Goal: Task Accomplishment & Management: Use online tool/utility

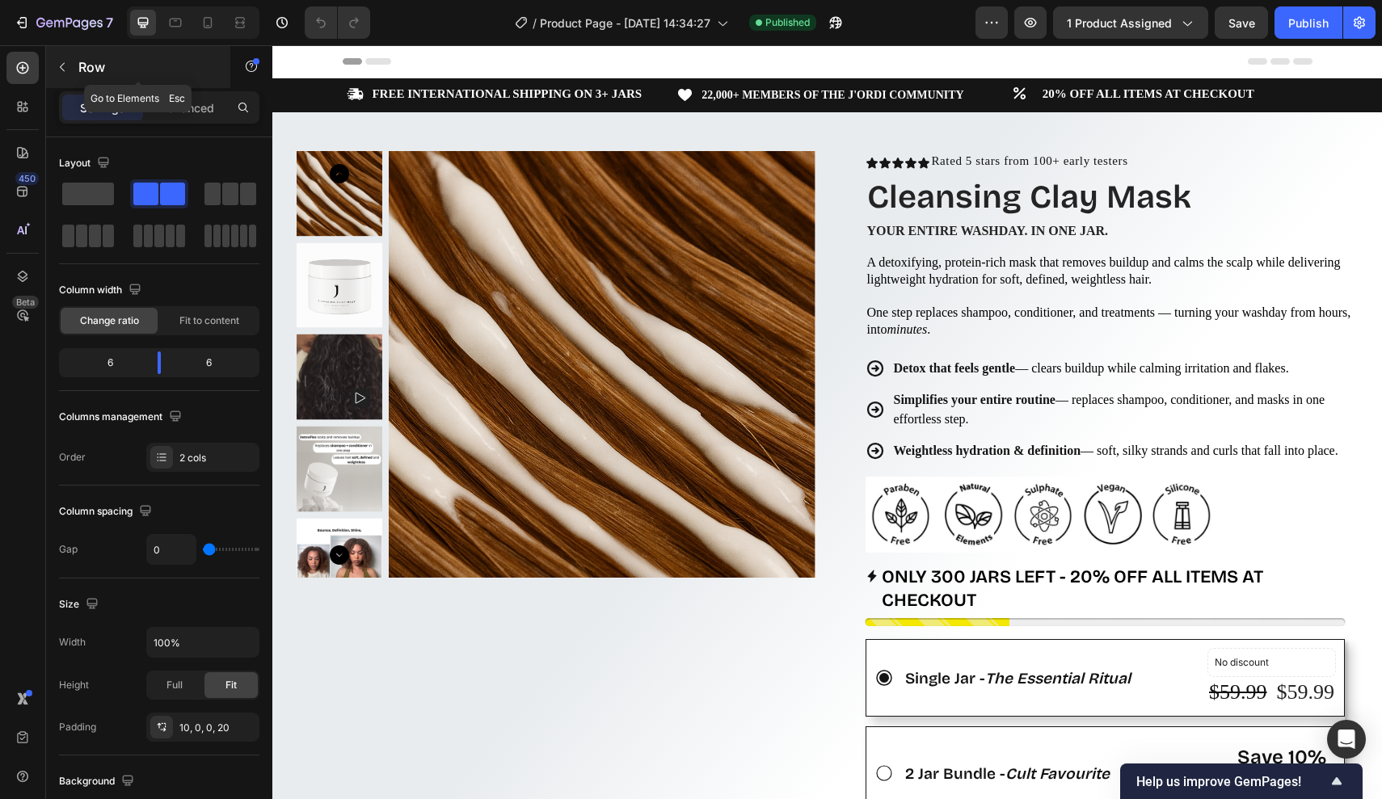
click at [70, 72] on button "button" at bounding box center [62, 67] width 26 height 26
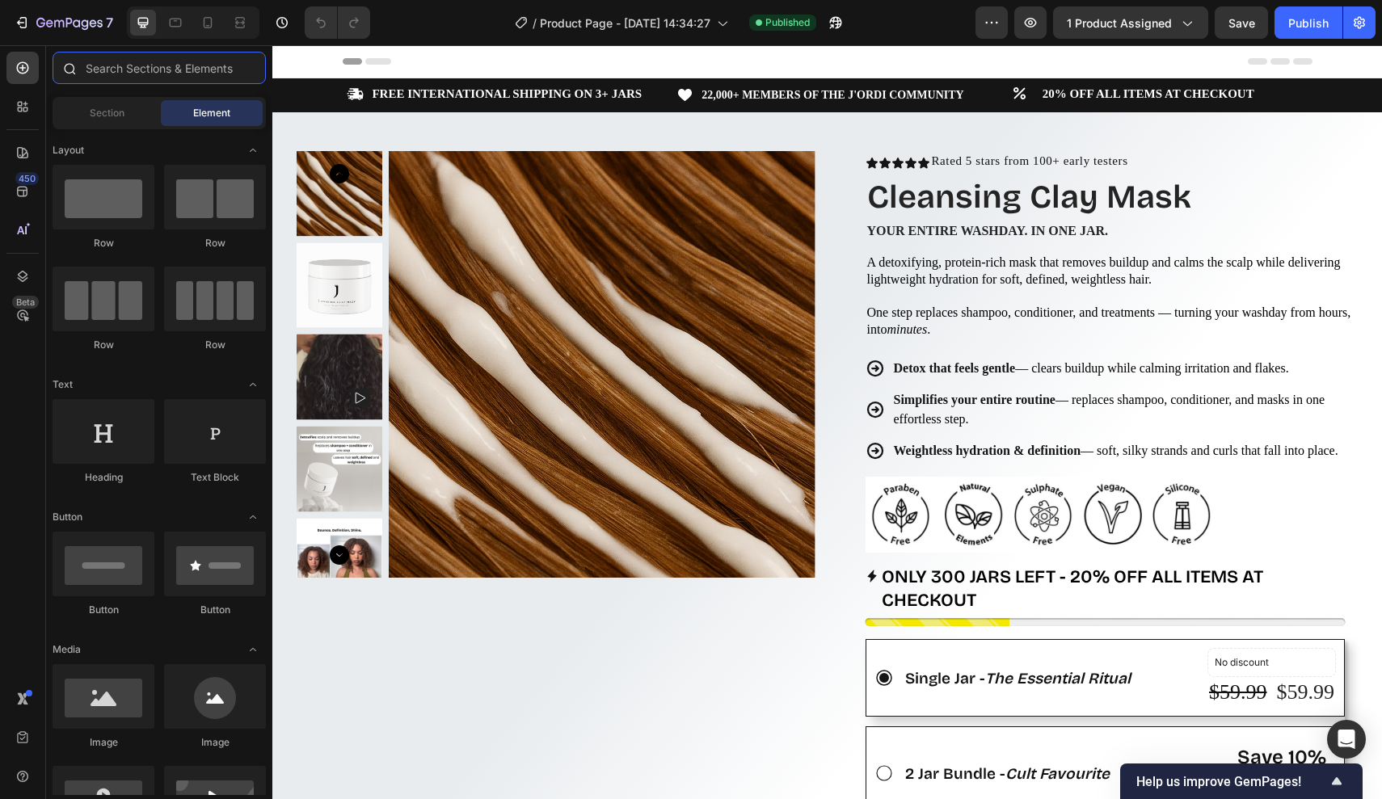
click at [131, 78] on input "text" at bounding box center [159, 68] width 213 height 32
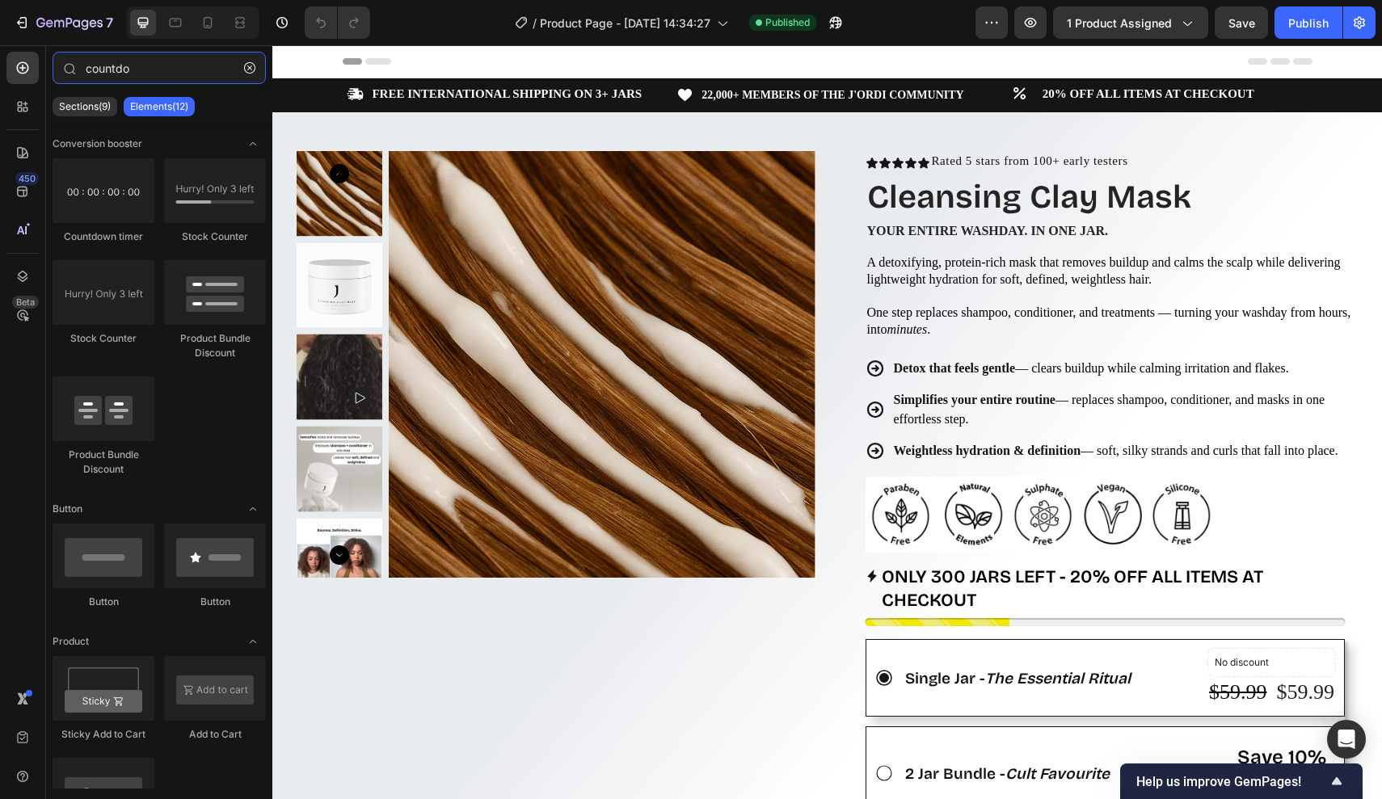
type input "counted"
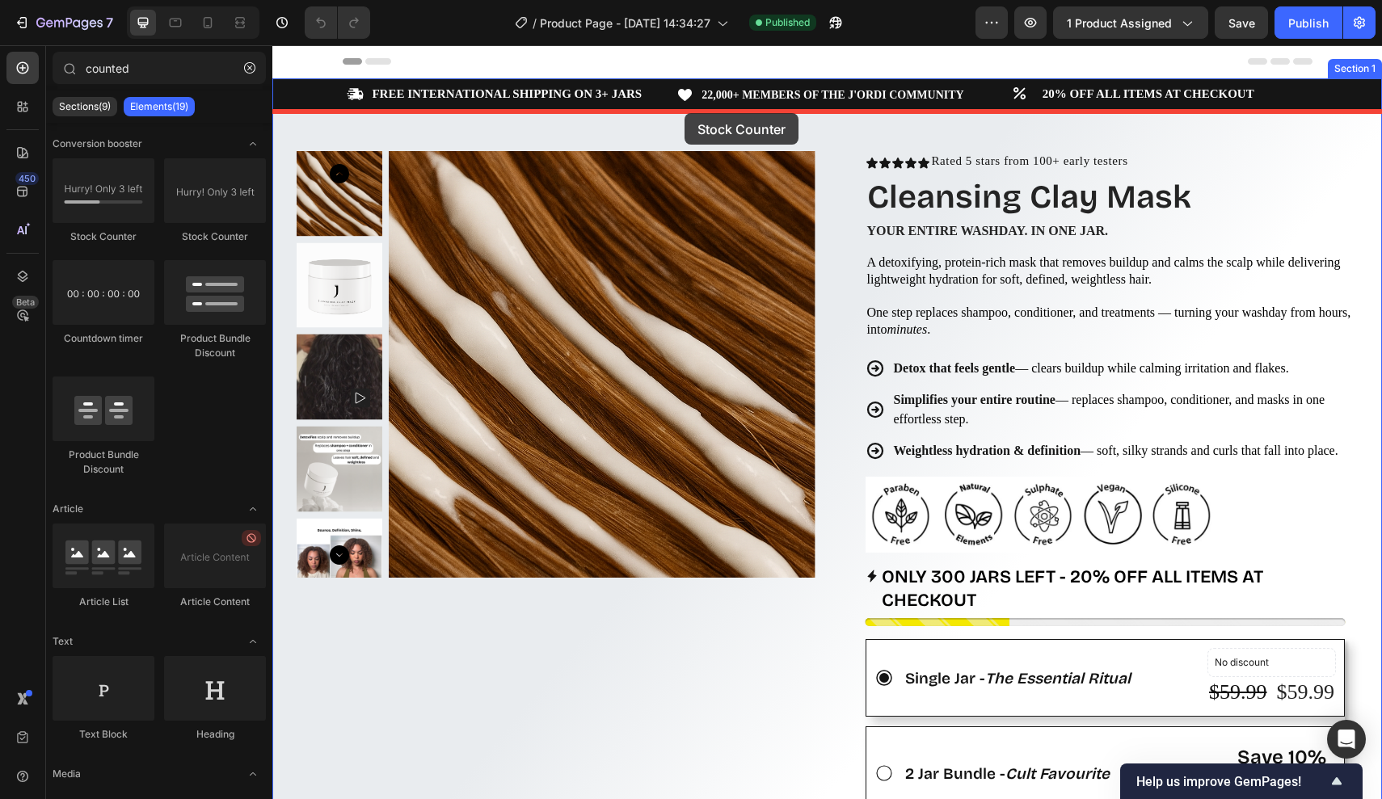
drag, startPoint x: 407, startPoint y: 145, endPoint x: 957, endPoint y: 158, distance: 549.8
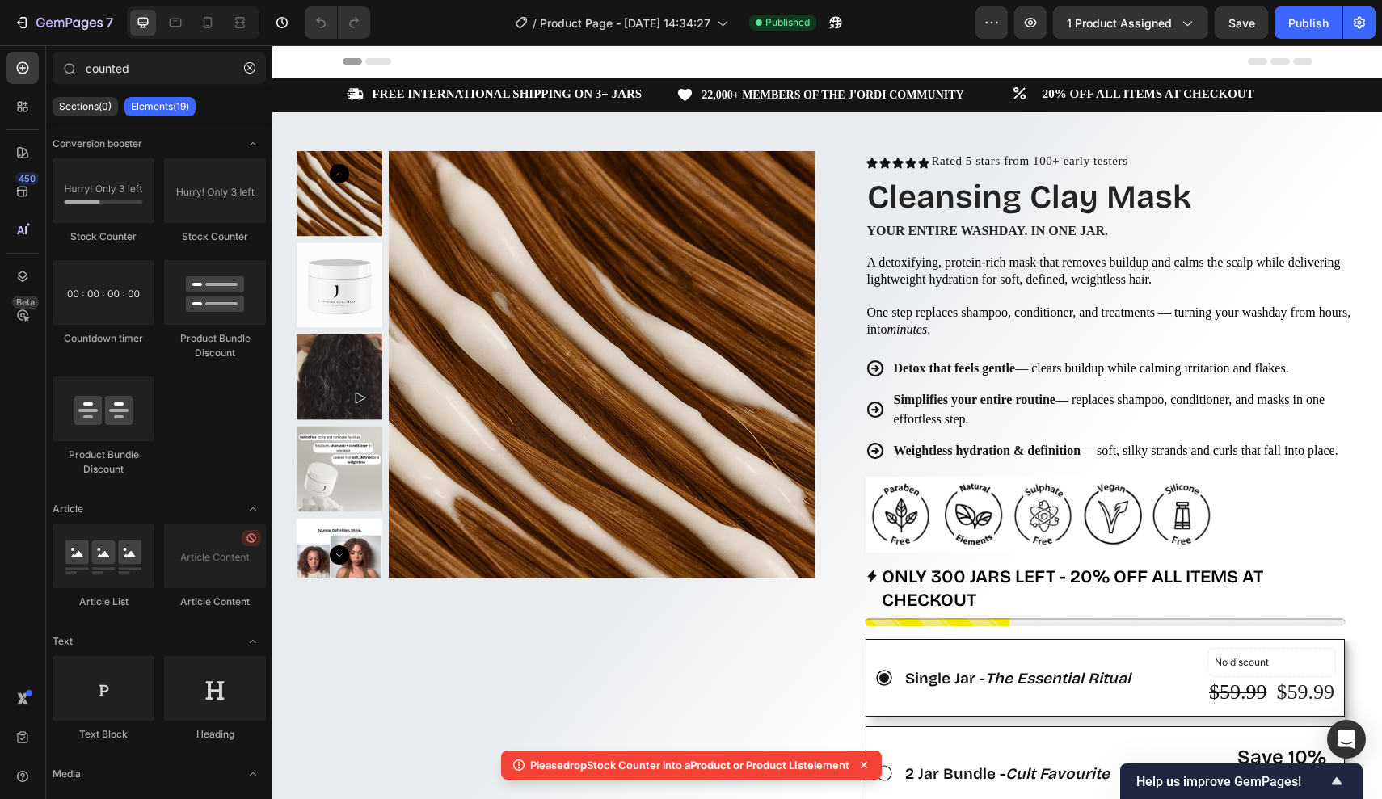
drag, startPoint x: 873, startPoint y: 766, endPoint x: 362, endPoint y: 507, distance: 573.0
click at [872, 766] on icon at bounding box center [864, 765] width 16 height 16
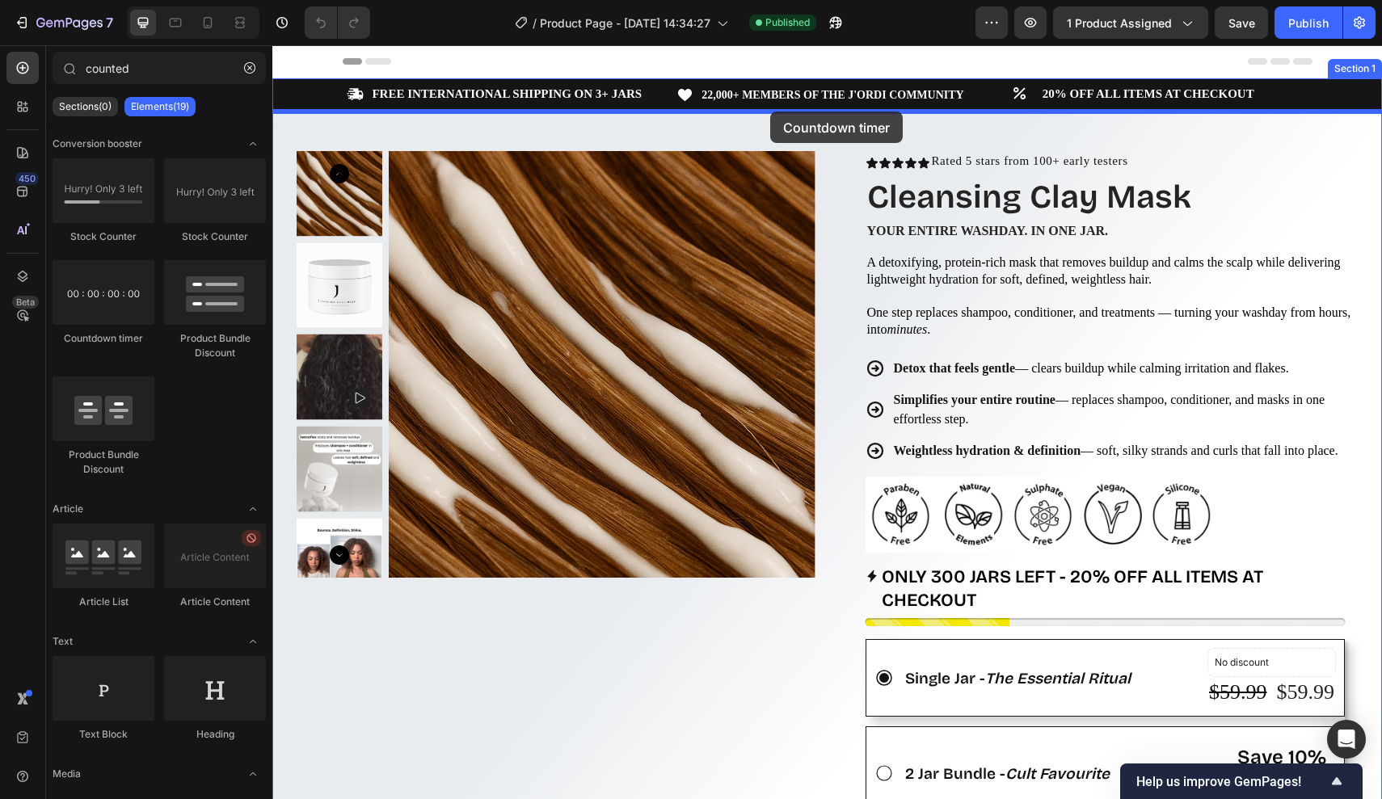
drag, startPoint x: 361, startPoint y: 337, endPoint x: 770, endPoint y: 112, distance: 467.1
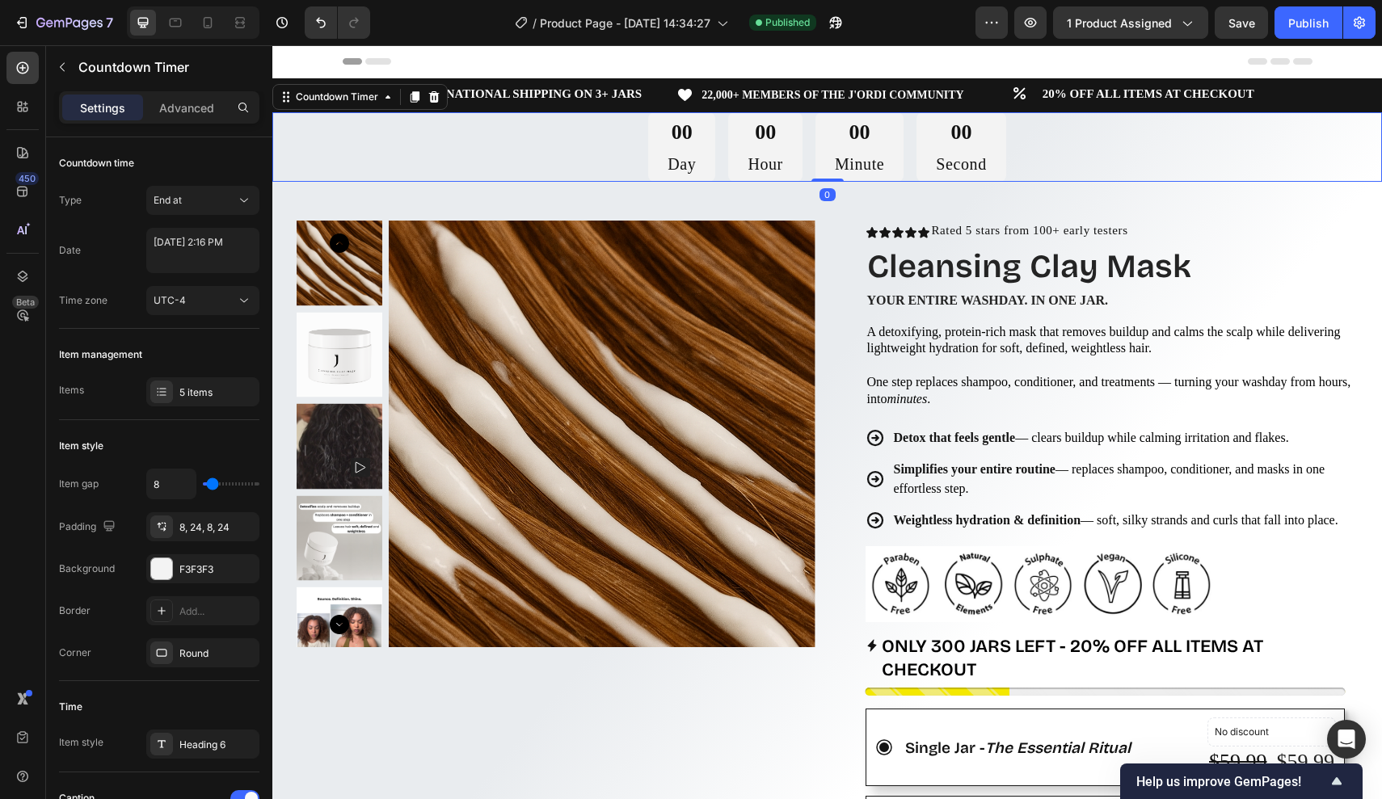
click at [676, 145] on div "00 Day" at bounding box center [681, 147] width 67 height 70
click at [183, 244] on textarea "[DATE] 2:16 PM" at bounding box center [202, 250] width 113 height 45
select select "14"
select select "16"
select select "false"
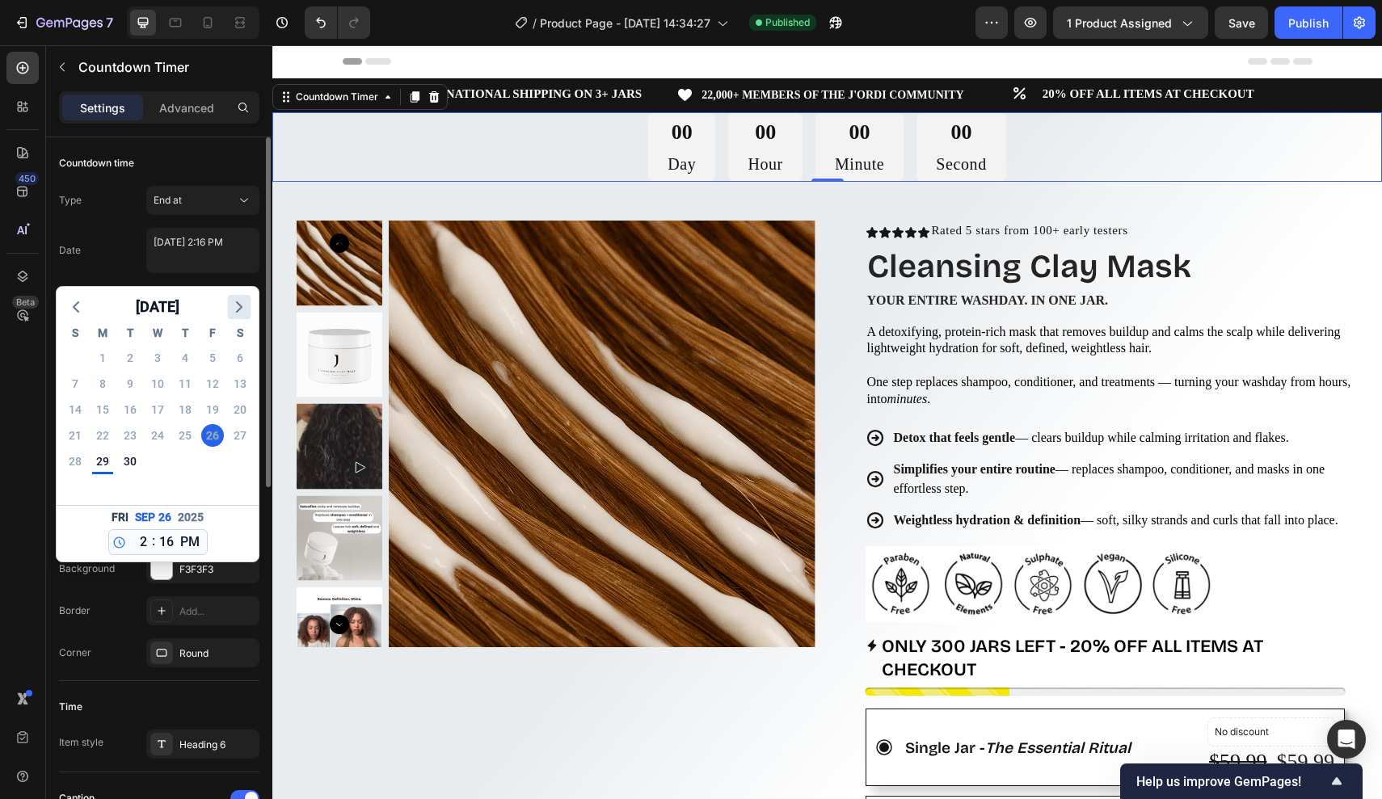
click at [241, 312] on icon "button" at bounding box center [239, 306] width 19 height 19
click at [208, 461] on div "31" at bounding box center [212, 461] width 23 height 23
type textarea "[DATE] 2:16 PM"
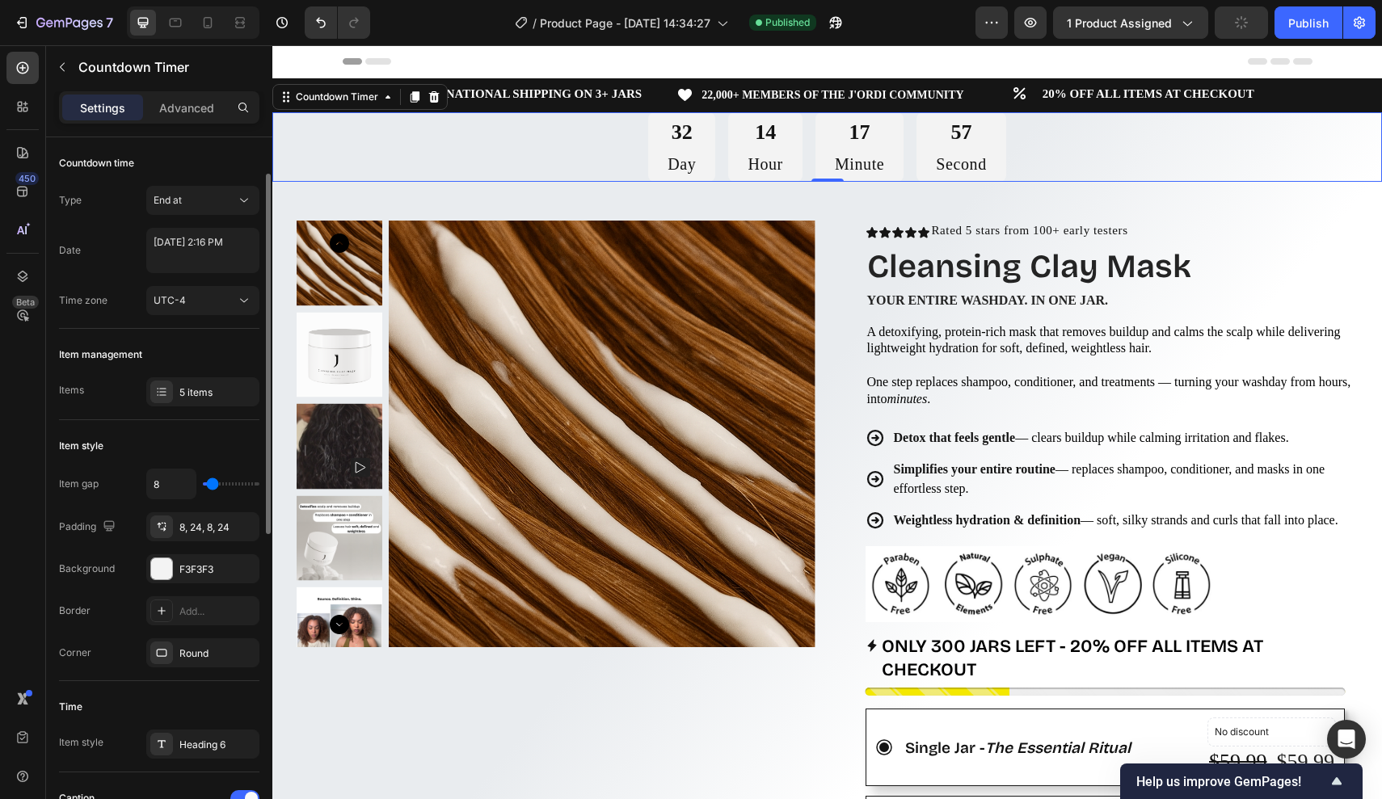
scroll to position [24, 0]
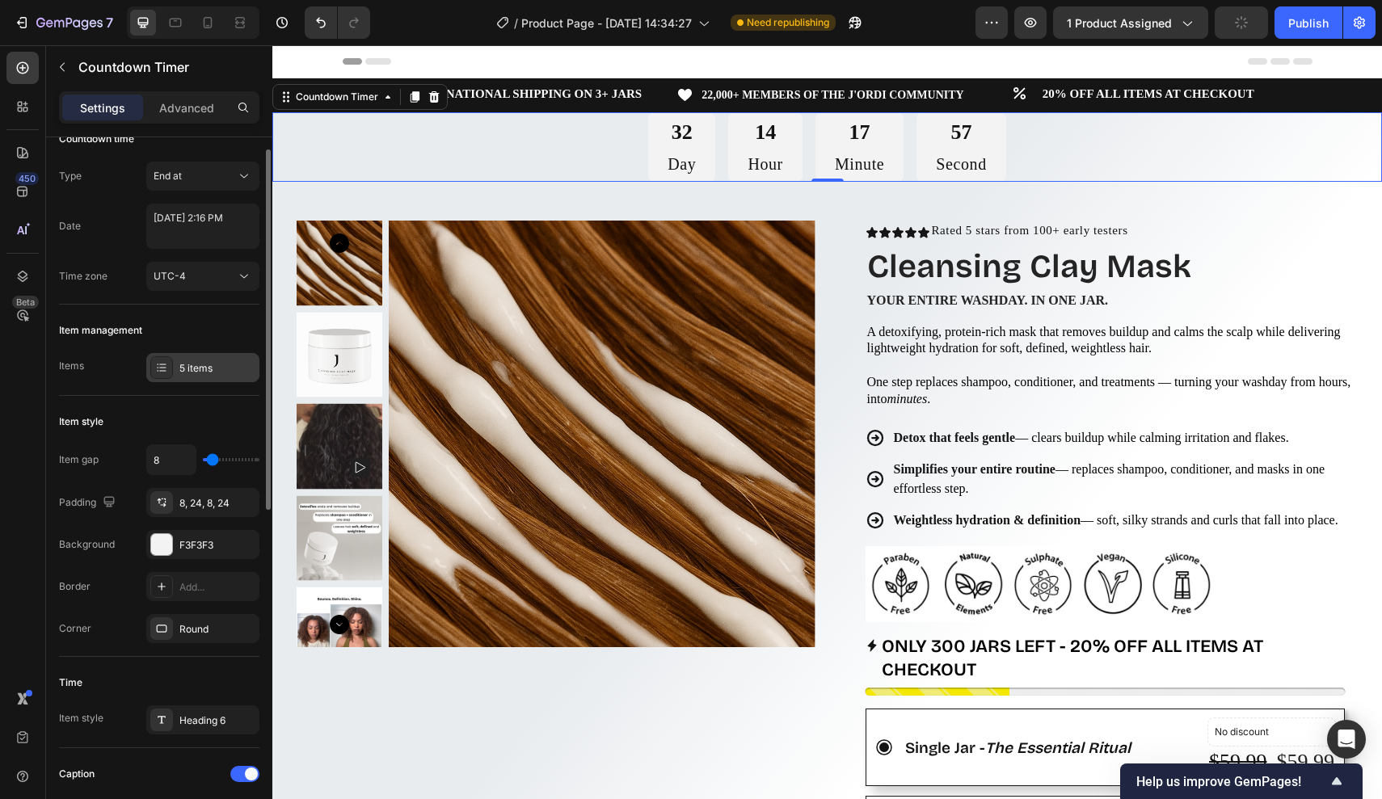
click at [199, 371] on div "5 items" at bounding box center [217, 368] width 76 height 15
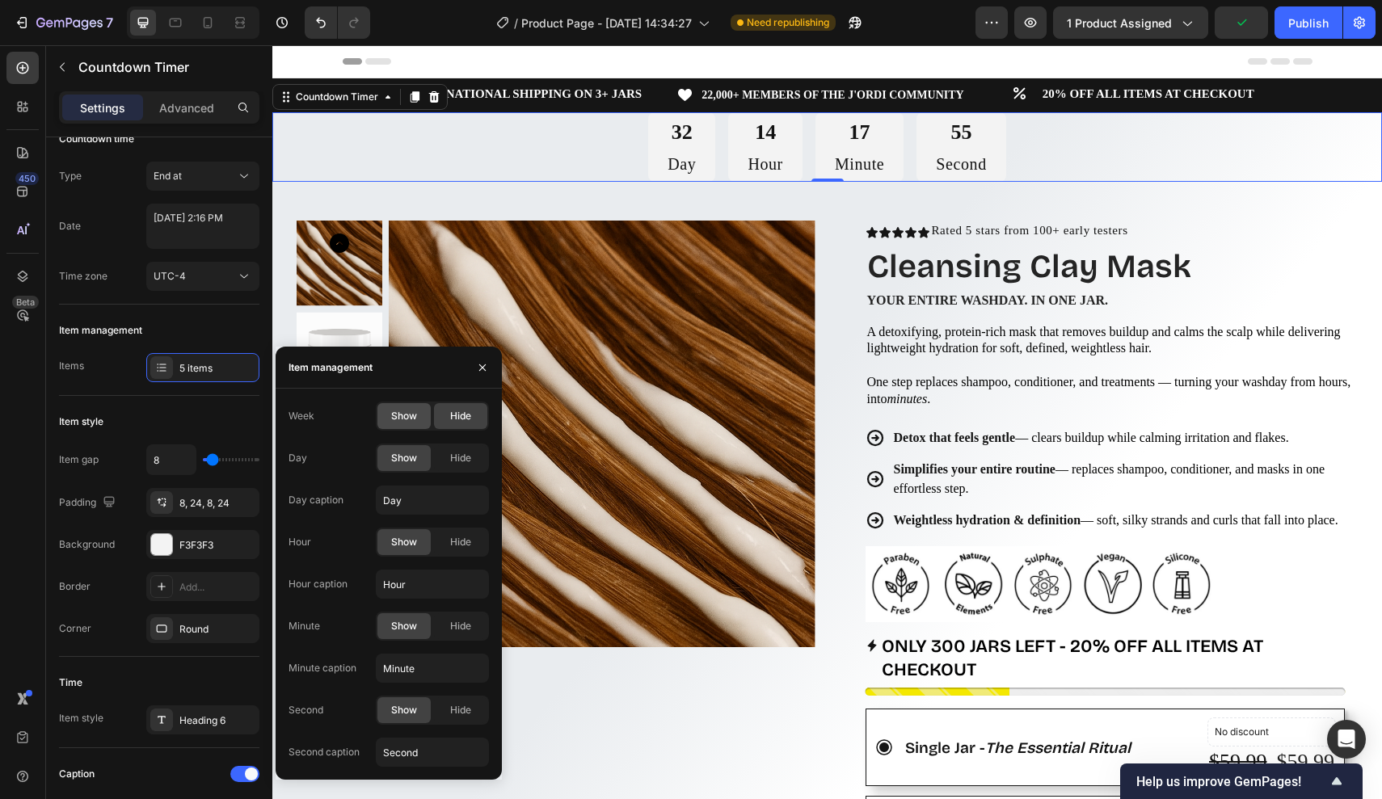
click at [406, 415] on span "Show" at bounding box center [404, 416] width 26 height 15
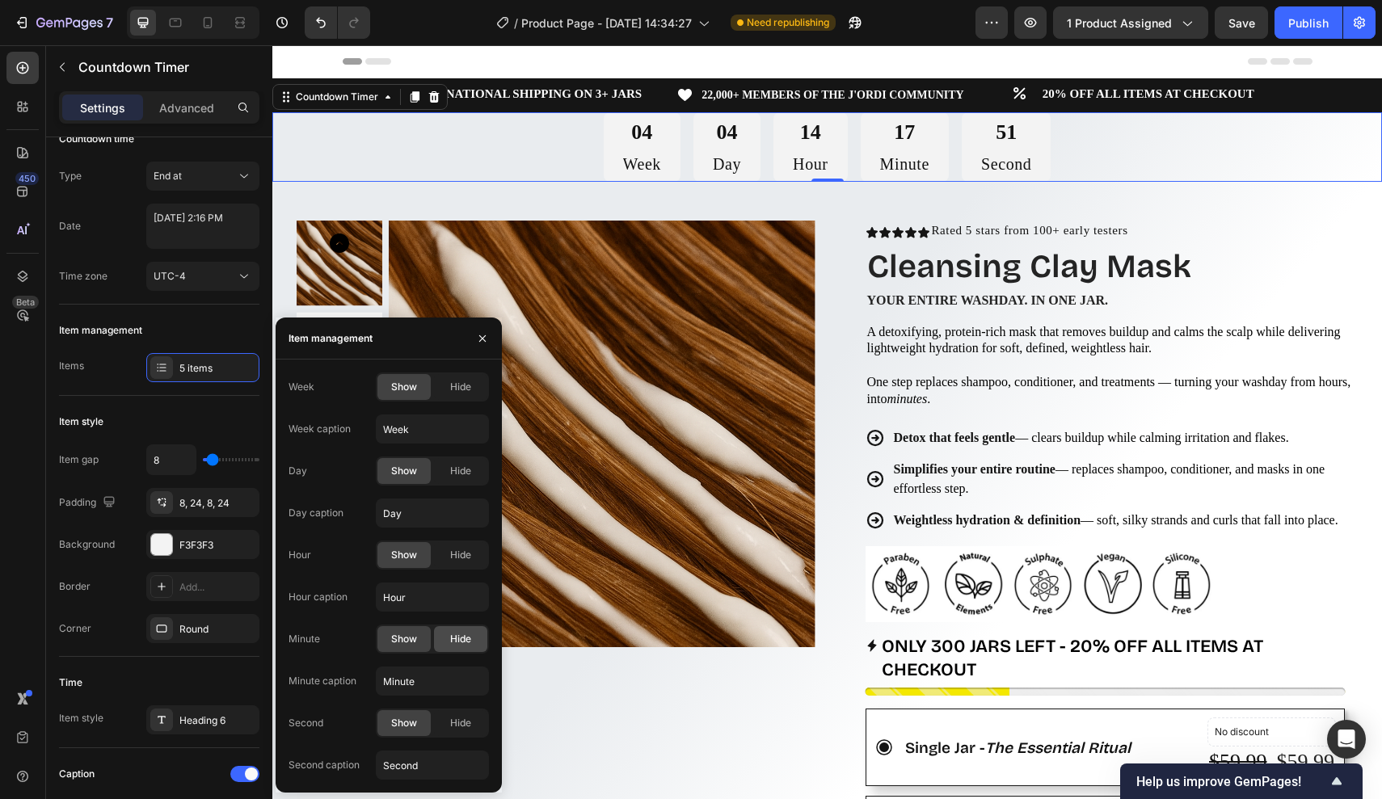
click at [453, 637] on span "Hide" at bounding box center [460, 639] width 21 height 15
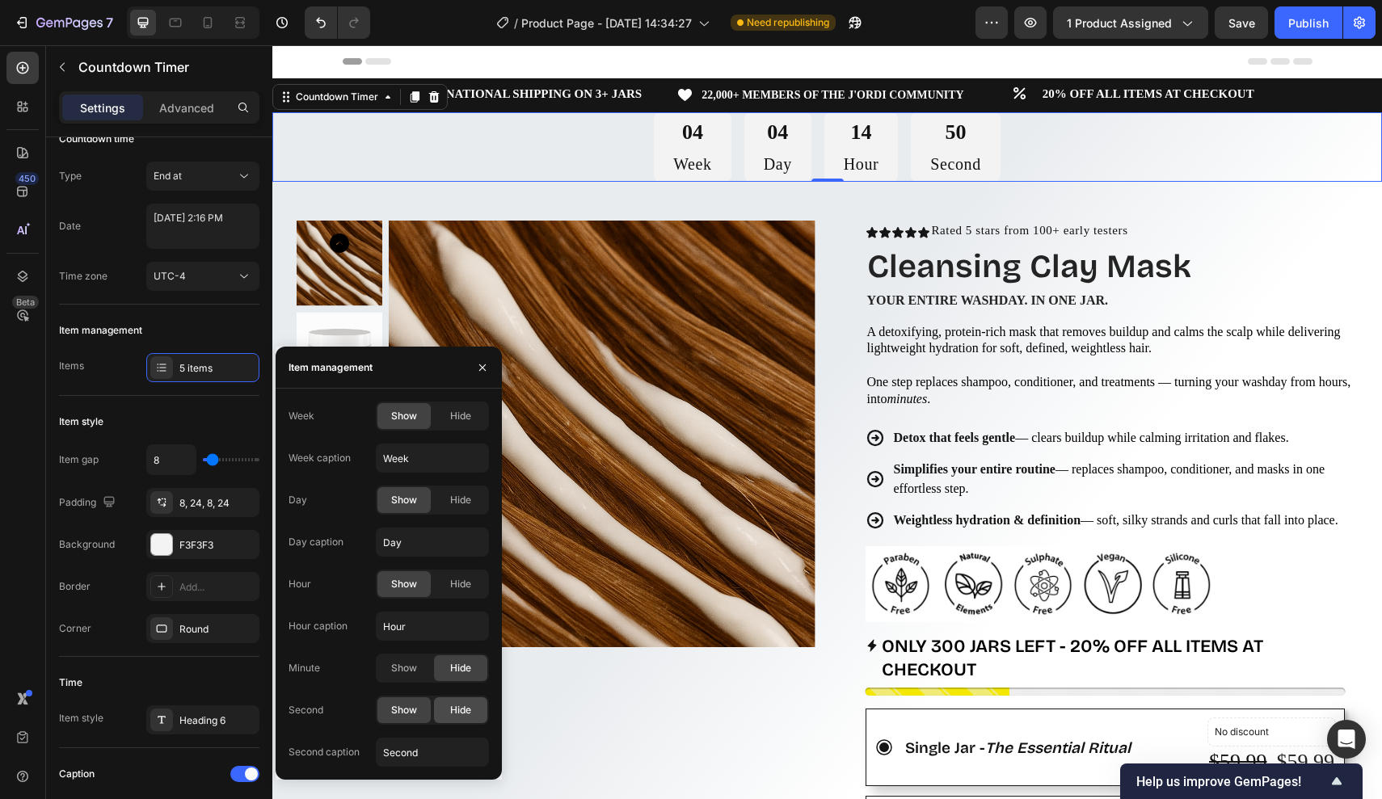
click at [455, 699] on div "Hide" at bounding box center [460, 711] width 53 height 26
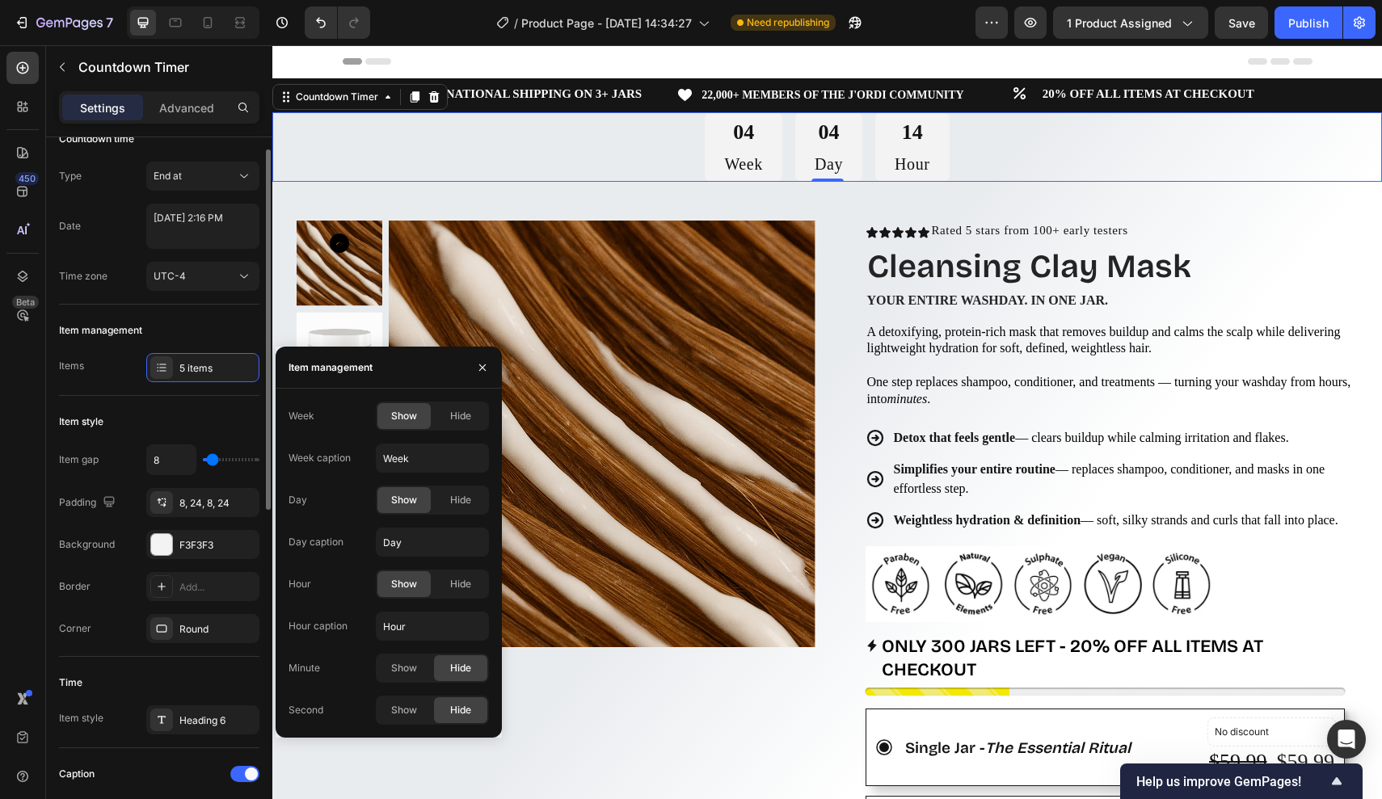
click at [204, 426] on div "Item style" at bounding box center [159, 422] width 200 height 26
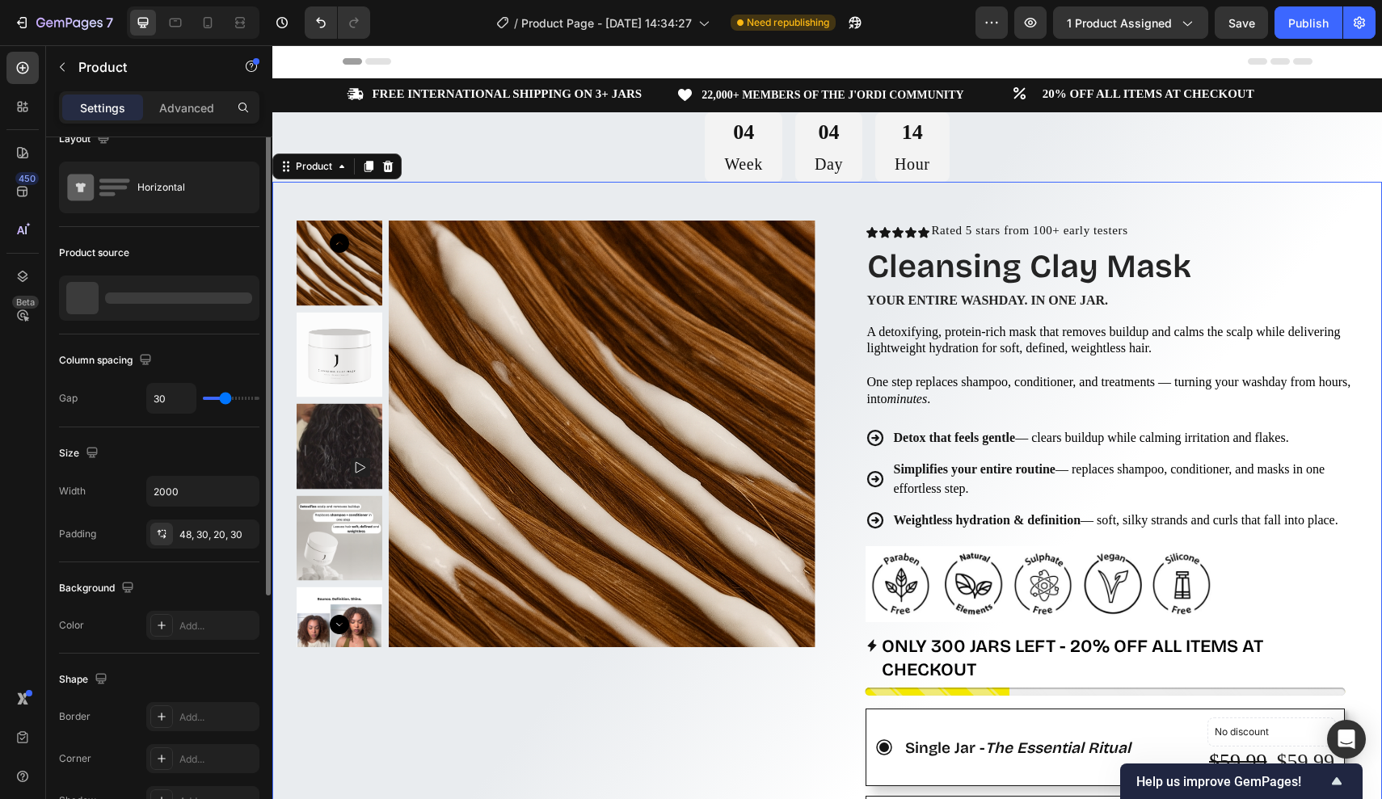
scroll to position [0, 0]
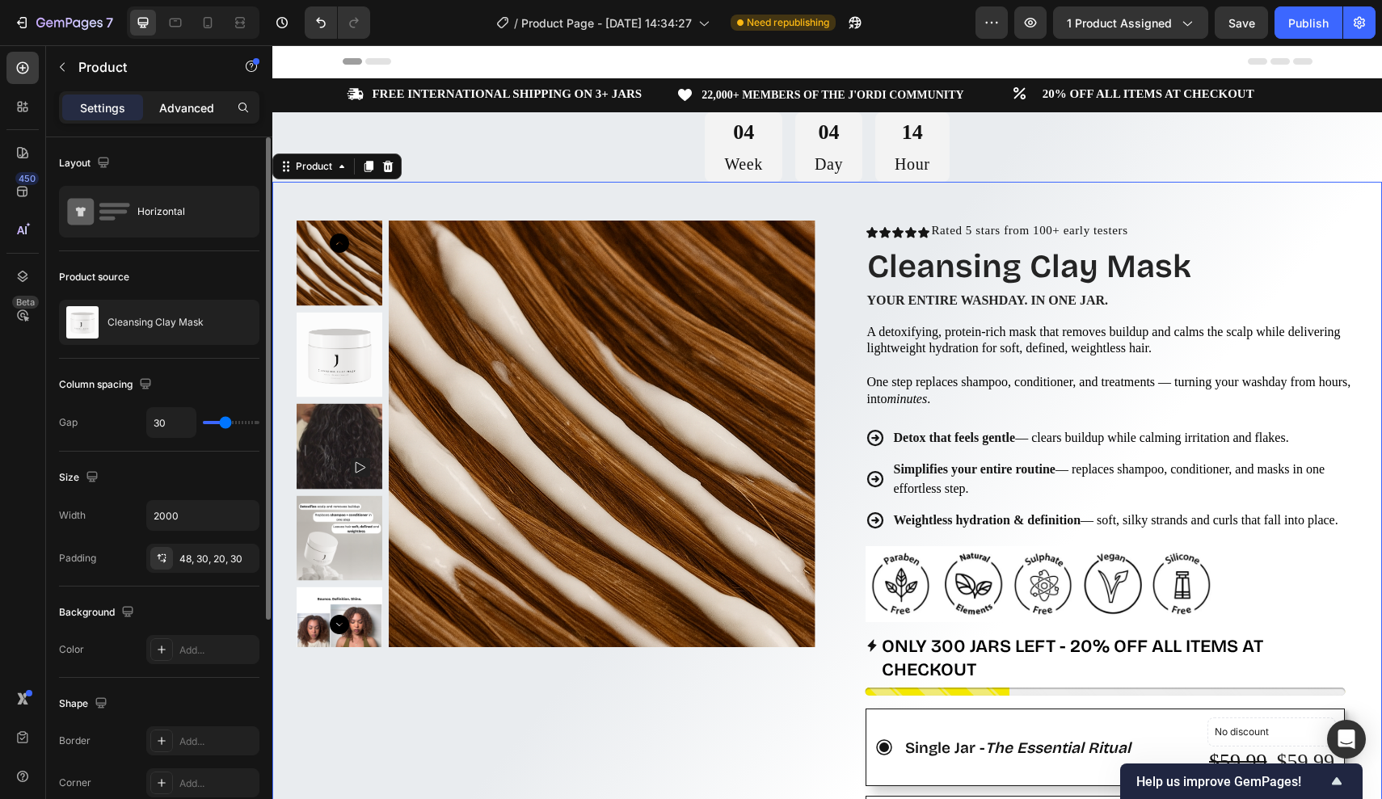
click at [207, 116] on p "Advanced" at bounding box center [186, 107] width 55 height 17
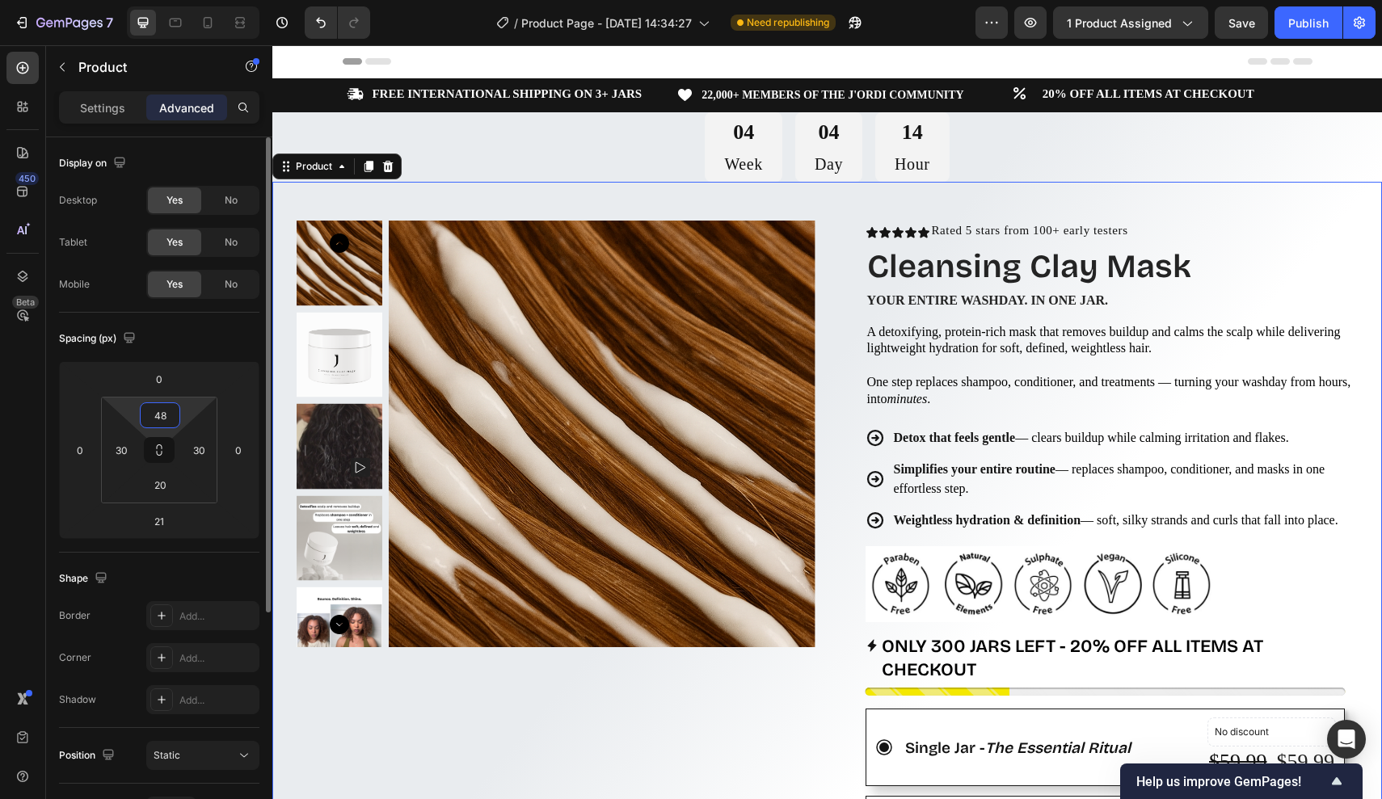
click at [170, 411] on input "48" at bounding box center [160, 415] width 32 height 24
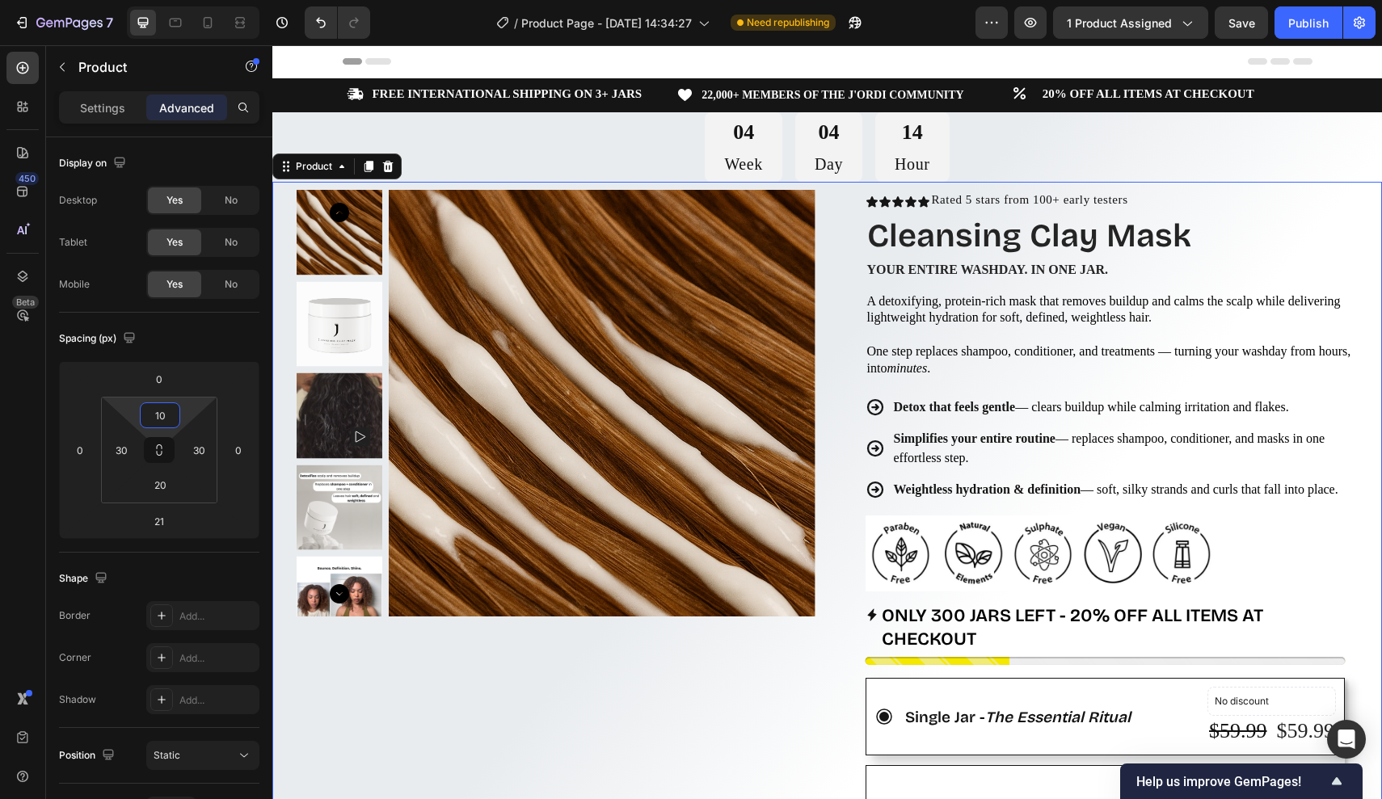
type input "10"
click at [605, 662] on div "Product Images Row" at bounding box center [556, 802] width 519 height 1225
click at [673, 148] on div "04 Week 04 Day 14 Hour" at bounding box center [827, 147] width 1110 height 70
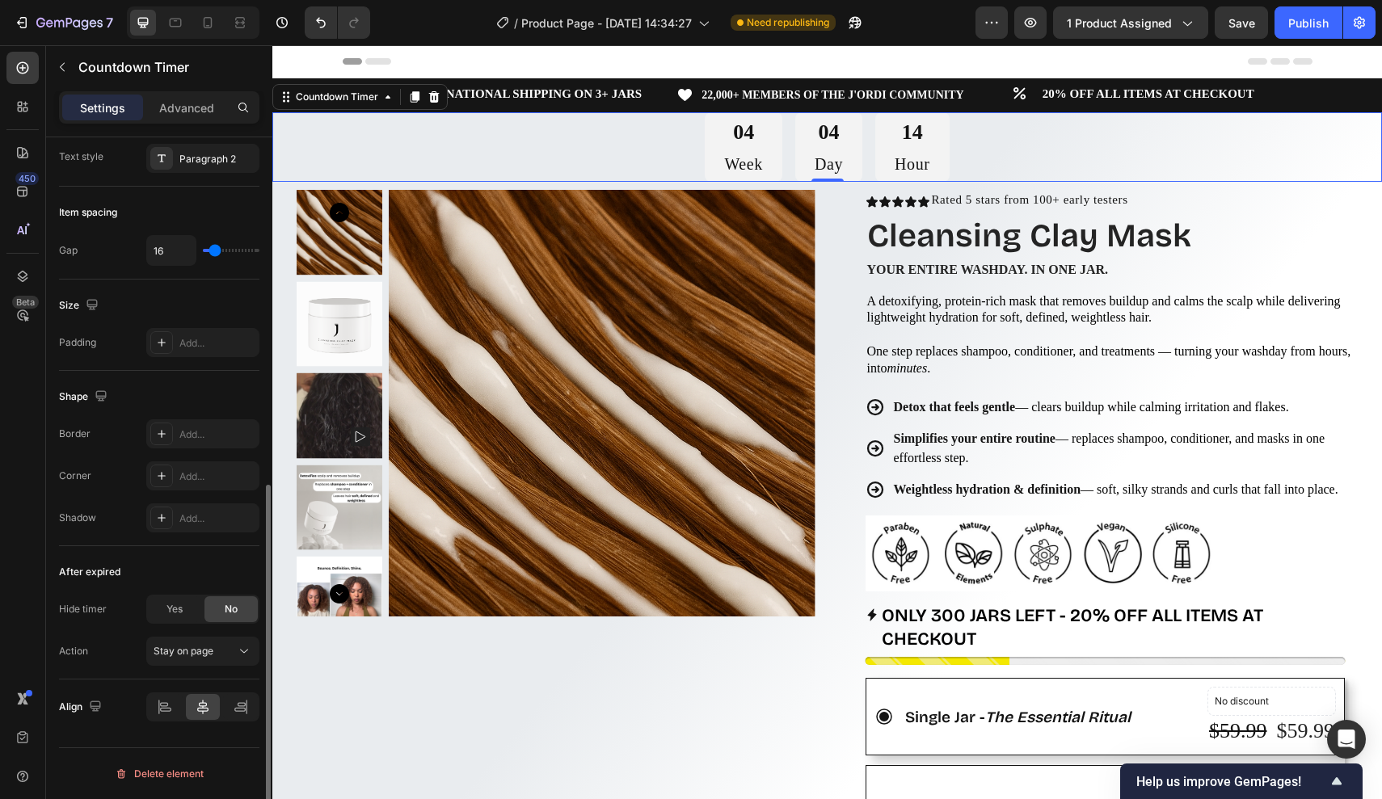
scroll to position [681, 0]
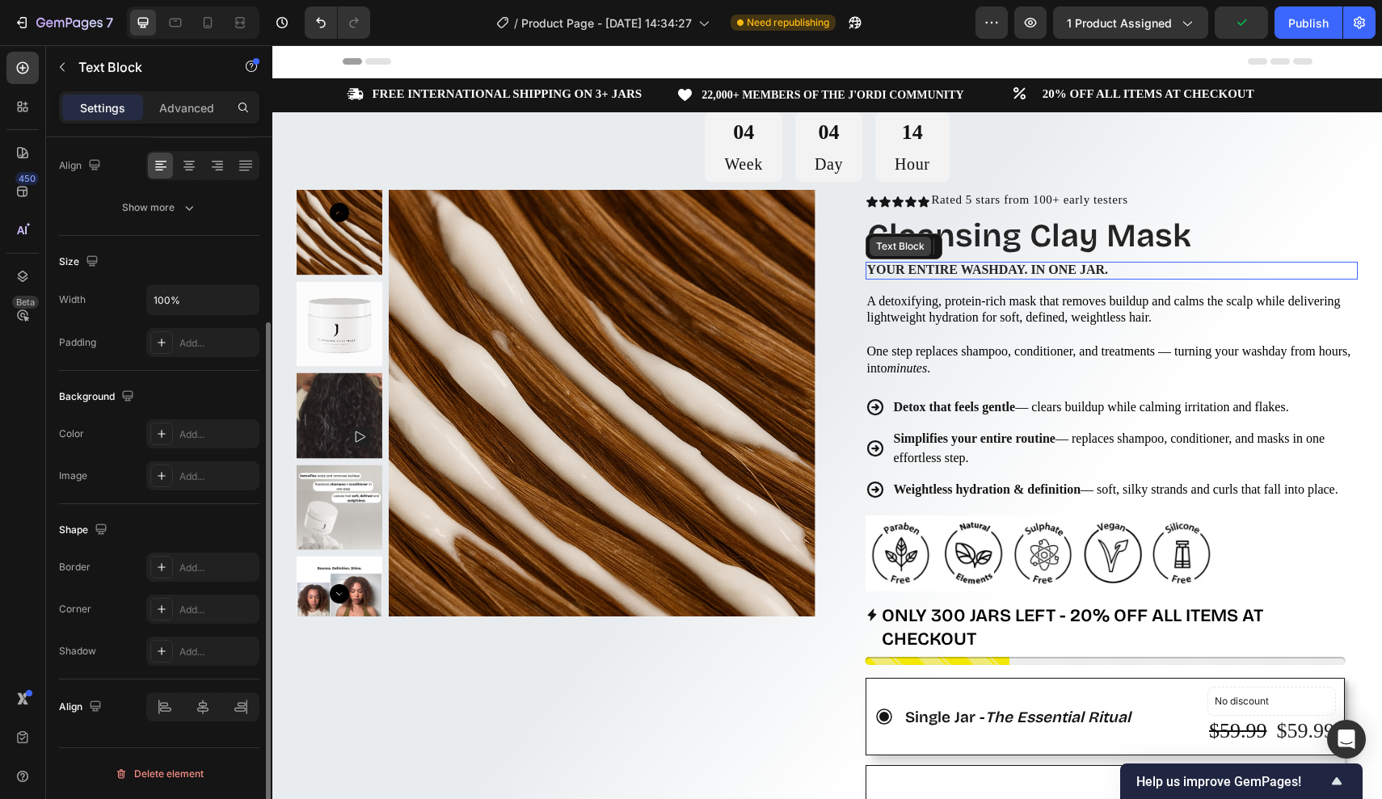
click at [919, 256] on div "Text Block" at bounding box center [904, 247] width 77 height 26
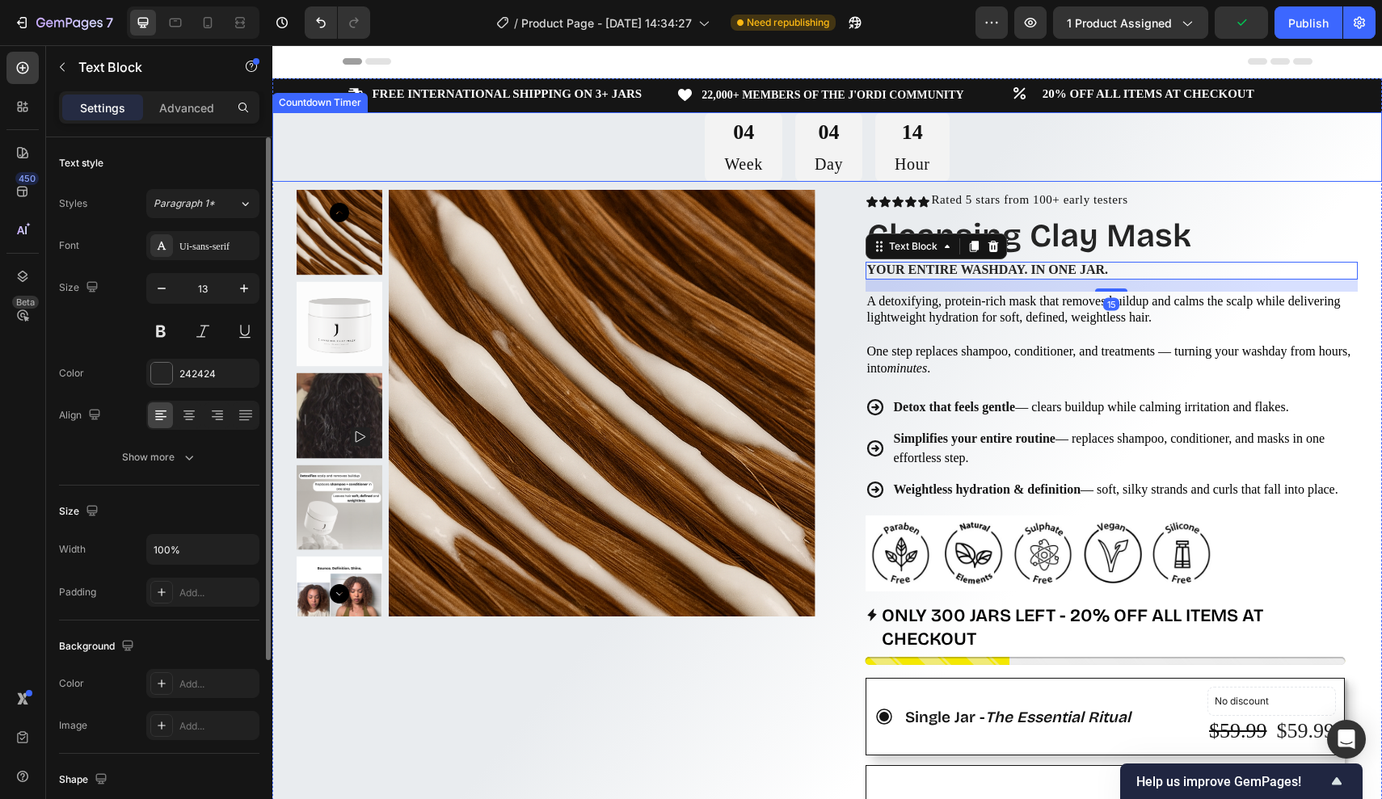
click at [679, 148] on div "04 Week 04 Day 14 Hour" at bounding box center [827, 147] width 1110 height 70
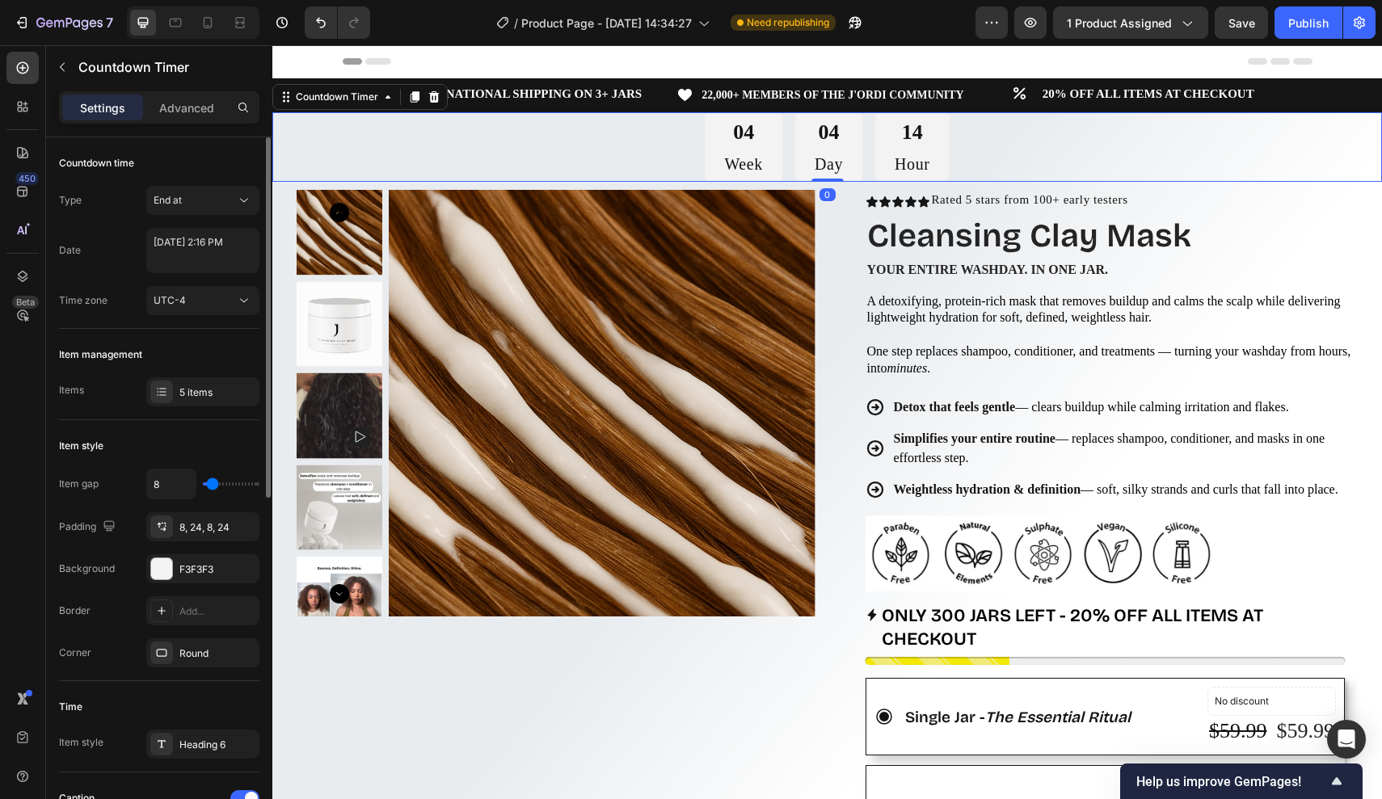
click at [688, 148] on div "04 Week 04 Day 14 Hour" at bounding box center [827, 147] width 1110 height 70
click at [688, 147] on div "04 Week 04 Day 14 Hour" at bounding box center [827, 147] width 1110 height 70
click at [59, 67] on icon "button" at bounding box center [62, 67] width 13 height 13
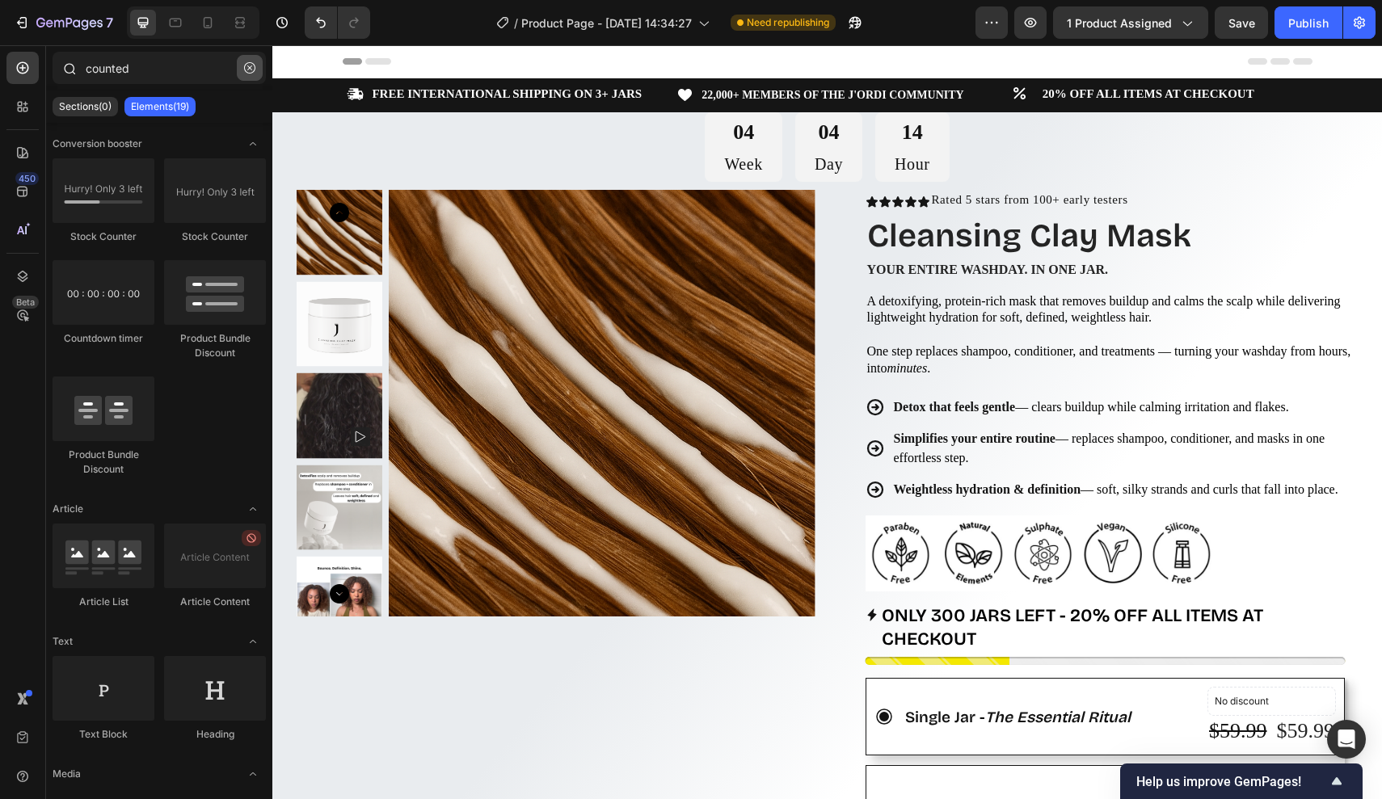
click at [247, 76] on button "button" at bounding box center [250, 68] width 26 height 26
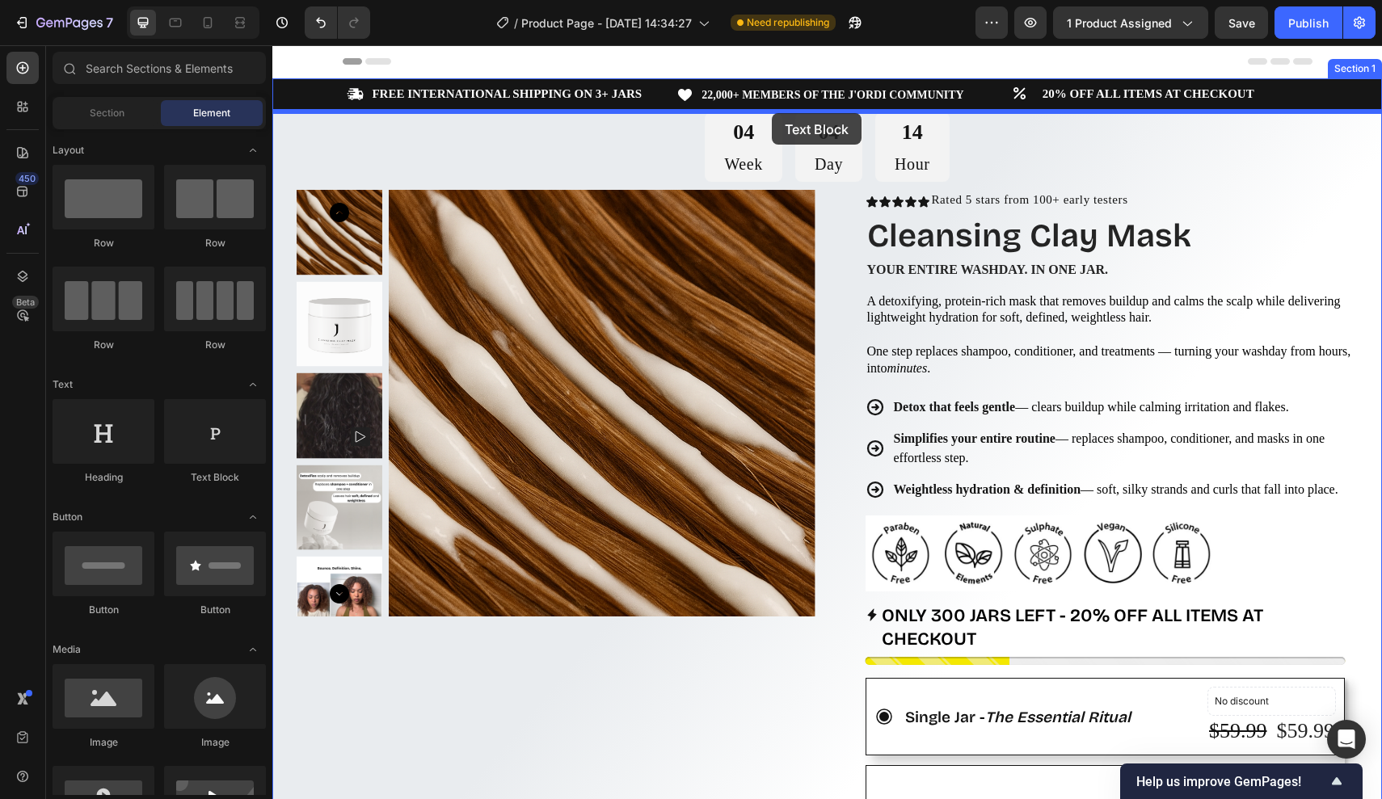
drag, startPoint x: 723, startPoint y: 179, endPoint x: 772, endPoint y: 113, distance: 81.5
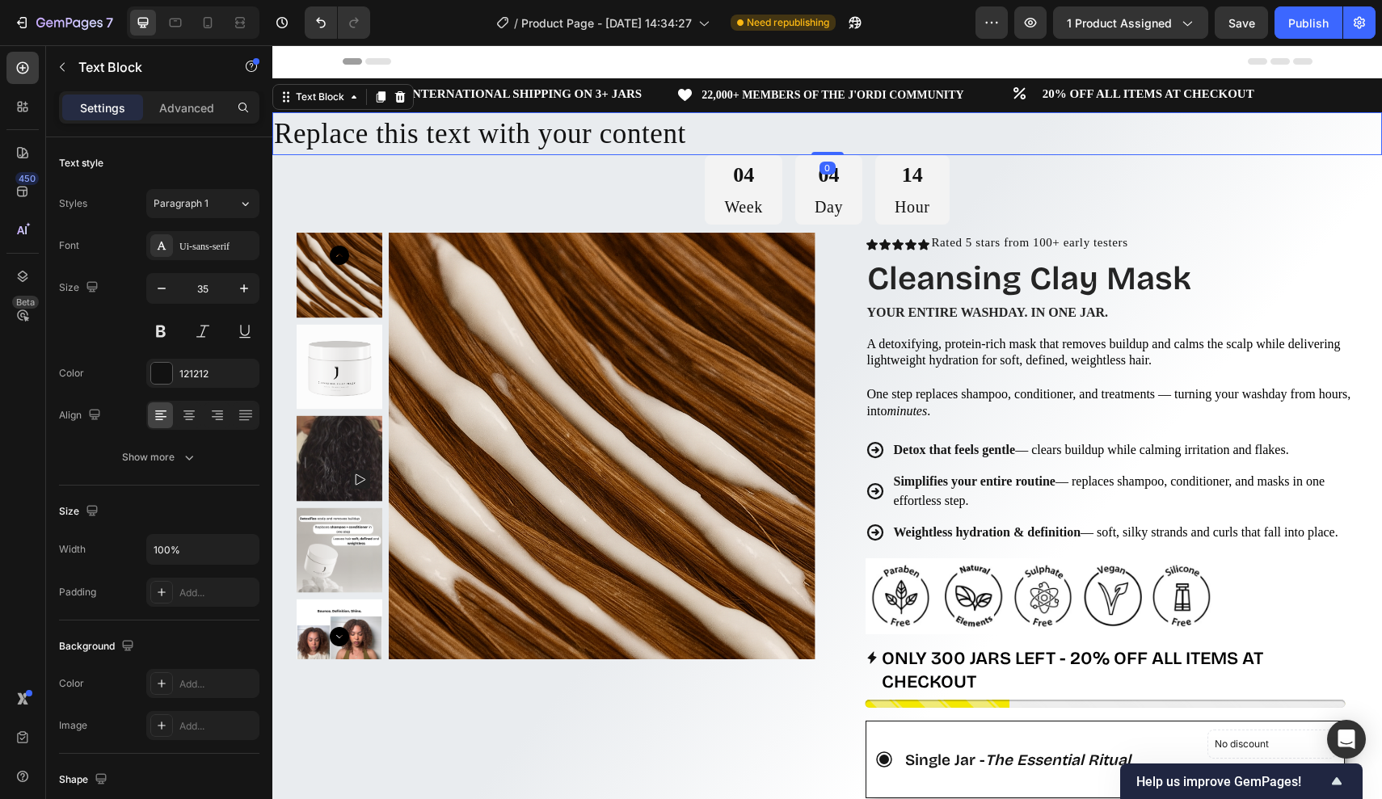
click at [769, 129] on div "Replace this text with your content" at bounding box center [827, 133] width 1110 height 43
click at [769, 129] on p "Replace this text with your content" at bounding box center [827, 134] width 1107 height 40
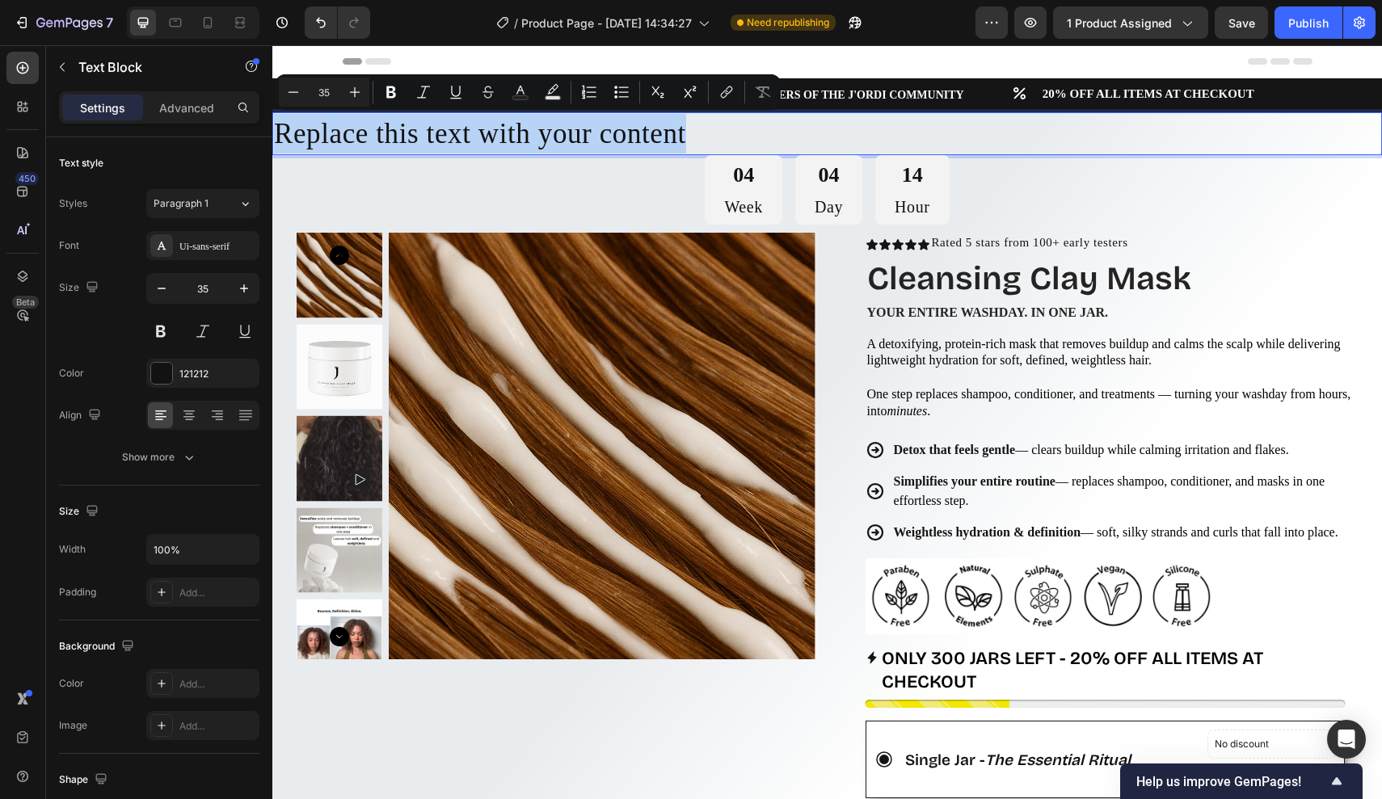
drag, startPoint x: 769, startPoint y: 129, endPoint x: 263, endPoint y: 129, distance: 506.0
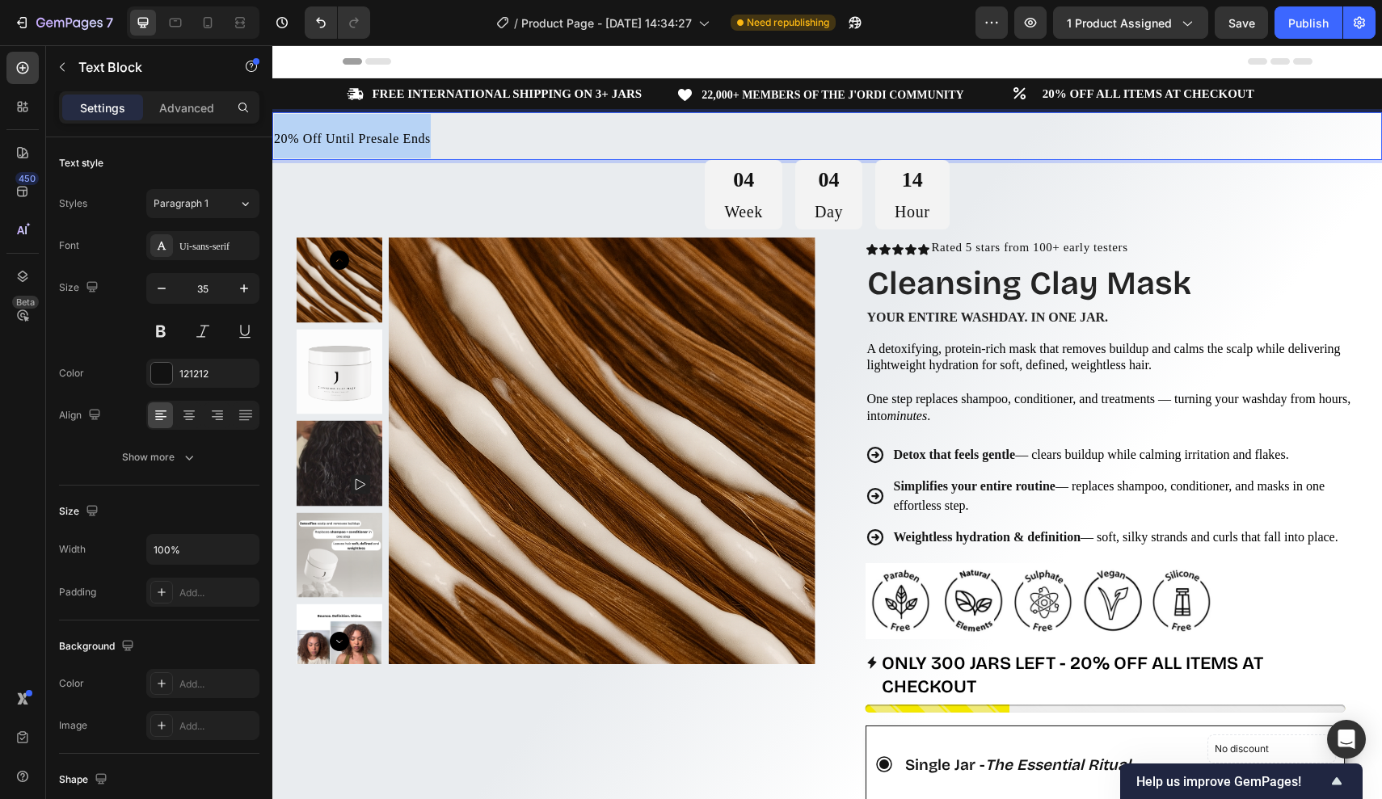
drag, startPoint x: 553, startPoint y: 143, endPoint x: 226, endPoint y: 123, distance: 327.2
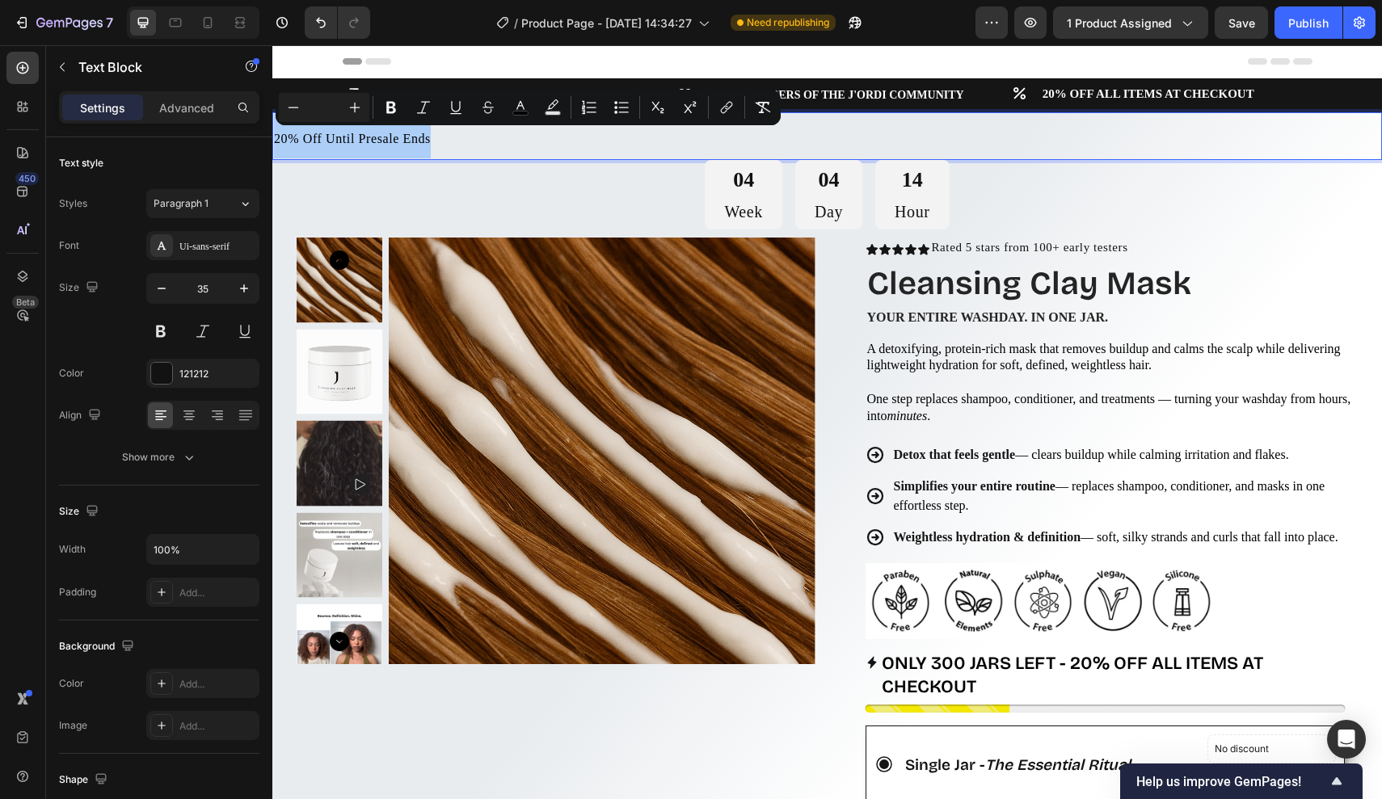
click at [334, 110] on input "Editor contextual toolbar" at bounding box center [324, 107] width 32 height 19
type input "32"
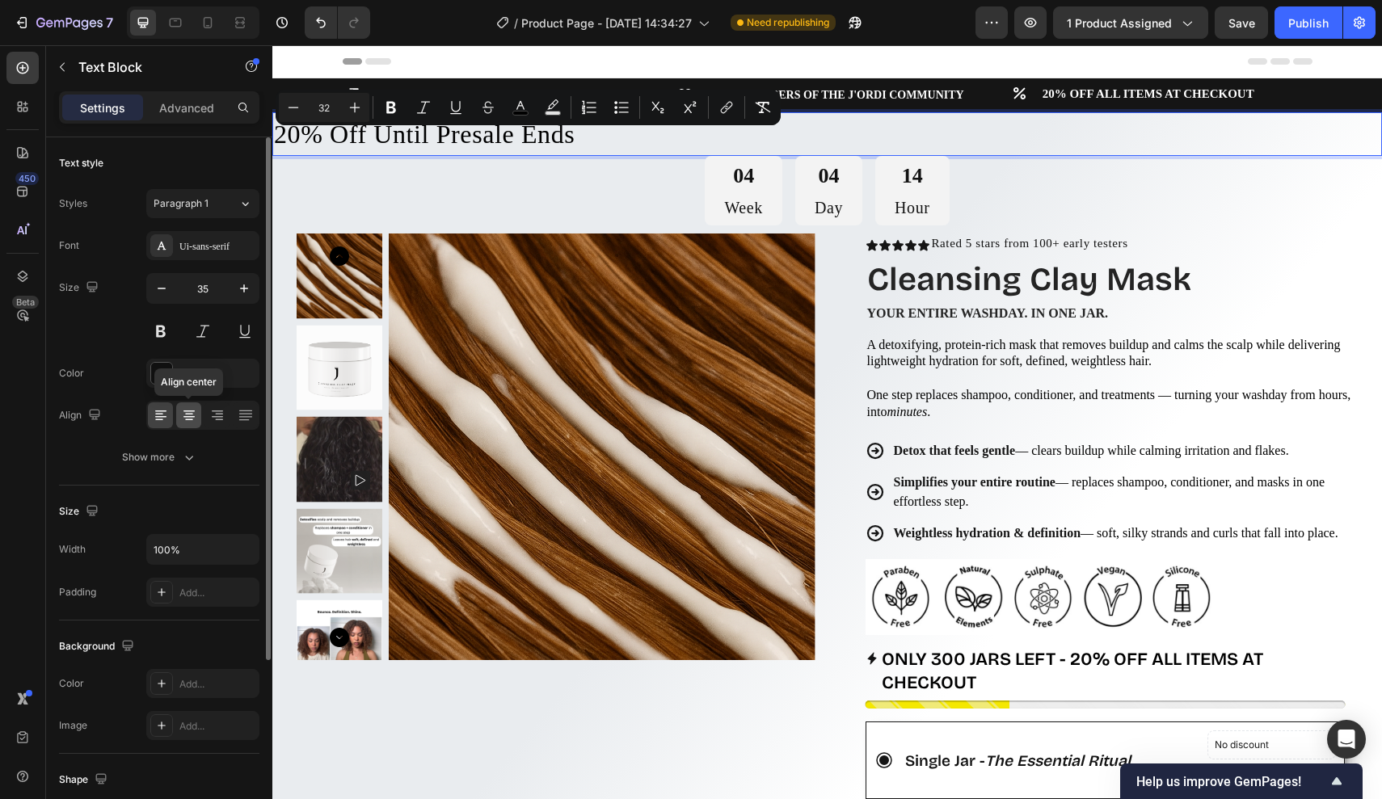
click at [193, 415] on icon at bounding box center [189, 415] width 16 height 16
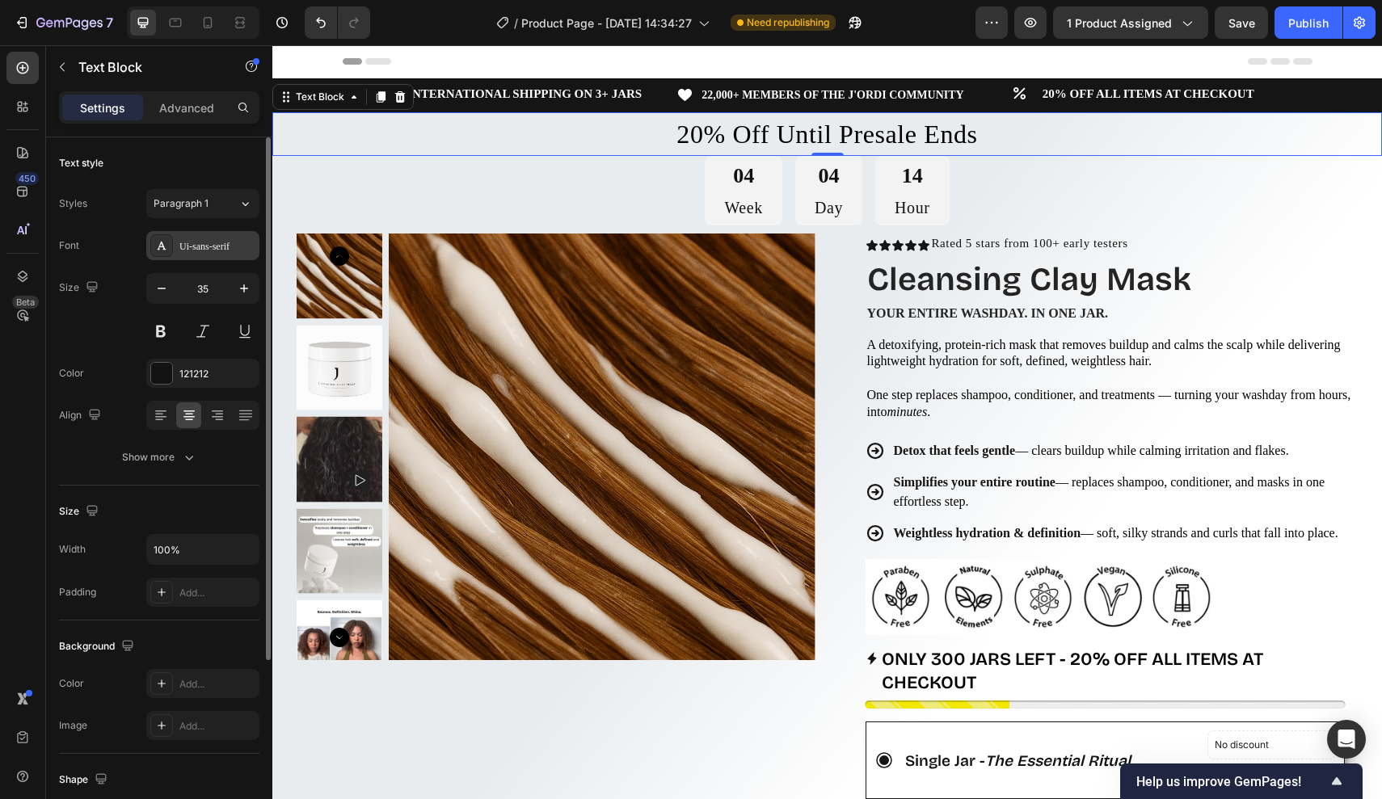
click at [220, 250] on div "Ui-sans-serif" at bounding box center [217, 246] width 76 height 15
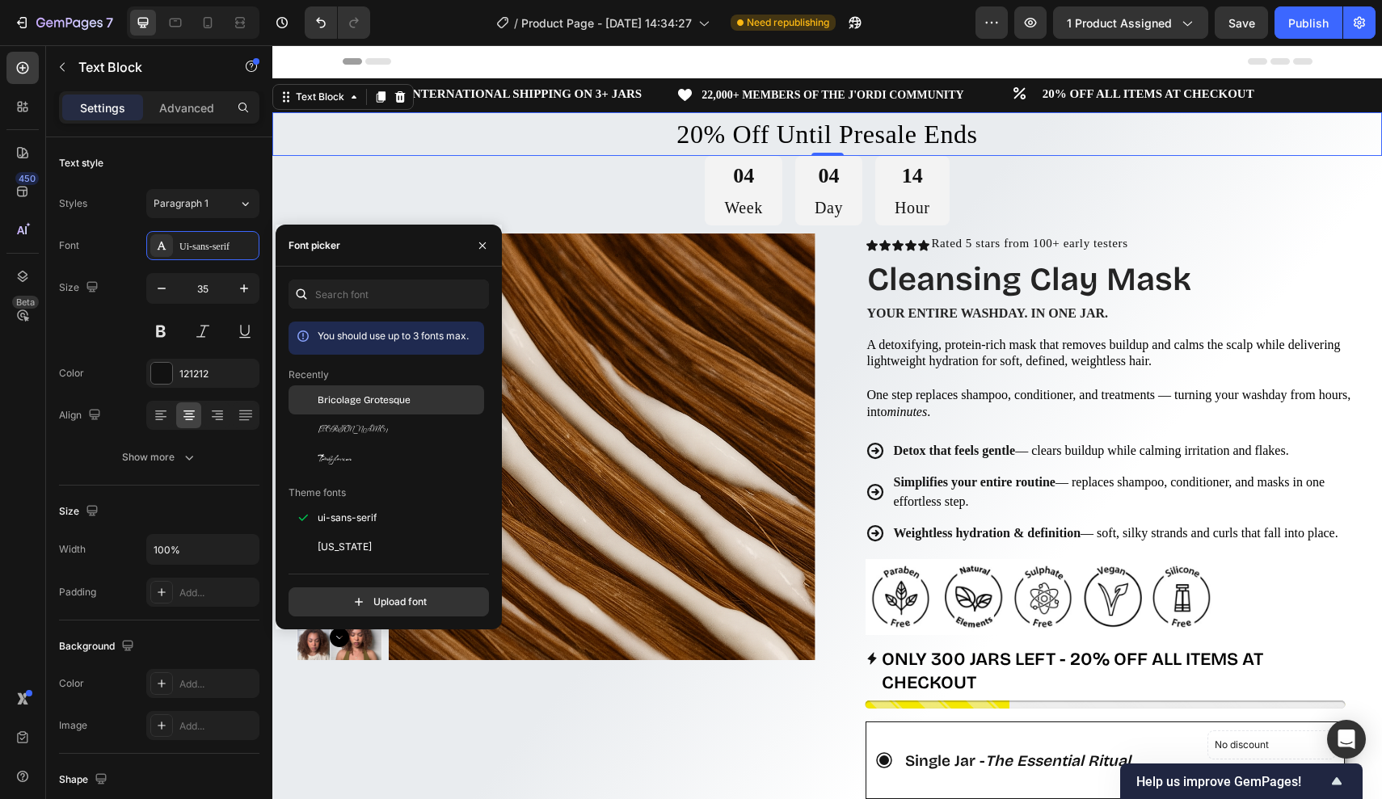
click at [333, 403] on span "Bricolage Grotesque" at bounding box center [364, 400] width 93 height 15
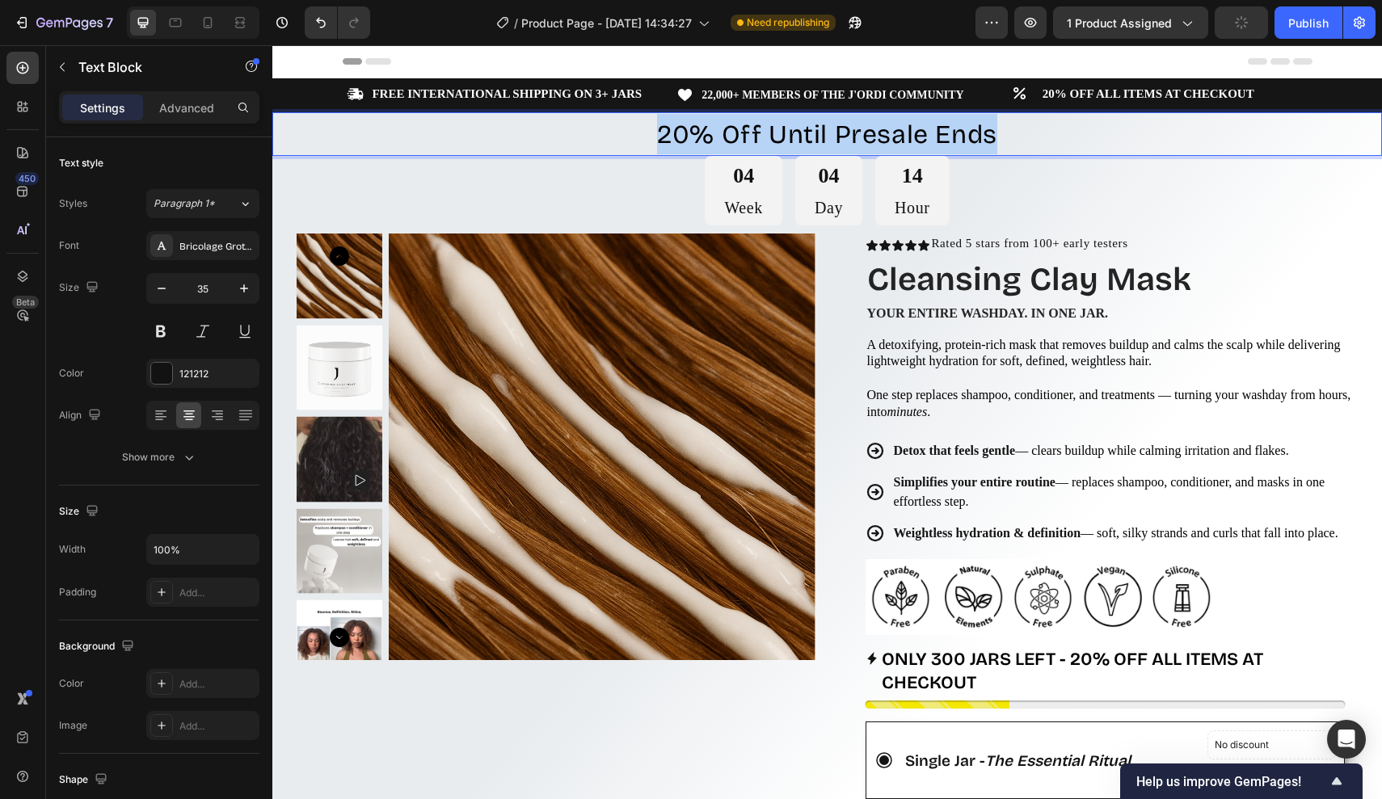
drag, startPoint x: 658, startPoint y: 128, endPoint x: 1123, endPoint y: 131, distance: 464.8
click at [1136, 131] on p "20% Off Until Presale Ends" at bounding box center [827, 134] width 1107 height 40
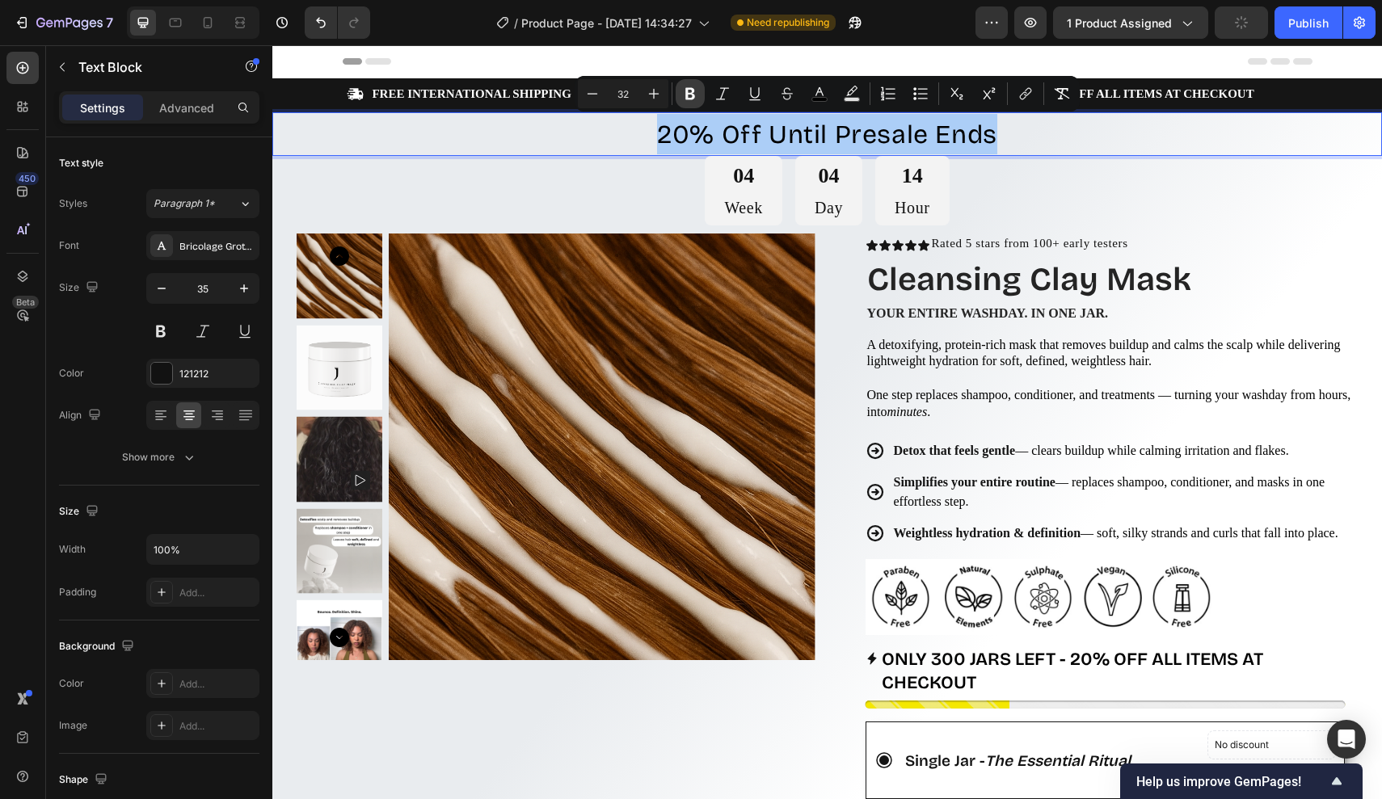
click at [689, 94] on icon "Editor contextual toolbar" at bounding box center [690, 94] width 10 height 12
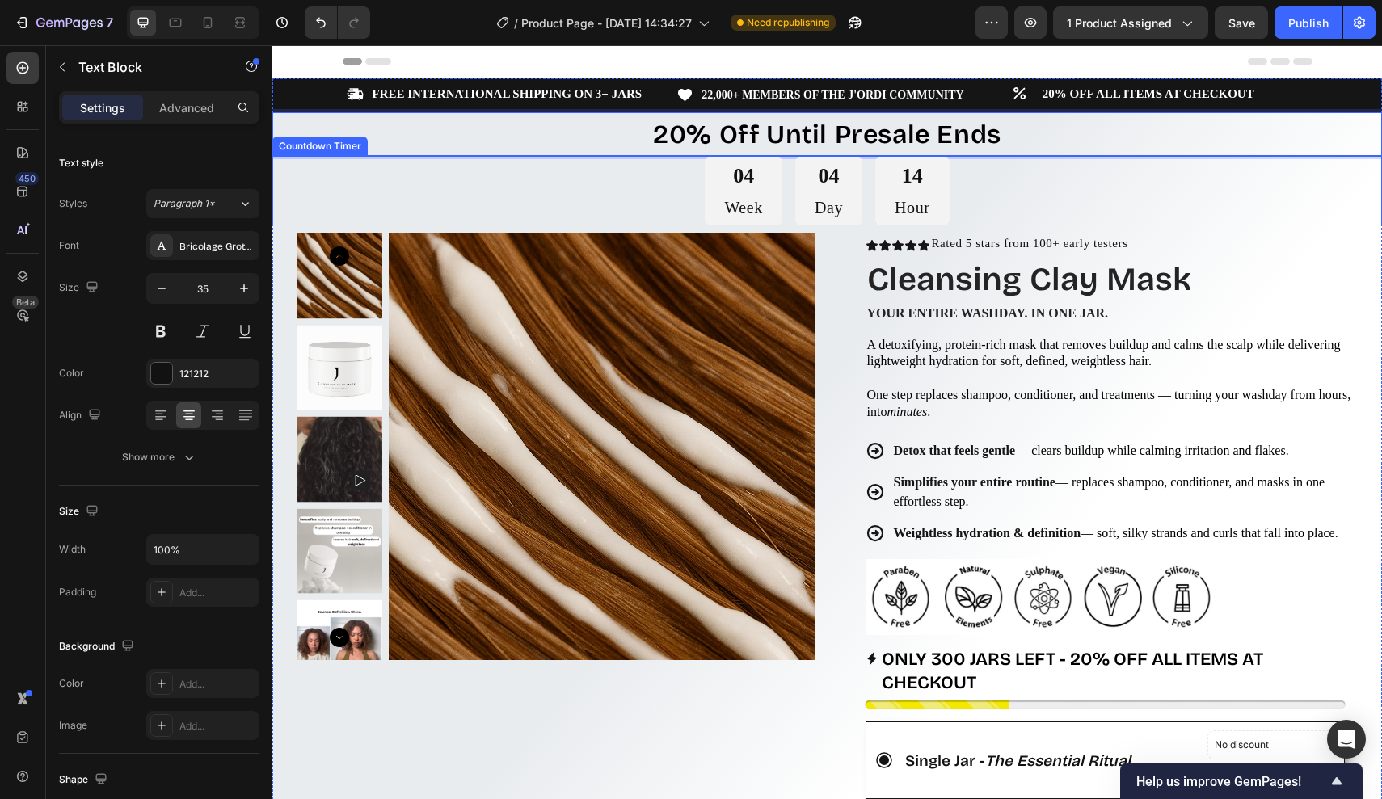
click at [625, 188] on div "04 Week 04 Day 14 Hour" at bounding box center [827, 191] width 1110 height 70
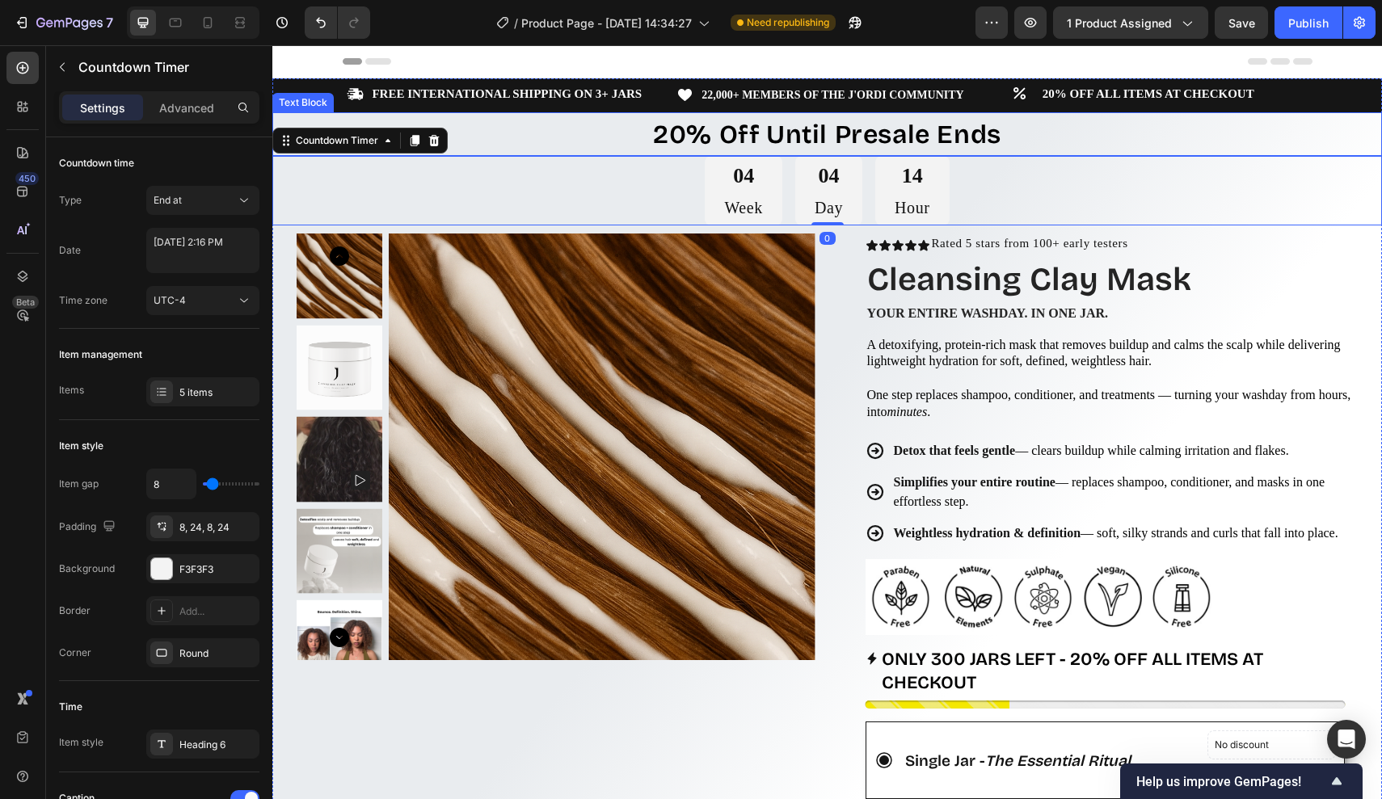
click at [578, 130] on p "20% Off Until Presale Ends" at bounding box center [827, 134] width 1107 height 40
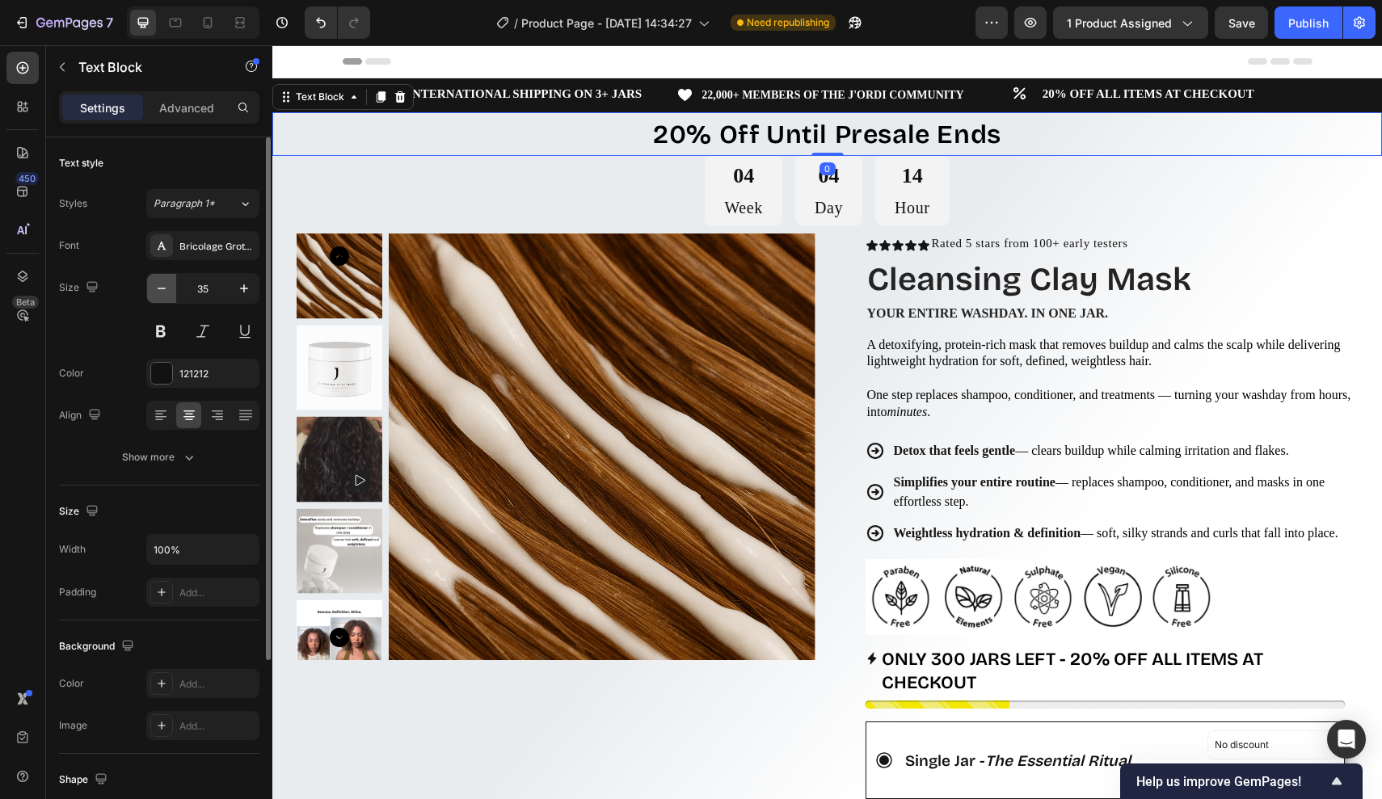
click at [163, 300] on button "button" at bounding box center [161, 288] width 29 height 29
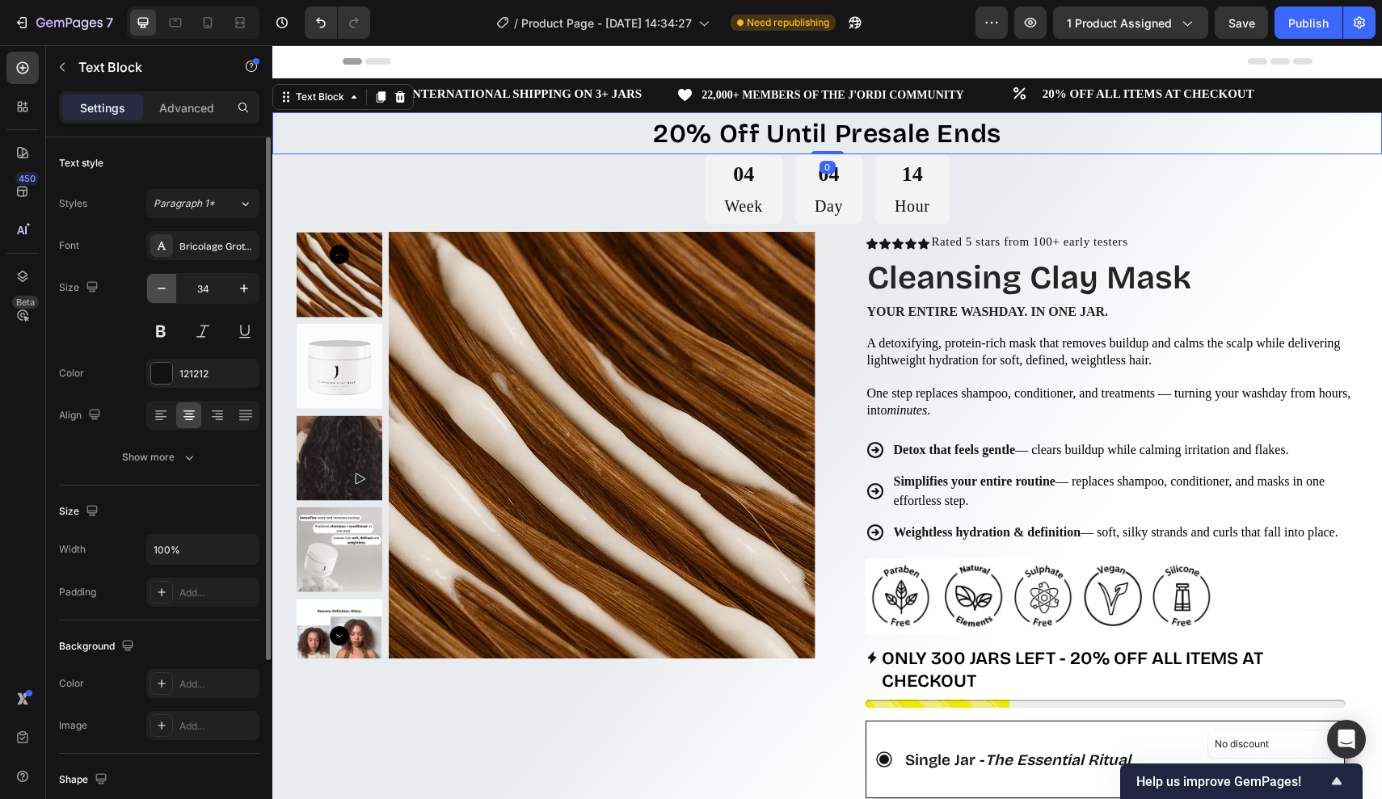
click at [160, 290] on icon "button" at bounding box center [162, 288] width 16 height 16
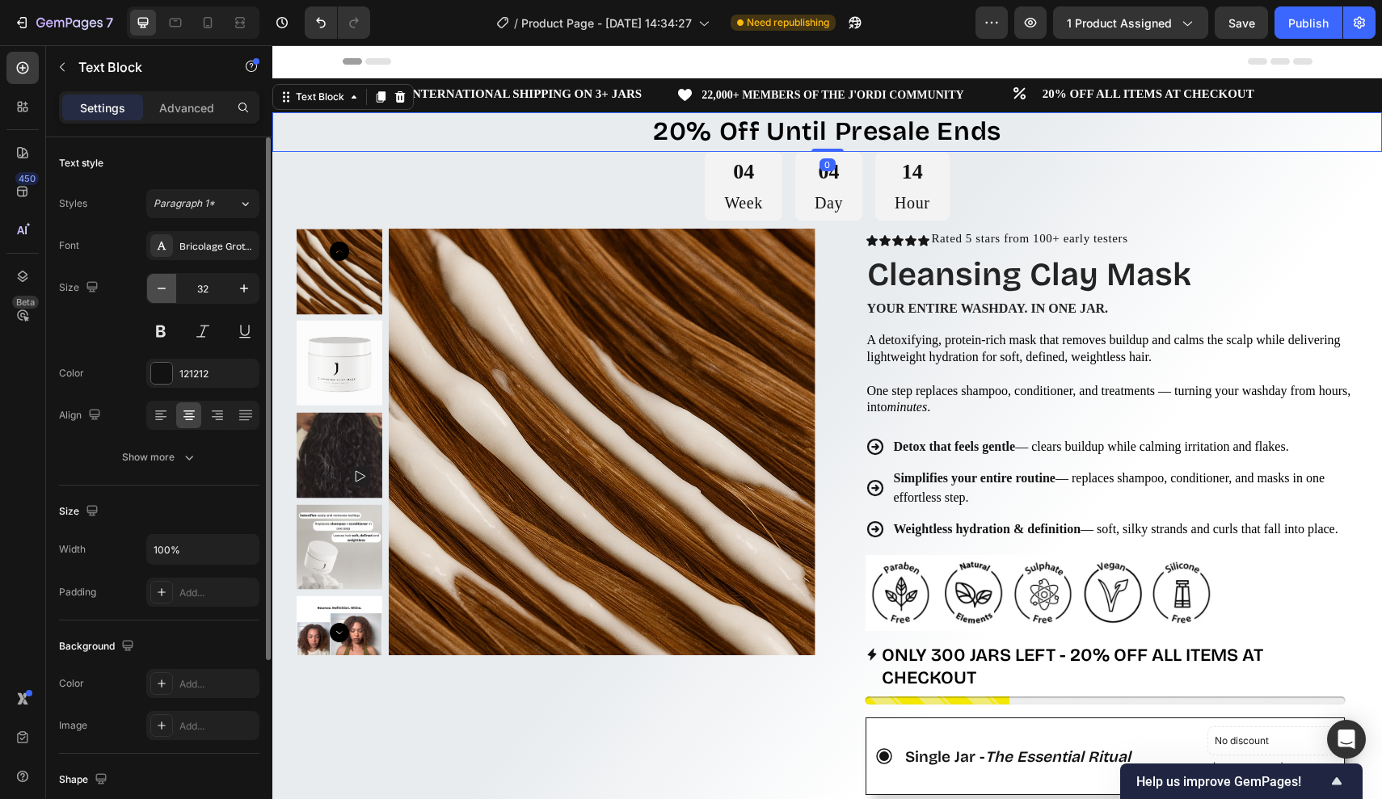
click at [160, 290] on icon "button" at bounding box center [162, 288] width 16 height 16
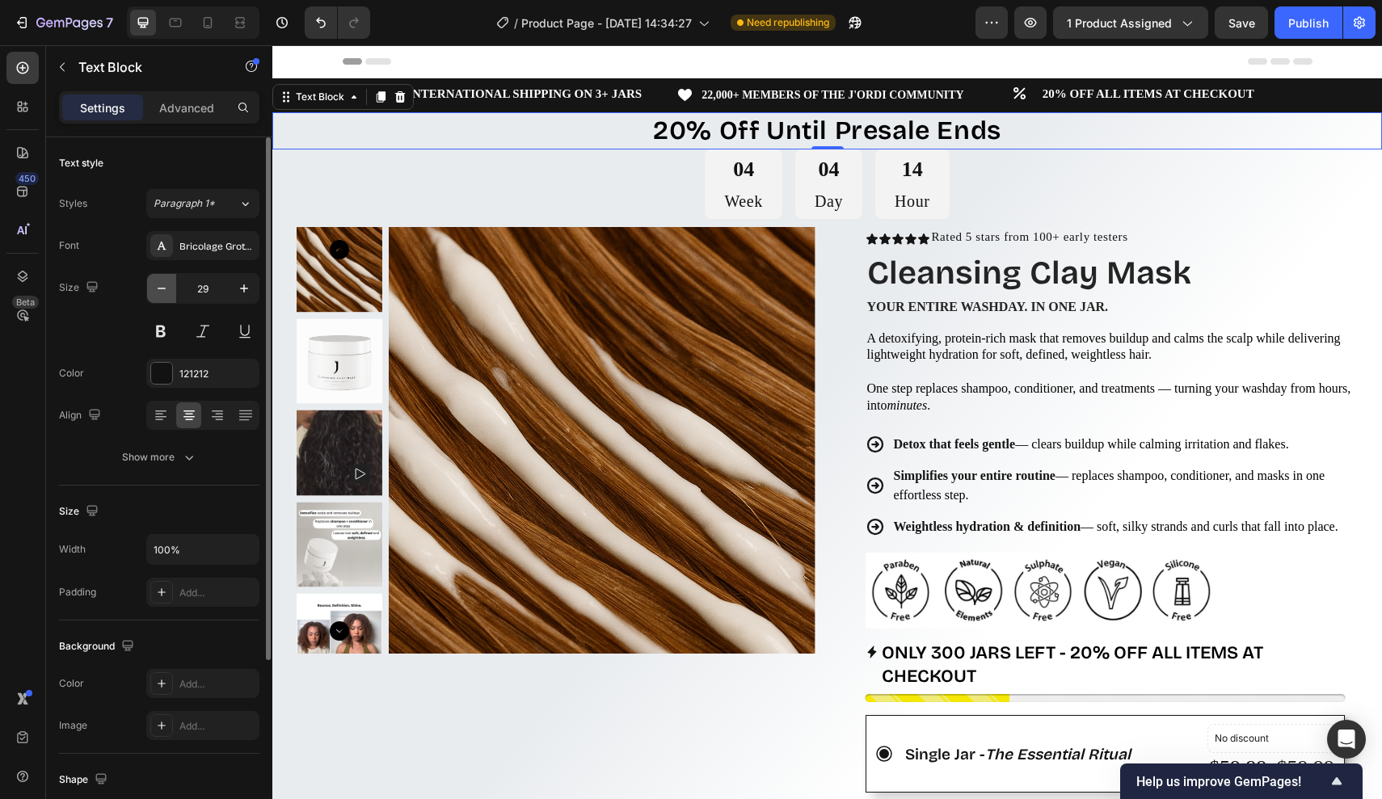
click at [160, 290] on icon "button" at bounding box center [162, 288] width 16 height 16
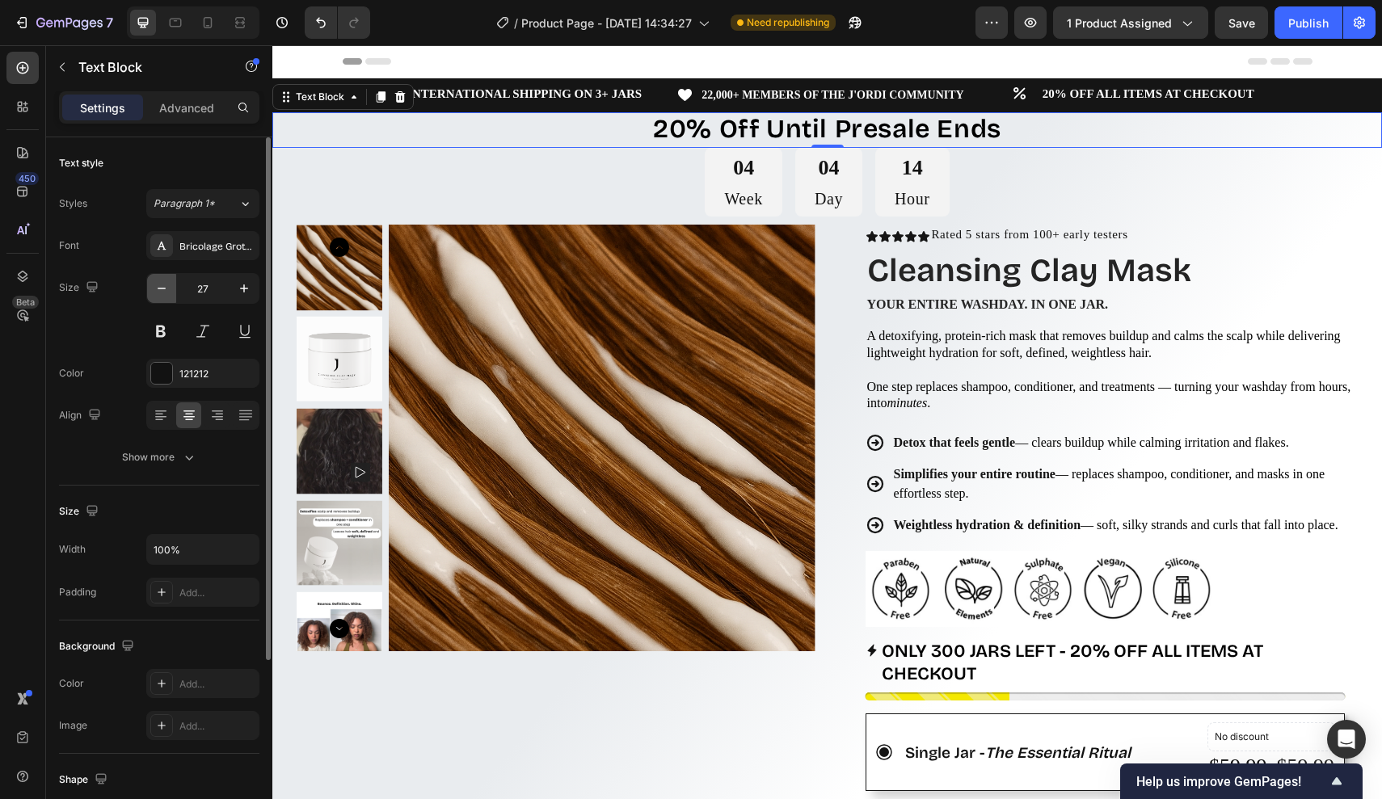
click at [160, 290] on icon "button" at bounding box center [162, 288] width 16 height 16
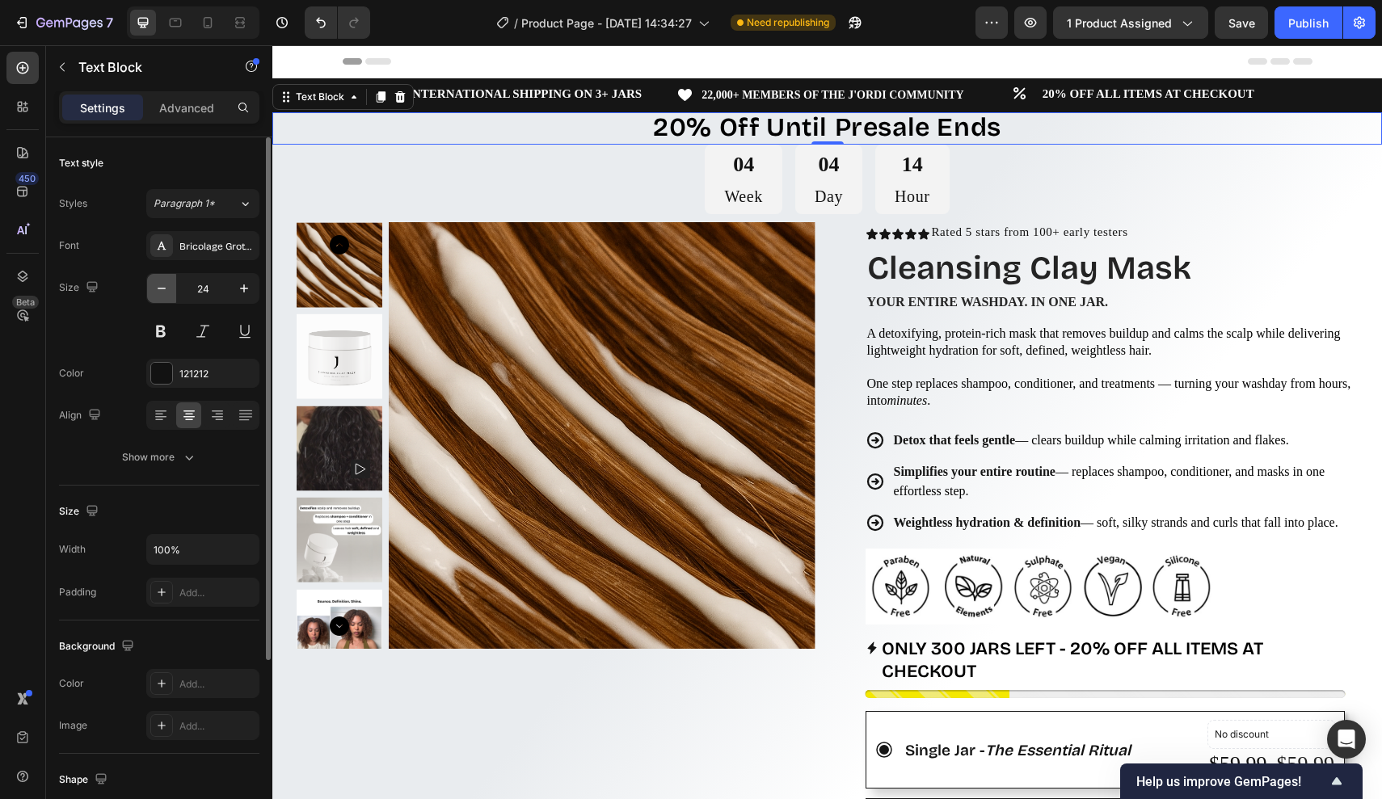
click at [160, 290] on icon "button" at bounding box center [162, 288] width 16 height 16
type input "21"
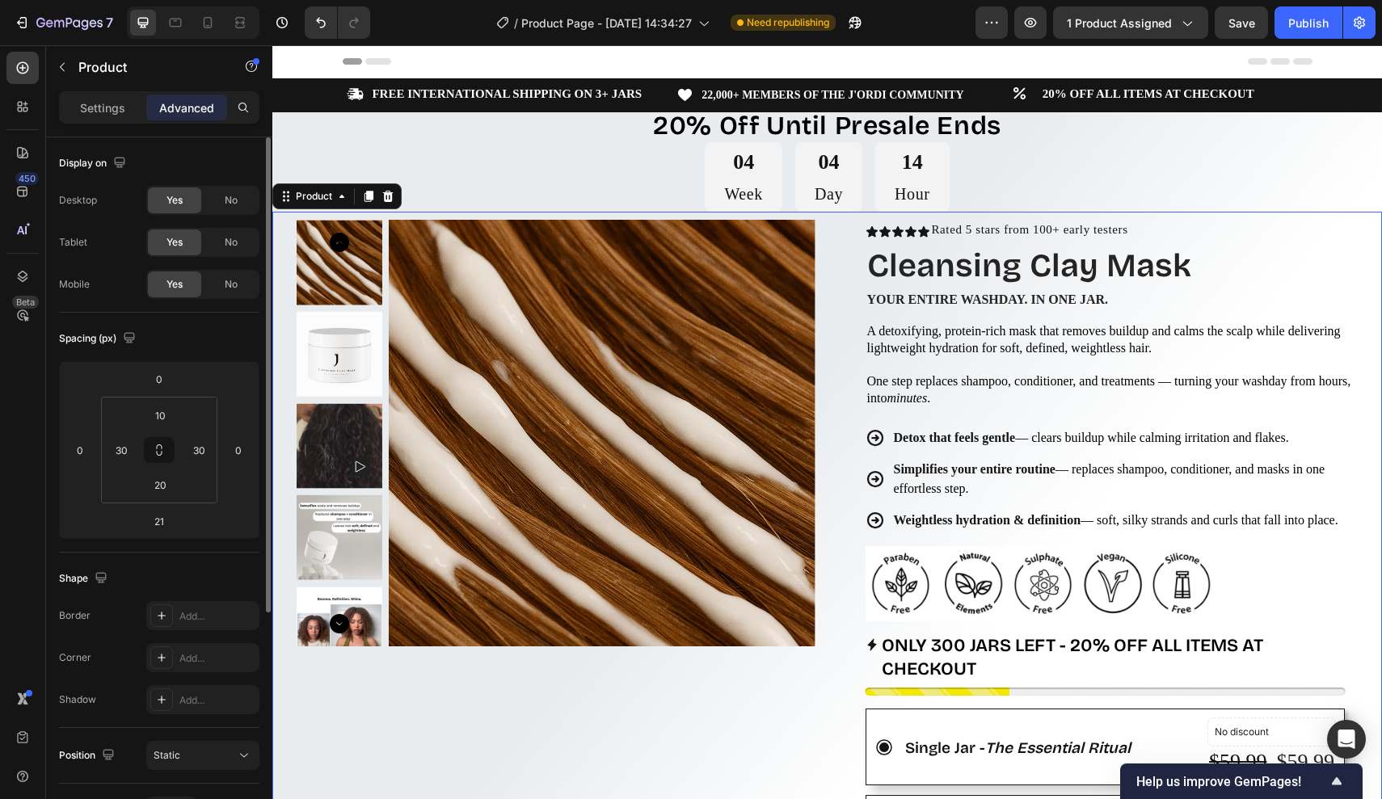
click at [665, 188] on div "04 Week 04 Day 14 Hour" at bounding box center [827, 177] width 1110 height 70
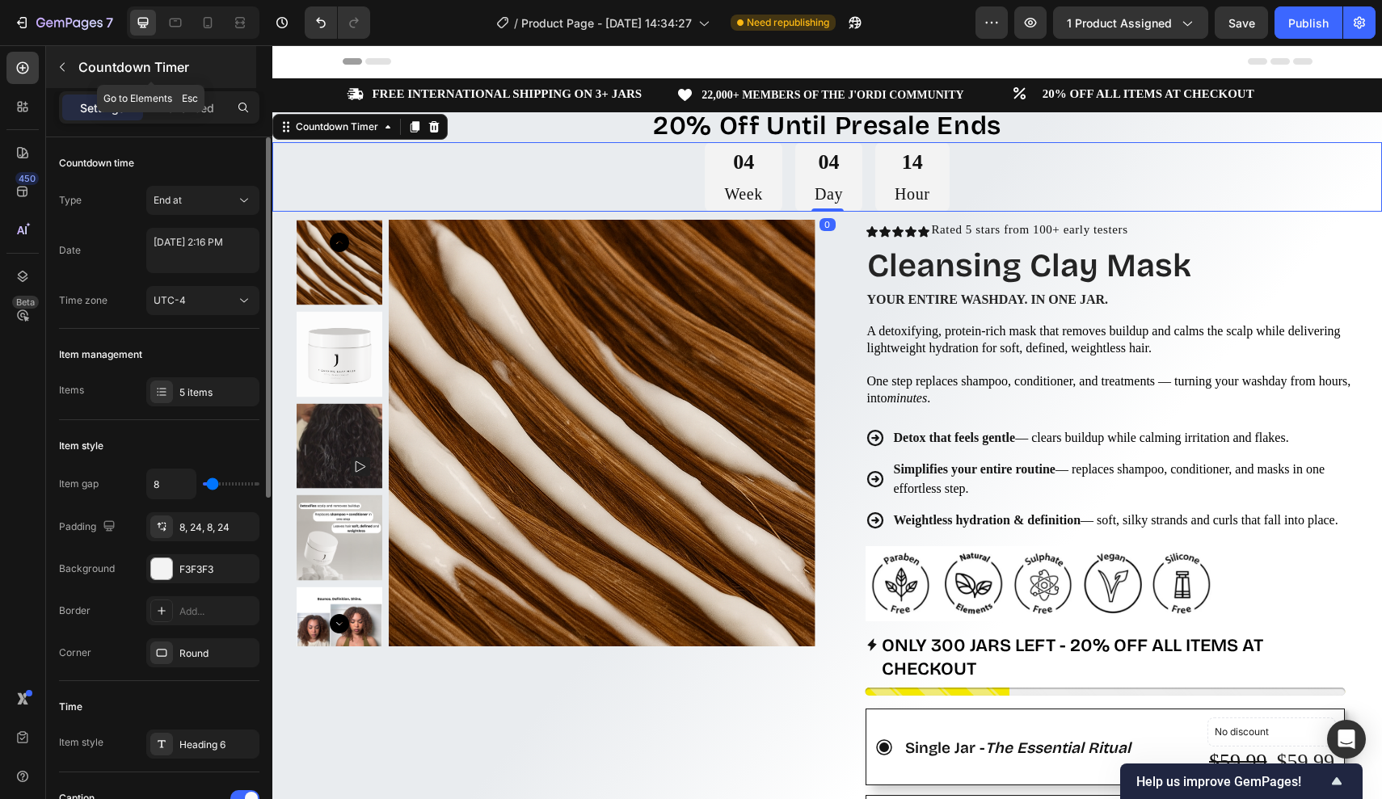
click at [70, 71] on button "button" at bounding box center [62, 67] width 26 height 26
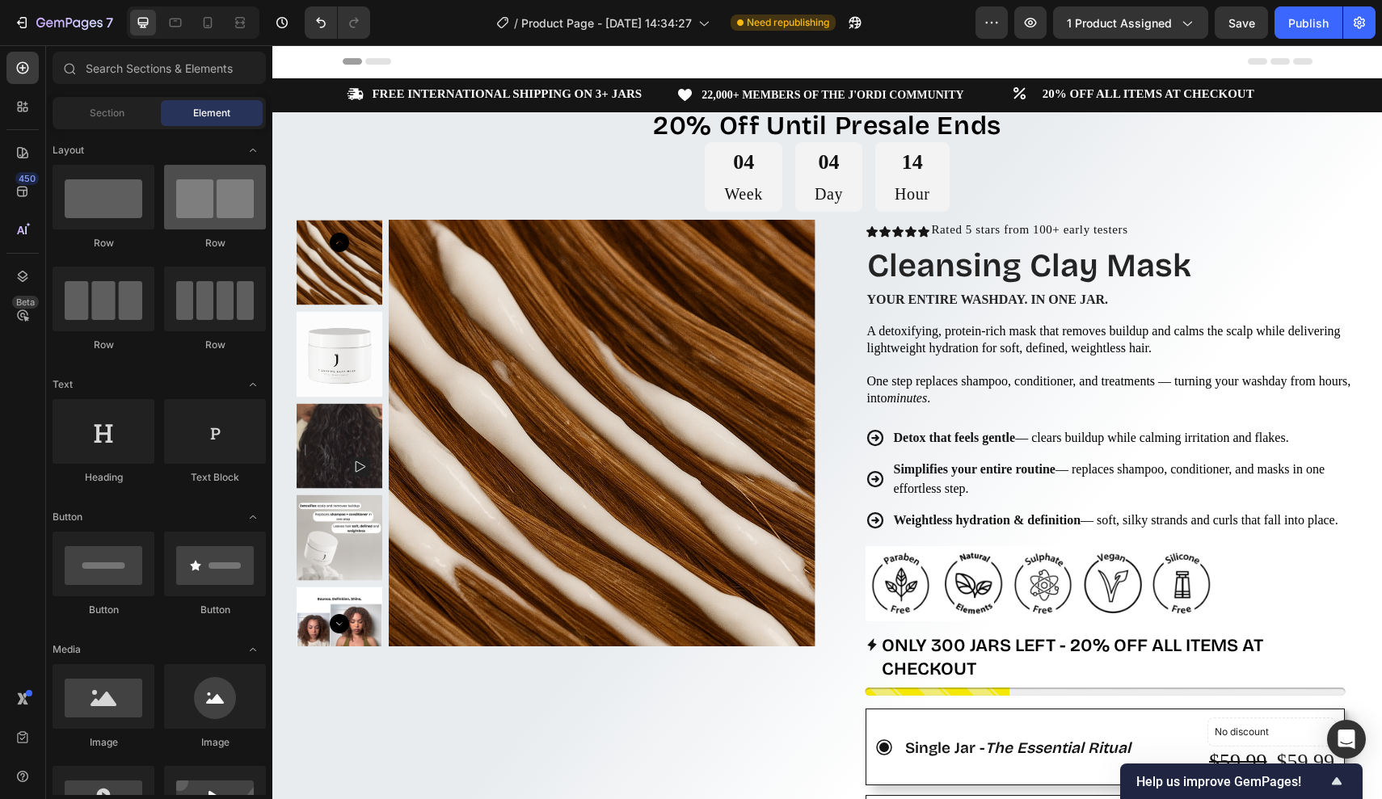
click at [221, 224] on div at bounding box center [215, 197] width 102 height 65
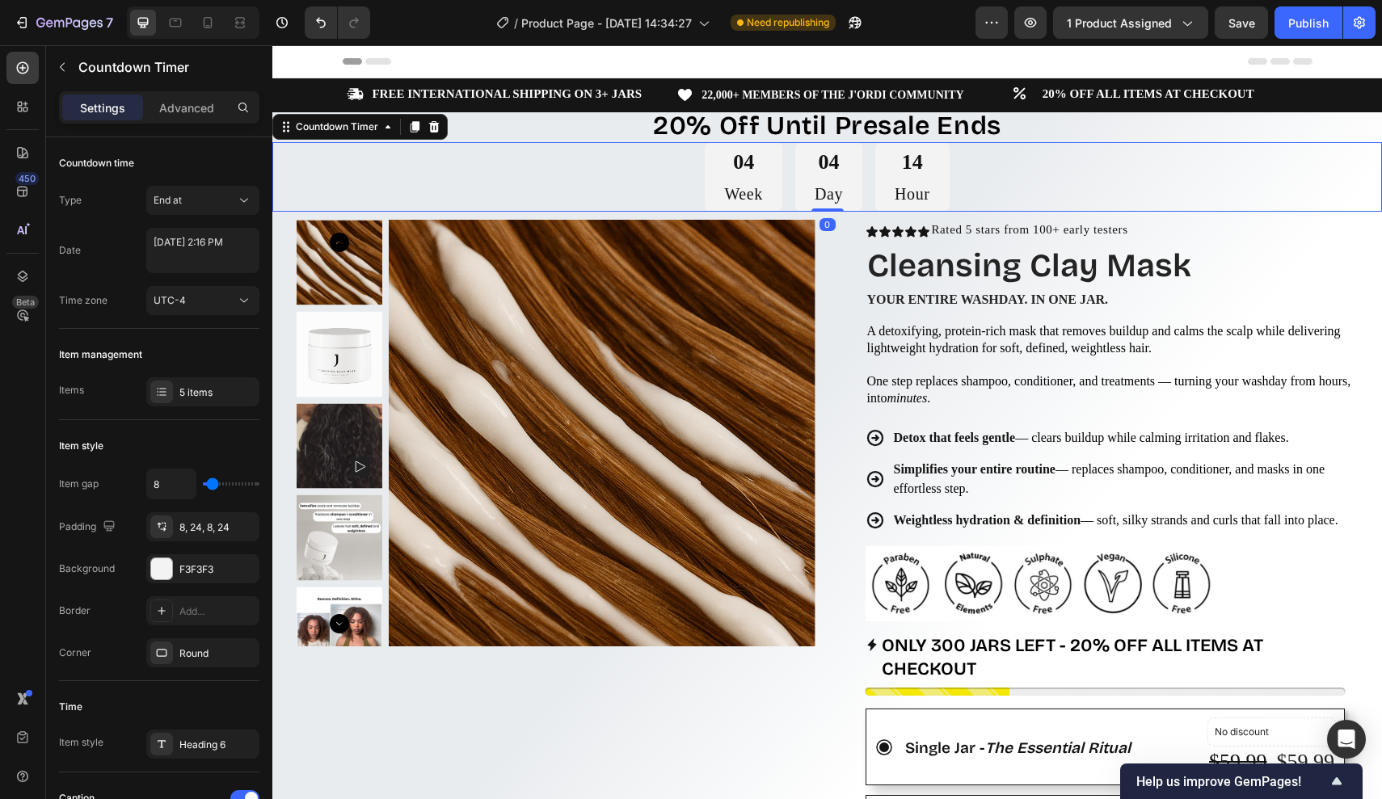
click at [547, 173] on div "04 Week 04 Day 14 Hour" at bounding box center [827, 177] width 1110 height 70
click at [65, 69] on icon "button" at bounding box center [62, 67] width 13 height 13
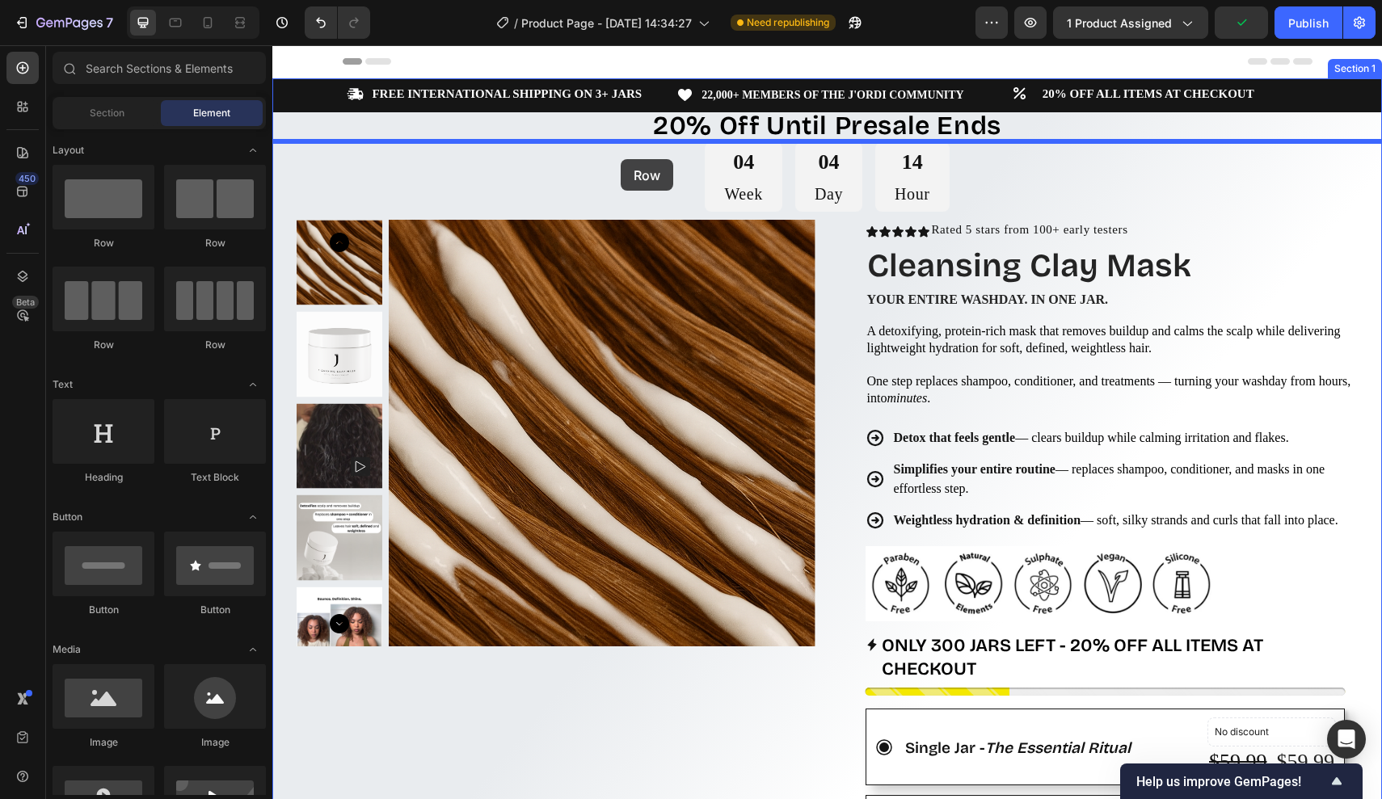
drag, startPoint x: 500, startPoint y: 254, endPoint x: 621, endPoint y: 159, distance: 153.8
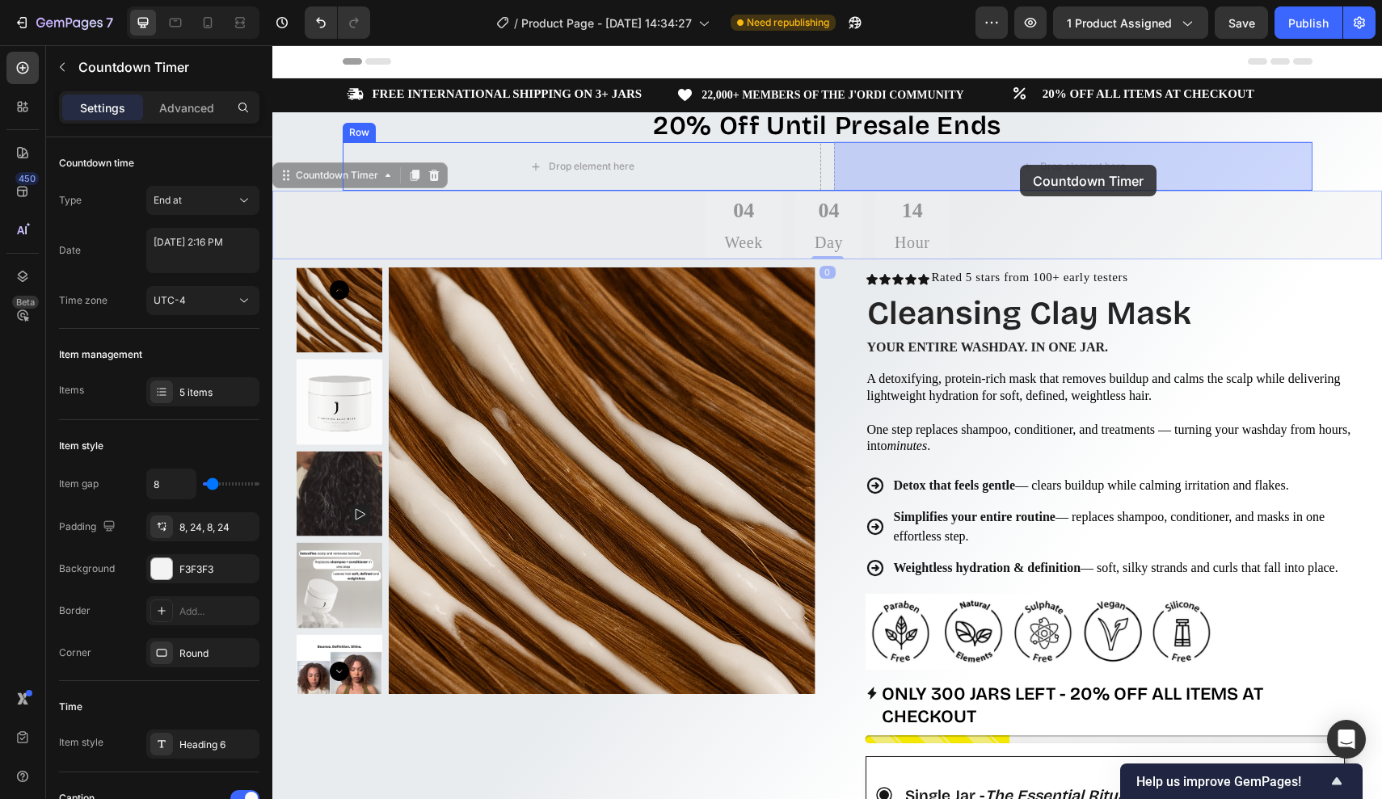
drag, startPoint x: 959, startPoint y: 228, endPoint x: 1020, endPoint y: 165, distance: 88.0
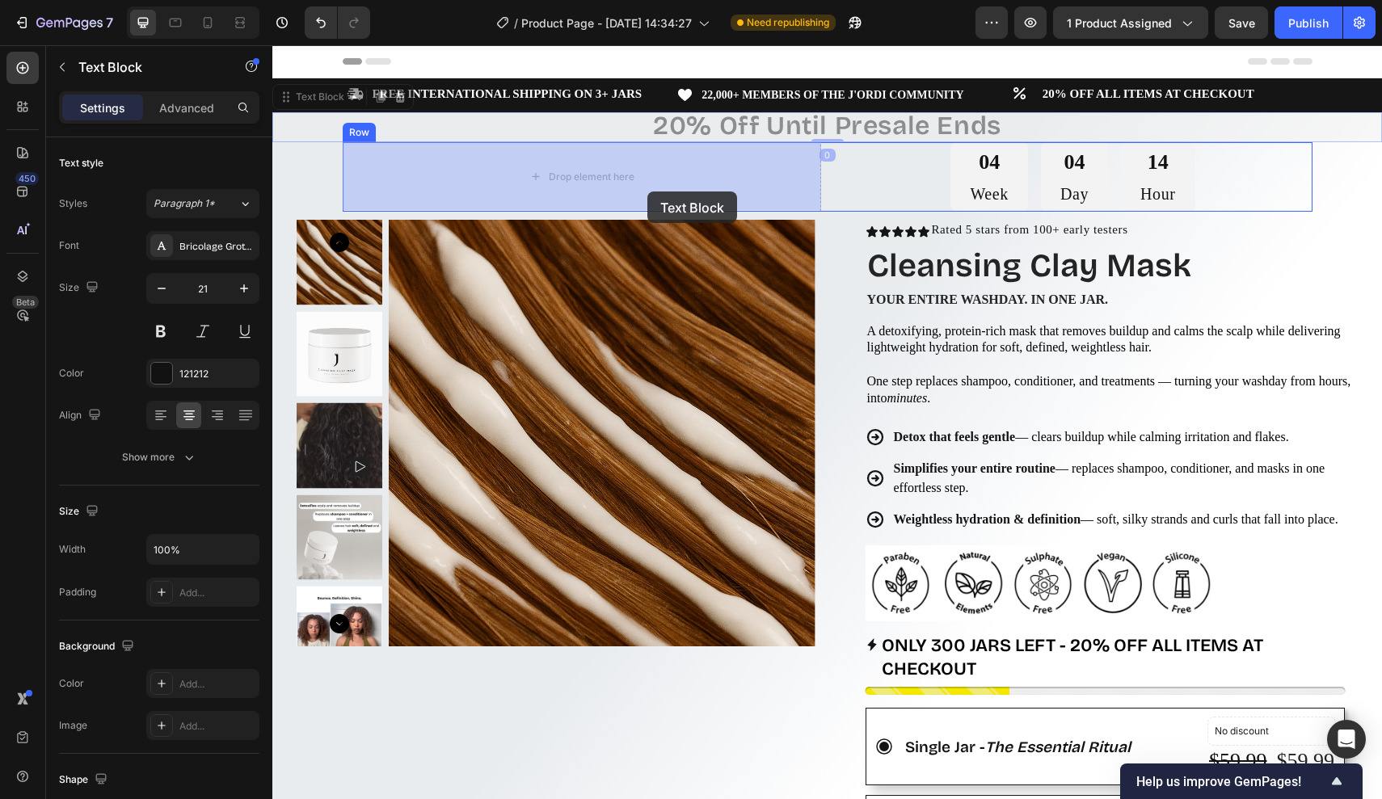
drag, startPoint x: 740, startPoint y: 121, endPoint x: 648, endPoint y: 192, distance: 115.9
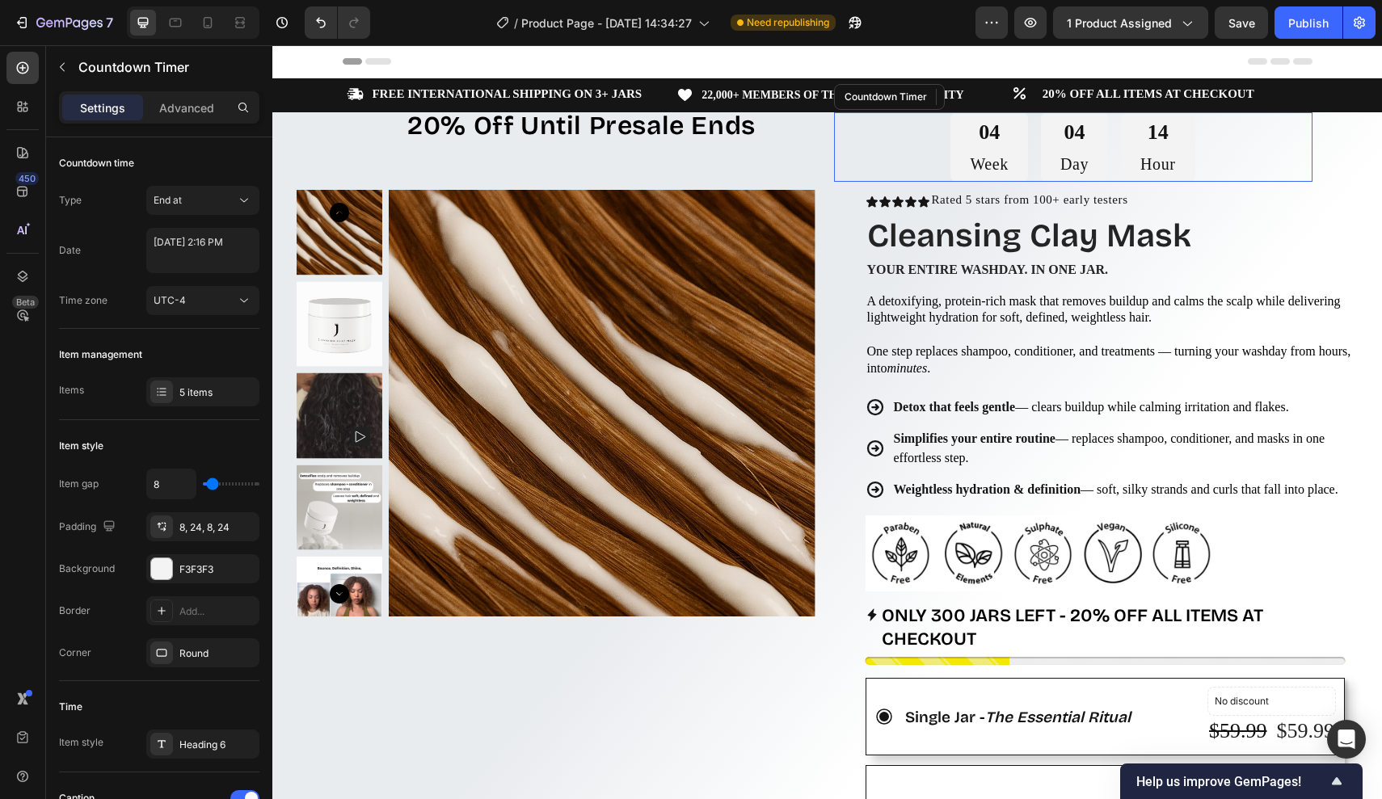
click at [848, 156] on div "04 Week 04 Day 14 Hour" at bounding box center [1073, 147] width 479 height 70
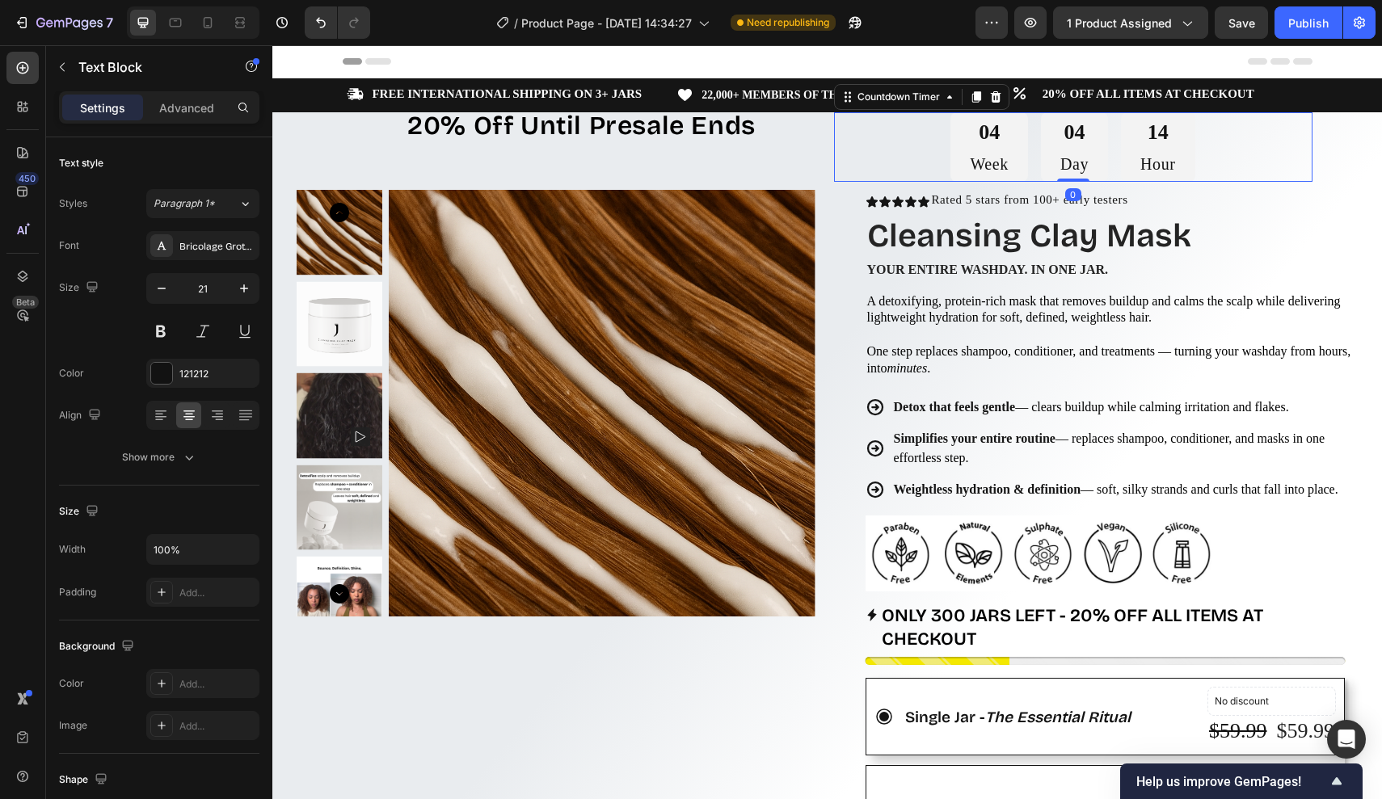
click at [763, 129] on p "20% Off Until Presale Ends" at bounding box center [581, 127] width 475 height 27
click at [185, 106] on p "Advanced" at bounding box center [186, 107] width 55 height 17
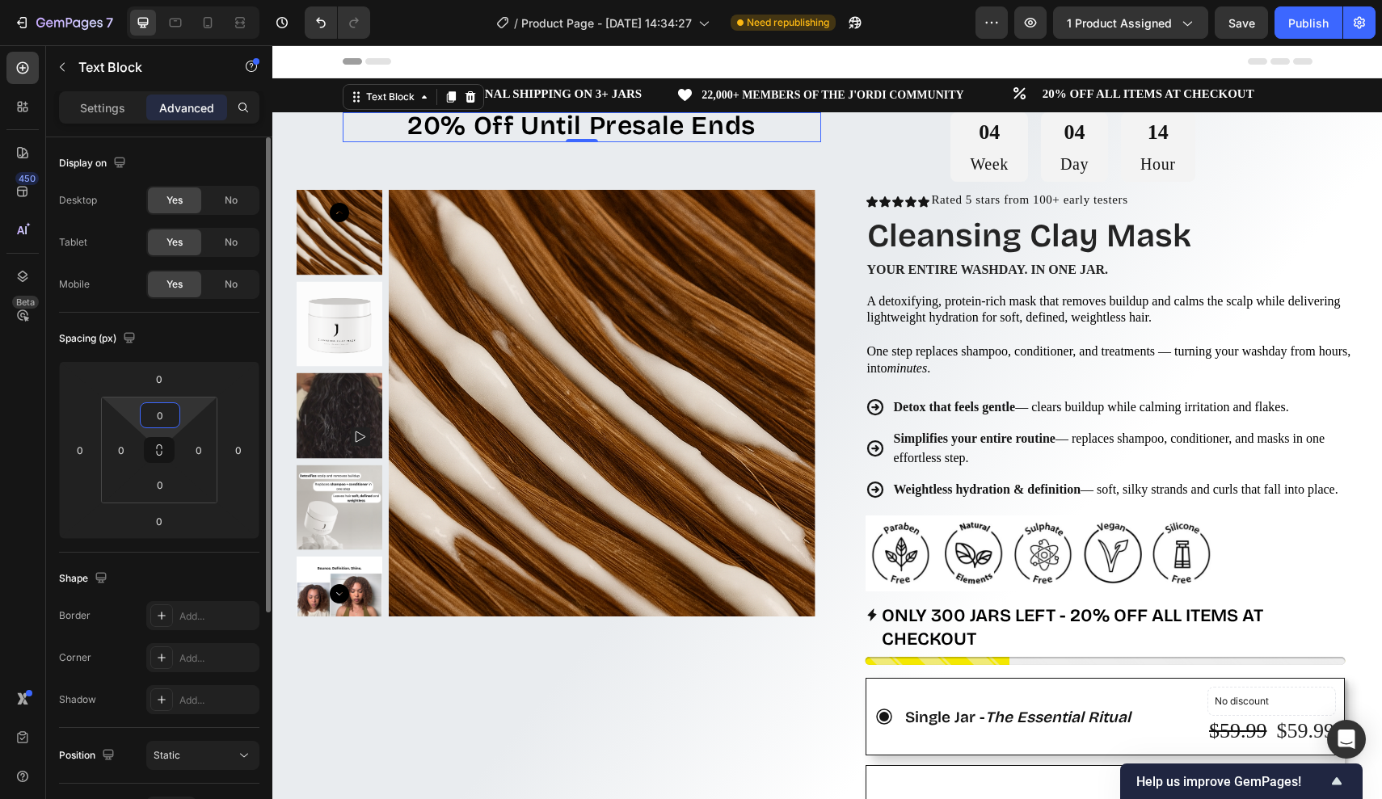
click at [168, 424] on input "0" at bounding box center [160, 415] width 32 height 24
type input "20"
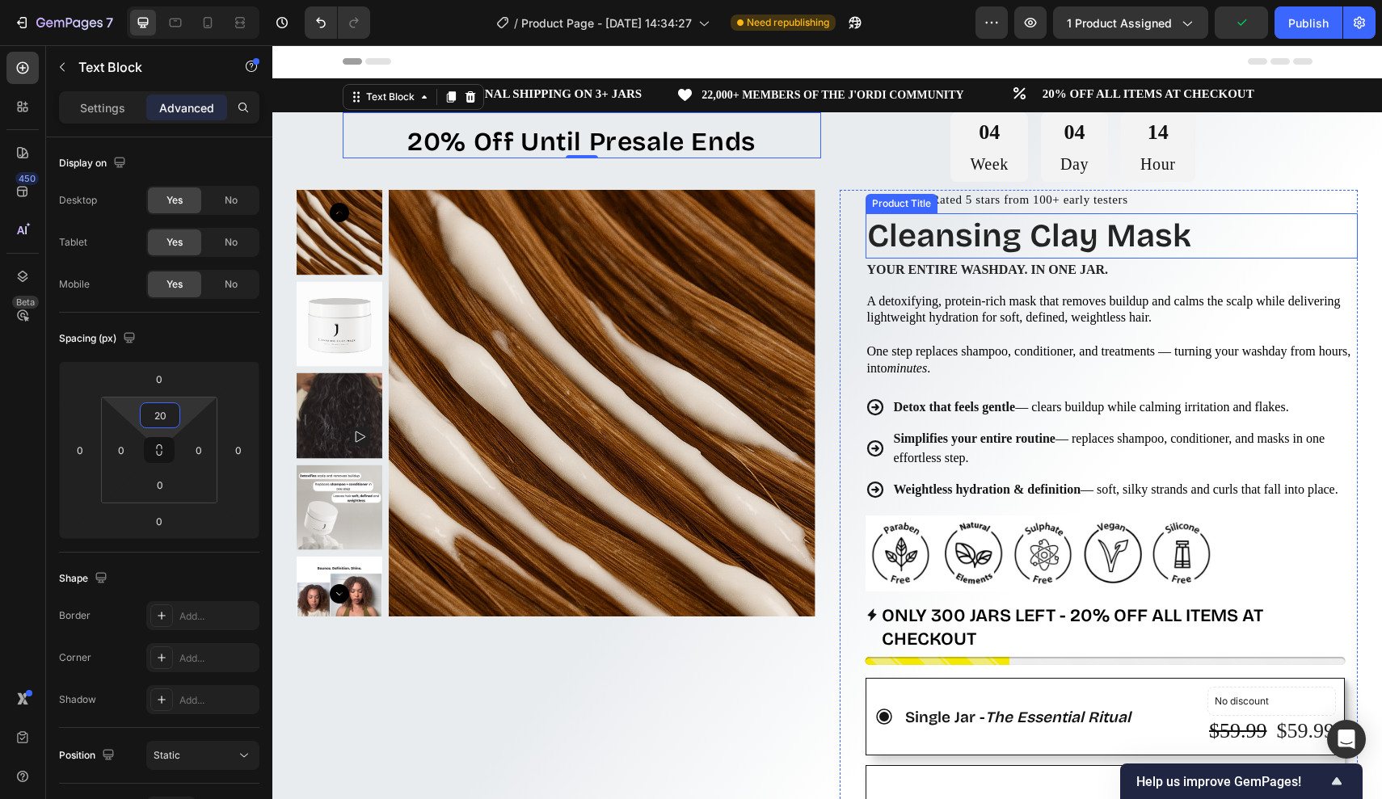
click at [900, 183] on div "Icon List" at bounding box center [892, 180] width 53 height 19
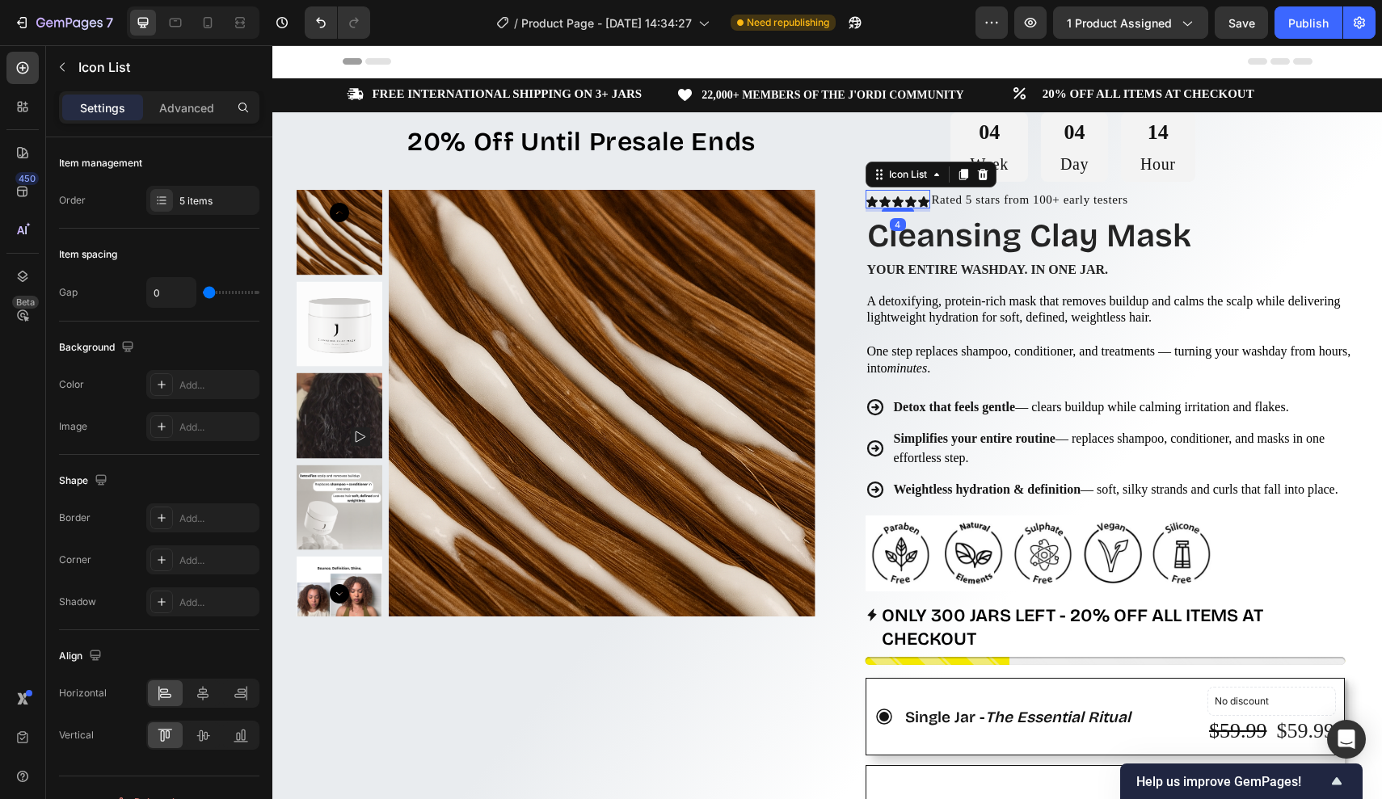
click at [912, 150] on div "04 Week 04 Day 14 Hour" at bounding box center [1073, 147] width 479 height 70
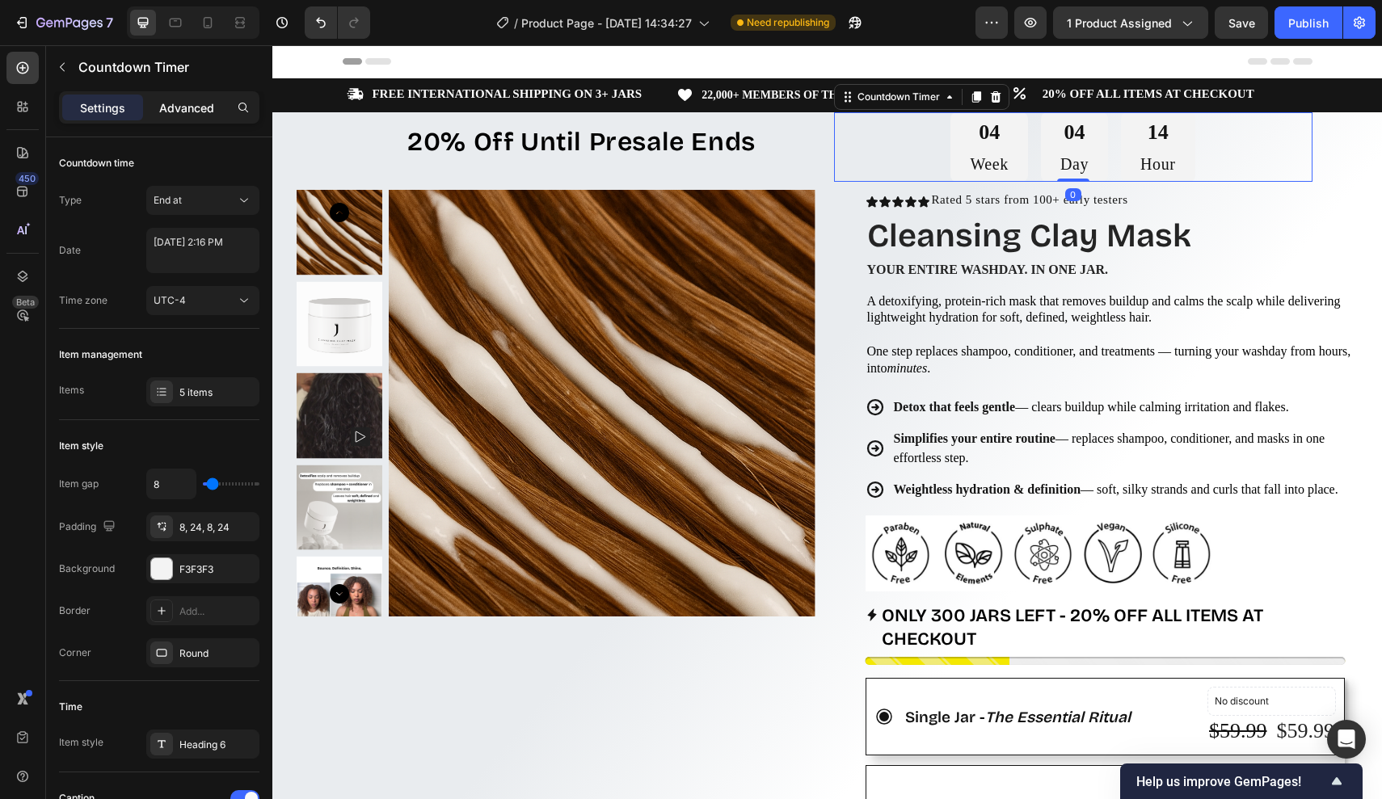
click at [168, 109] on p "Advanced" at bounding box center [186, 107] width 55 height 17
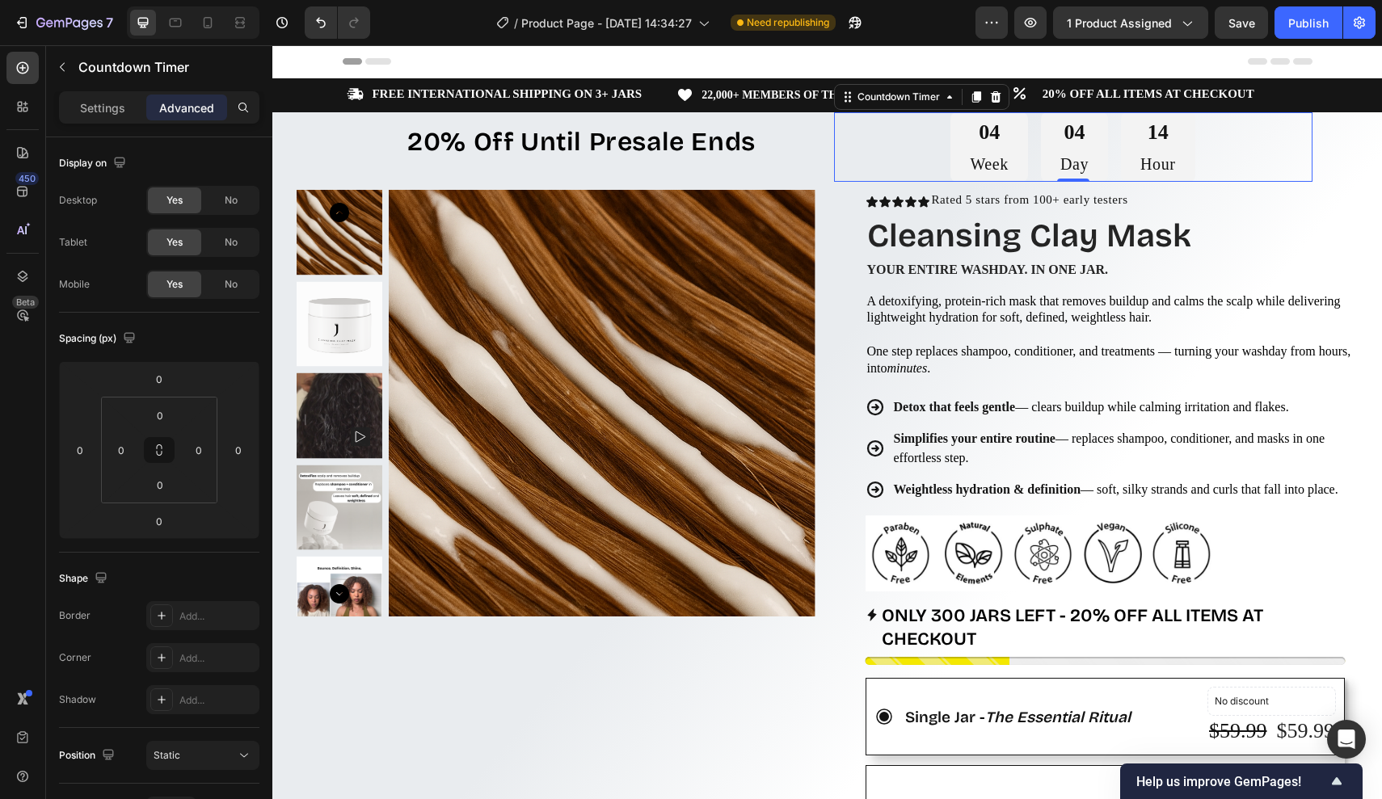
click at [867, 146] on div "04 Week 04 Day 14 Hour" at bounding box center [1073, 147] width 479 height 70
click at [711, 138] on strong "20% Off Until Presale Ends" at bounding box center [581, 142] width 348 height 32
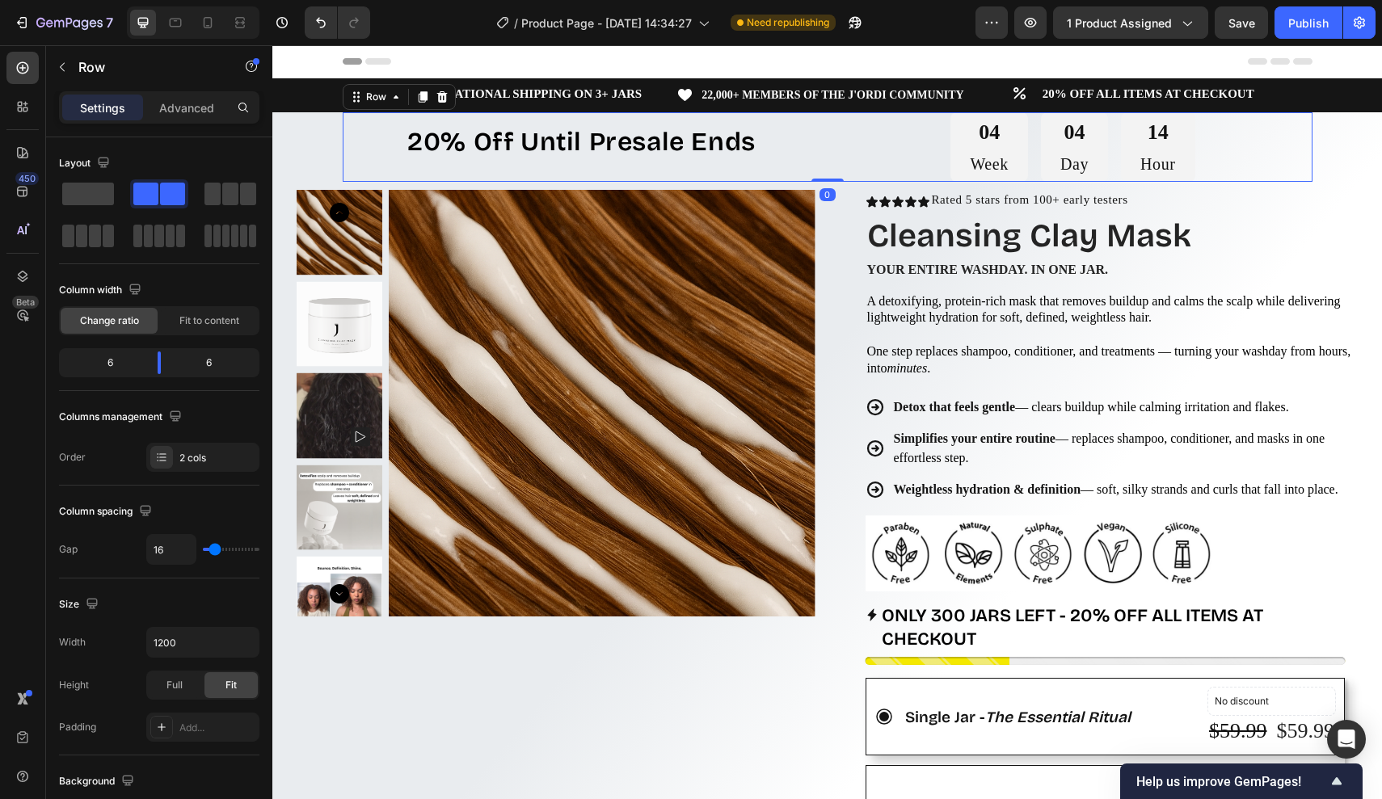
click at [781, 161] on div "20% Off Until Presale Ends Text Block" at bounding box center [582, 147] width 479 height 70
click at [825, 137] on div "20% Off Until Presale Ends Text Block 04 Week 04 Day 14 Hour Countdown Timer Ro…" at bounding box center [828, 147] width 970 height 70
click at [876, 142] on div "04 Week 04 Day 14 Hour" at bounding box center [1073, 147] width 479 height 70
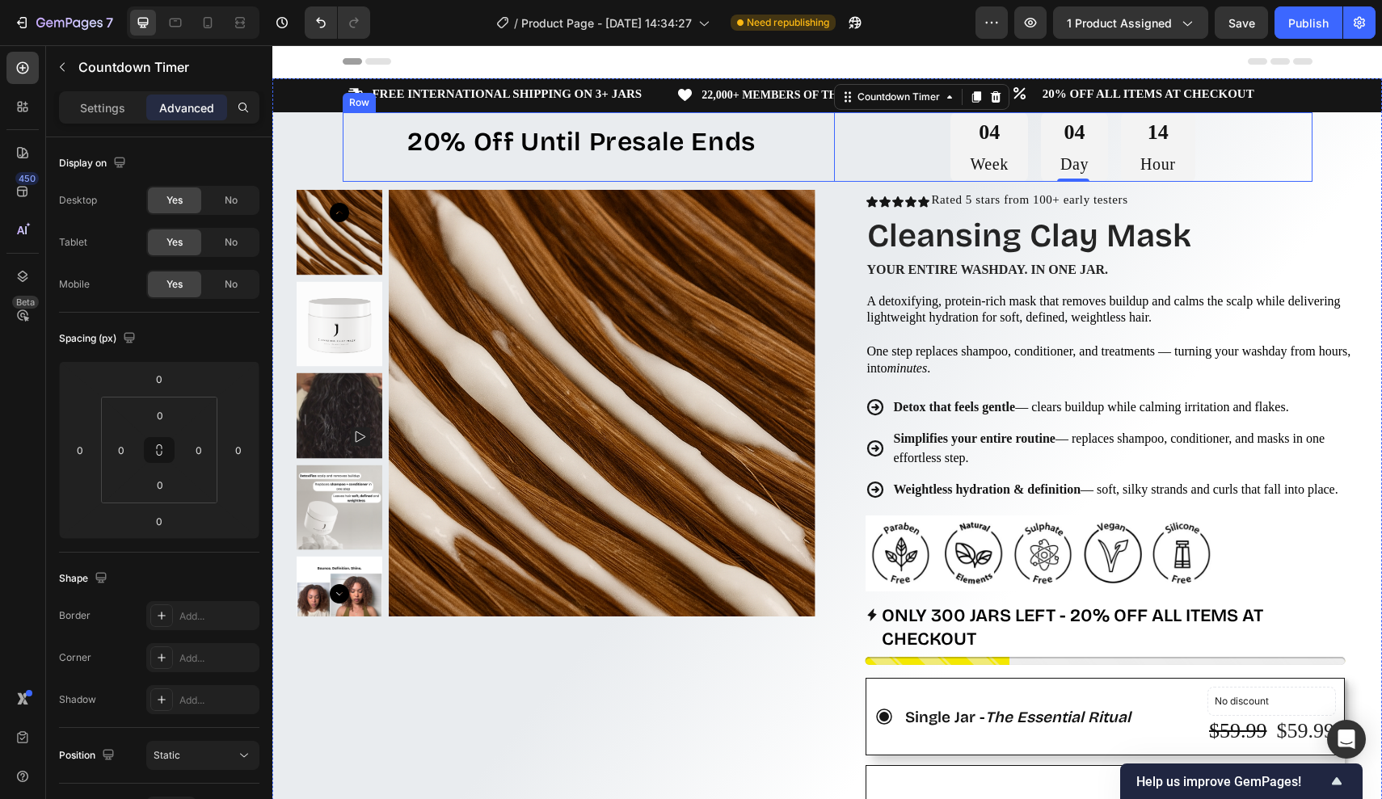
click at [812, 171] on div "20% Off Until Presale Ends Text Block" at bounding box center [582, 147] width 479 height 70
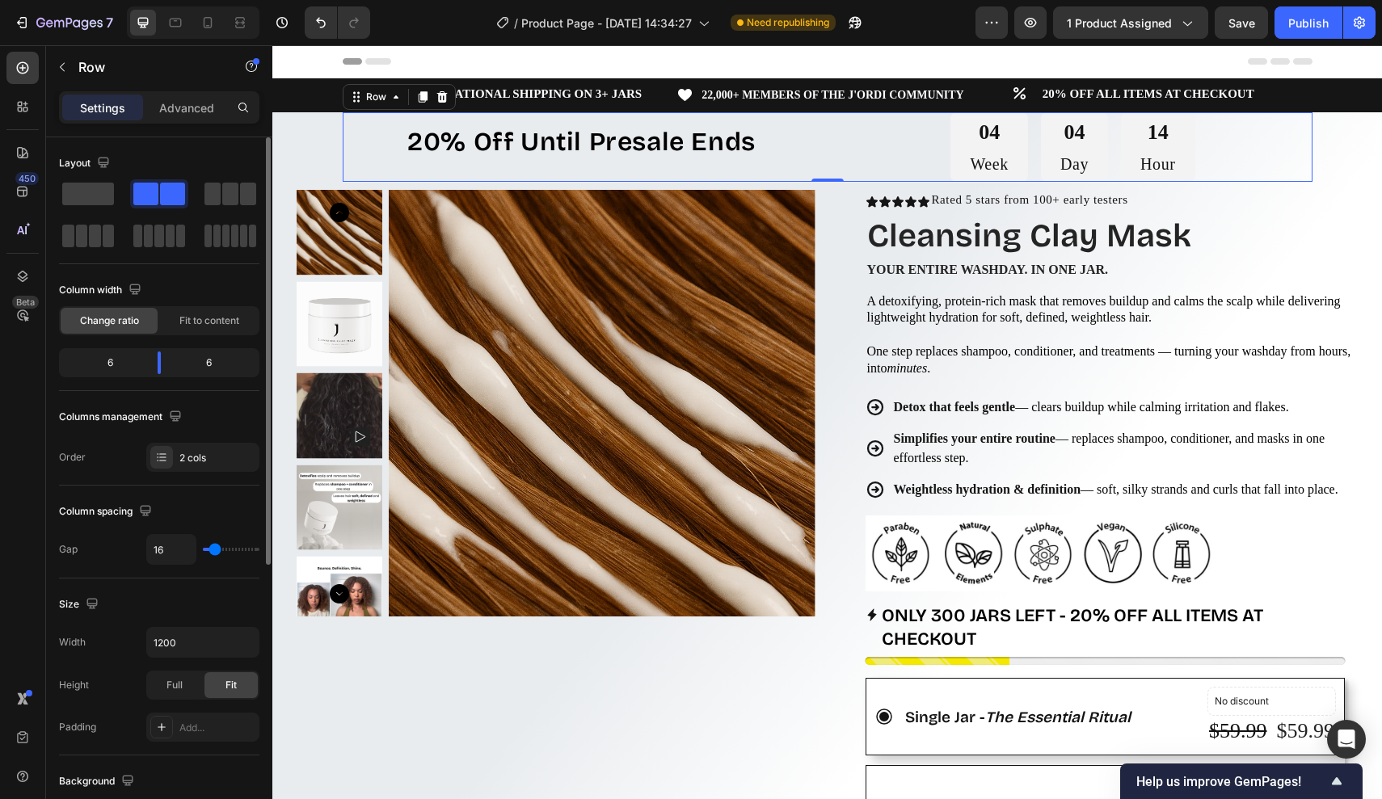
type input "1"
type input "0"
drag, startPoint x: 207, startPoint y: 553, endPoint x: 172, endPoint y: 554, distance: 34.8
type input "0"
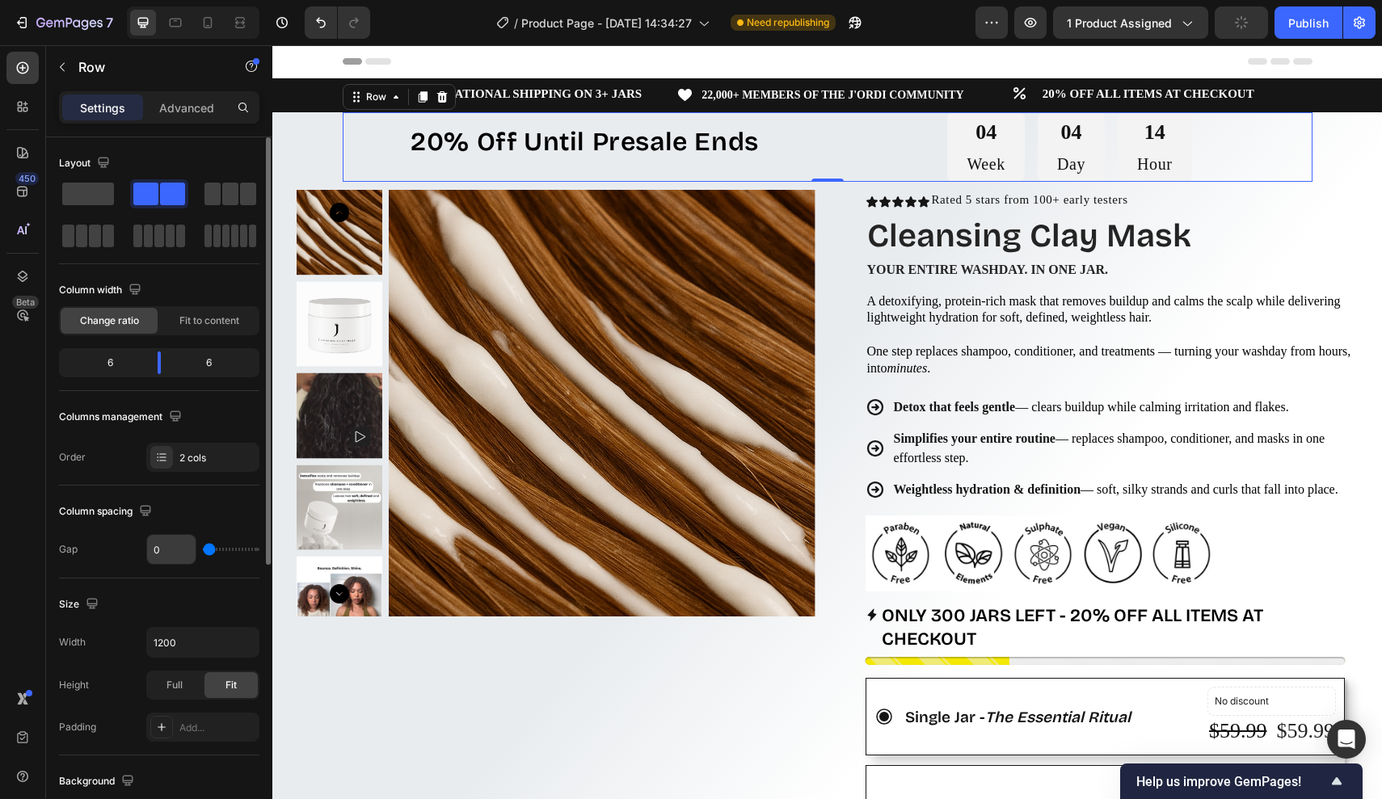
click at [173, 554] on div "0" at bounding box center [202, 549] width 113 height 31
click at [802, 139] on p "20% Off Until Presale Ends" at bounding box center [585, 143] width 482 height 27
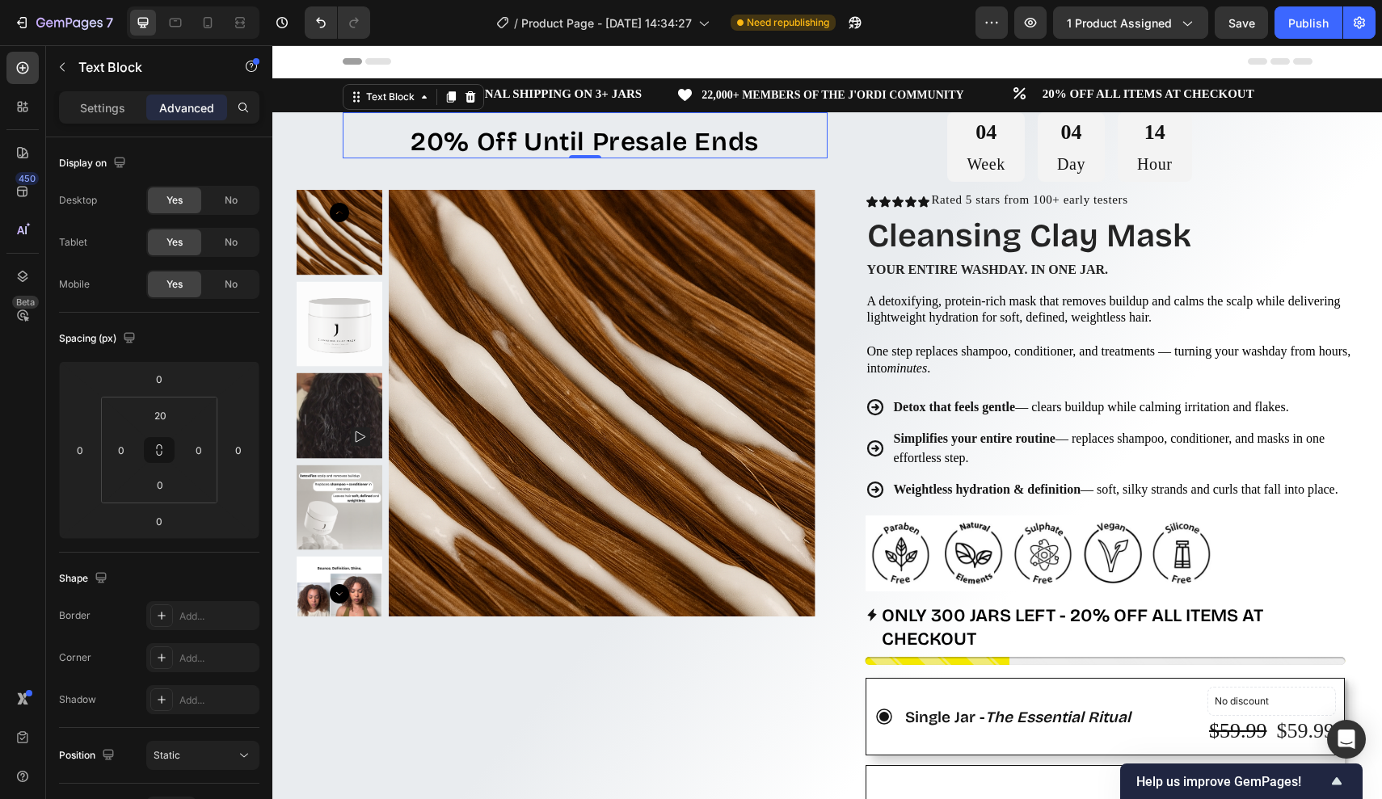
click at [759, 140] on p "20% Off Until Presale Ends" at bounding box center [585, 143] width 482 height 27
click at [770, 137] on p "20% Off Until Presale Ends" at bounding box center [585, 143] width 482 height 27
click at [681, 167] on div "20% Off Until Presale Ends Text Block 0" at bounding box center [585, 147] width 485 height 70
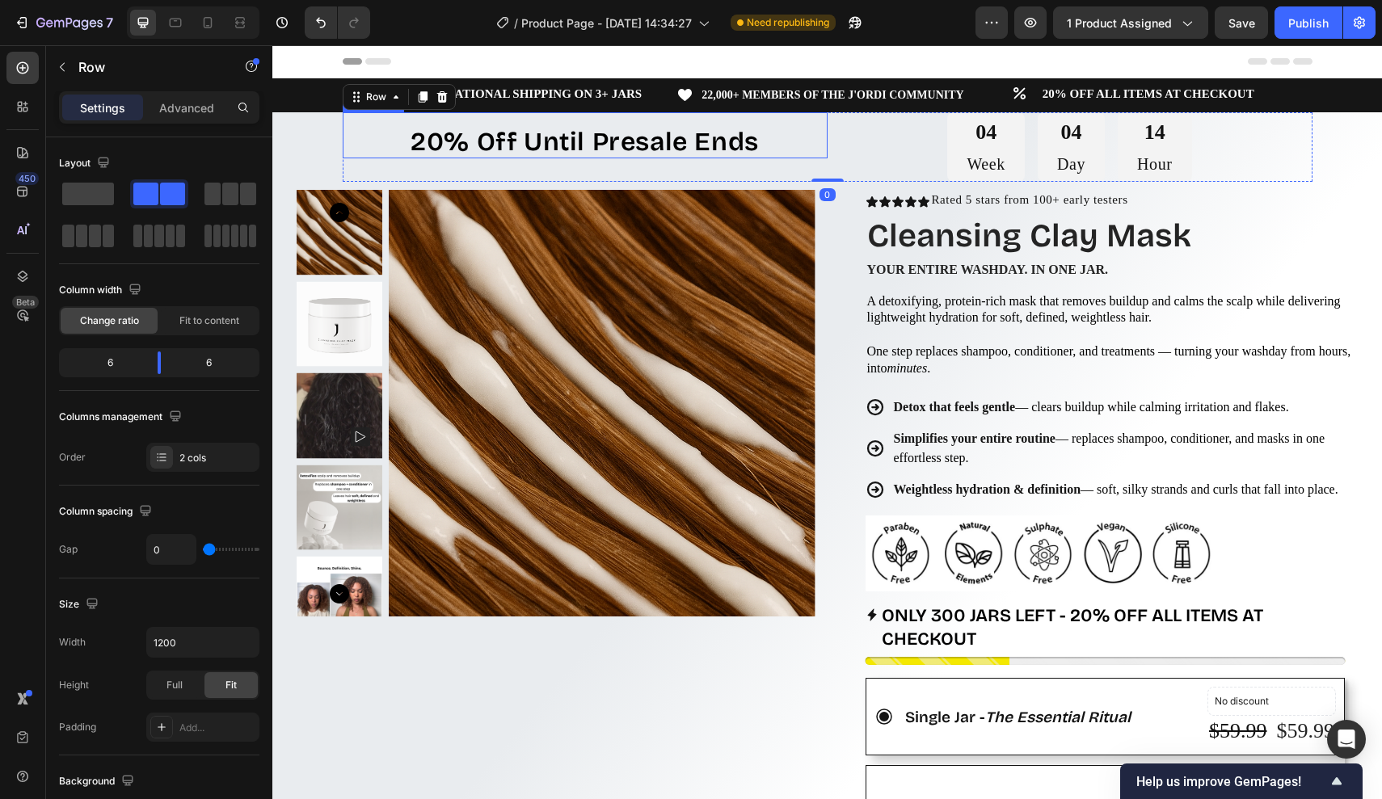
click at [618, 153] on strong "20% Off Until Presale Ends" at bounding box center [585, 142] width 348 height 32
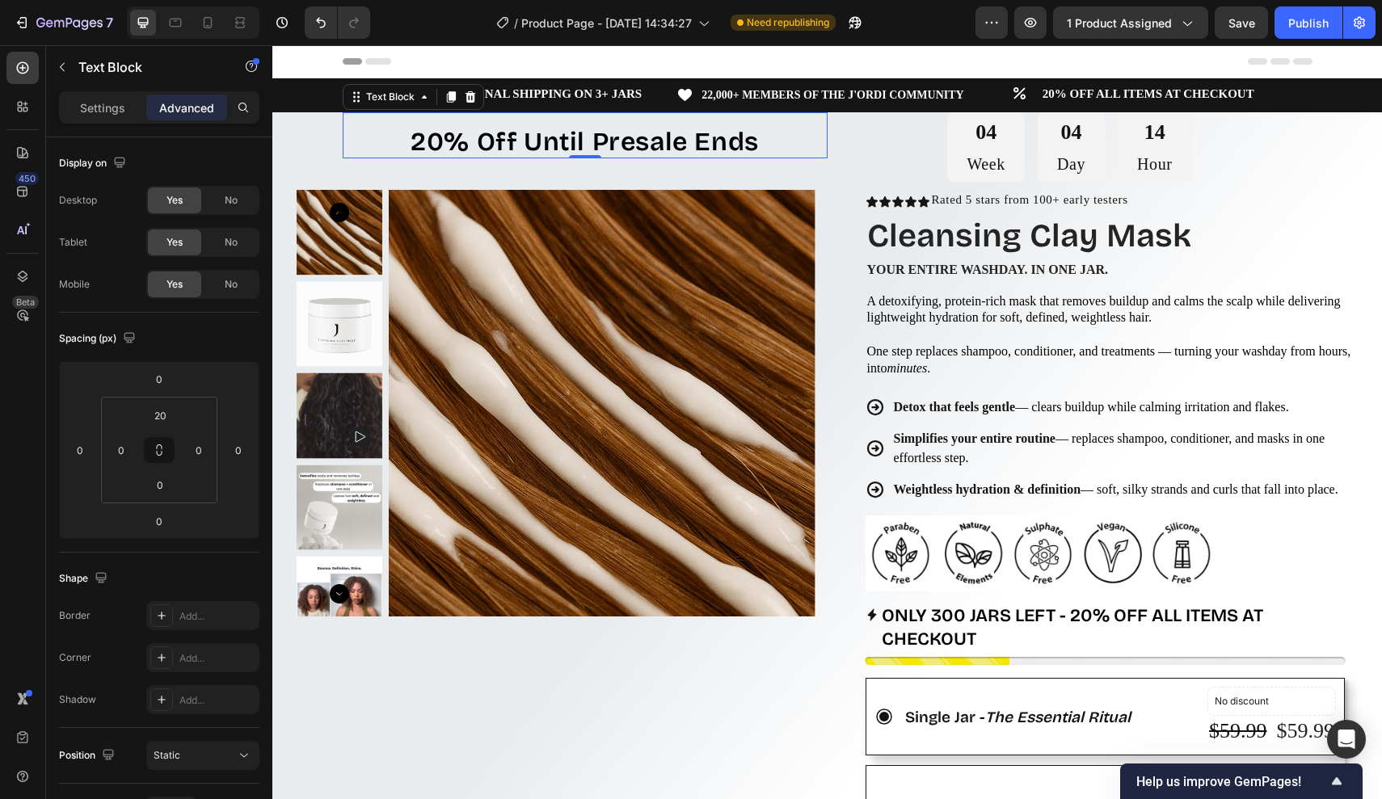
click at [613, 160] on div "20% Off Until Presale Ends Text Block 0" at bounding box center [585, 147] width 485 height 70
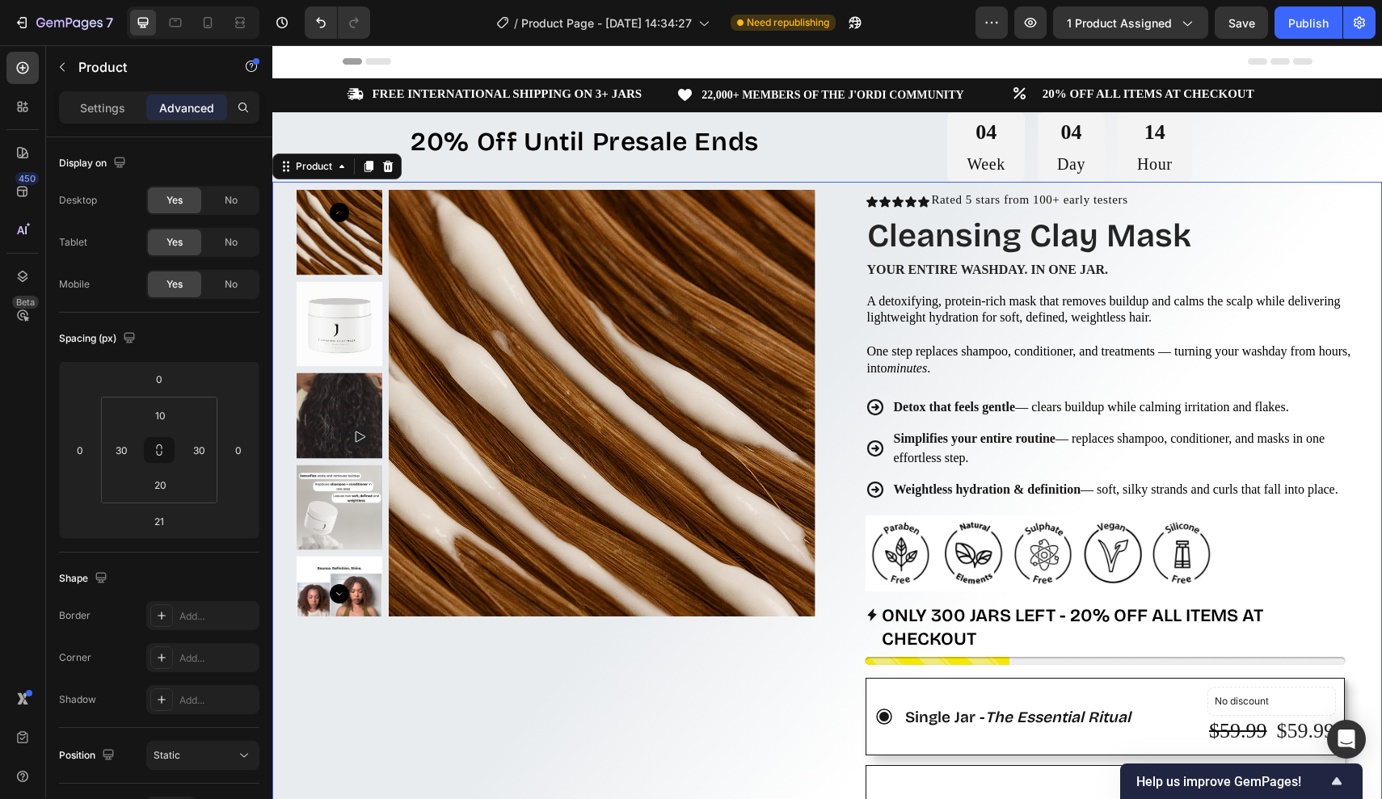
click at [826, 182] on div "Product Images Row Icon Icon Icon Icon Icon Icon List Rated 5 stars from 100+ e…" at bounding box center [827, 806] width 1110 height 1249
click at [826, 177] on div "20% Off Until Presale Ends Text Block 04 Week 04 Day 14 Hour Countdown Timer Row" at bounding box center [828, 147] width 970 height 70
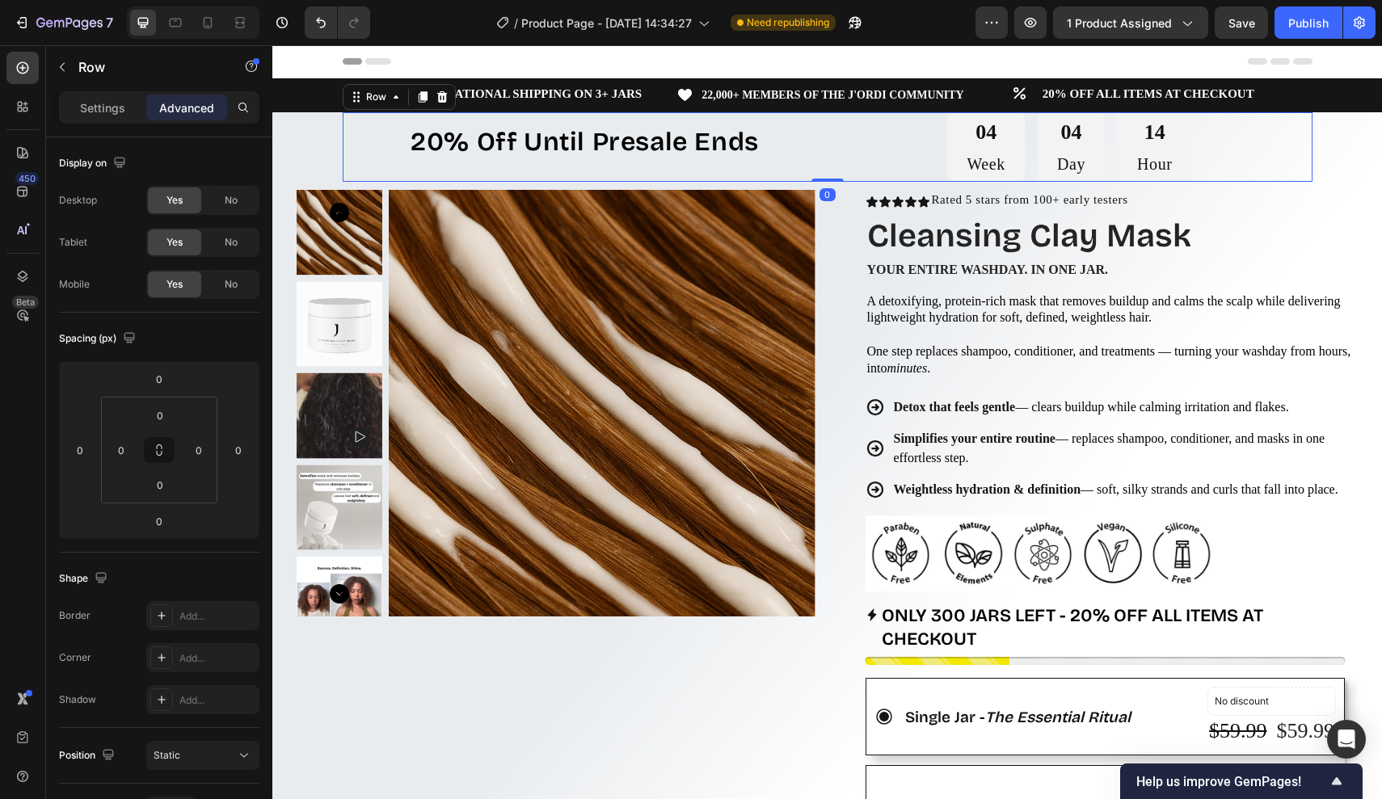
drag, startPoint x: 821, startPoint y: 179, endPoint x: 823, endPoint y: 155, distance: 24.3
click at [823, 155] on div "20% Off Until Presale Ends Text Block 04 Week 04 Day 14 Hour Countdown Timer Ro…" at bounding box center [828, 147] width 970 height 70
click at [901, 145] on div "04 Week 04 Day 14 Hour" at bounding box center [1070, 147] width 485 height 70
click at [113, 109] on p "Settings" at bounding box center [102, 107] width 45 height 17
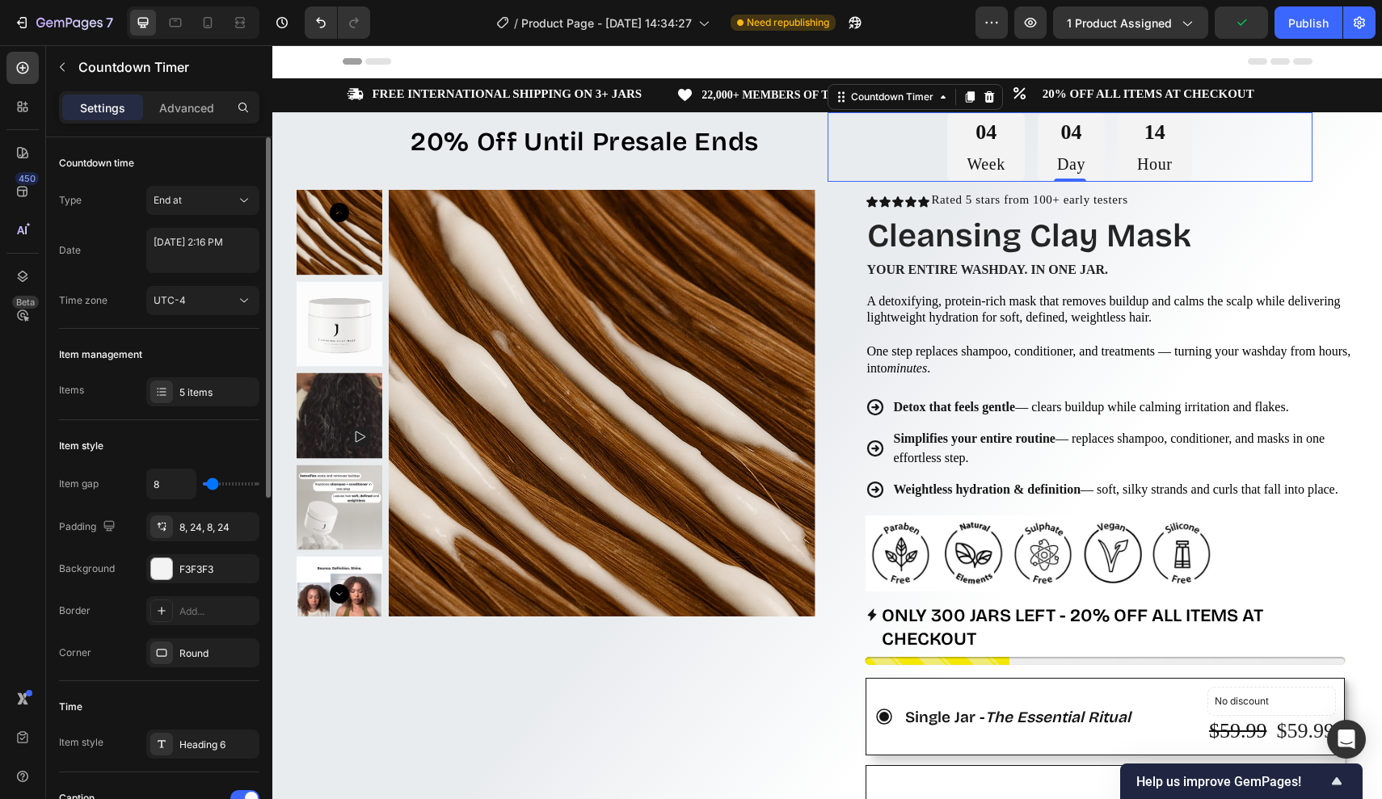
type input "12"
type input "9"
type input "7"
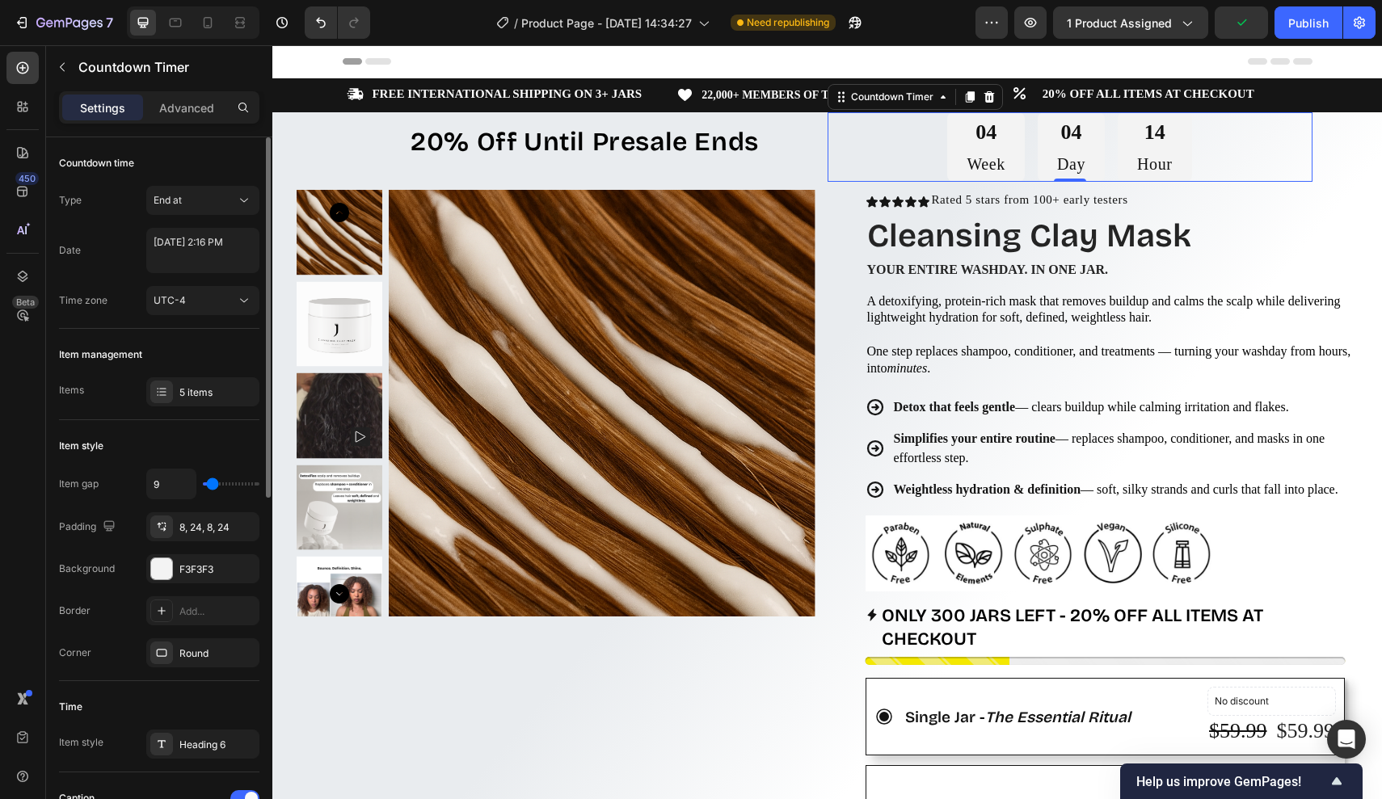
type input "7"
type input "3"
type input "0"
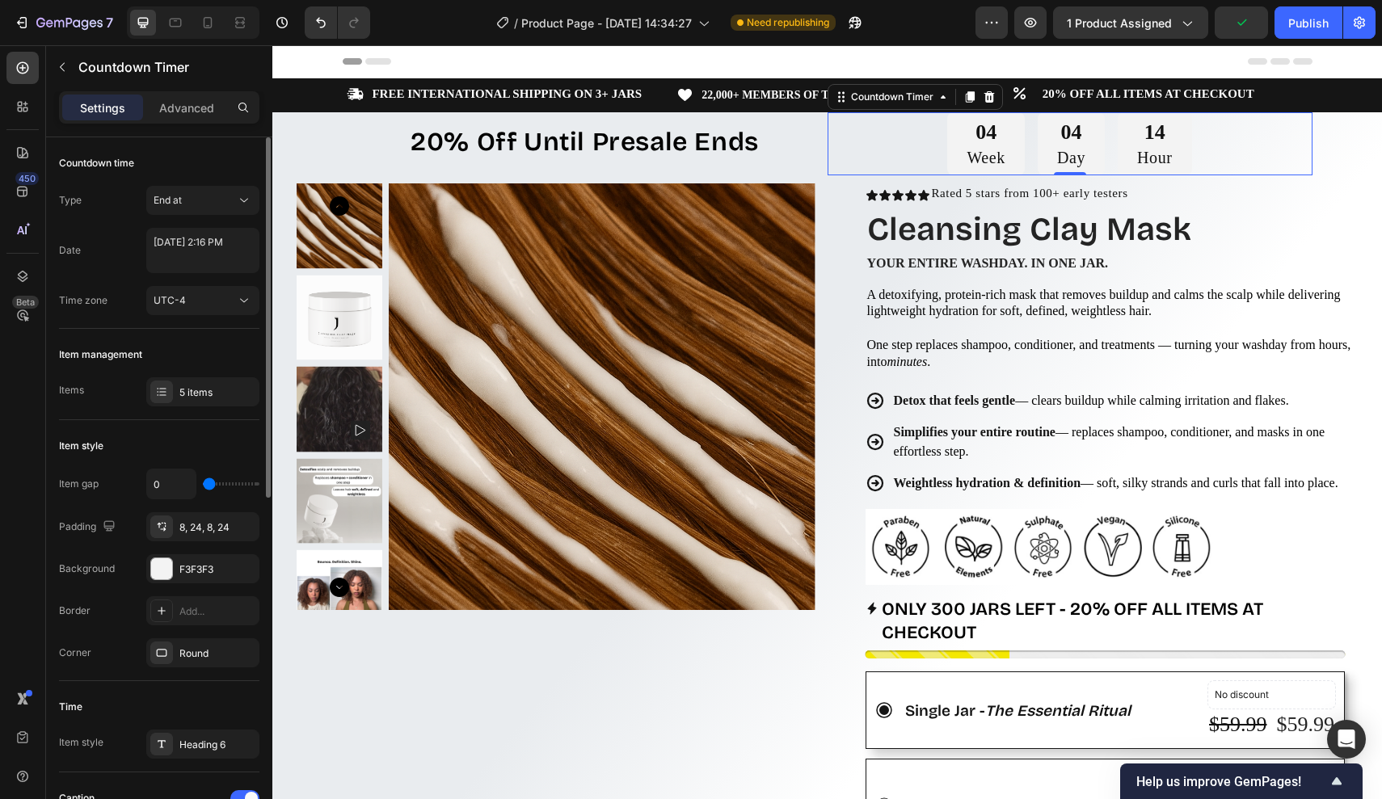
drag, startPoint x: 212, startPoint y: 486, endPoint x: 186, endPoint y: 486, distance: 25.9
type input "0"
click at [186, 486] on div "0" at bounding box center [202, 484] width 113 height 31
click at [737, 142] on strong "20% Off Until Presale Ends" at bounding box center [585, 142] width 348 height 32
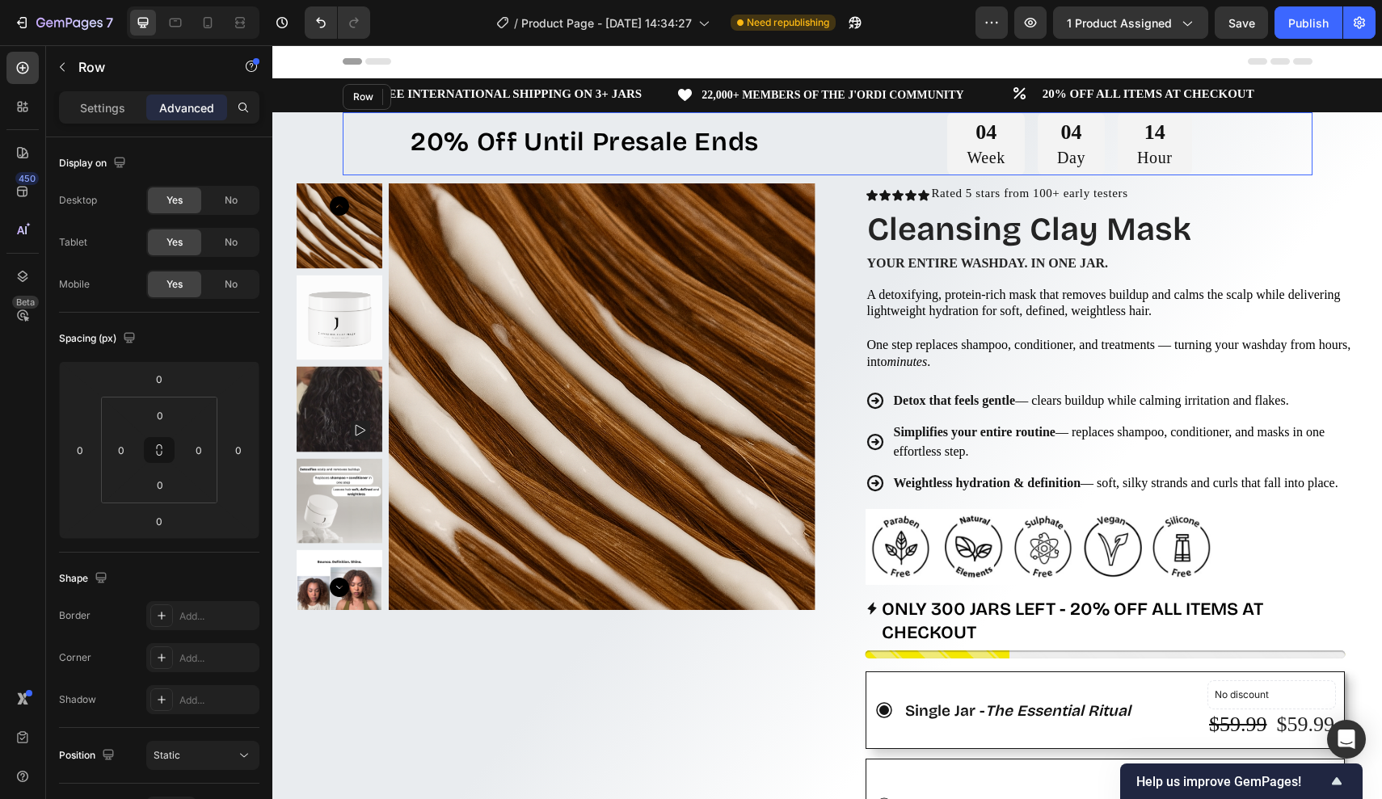
click at [692, 165] on div "20% Off Until Presale Ends Text Block 0" at bounding box center [585, 143] width 485 height 63
click at [711, 142] on strong "20% Off Until Presale Ends" at bounding box center [585, 142] width 348 height 32
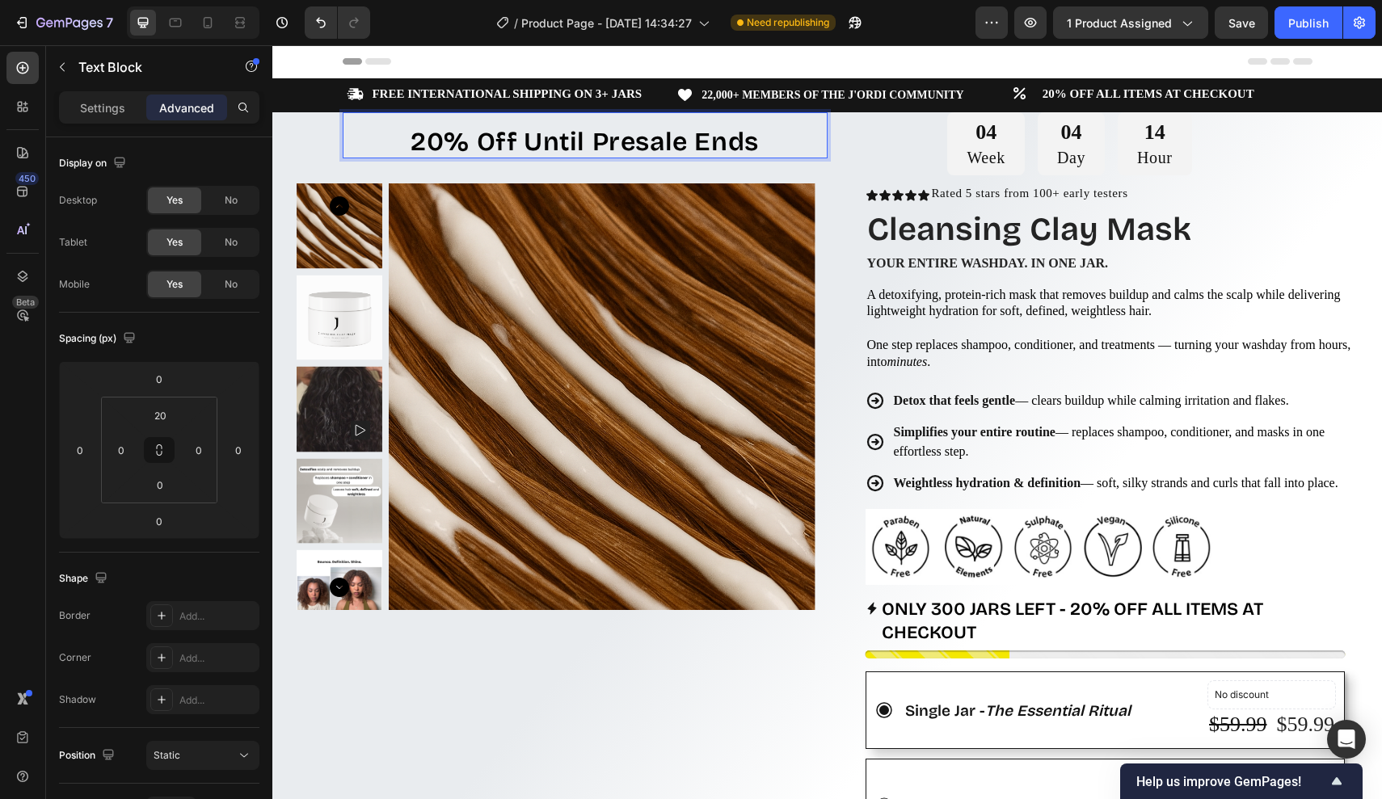
click at [765, 138] on p "20% Off Until Presale Ends" at bounding box center [585, 143] width 482 height 27
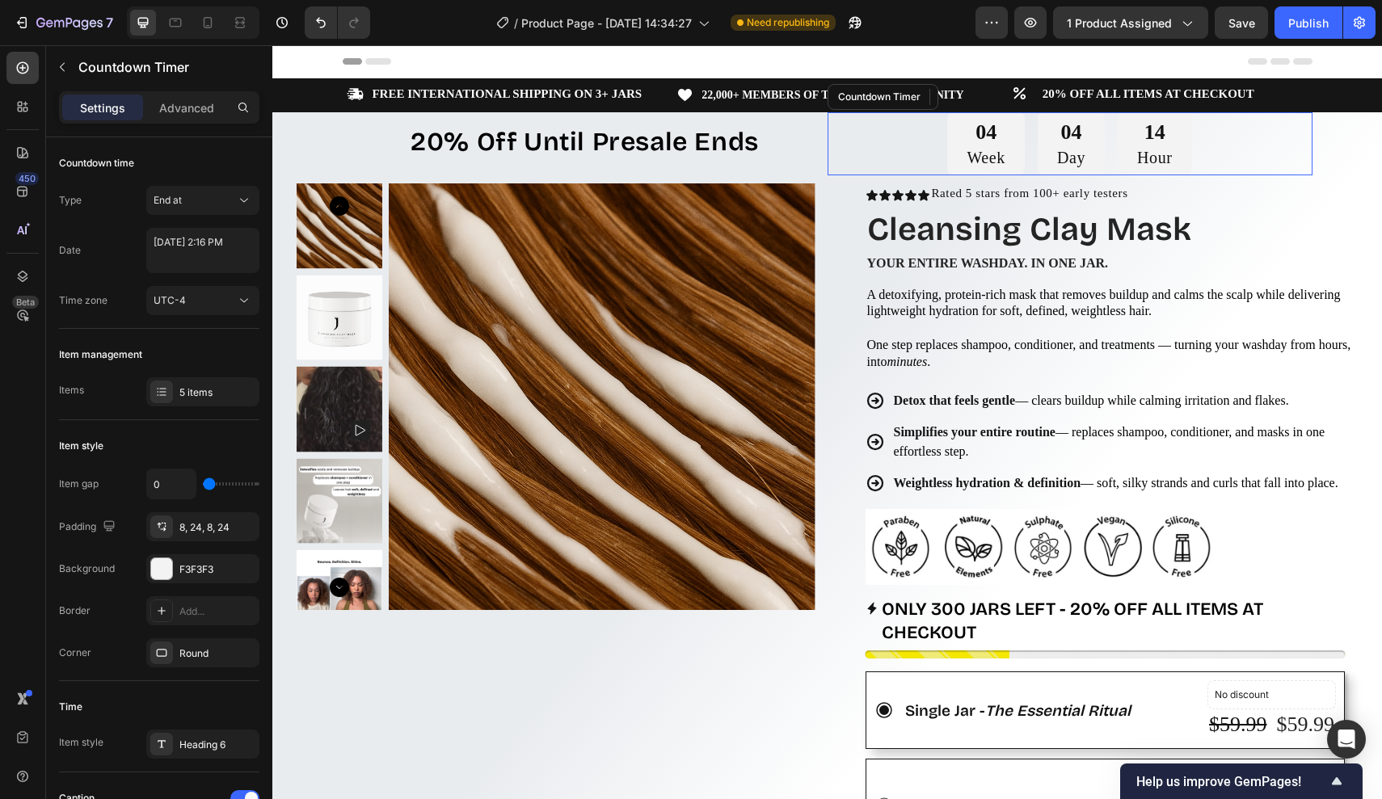
click at [842, 136] on div "04 Week 04 Day 14 Hour" at bounding box center [1070, 143] width 485 height 63
click at [793, 137] on p "20% Off Until Presale Ends" at bounding box center [585, 143] width 482 height 27
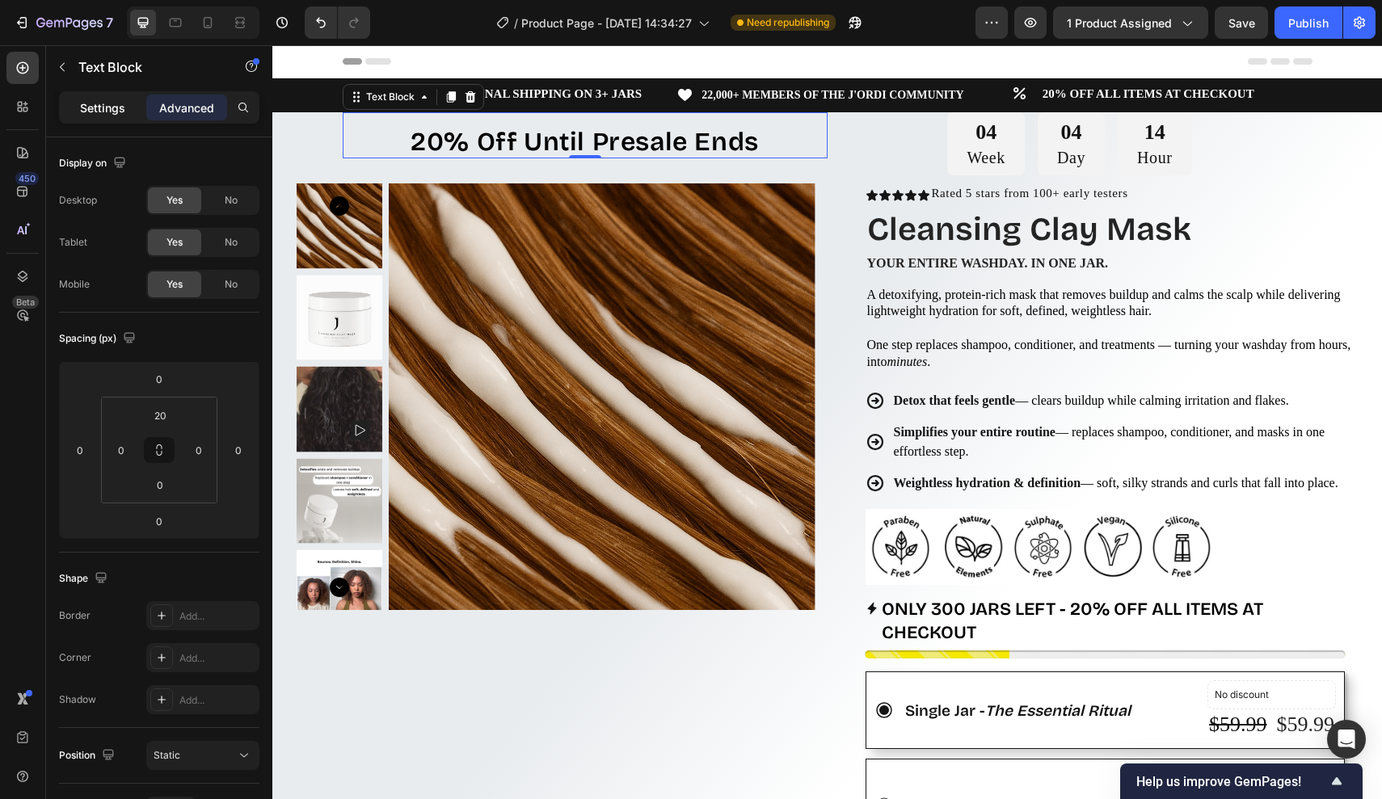
click at [83, 103] on p "Settings" at bounding box center [102, 107] width 45 height 17
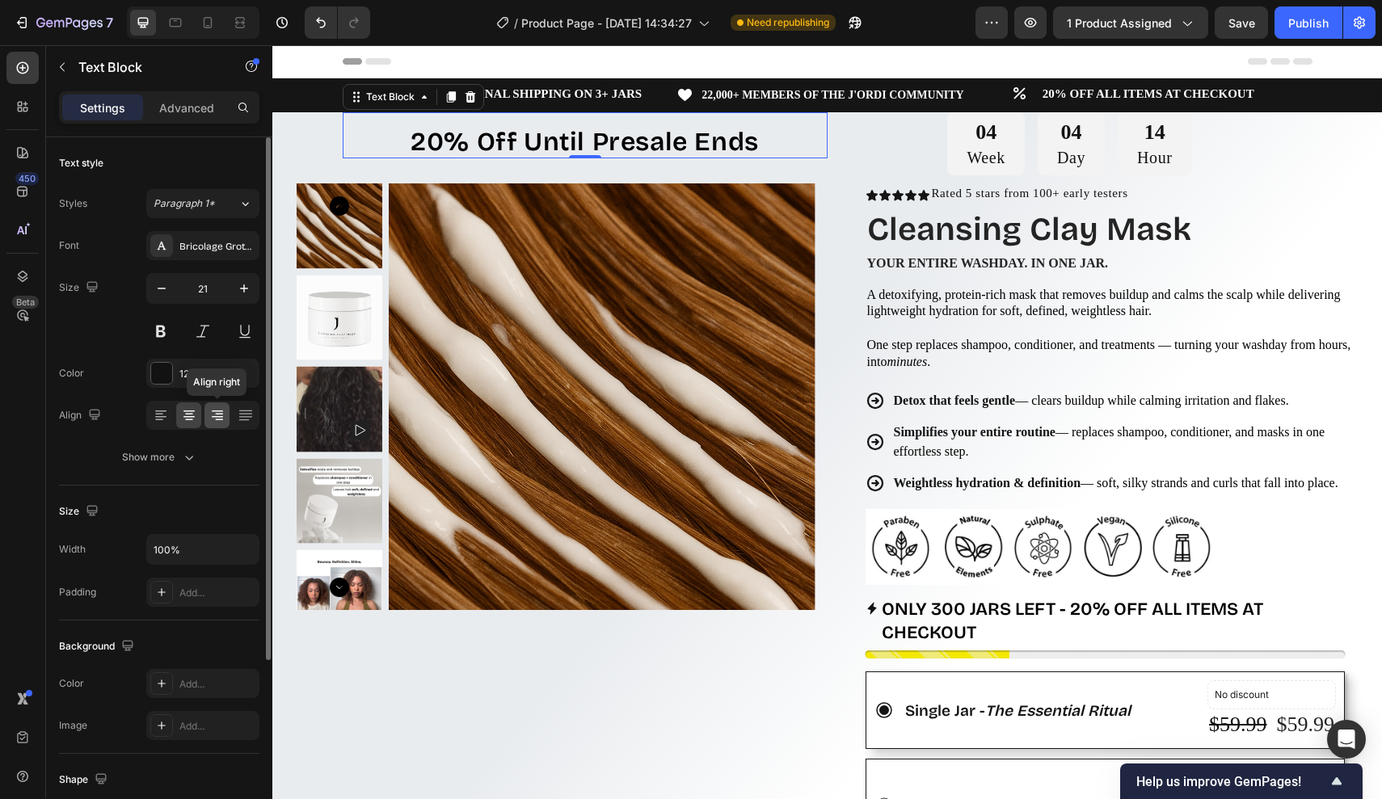
click at [218, 416] on icon at bounding box center [217, 417] width 11 height 2
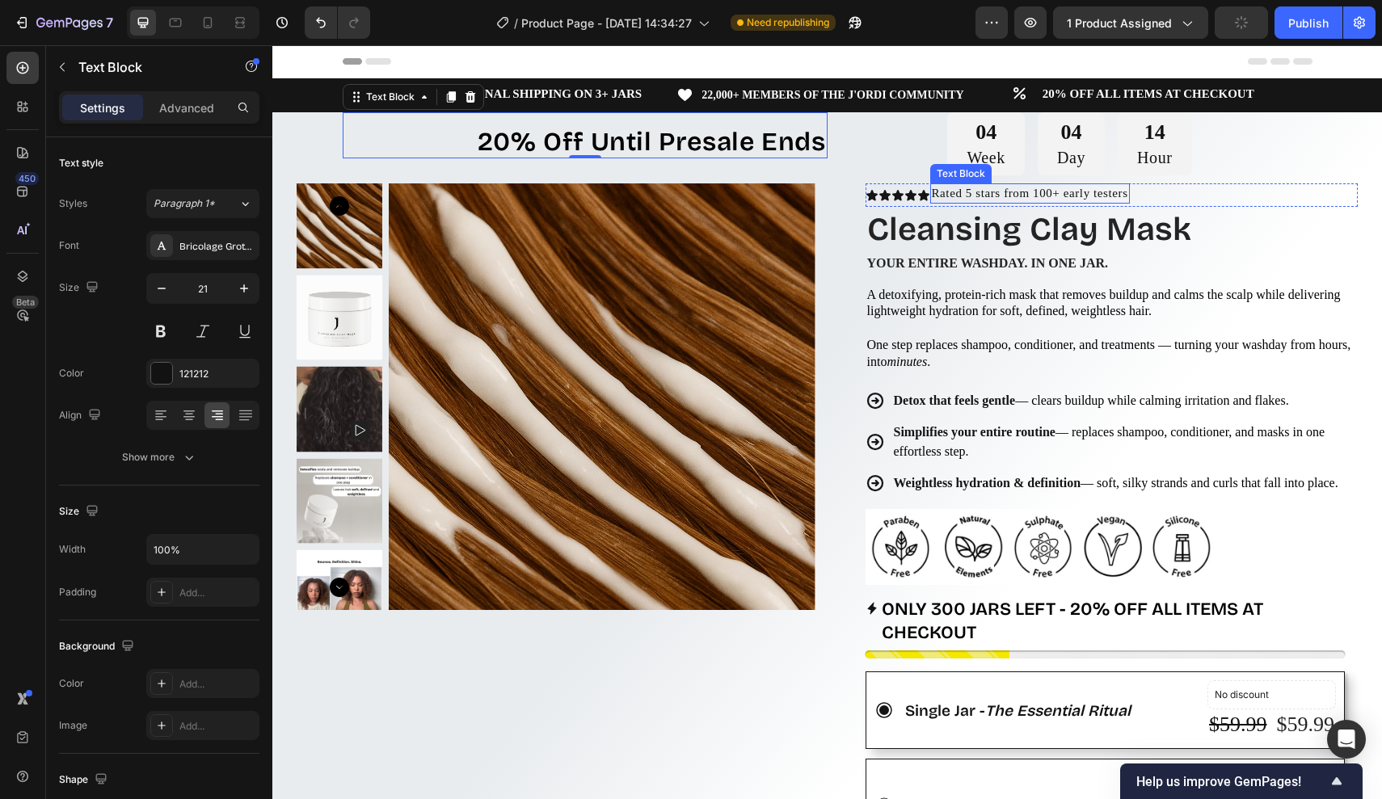
click at [919, 147] on div "04 Week 04 Day 14 Hour" at bounding box center [1070, 143] width 485 height 63
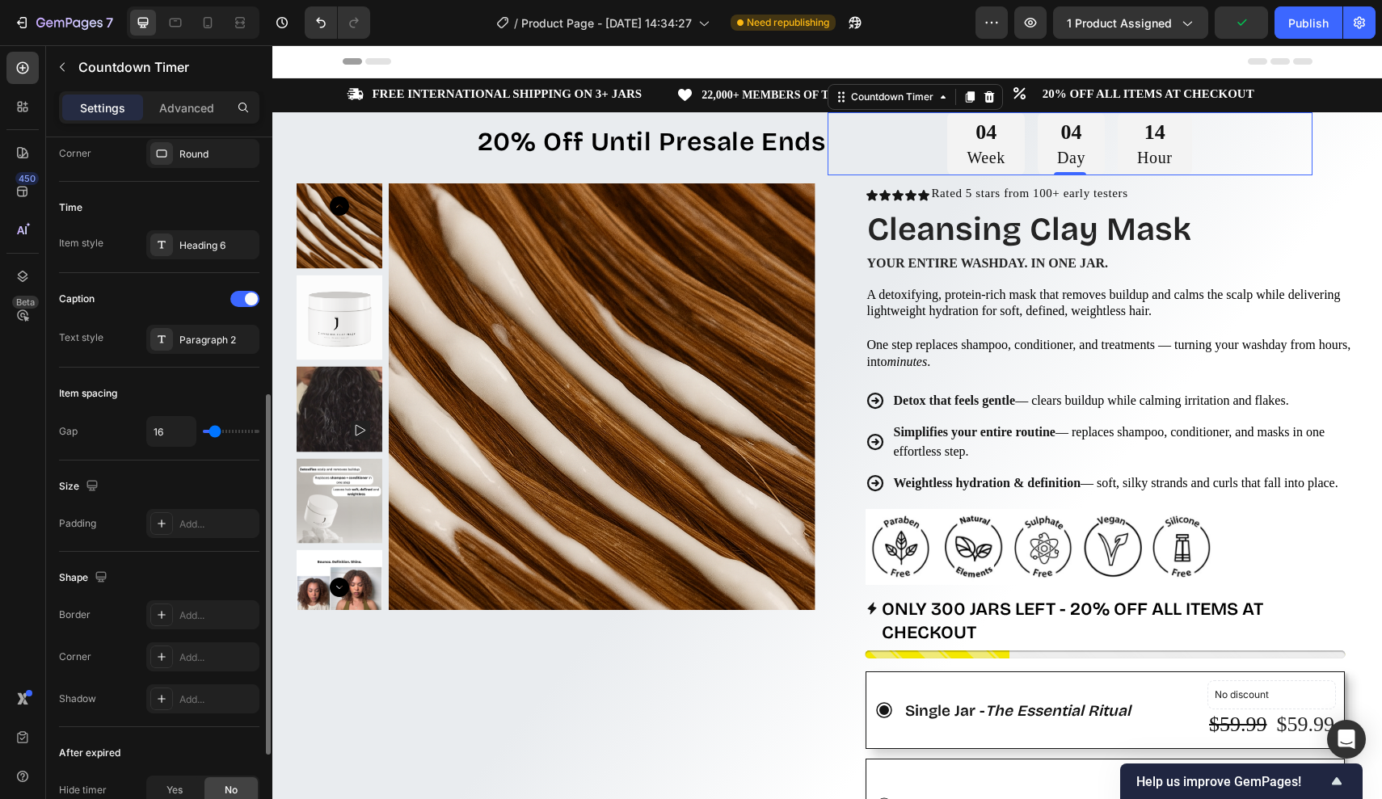
scroll to position [681, 0]
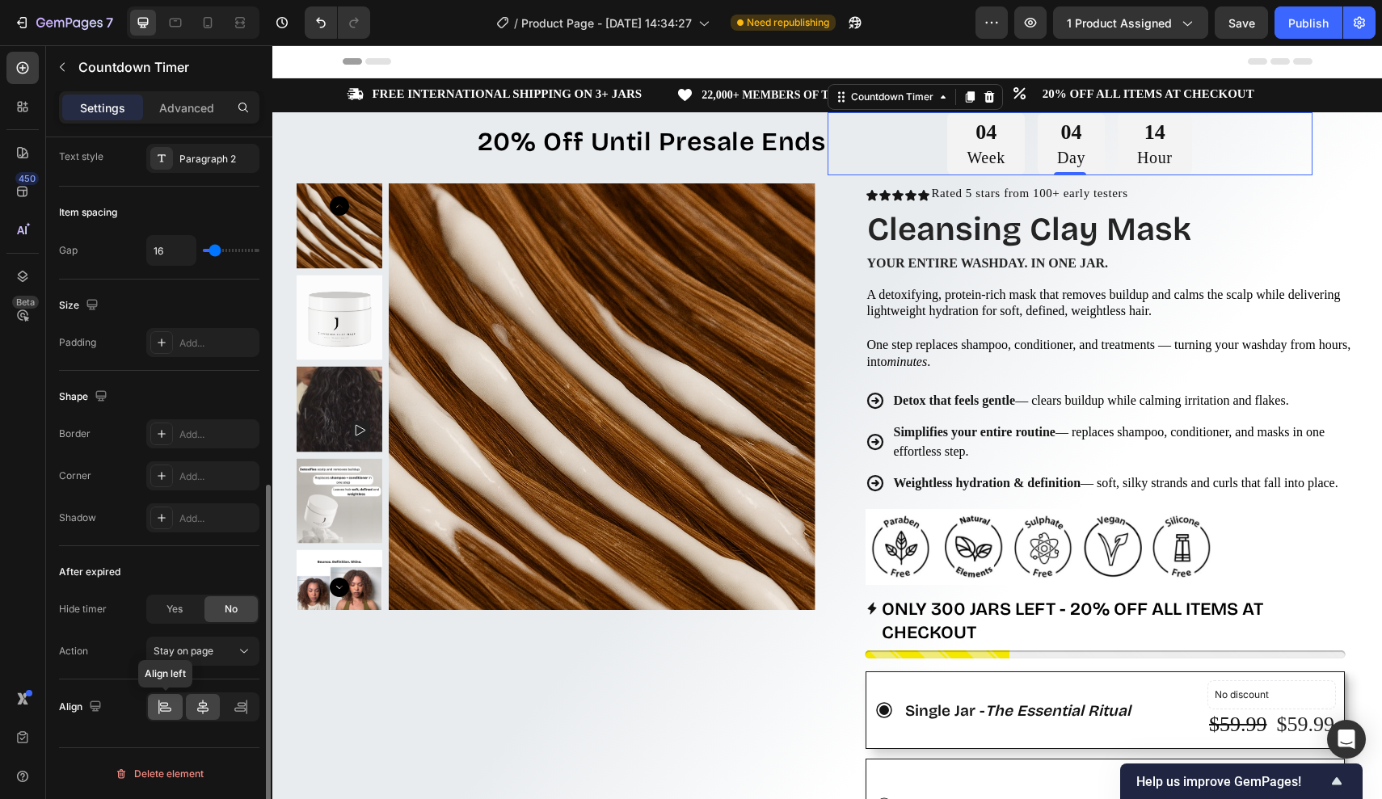
click at [168, 705] on icon at bounding box center [164, 704] width 8 height 4
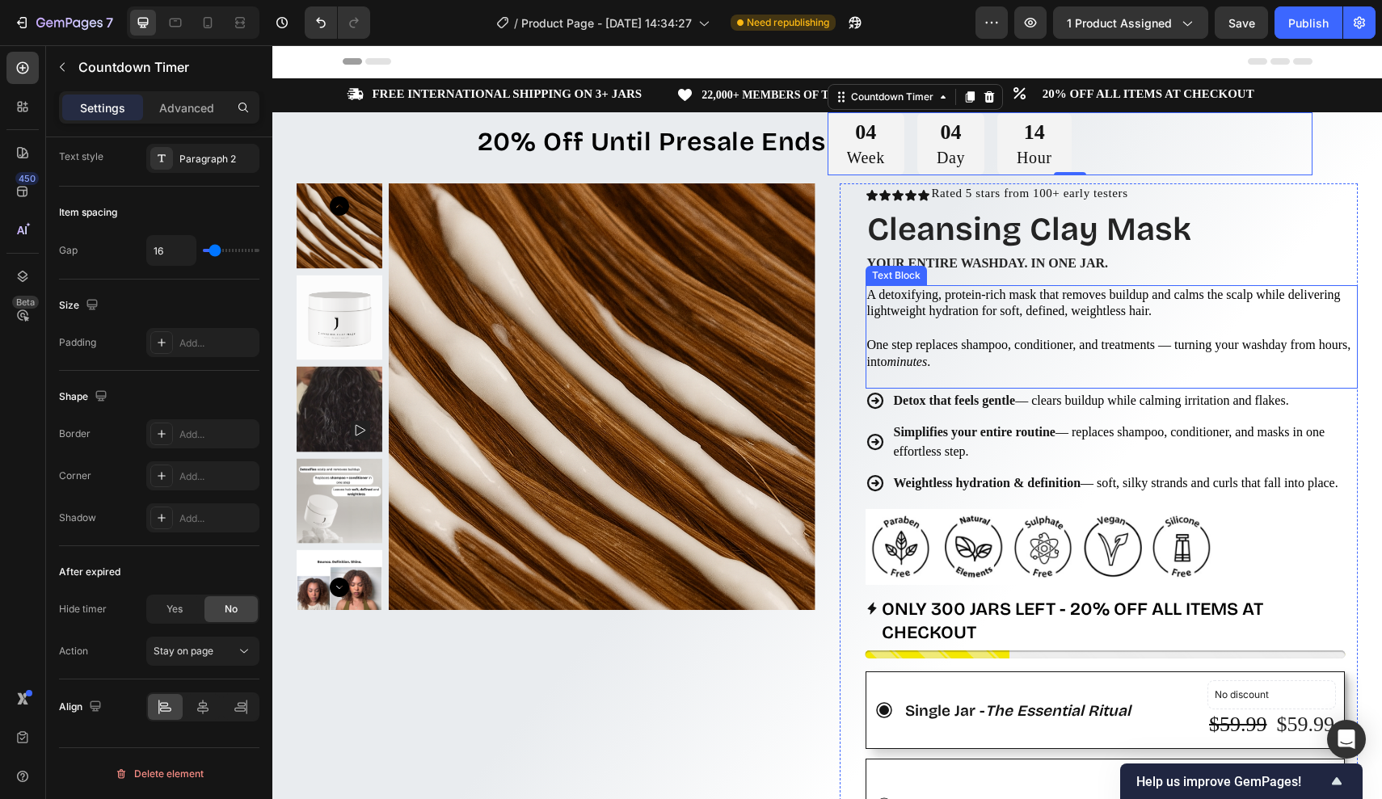
click at [856, 269] on div "Icon Icon Icon Icon Icon Icon List Rated 5 stars from 100+ early testers Text B…" at bounding box center [1099, 795] width 519 height 1225
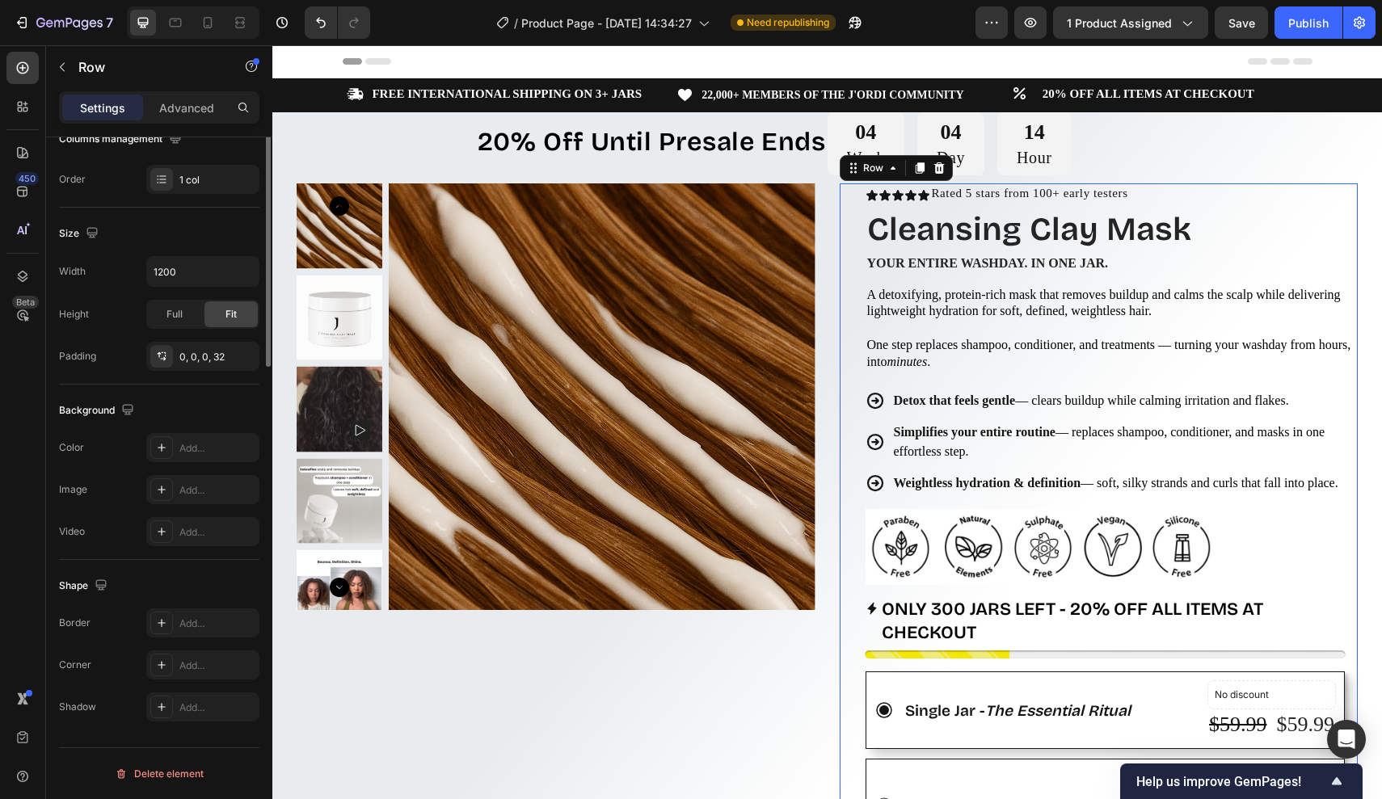
scroll to position [0, 0]
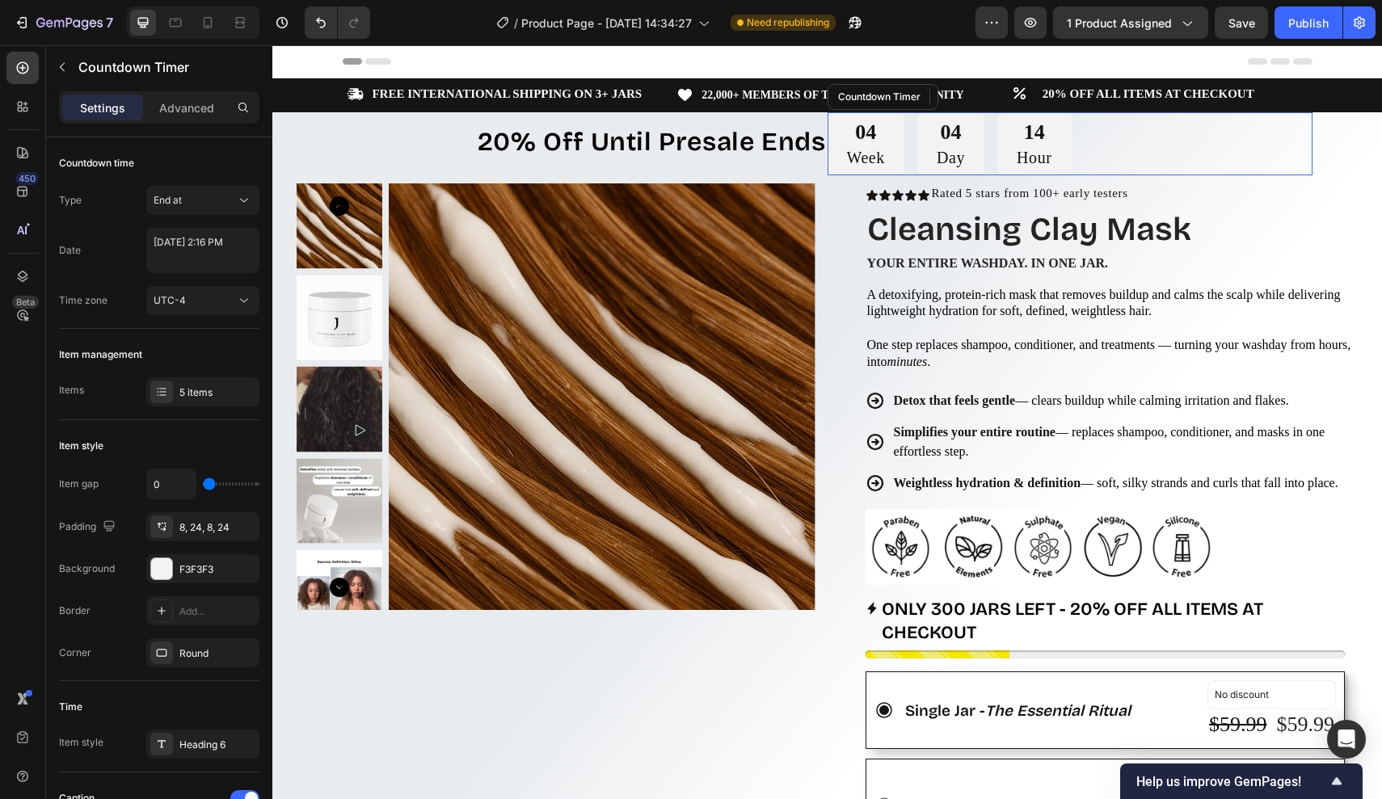
click at [845, 129] on div "04 Week" at bounding box center [866, 143] width 77 height 63
click at [777, 163] on div "20% Off Until Presale Ends Text Block" at bounding box center [585, 143] width 485 height 63
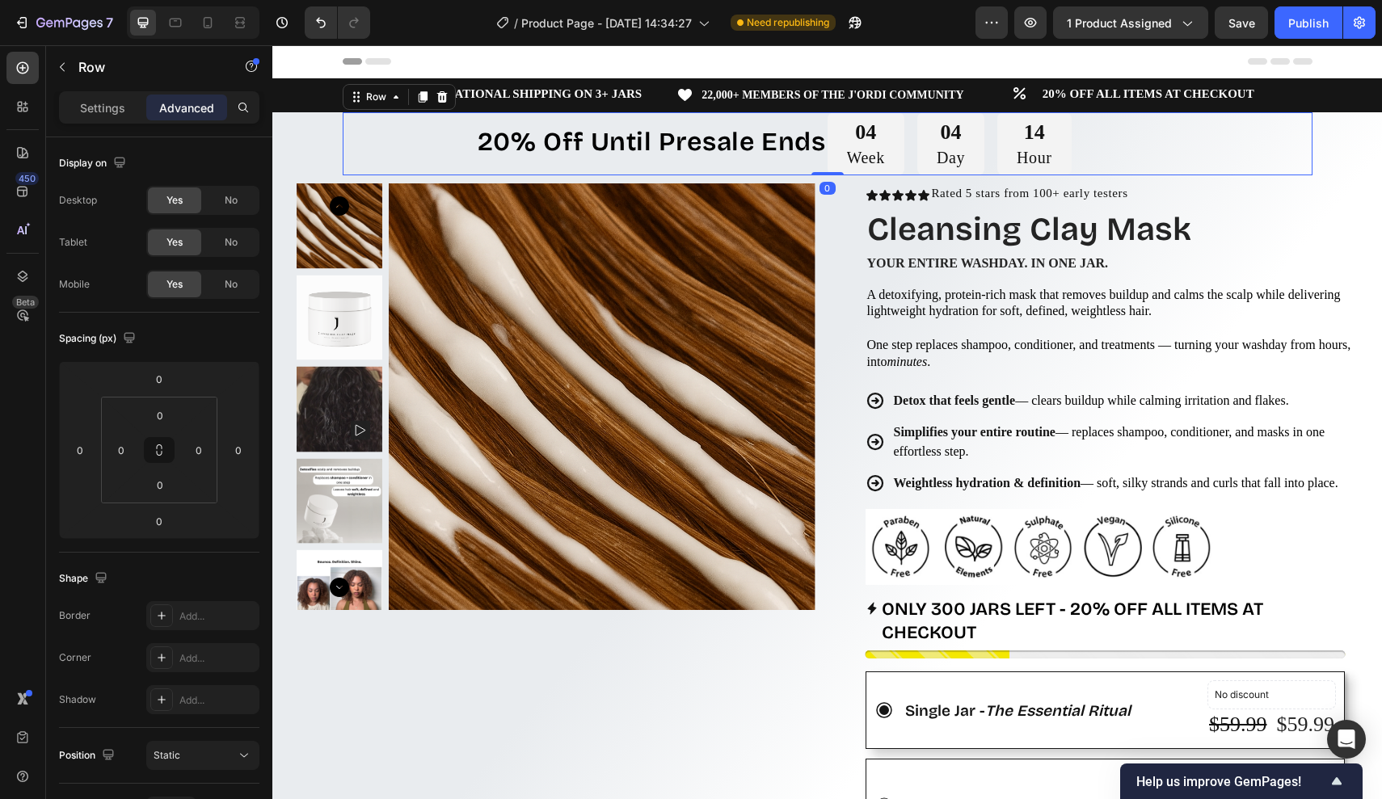
drag, startPoint x: 96, startPoint y: 138, endPoint x: 97, endPoint y: 129, distance: 8.9
click at [96, 138] on div "Display on Desktop Yes No Tablet Yes No Mobile Yes No" at bounding box center [159, 224] width 200 height 175
click at [97, 129] on div "Settings Advanced" at bounding box center [159, 114] width 226 height 46
click at [109, 108] on p "Settings" at bounding box center [102, 107] width 45 height 17
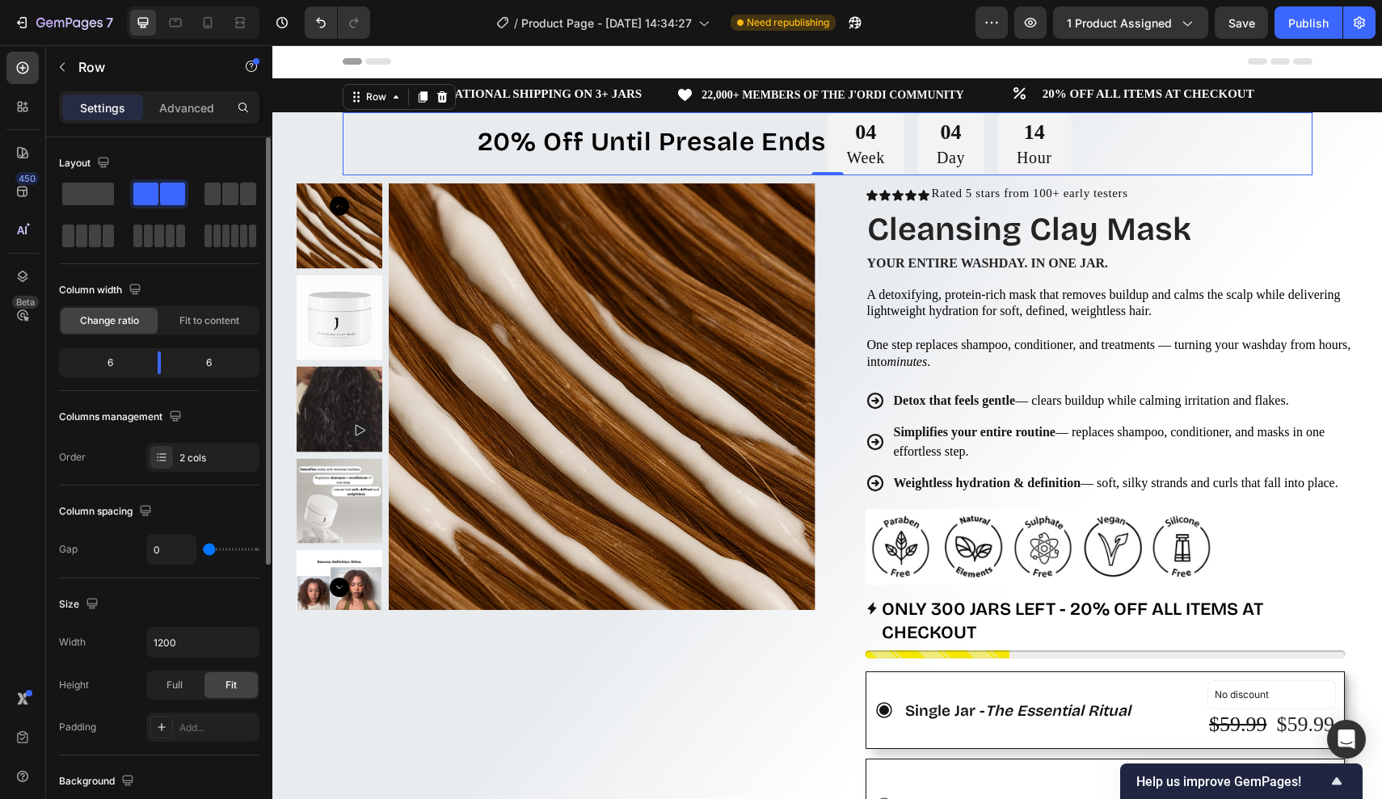
type input "1"
type input "3"
type input "5"
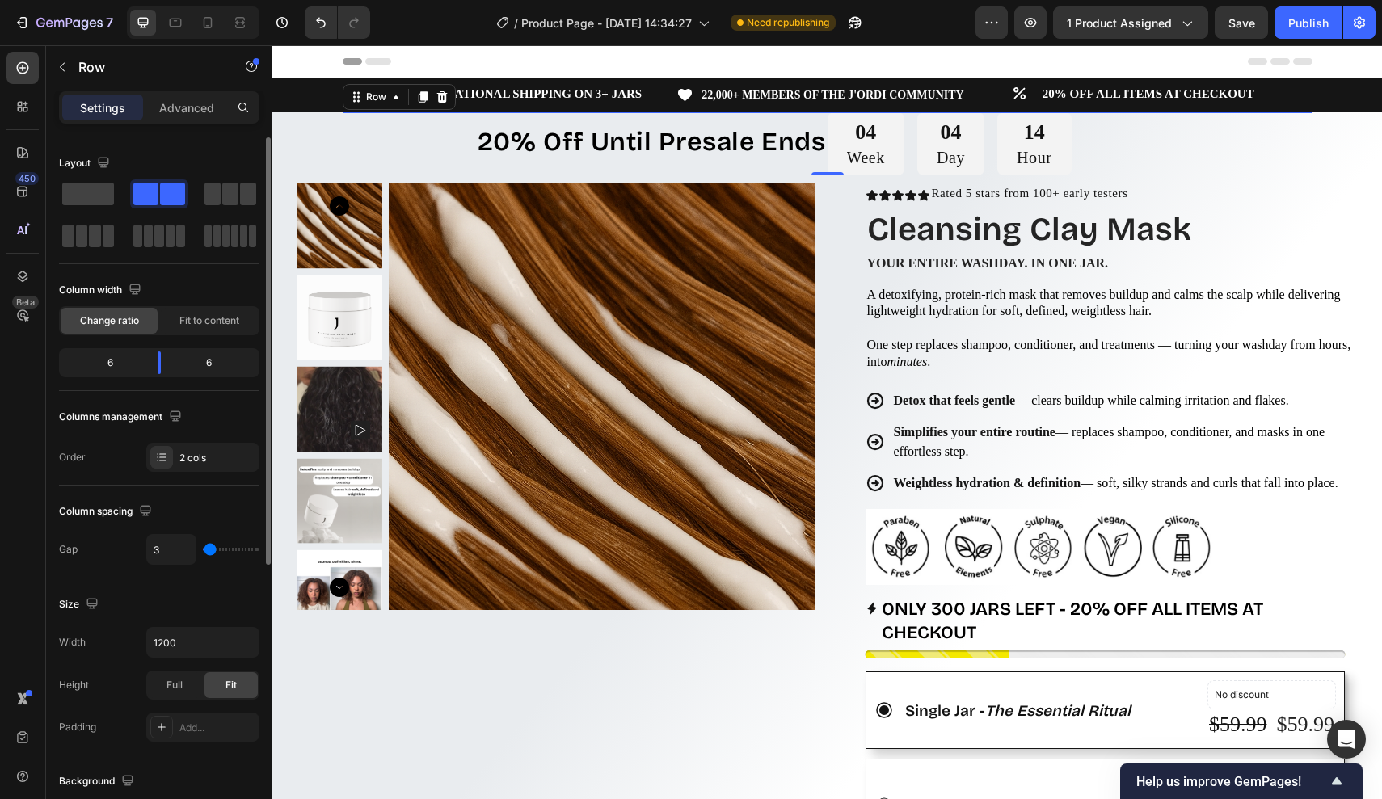
type input "5"
type input "7"
type input "9"
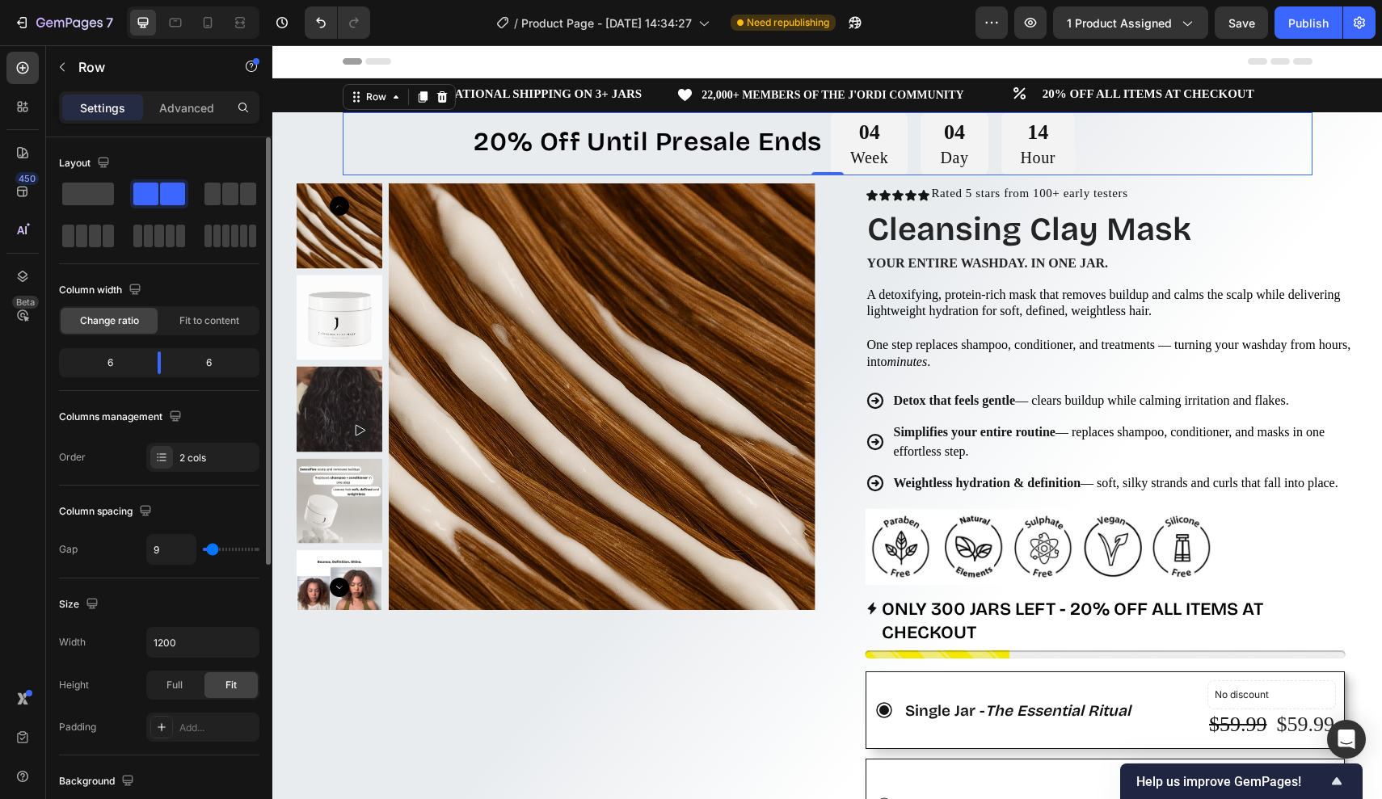
type input "12"
type input "14"
type input "16"
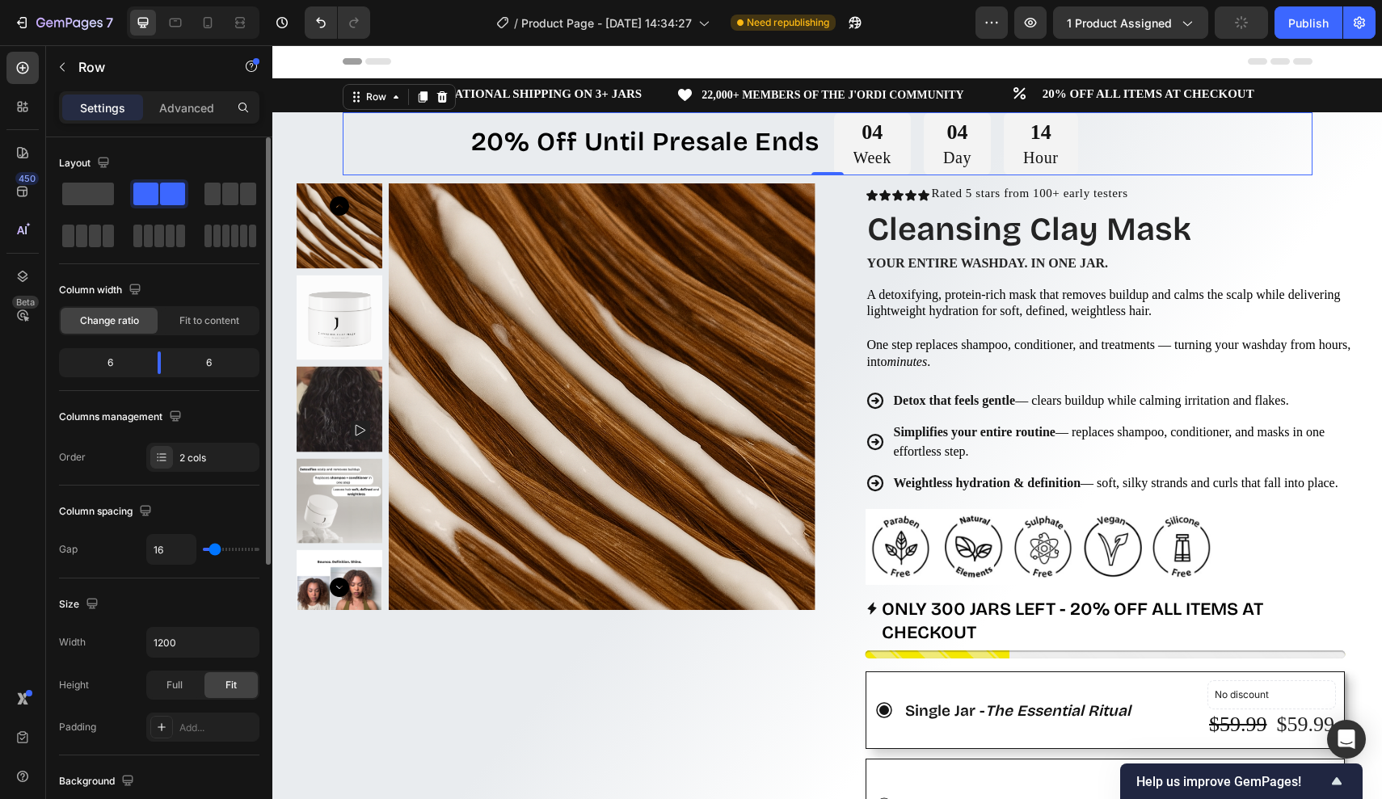
type input "16"
click at [213, 551] on input "range" at bounding box center [231, 549] width 57 height 3
click at [456, 154] on p "20% Off Until Presale Ends" at bounding box center [581, 143] width 475 height 27
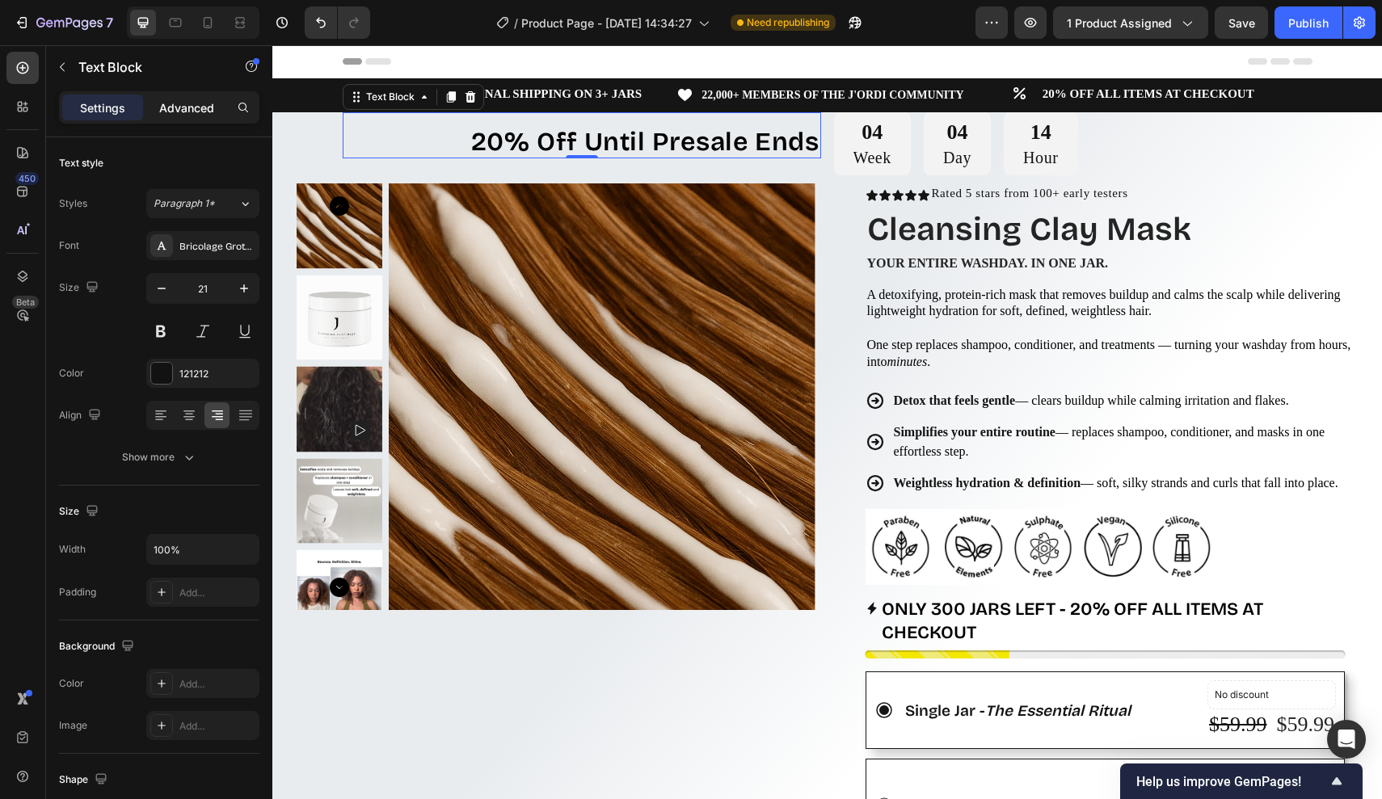
click at [195, 103] on p "Advanced" at bounding box center [186, 107] width 55 height 17
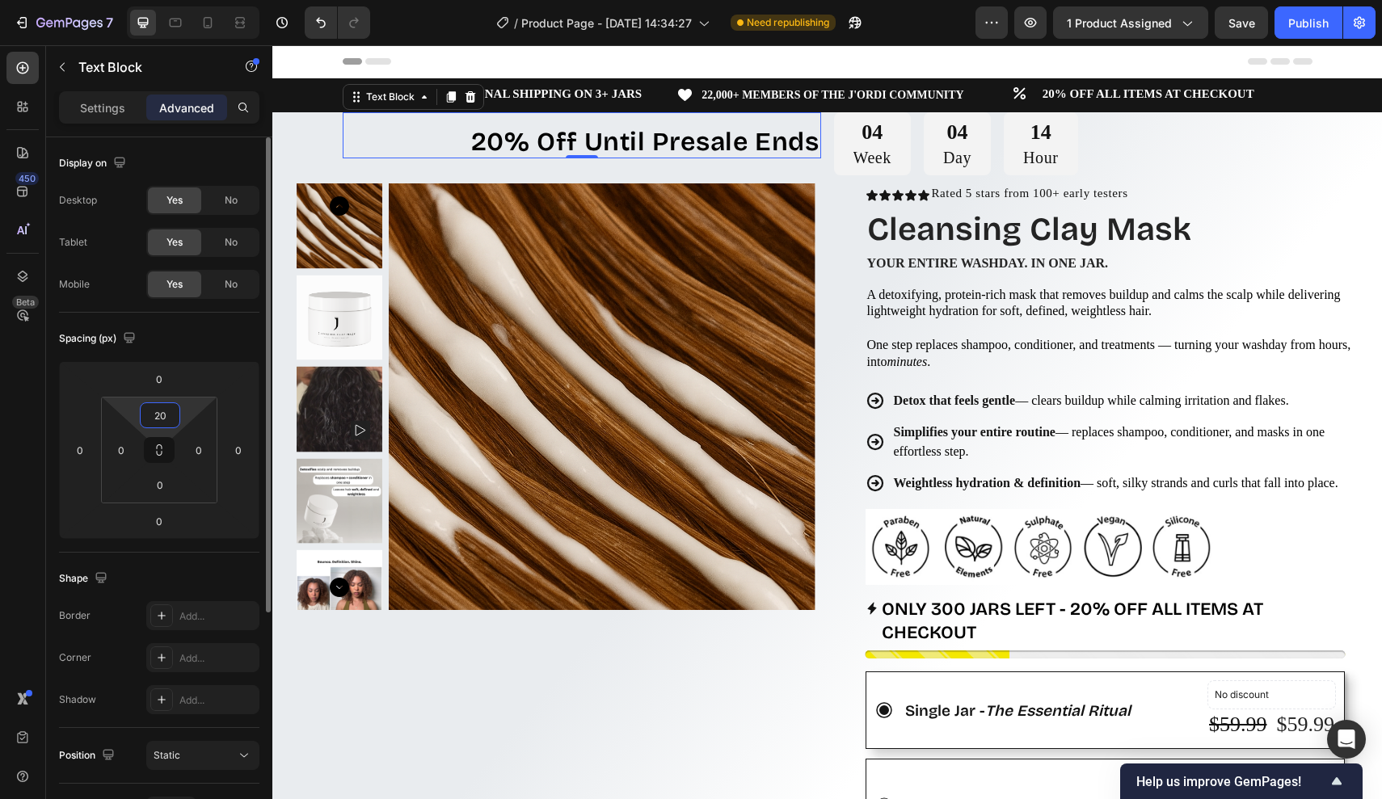
click at [165, 410] on input "20" at bounding box center [160, 415] width 32 height 24
type input "25"
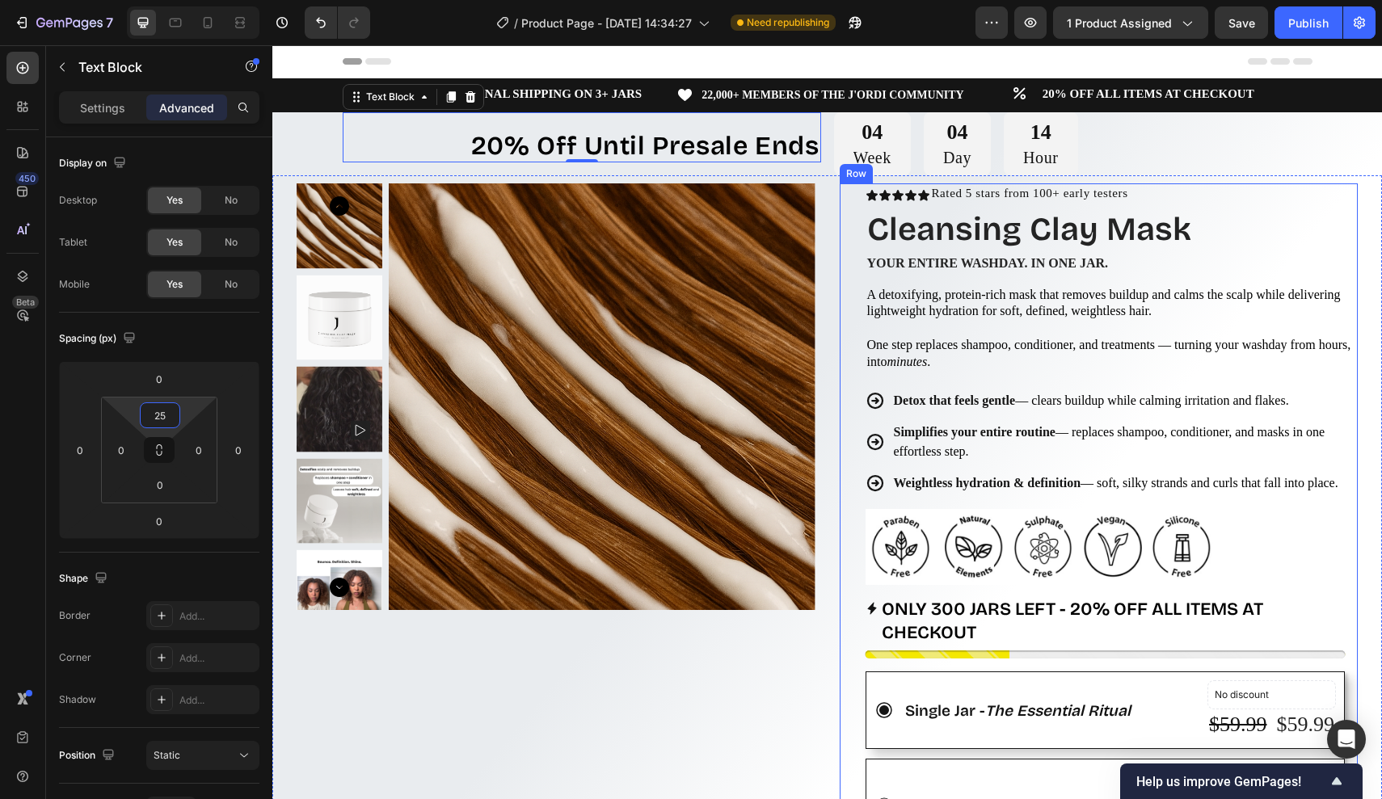
click at [858, 223] on div "Icon Icon Icon Icon Icon Icon List Rated 5 stars from 100+ early testers Text B…" at bounding box center [1099, 795] width 519 height 1225
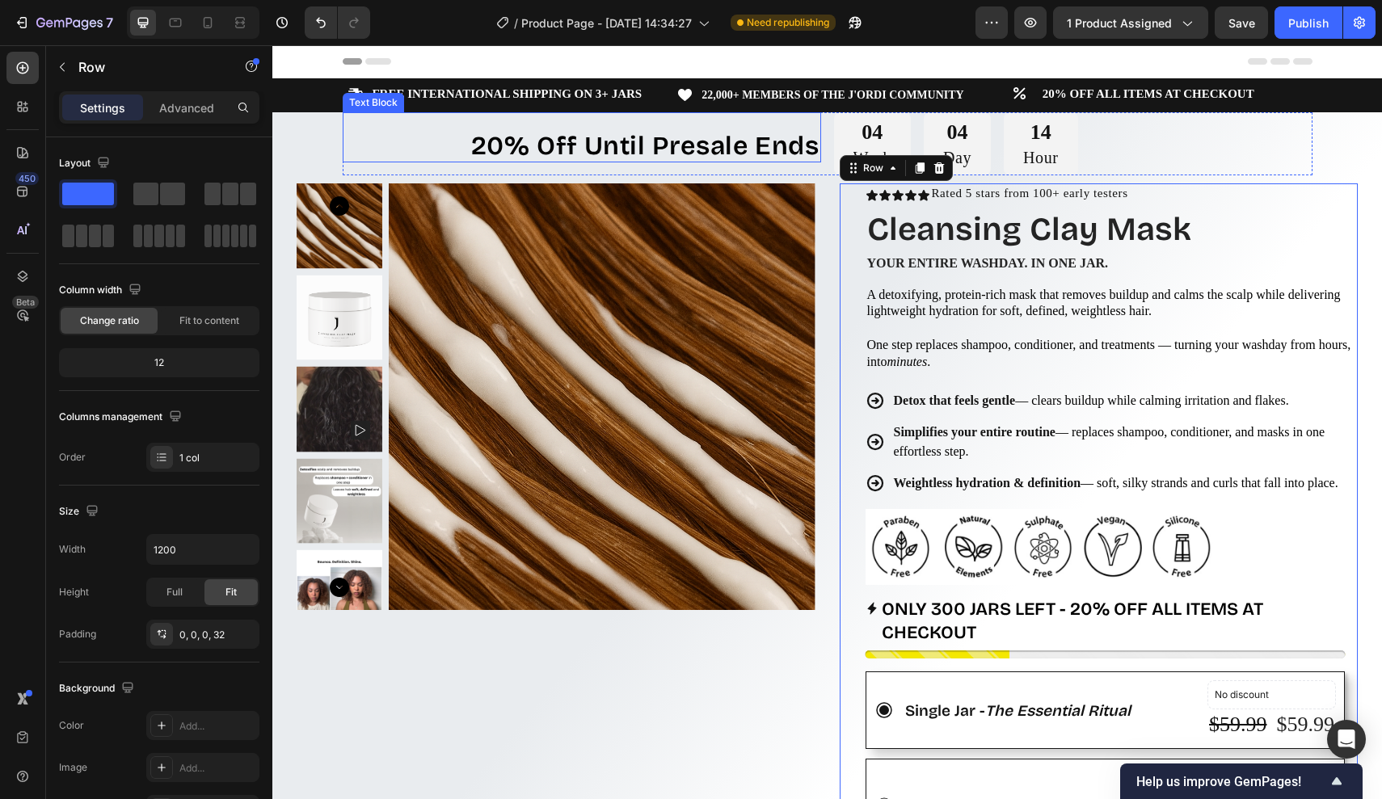
click at [770, 155] on strong "20% Off Until Presale Ends" at bounding box center [645, 146] width 348 height 32
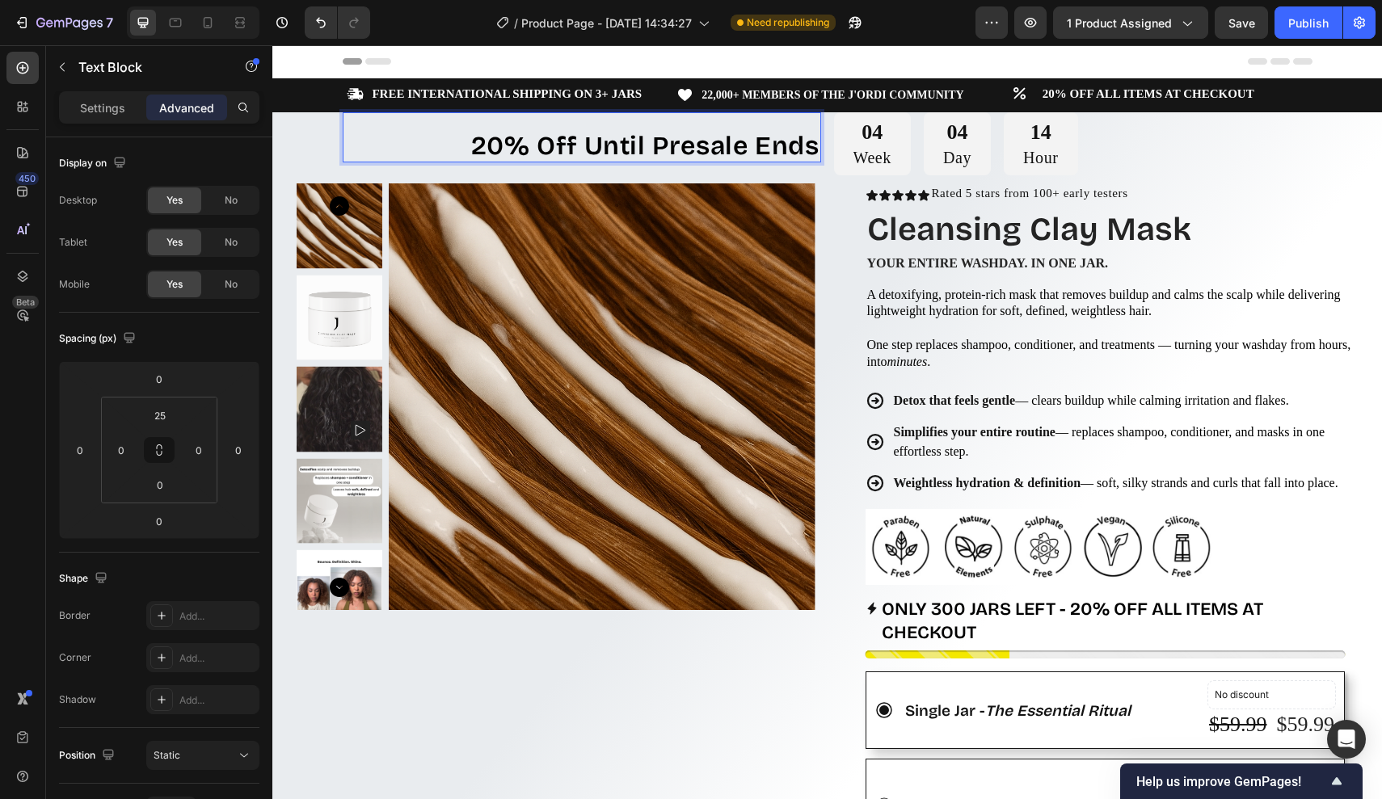
click at [533, 148] on strong "20% Off Until Presale Ends" at bounding box center [645, 146] width 348 height 32
drag, startPoint x: 474, startPoint y: 133, endPoint x: 830, endPoint y: 133, distance: 355.7
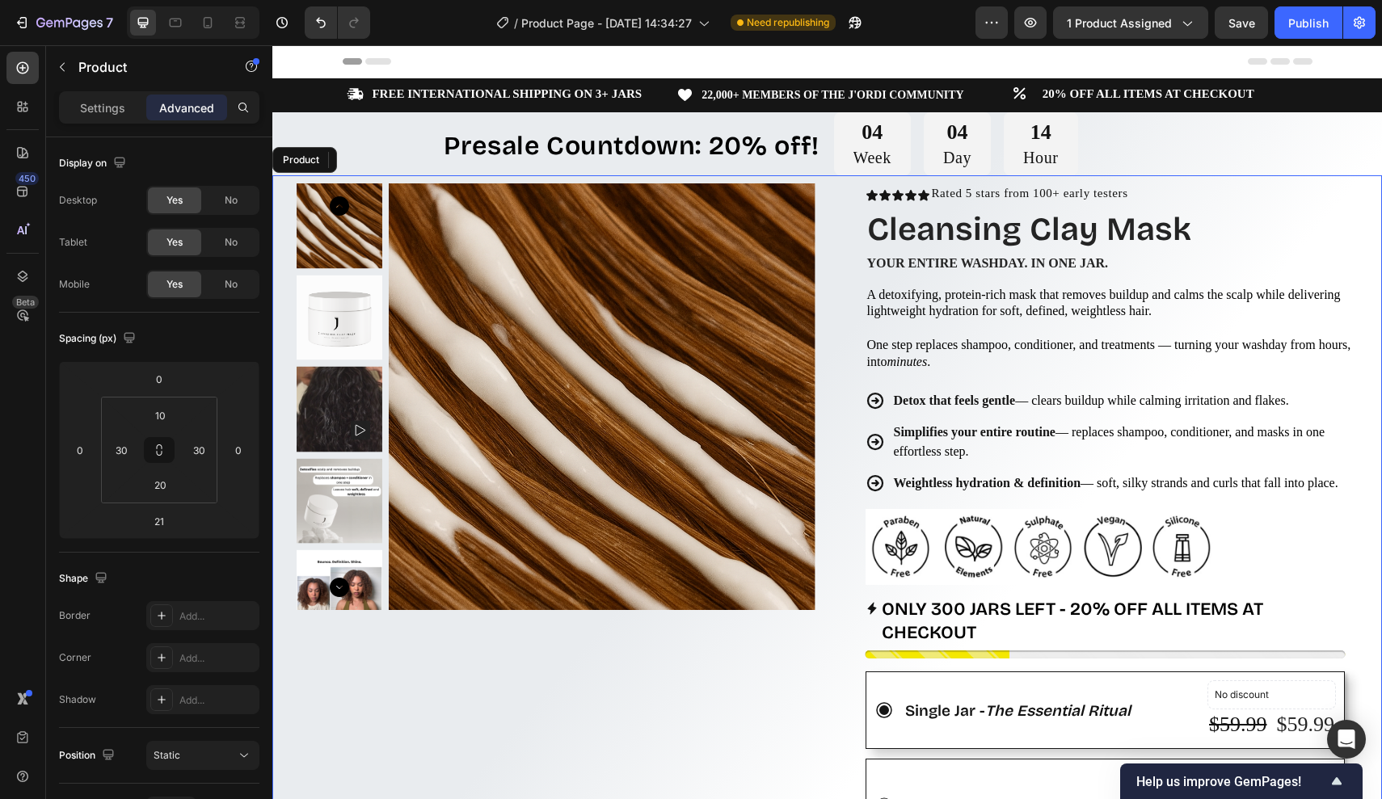
click at [835, 200] on div "Product Images Row Icon Icon Icon Icon Icon Icon List Rated 5 stars from 100+ e…" at bounding box center [827, 799] width 1110 height 1249
click at [814, 157] on strong "Presale Countdown: 20% off!" at bounding box center [631, 146] width 375 height 32
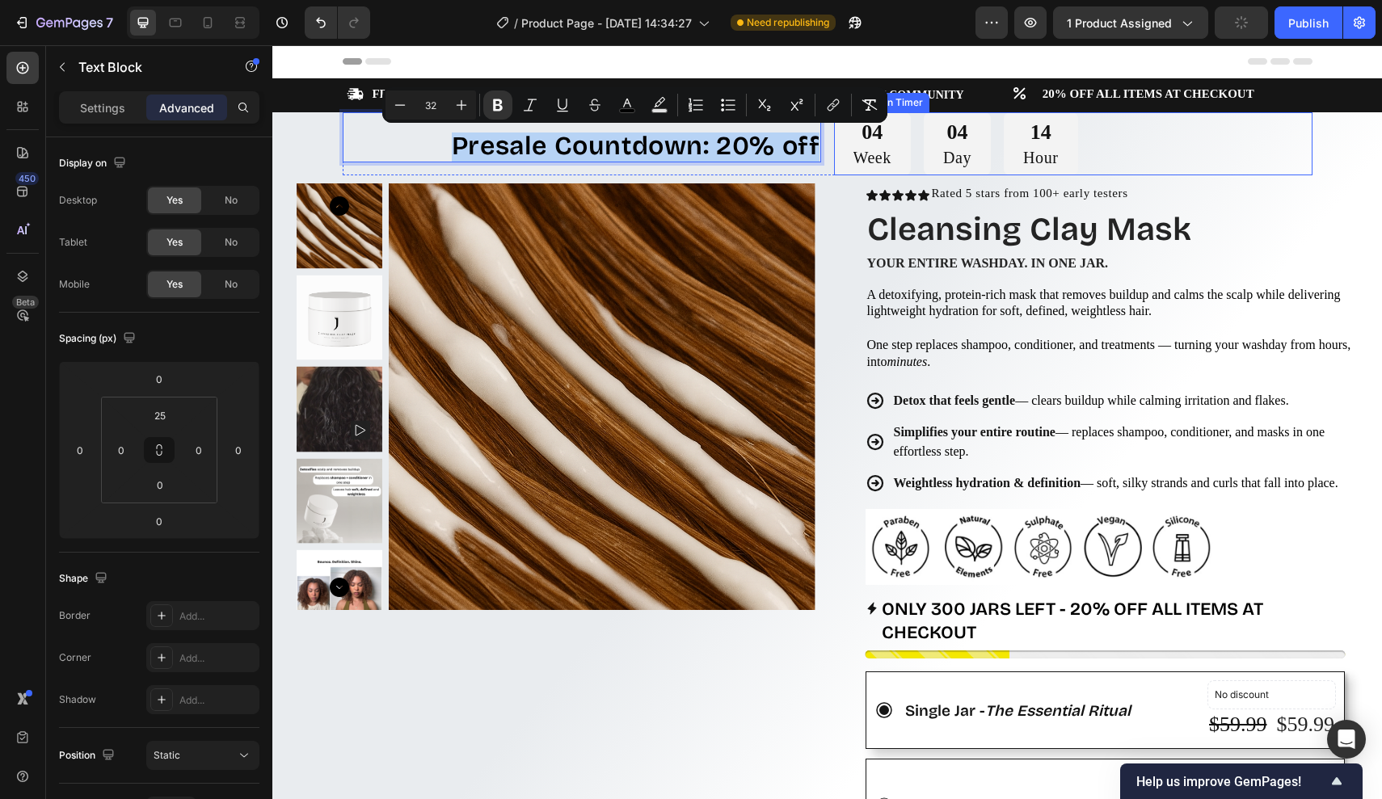
drag, startPoint x: 446, startPoint y: 137, endPoint x: 854, endPoint y: 141, distance: 408.2
click at [855, 141] on div "Presale Countdown: 20% off Text Block 0 04 Week 04 Day 14 Hour Countdown Timer …" at bounding box center [828, 143] width 970 height 63
click at [80, 110] on p "Settings" at bounding box center [102, 107] width 45 height 17
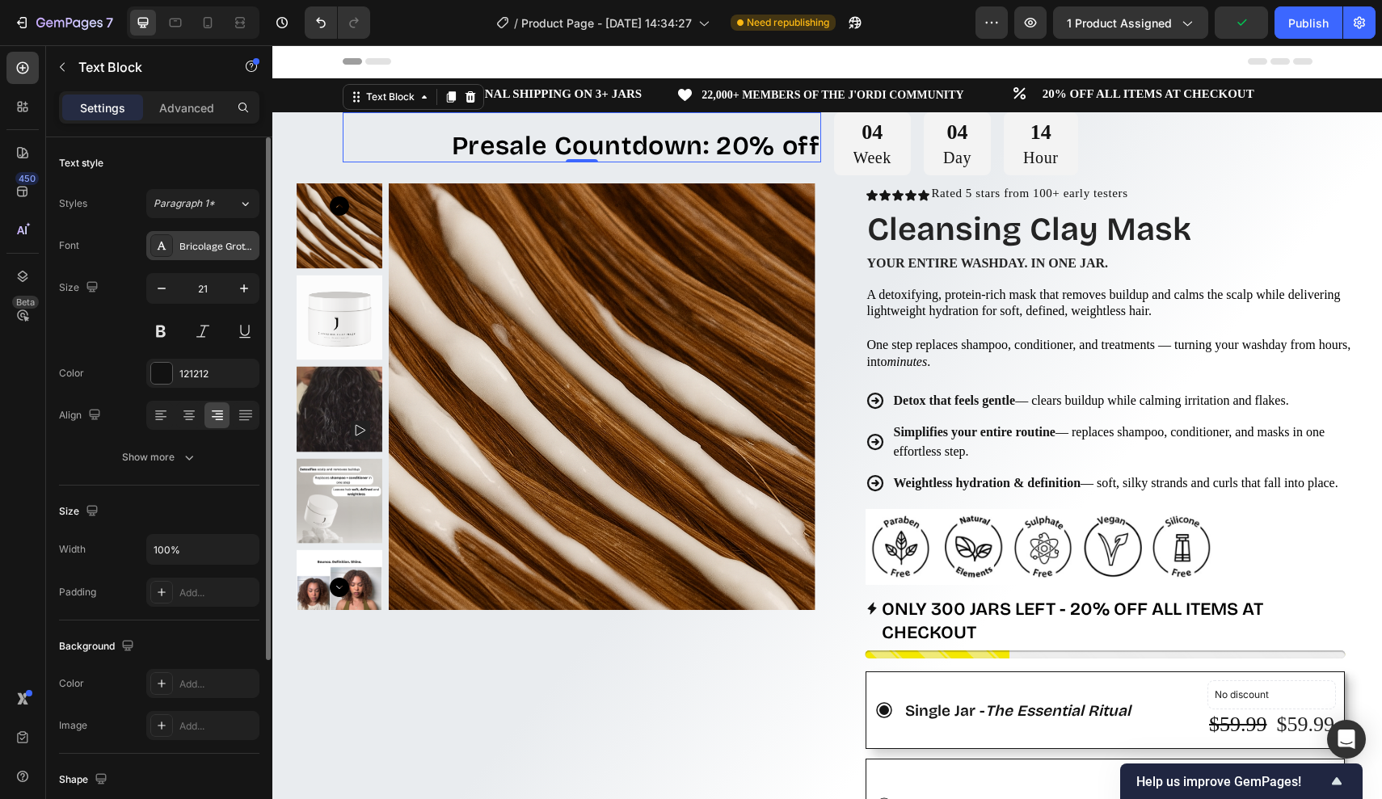
click at [209, 235] on div "Bricolage Grotesque" at bounding box center [202, 245] width 113 height 29
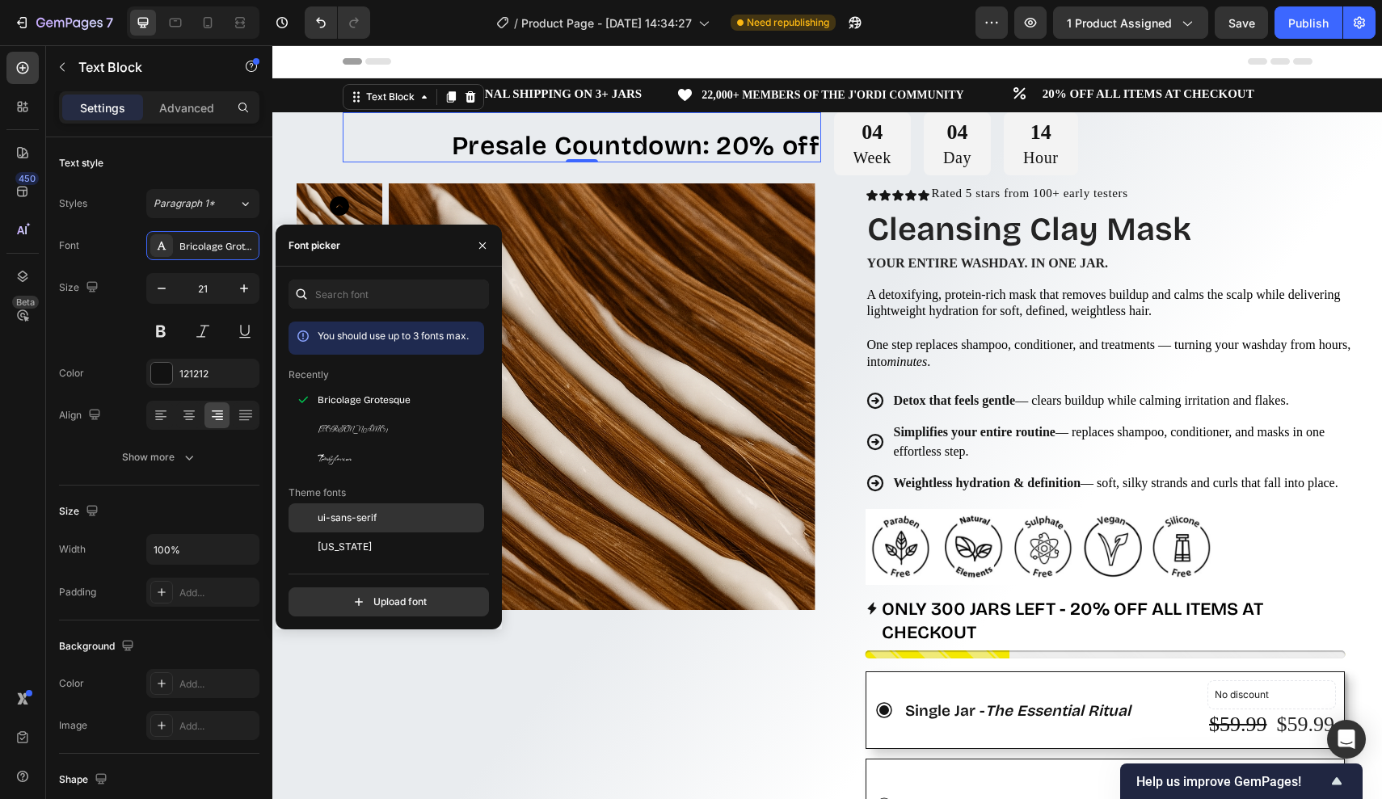
click at [358, 524] on span "ui-sans-serif" at bounding box center [347, 518] width 59 height 15
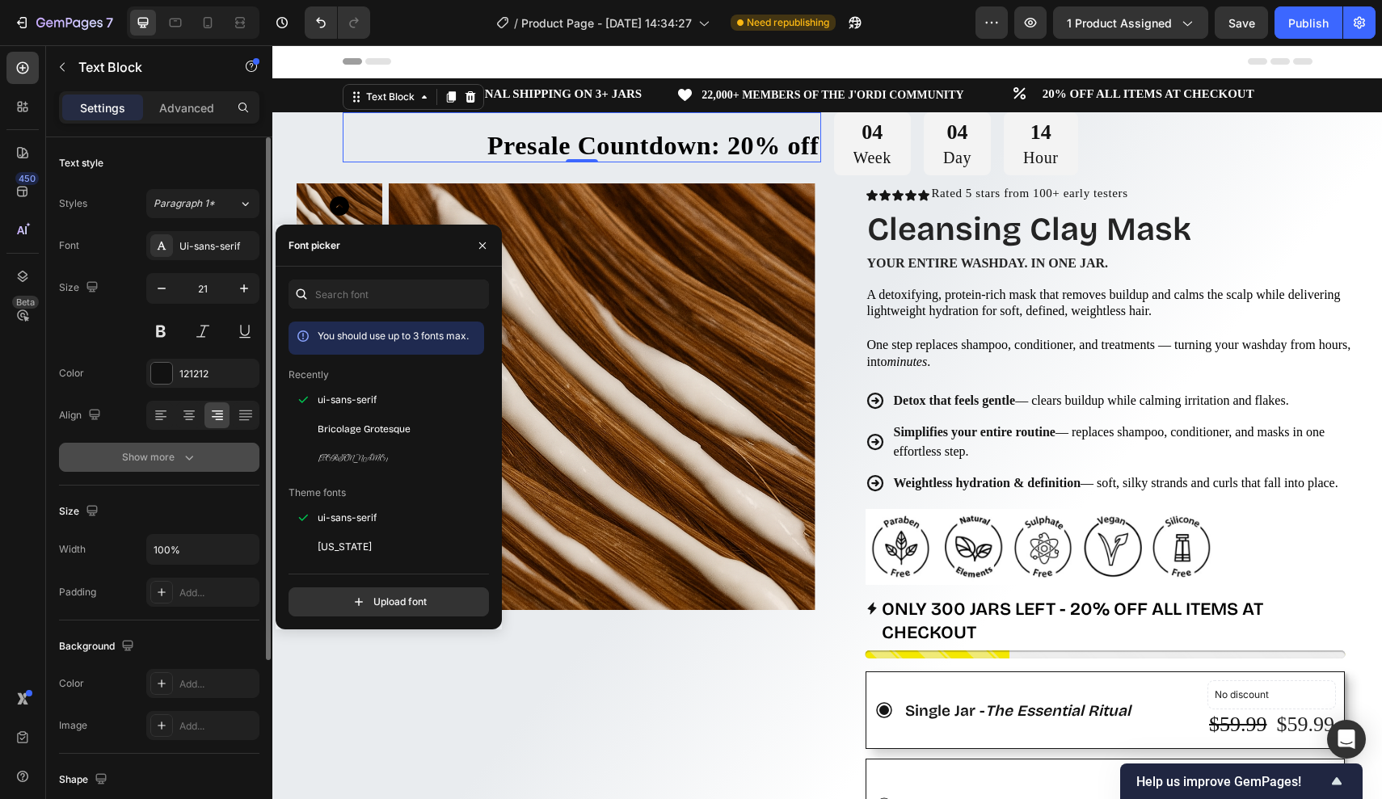
click at [176, 457] on div "Show more" at bounding box center [159, 457] width 75 height 16
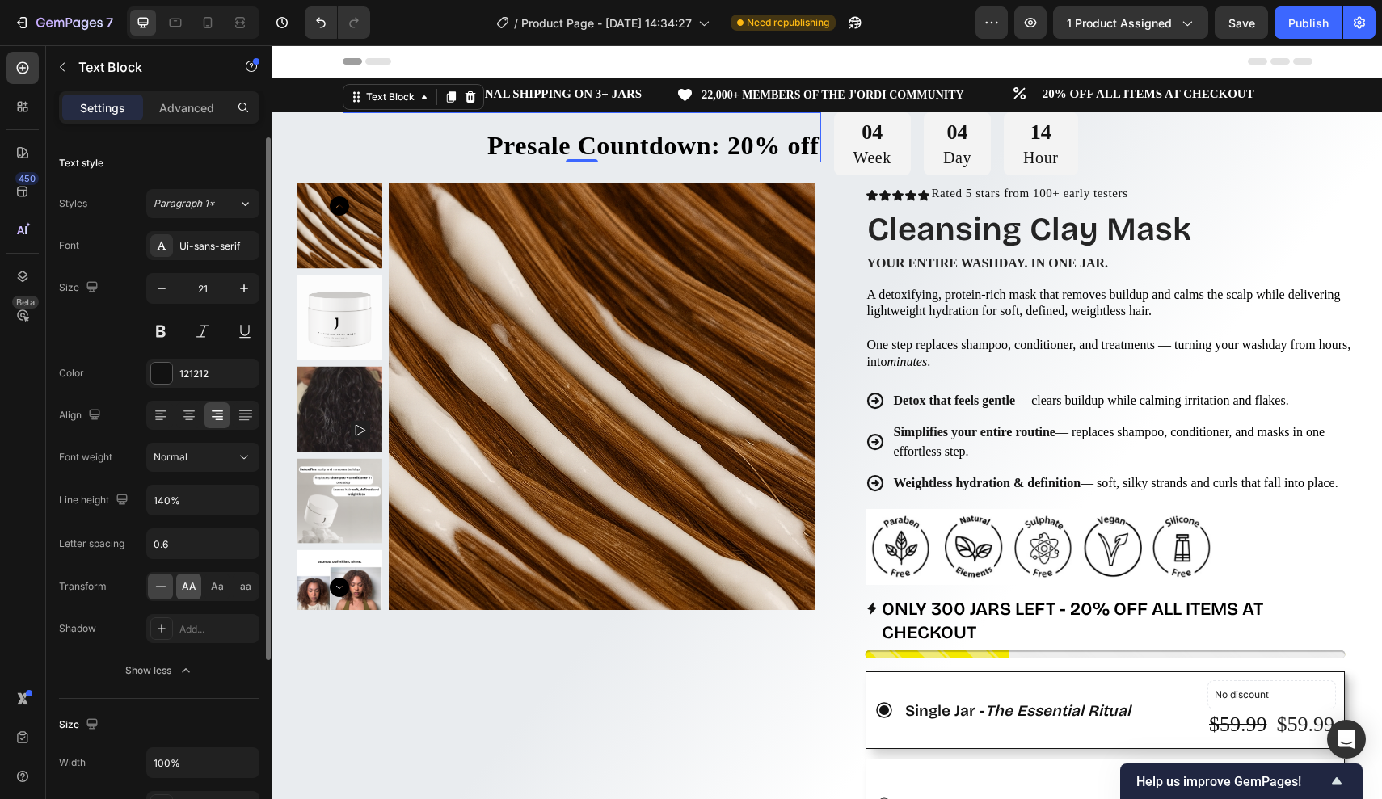
click at [188, 585] on span "AA" at bounding box center [189, 587] width 15 height 15
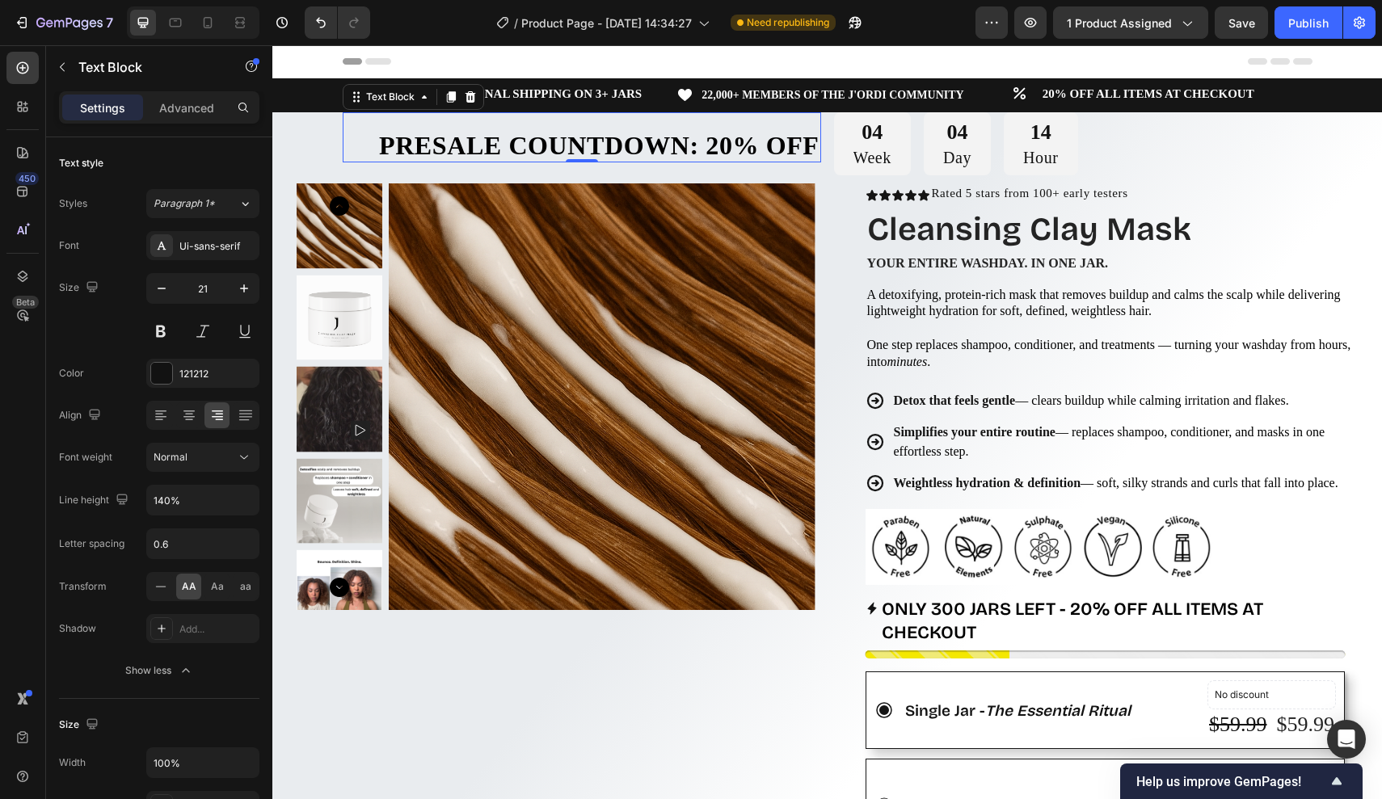
click at [403, 122] on div "Presale Countdown: 20% off Text Block 0" at bounding box center [582, 137] width 479 height 50
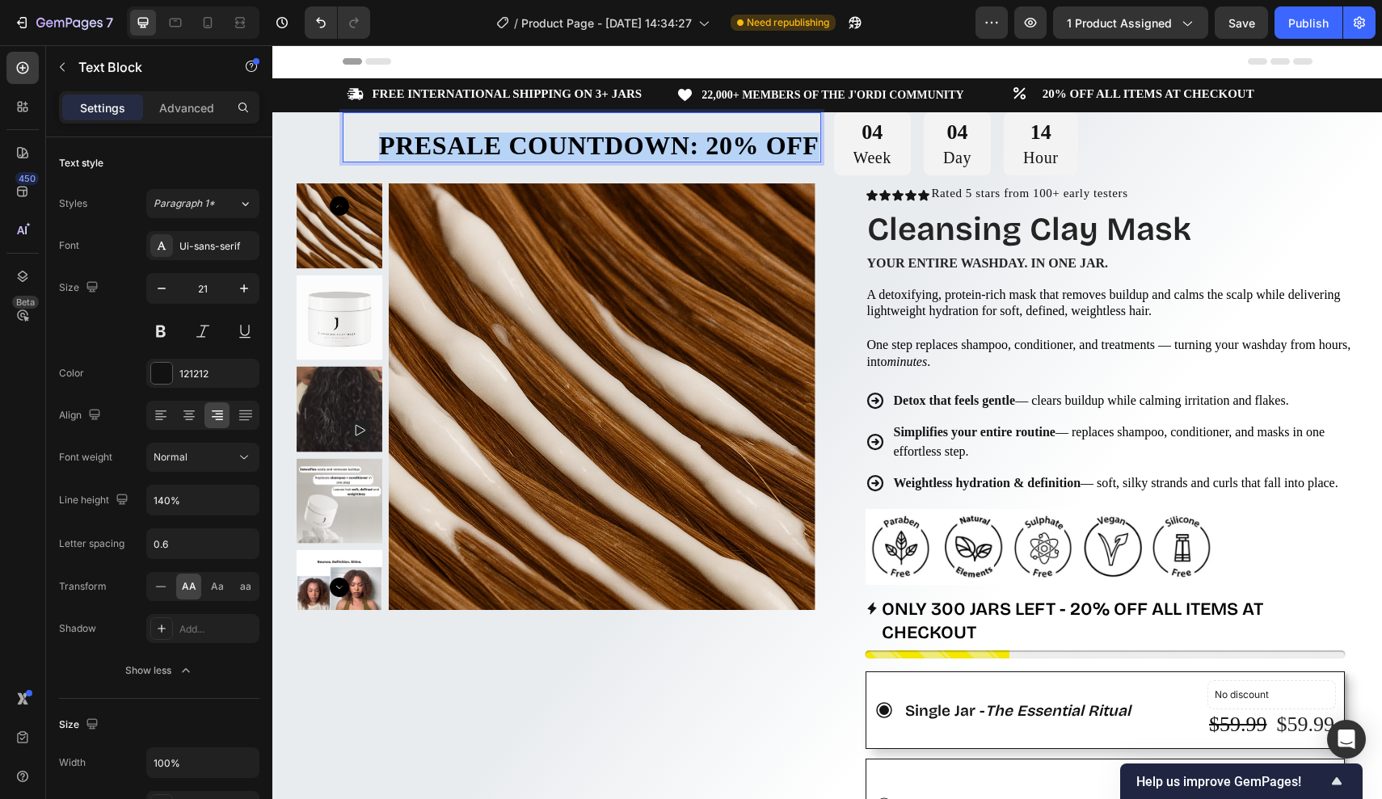
drag, startPoint x: 390, startPoint y: 137, endPoint x: 793, endPoint y: 141, distance: 403.4
click at [793, 141] on p "Presale Countdown: 20% off" at bounding box center [581, 147] width 475 height 27
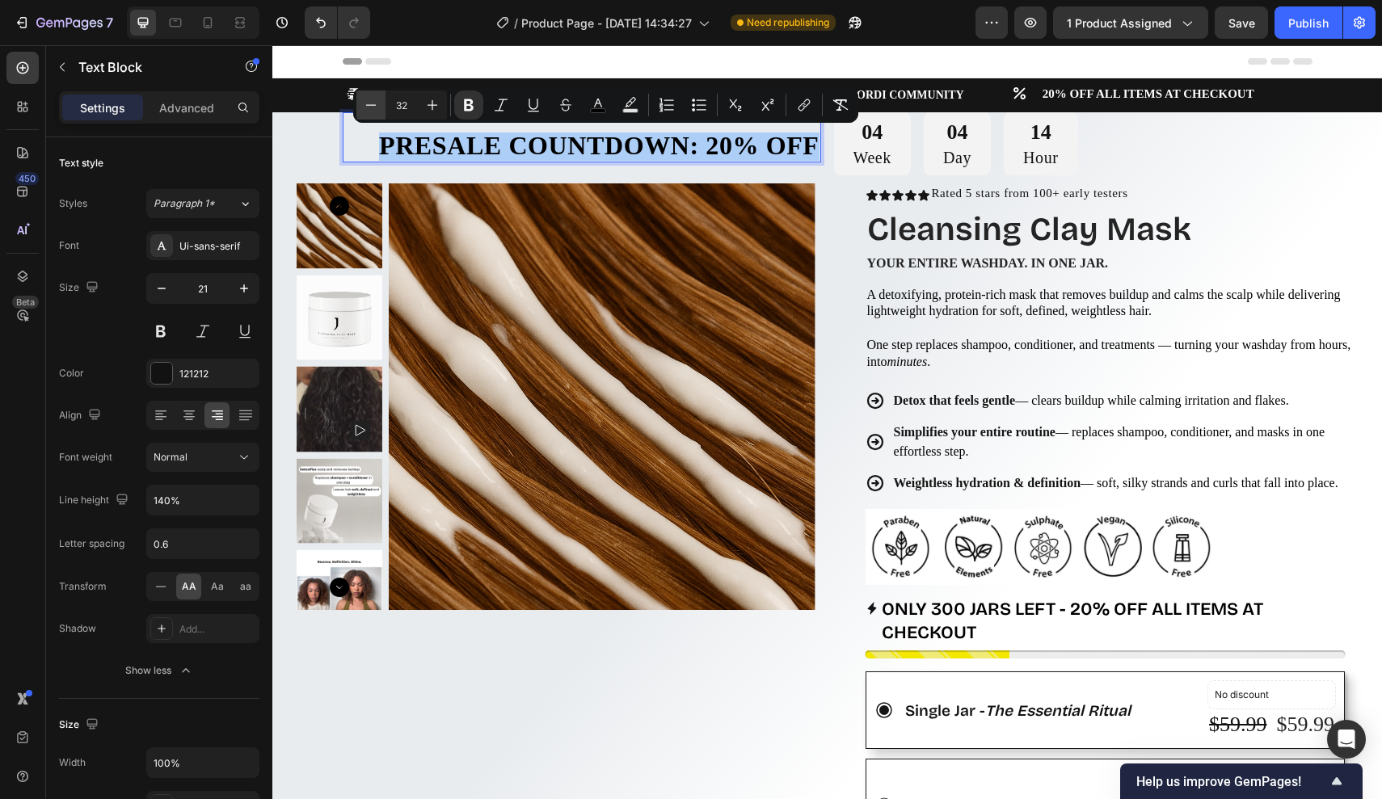
click at [375, 105] on icon "Editor contextual toolbar" at bounding box center [371, 104] width 11 height 1
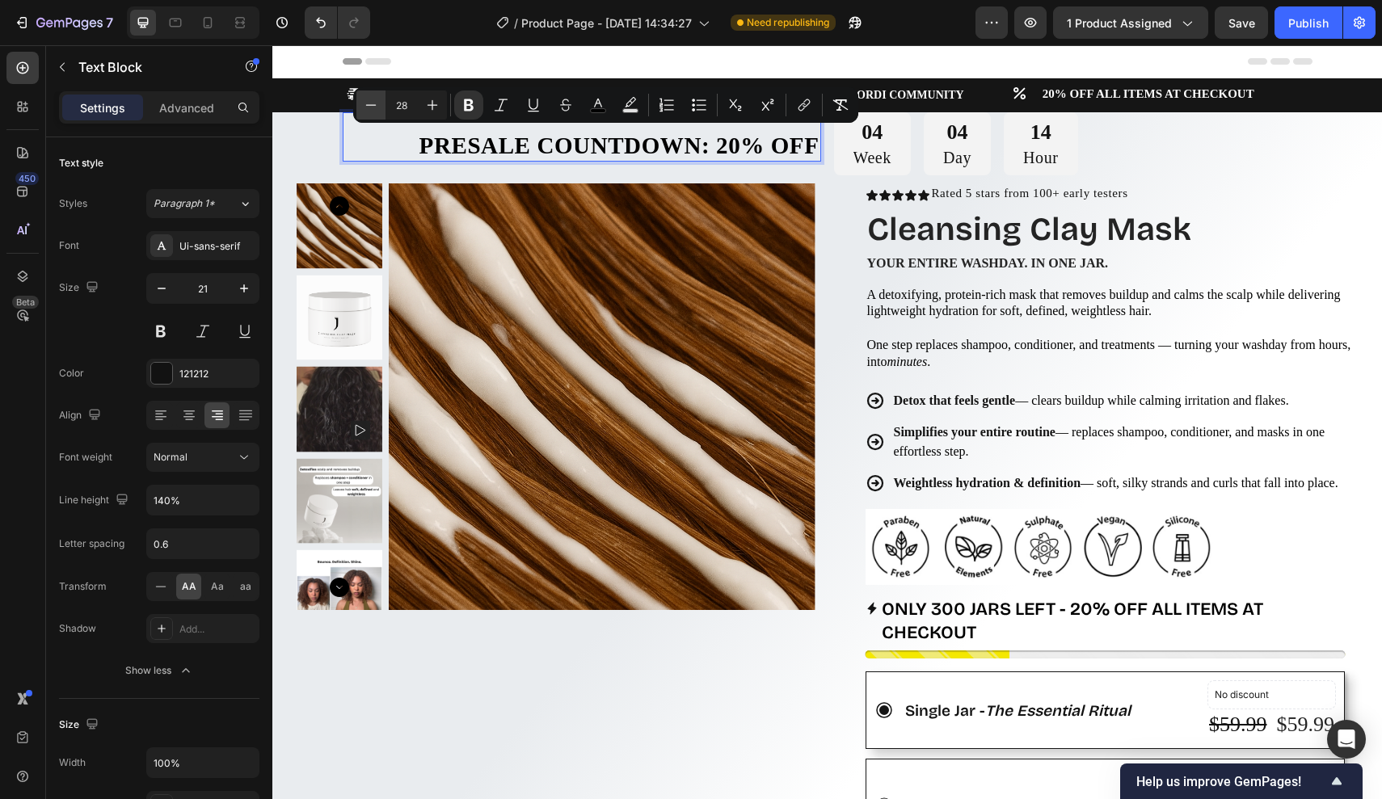
click at [375, 105] on icon "Editor contextual toolbar" at bounding box center [371, 104] width 11 height 1
click at [372, 101] on icon "Editor contextual toolbar" at bounding box center [371, 105] width 16 height 16
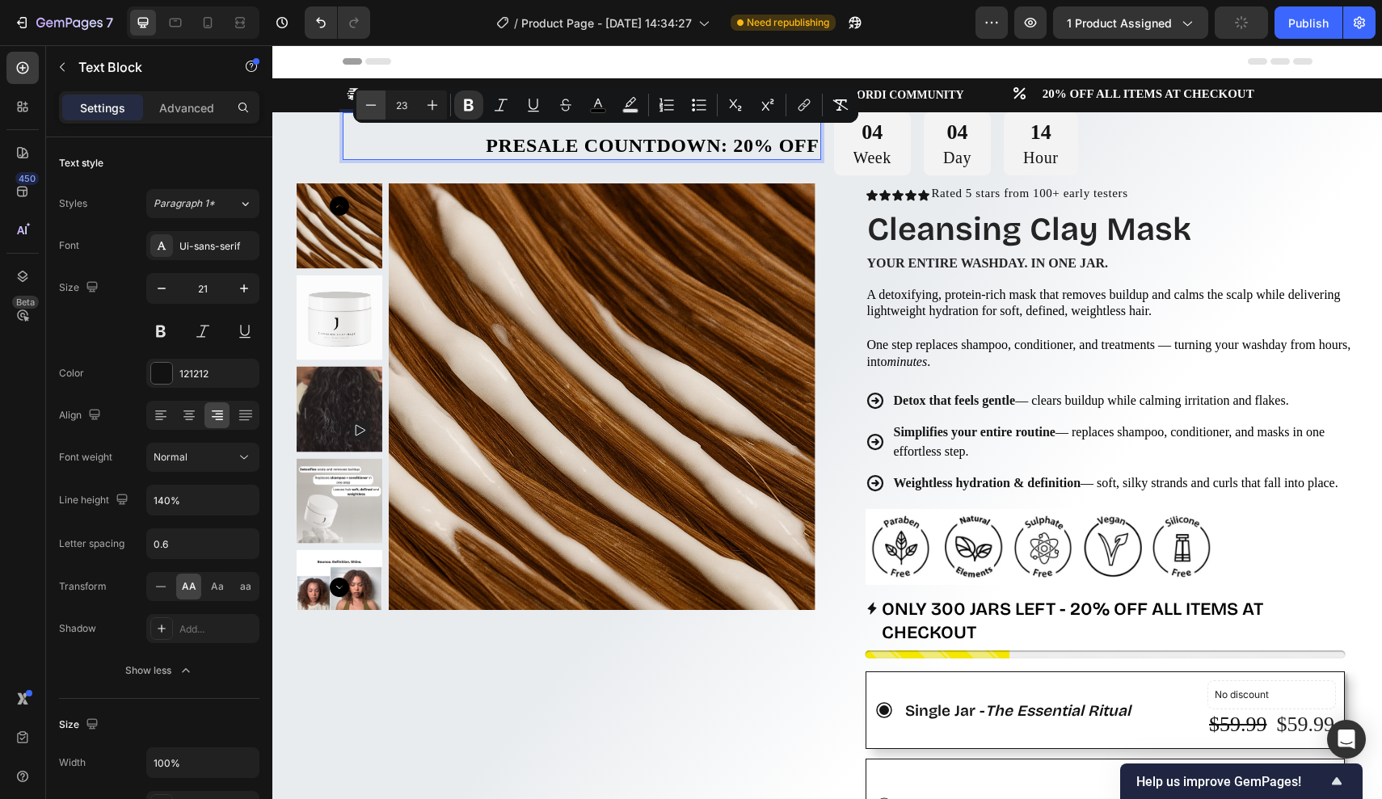
click at [372, 101] on icon "Editor contextual toolbar" at bounding box center [371, 105] width 16 height 16
type input "22"
click at [858, 193] on div "Icon Icon Icon Icon Icon Icon List Rated 5 stars from 100+ early testers Text B…" at bounding box center [1099, 795] width 519 height 1225
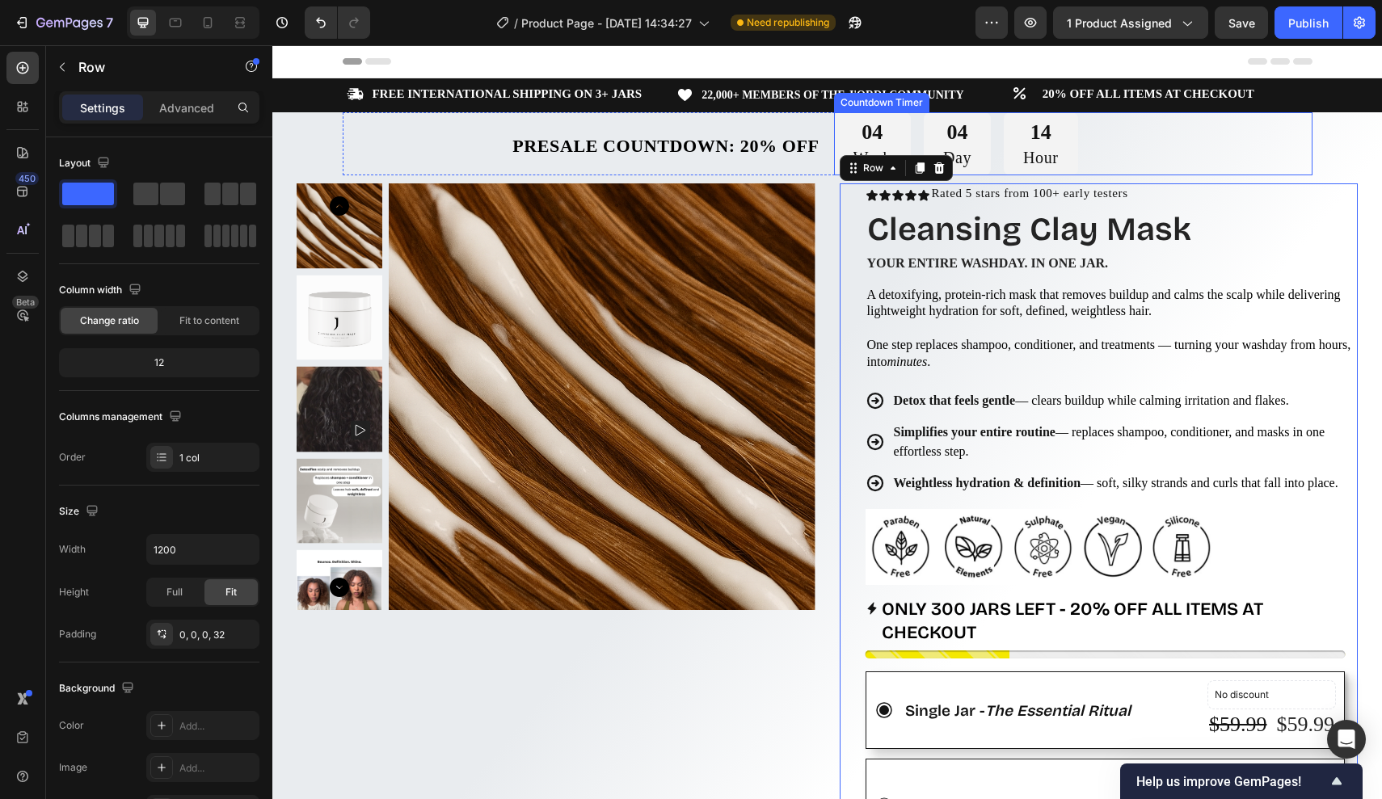
click at [1191, 145] on div "04 Week 04 Day 14 Hour" at bounding box center [1073, 143] width 479 height 63
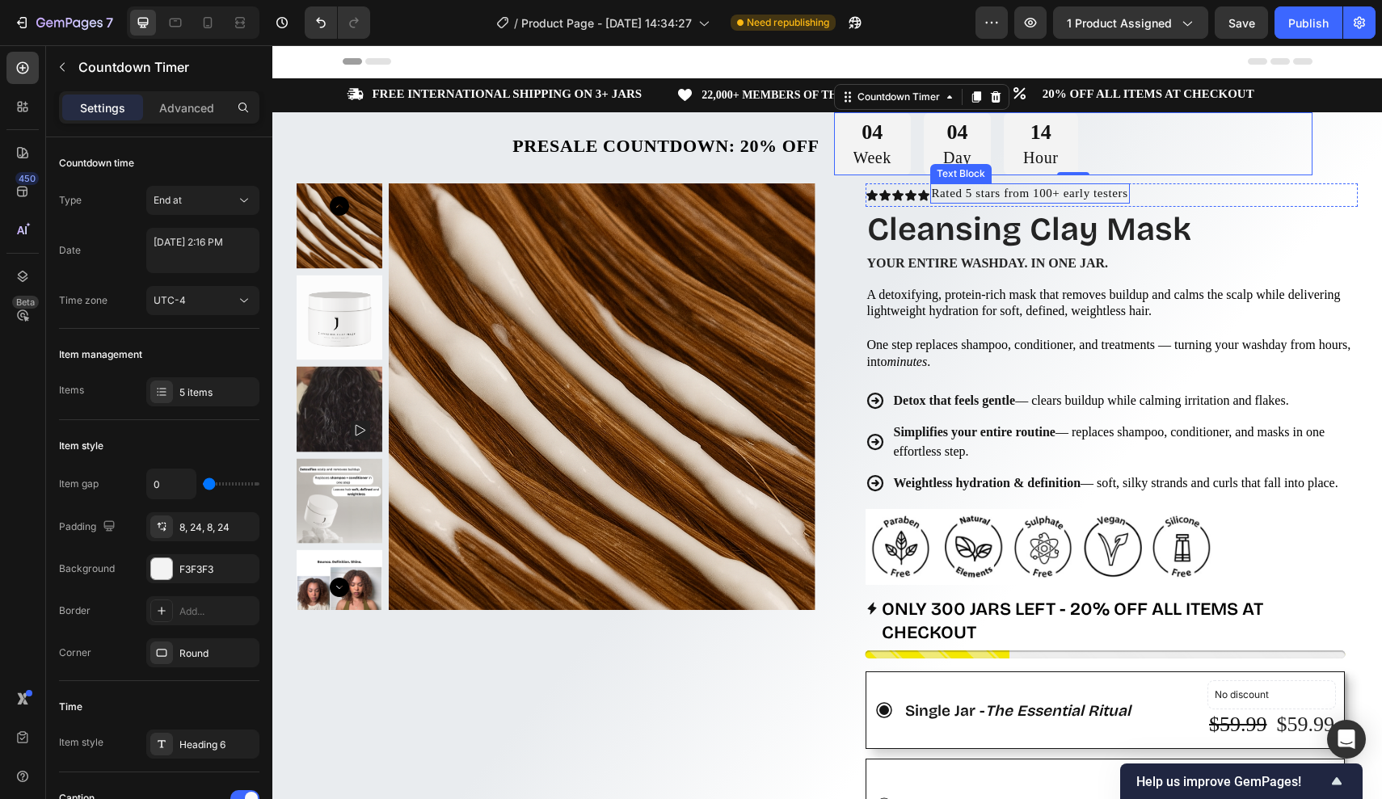
click at [936, 191] on p "Rated 5 stars from 100+ early testers" at bounding box center [1030, 193] width 196 height 17
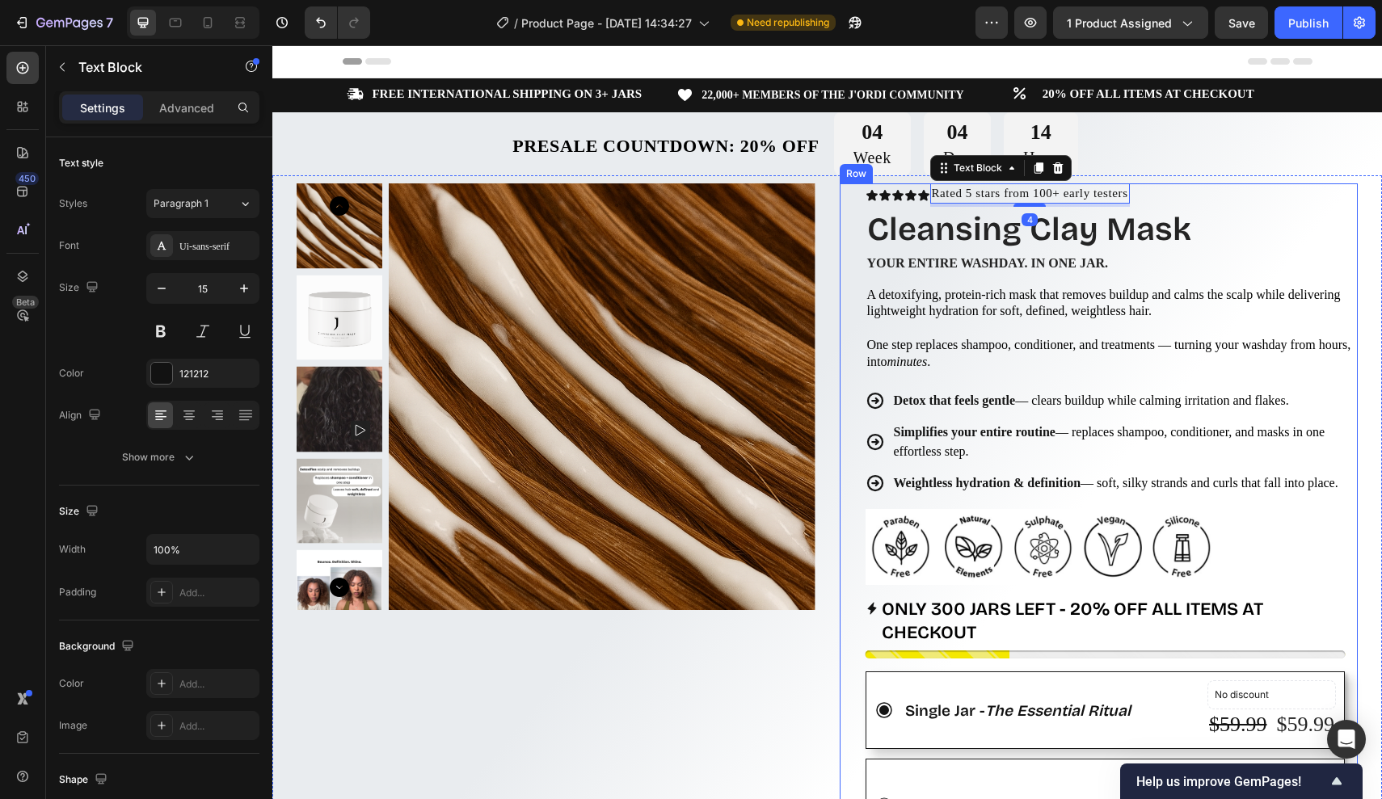
click at [862, 225] on div "Icon Icon Icon Icon Icon Icon List Rated 5 stars from 100+ early testers Text B…" at bounding box center [1099, 795] width 519 height 1225
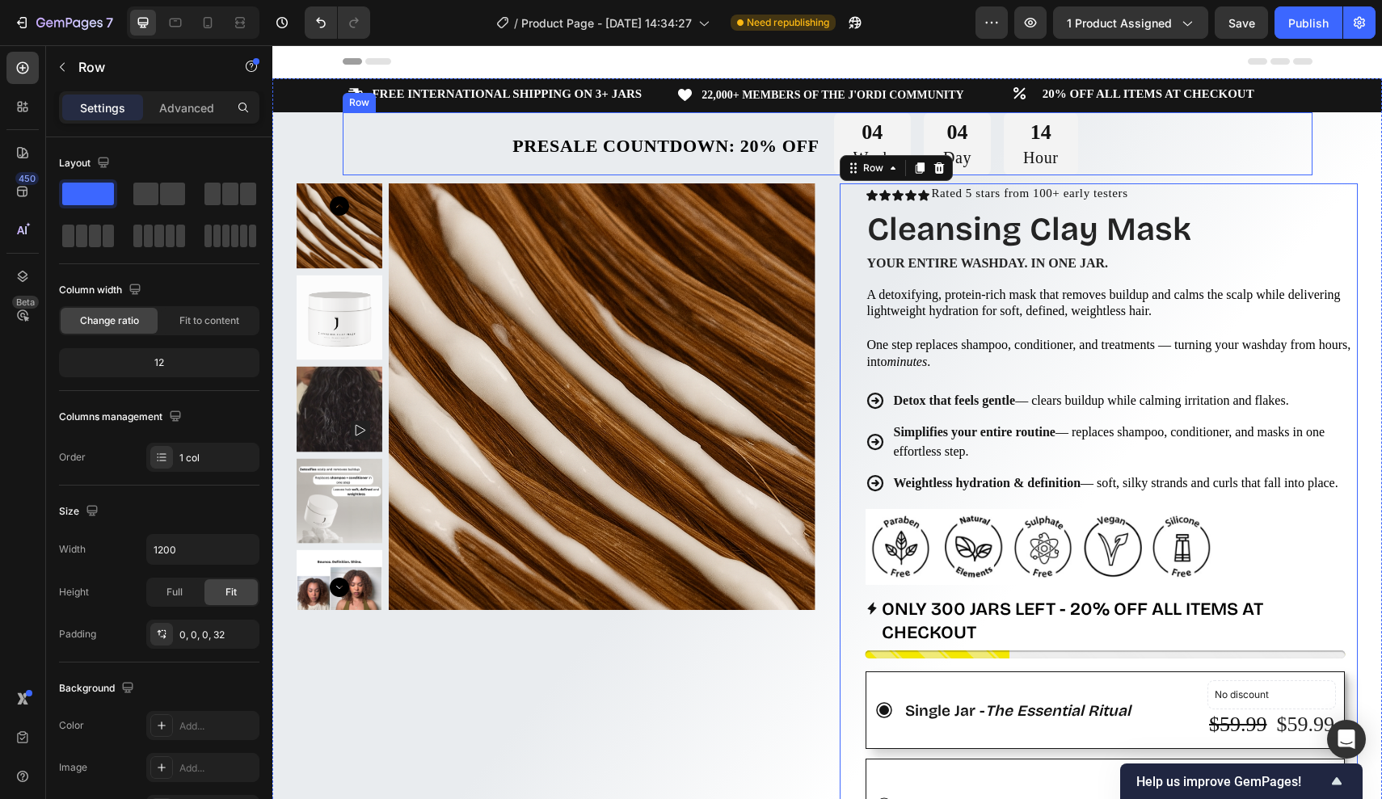
click at [830, 166] on div "Presale Countdown: 20% off Text Block 04 Week 04 Day 14 Hour Countdown Timer Row" at bounding box center [828, 143] width 970 height 63
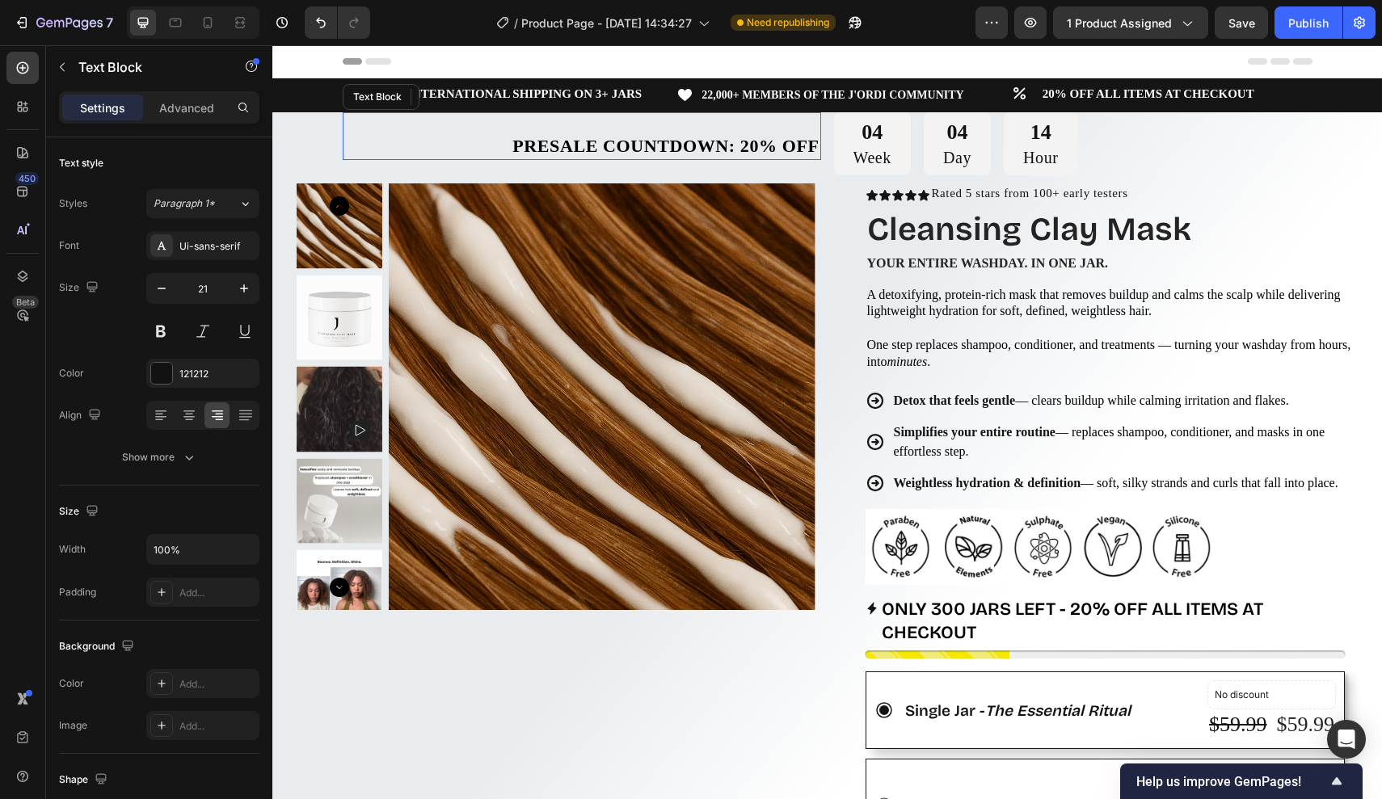
click at [816, 156] on p "Presale Countdown: 20% off" at bounding box center [581, 146] width 475 height 24
click at [841, 167] on div "04 Week" at bounding box center [872, 143] width 77 height 63
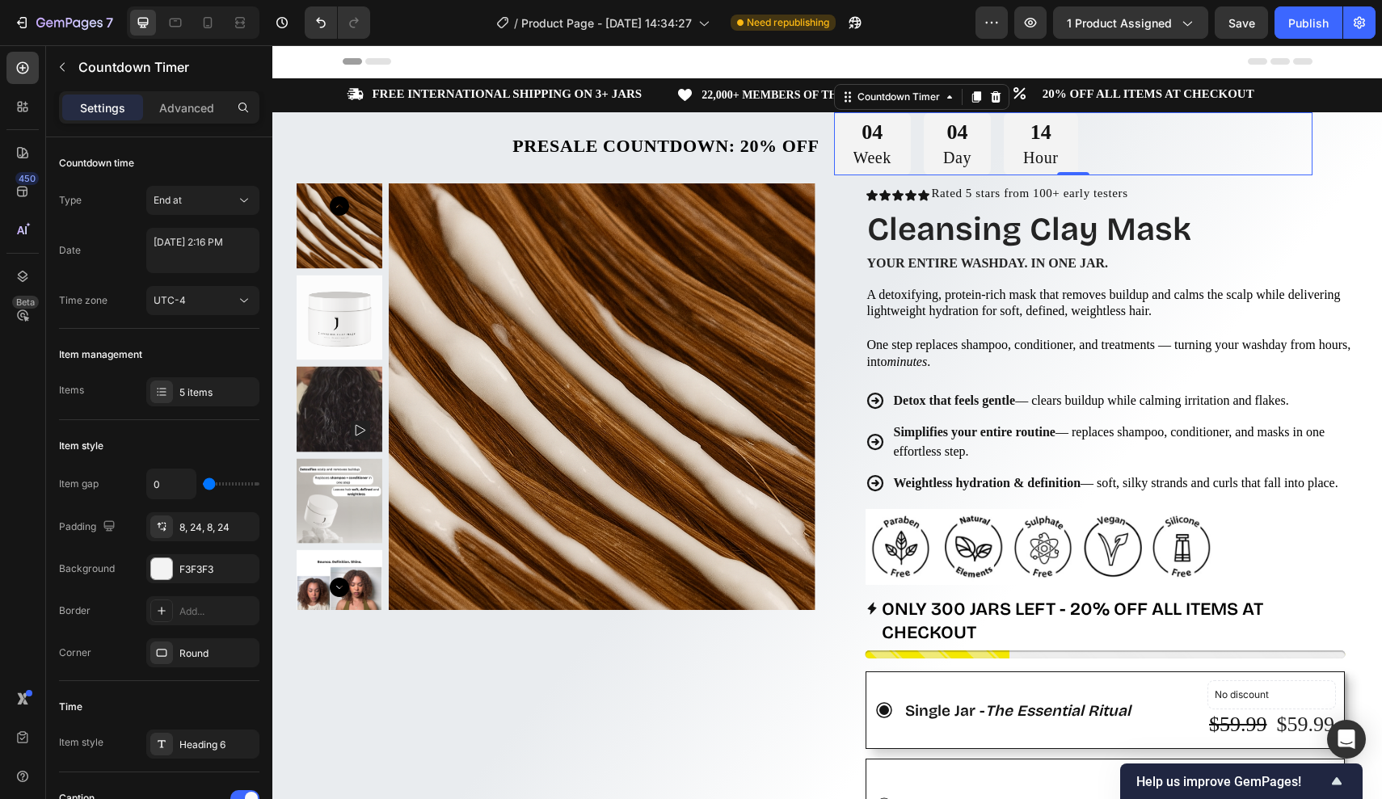
click at [826, 168] on div "Presale Countdown: 20% off Text Block 04 Week 04 Day 14 Hour Countdown Timer 0 …" at bounding box center [828, 143] width 970 height 63
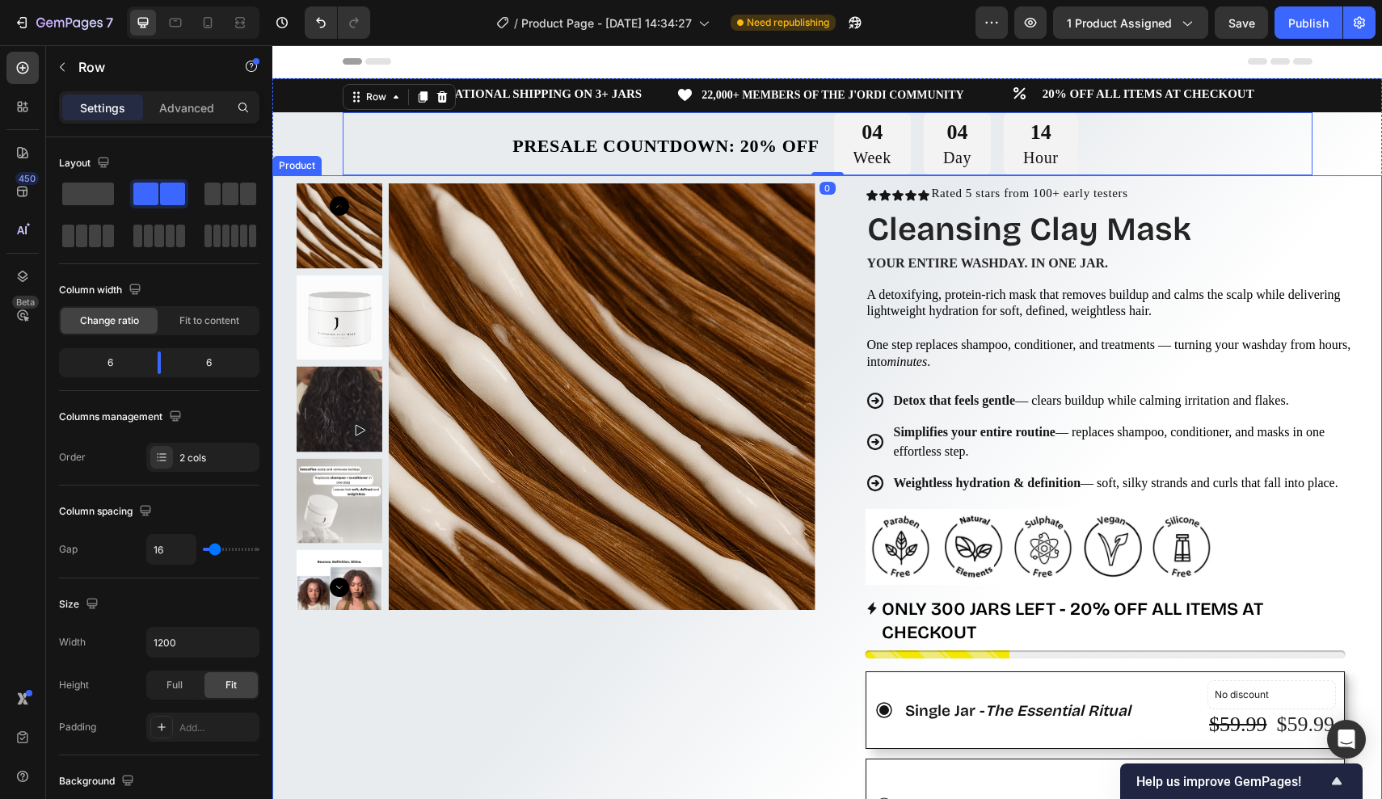
click at [834, 217] on div "Product Images Row Icon Icon Icon Icon Icon Icon List Rated 5 stars from 100+ e…" at bounding box center [827, 799] width 1110 height 1249
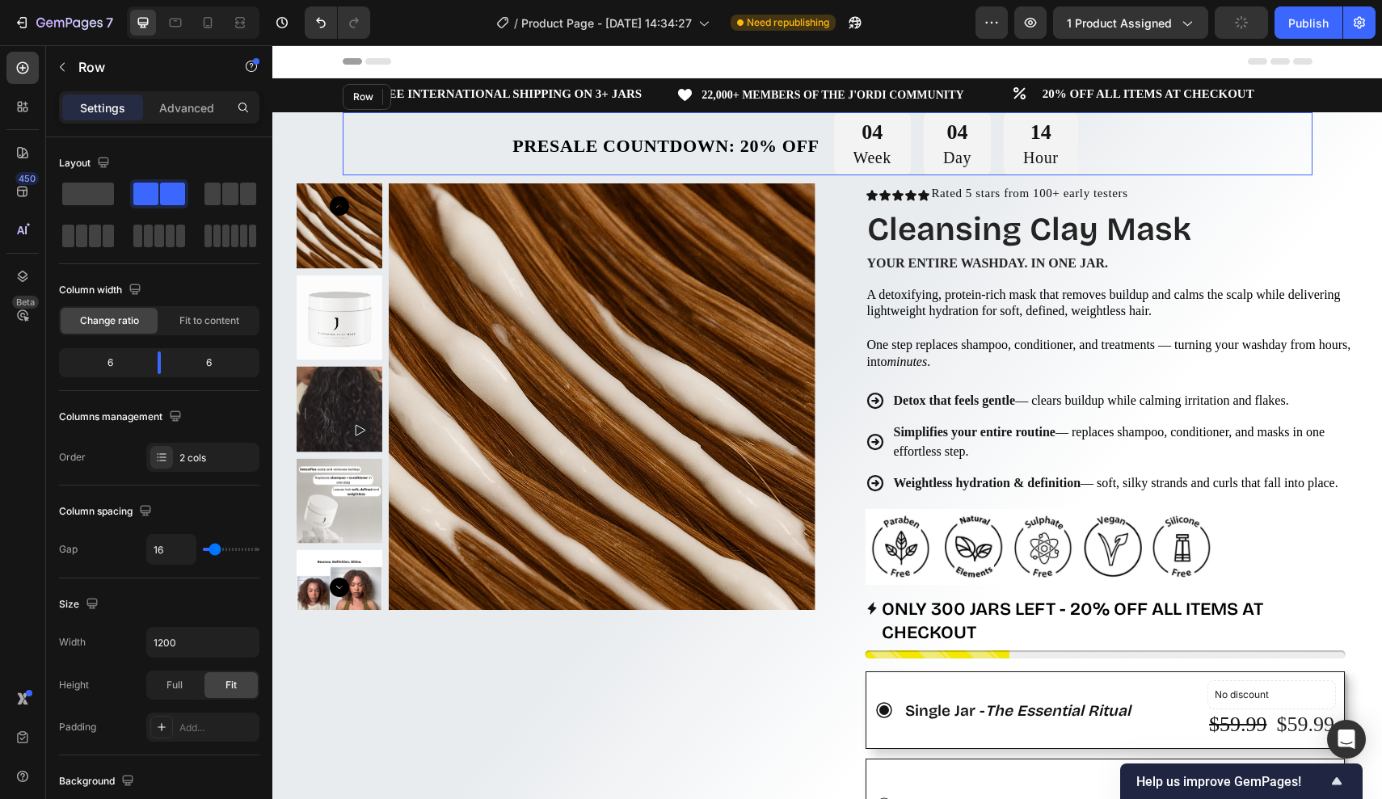
click at [825, 167] on div "Presale Countdown: 20% off Text Block 04 Week 04 Day 14 Hour Countdown Timer Row" at bounding box center [828, 143] width 970 height 63
click at [982, 221] on h1 "Cleansing Clay Mask" at bounding box center [1112, 229] width 493 height 45
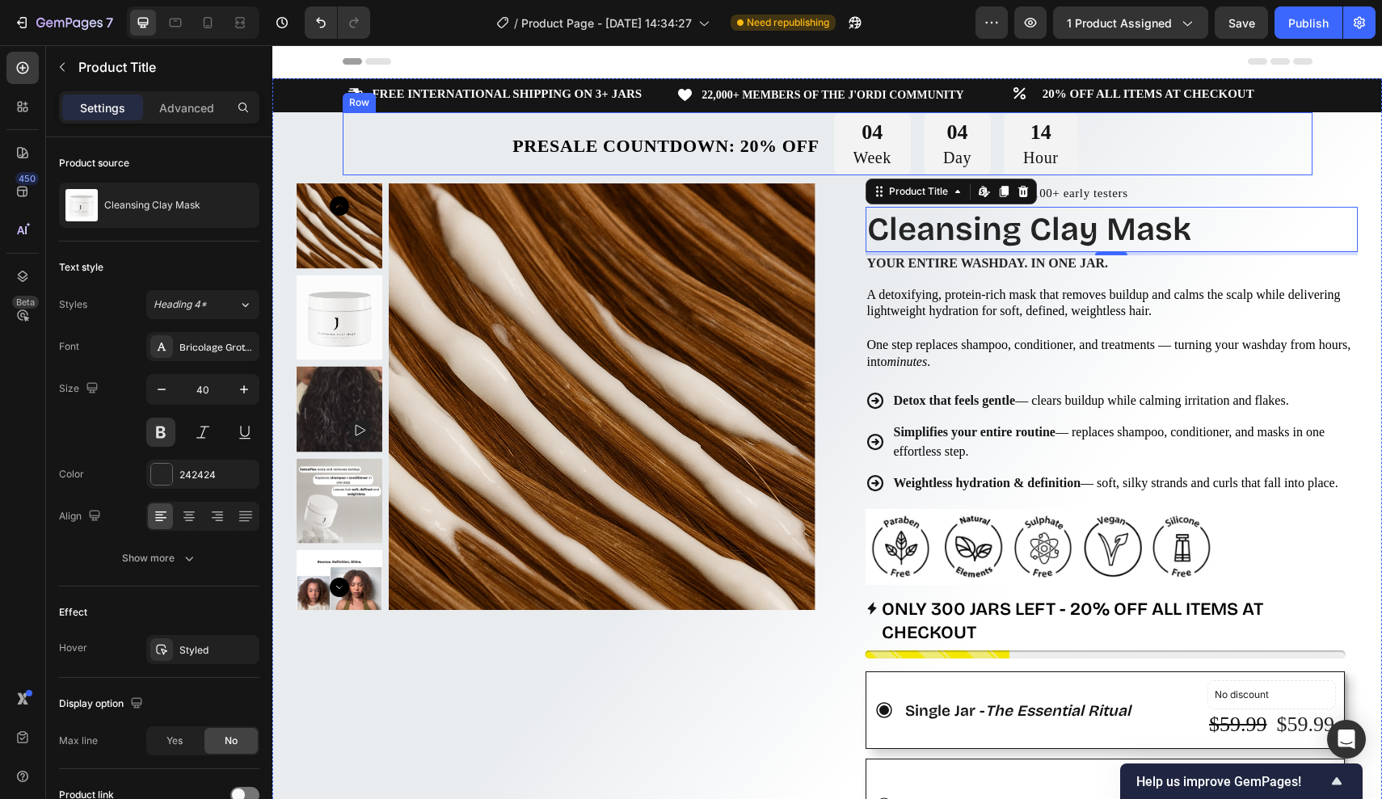
click at [824, 161] on div "Presale Countdown: 20% off Text Block 04 Week 04 Day 14 Hour Countdown Timer Row" at bounding box center [828, 143] width 970 height 63
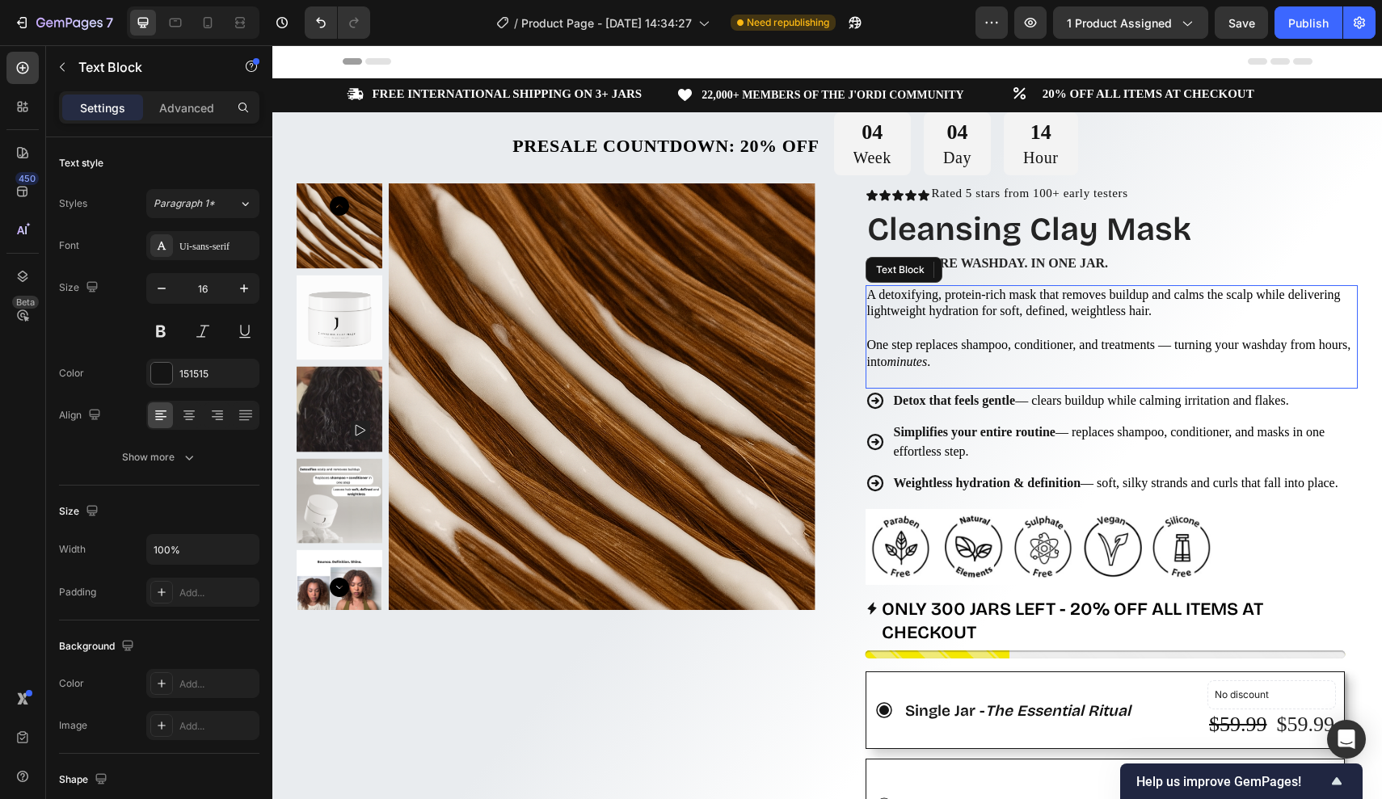
click at [1216, 291] on span "A detoxifying, protein-rich mask that removes buildup and calms the scalp while…" at bounding box center [1104, 303] width 474 height 31
click at [76, 70] on div "Text Block" at bounding box center [138, 67] width 184 height 42
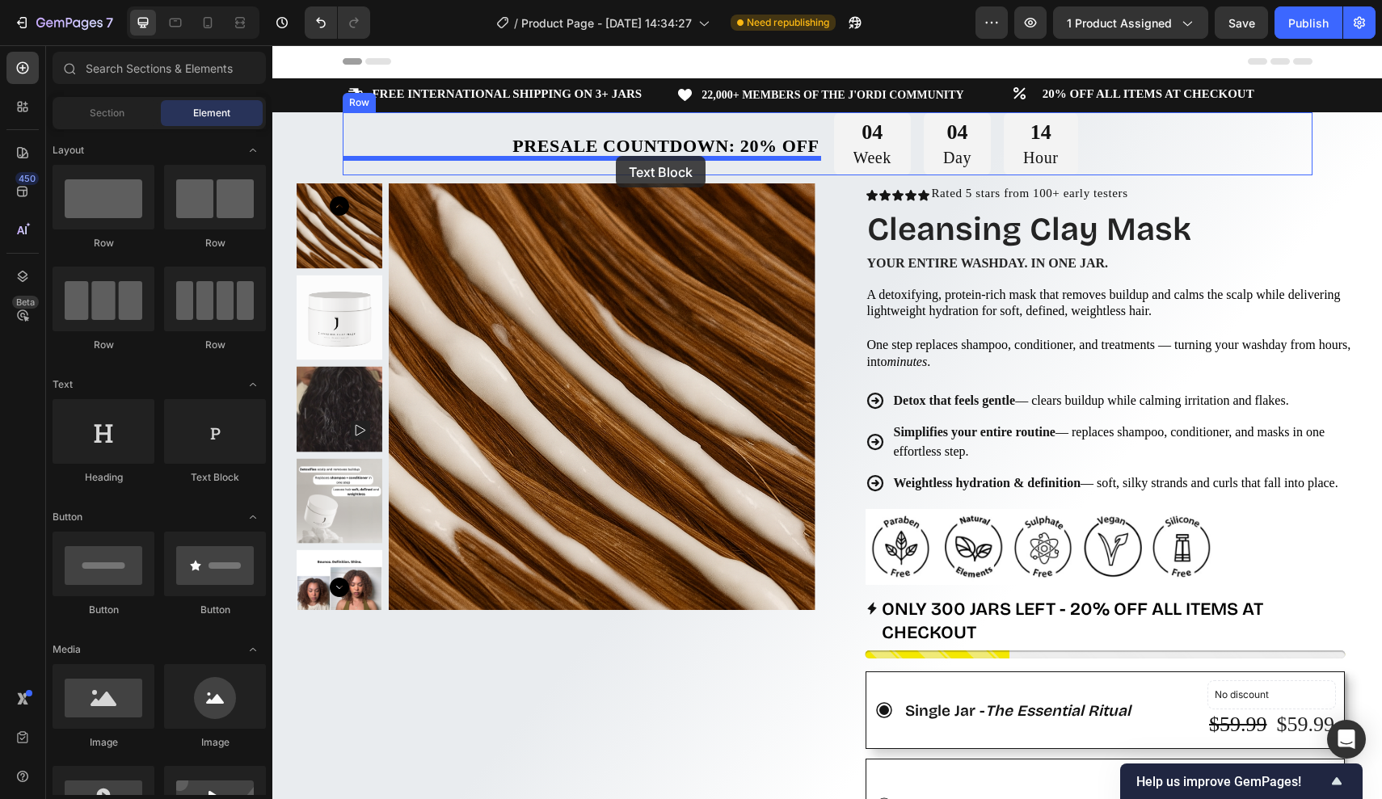
drag, startPoint x: 468, startPoint y: 494, endPoint x: 616, endPoint y: 156, distance: 368.8
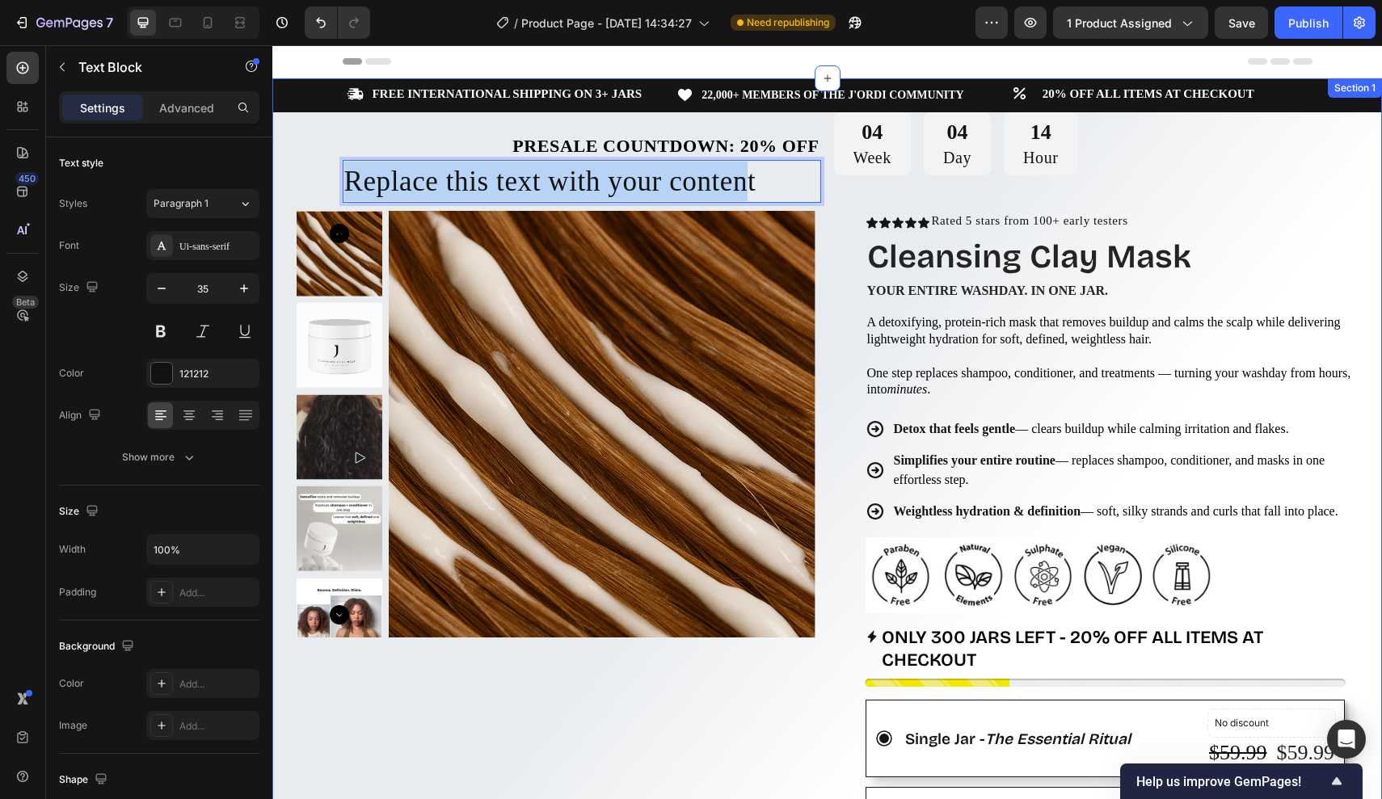
drag, startPoint x: 770, startPoint y: 175, endPoint x: 337, endPoint y: 155, distance: 432.9
click at [336, 154] on div "Icon FREE INTERNATIONAL SHIPPING ON 3+ JARS Text Block Row Icon 22,000+ MEMBERS…" at bounding box center [827, 773] width 1110 height 1390
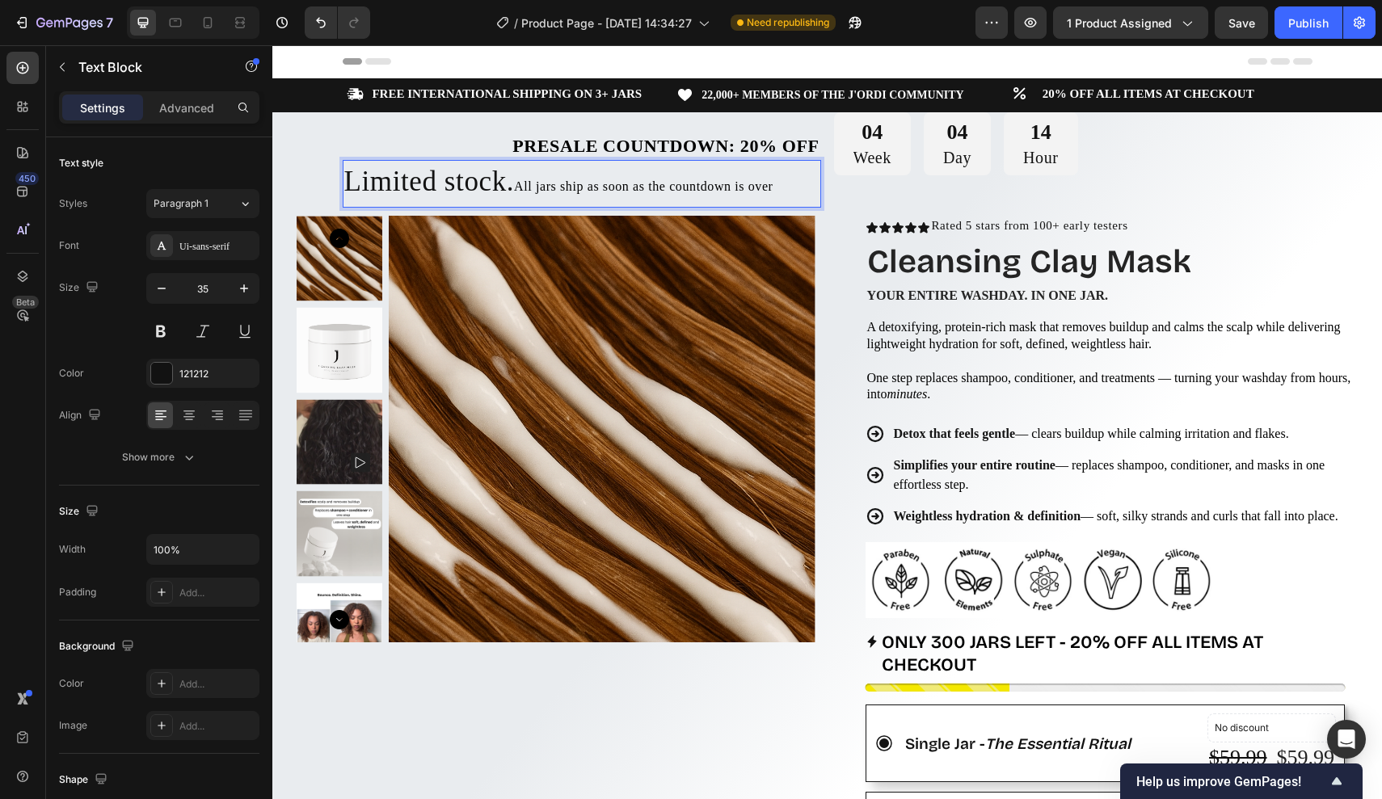
click at [525, 185] on span "All jars ship as soon as the countdown is over" at bounding box center [643, 186] width 259 height 14
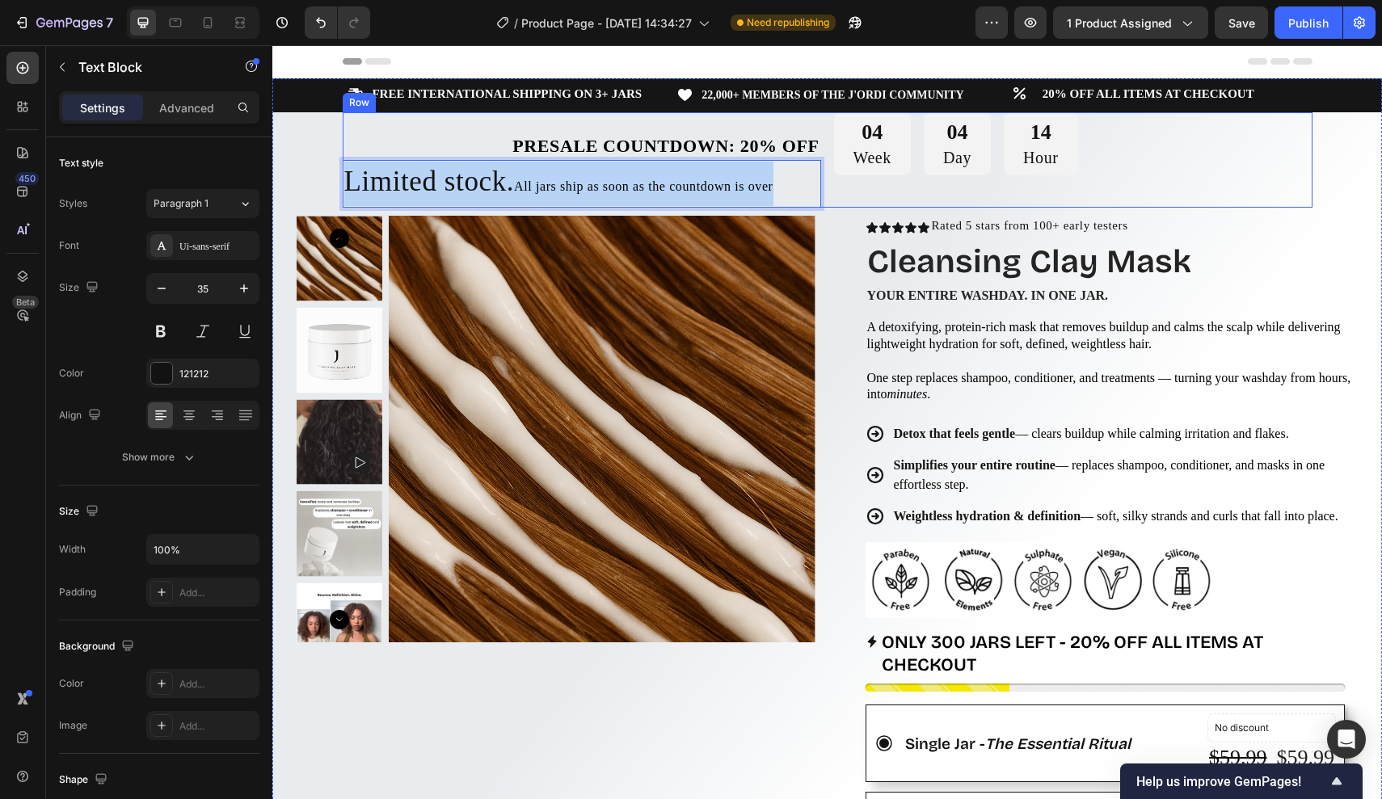
drag, startPoint x: 344, startPoint y: 175, endPoint x: 954, endPoint y: 183, distance: 609.5
click at [954, 183] on div "Presale Countdown: 20% off Text Block Limited stock. All jars ship as soon as t…" at bounding box center [828, 159] width 970 height 95
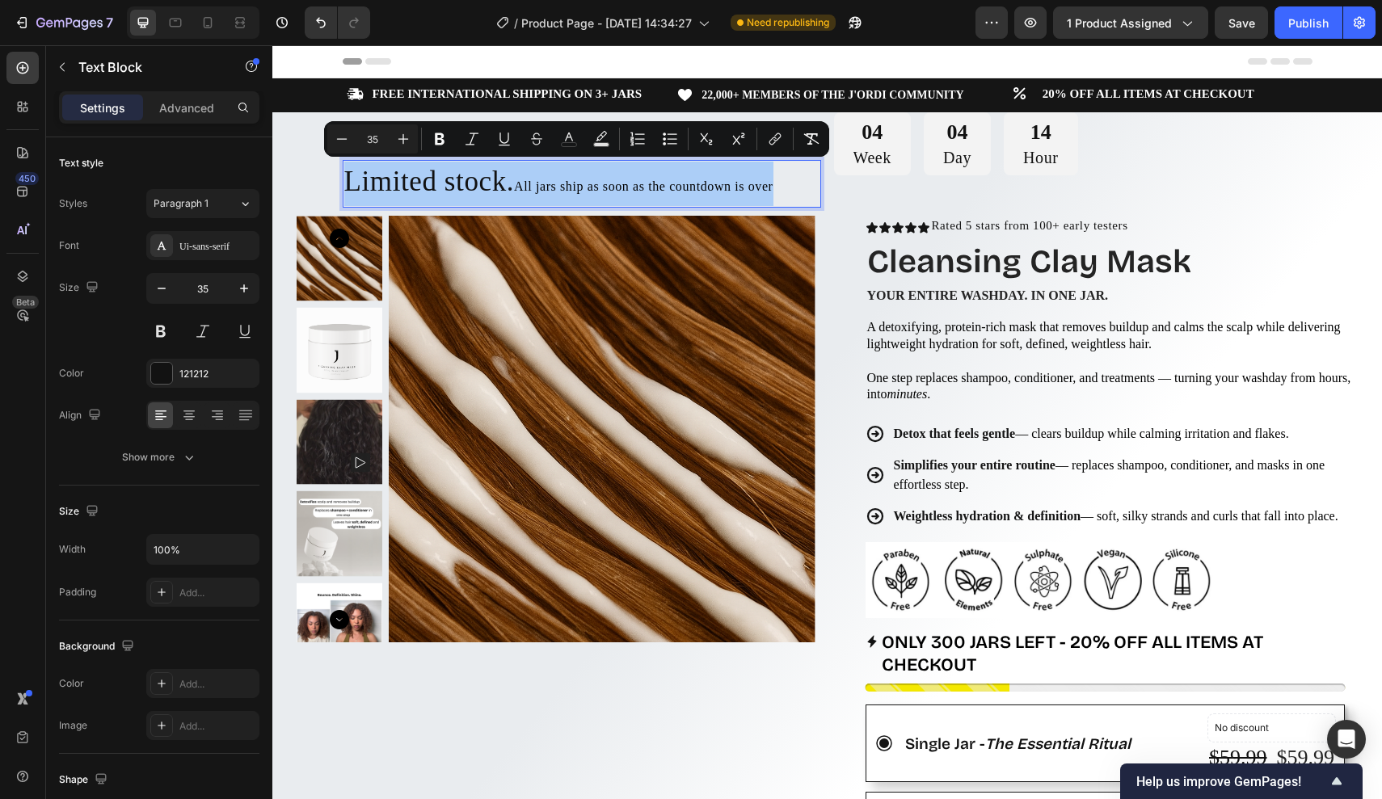
click at [380, 140] on input "35" at bounding box center [372, 138] width 32 height 19
type input "3"
type input "20"
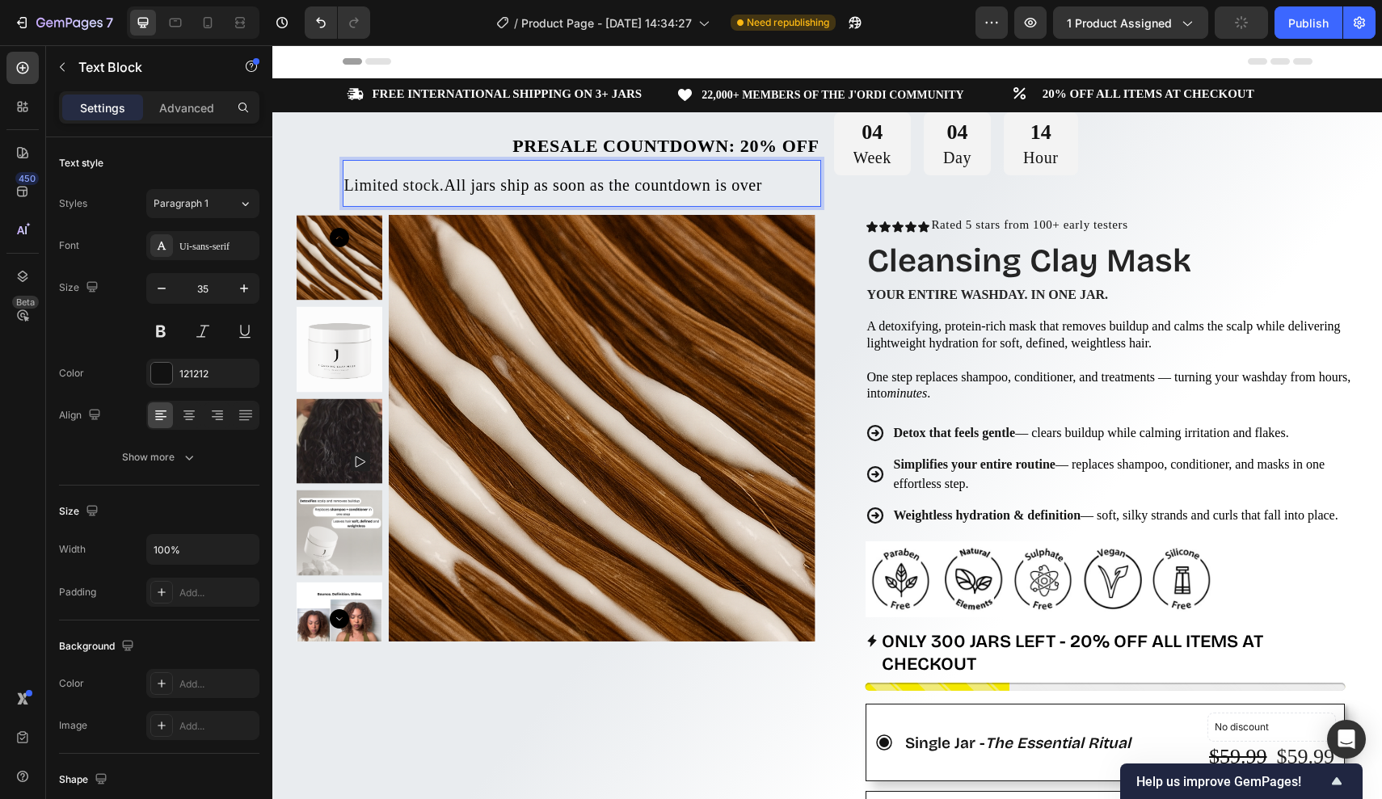
click at [369, 186] on span "Limited stock." at bounding box center [394, 185] width 100 height 18
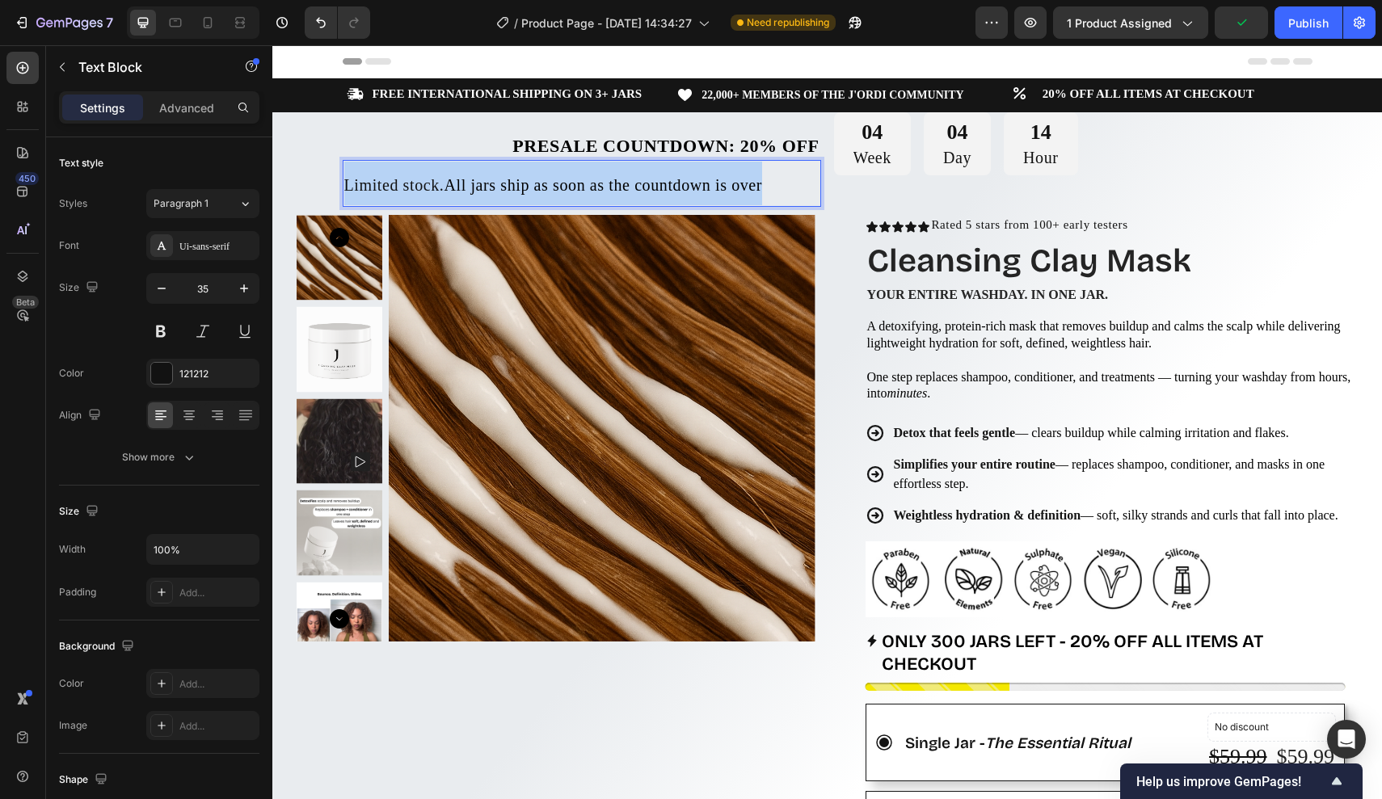
drag, startPoint x: 342, startPoint y: 182, endPoint x: 795, endPoint y: 187, distance: 452.7
click at [795, 187] on div "Limited stock. All jars ship as soon as the countdown is over" at bounding box center [582, 183] width 479 height 47
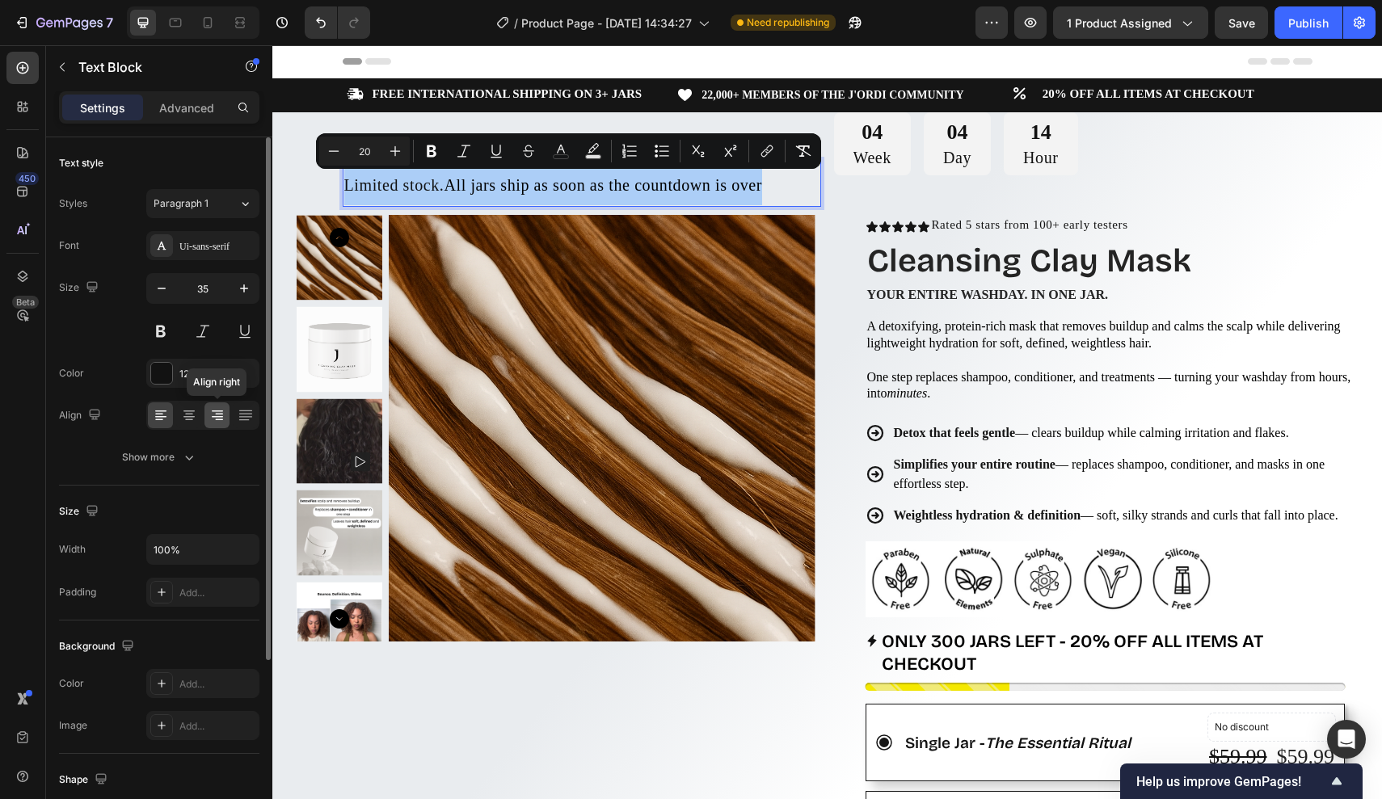
click at [217, 424] on div at bounding box center [217, 416] width 25 height 26
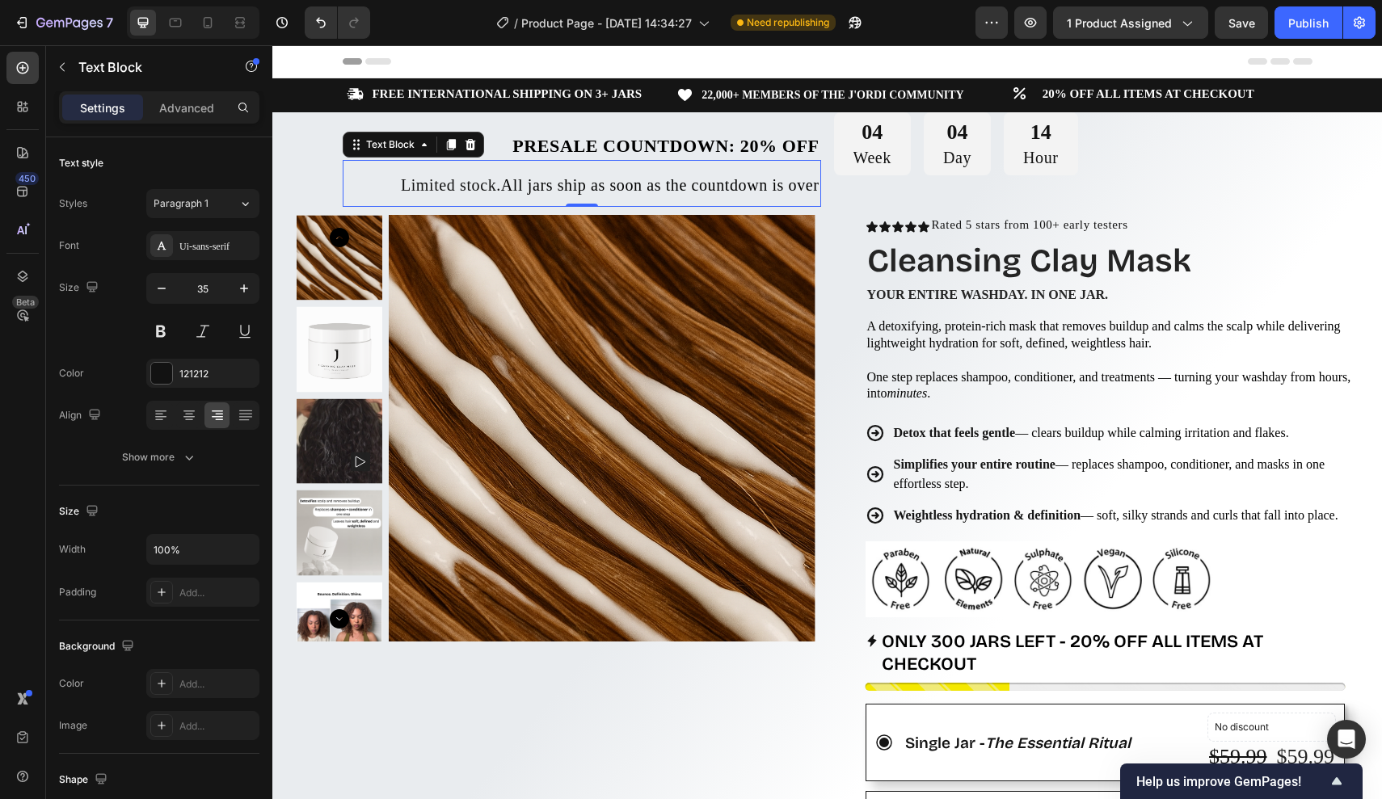
click at [531, 169] on p "Limited stock. All jars ship as soon as the countdown is over" at bounding box center [581, 184] width 475 height 44
click at [386, 160] on div "Limited stock. All jars ship as soon as the countdown is over" at bounding box center [582, 183] width 479 height 47
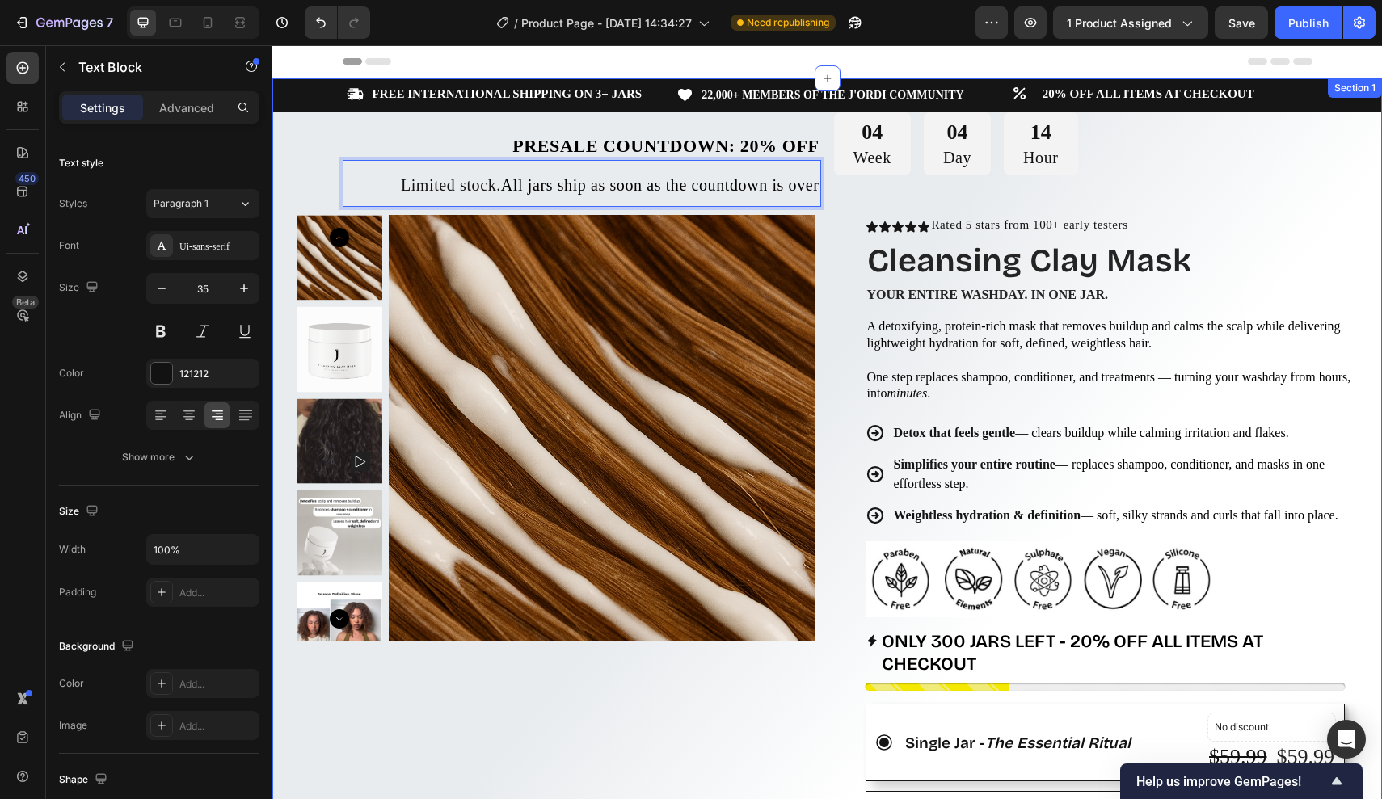
click at [335, 129] on div "Icon FREE INTERNATIONAL SHIPPING ON 3+ JARS Text Block Row Icon 22,000+ MEMBERS…" at bounding box center [827, 775] width 1110 height 1394
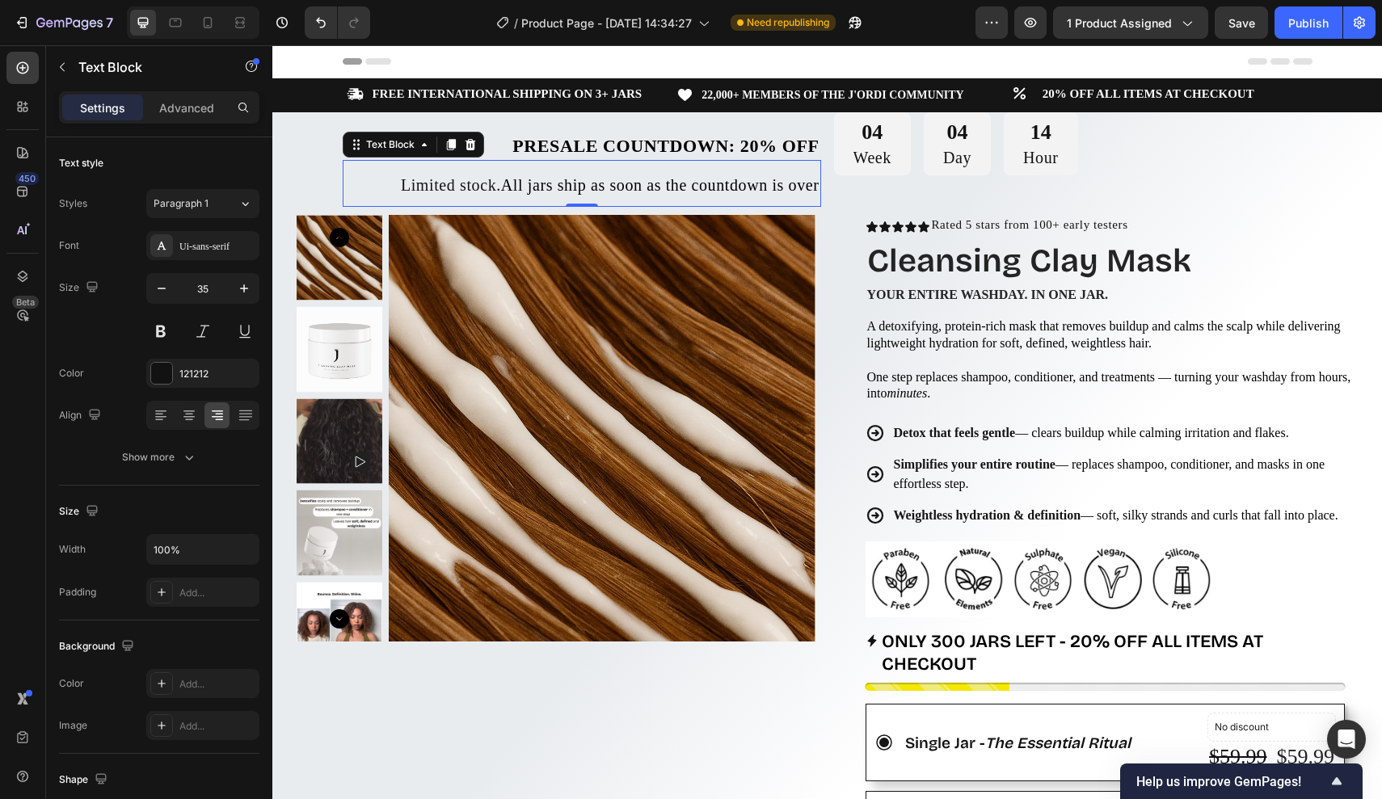
click at [361, 167] on p "Limited stock. All jars ship as soon as the countdown is over" at bounding box center [581, 184] width 475 height 44
click at [166, 286] on icon "button" at bounding box center [162, 288] width 16 height 16
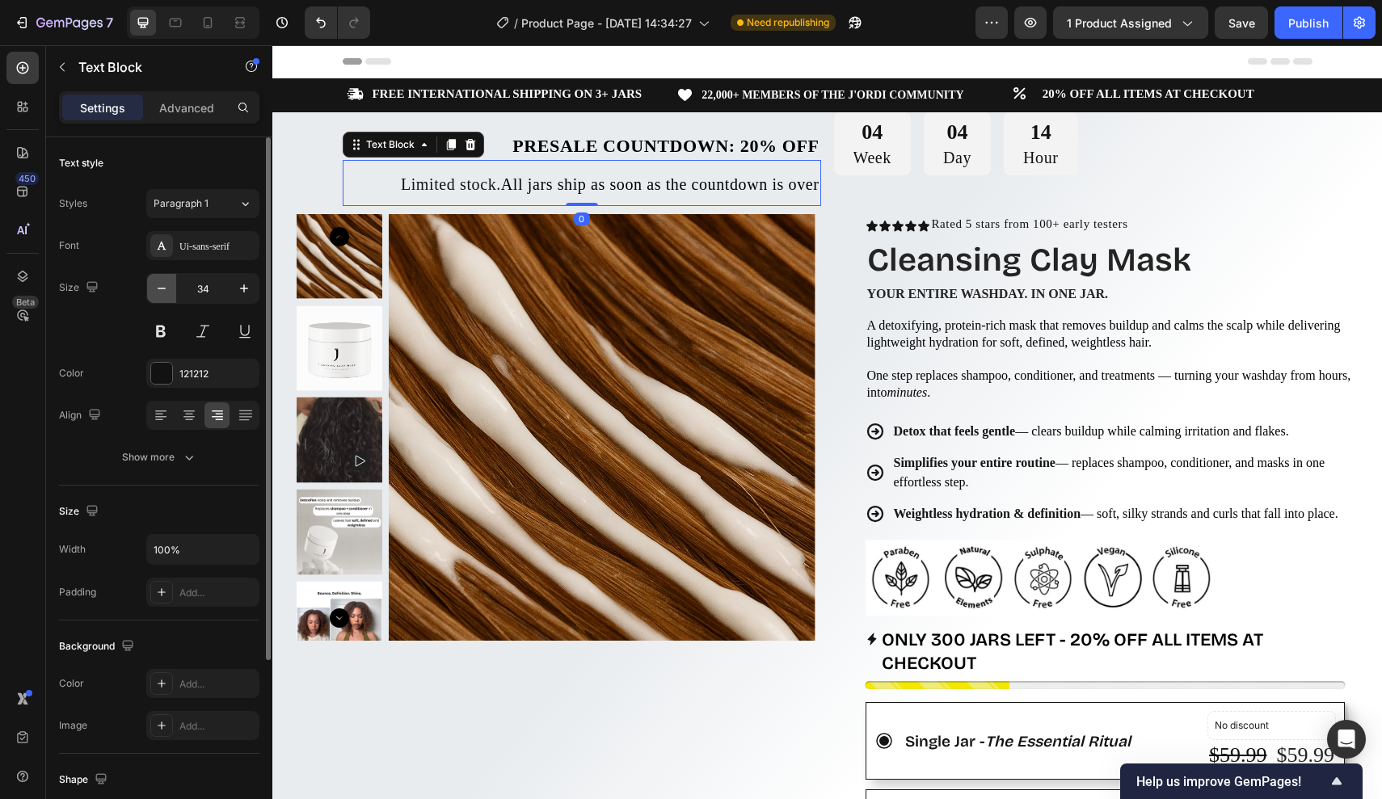
click at [166, 286] on icon "button" at bounding box center [162, 288] width 16 height 16
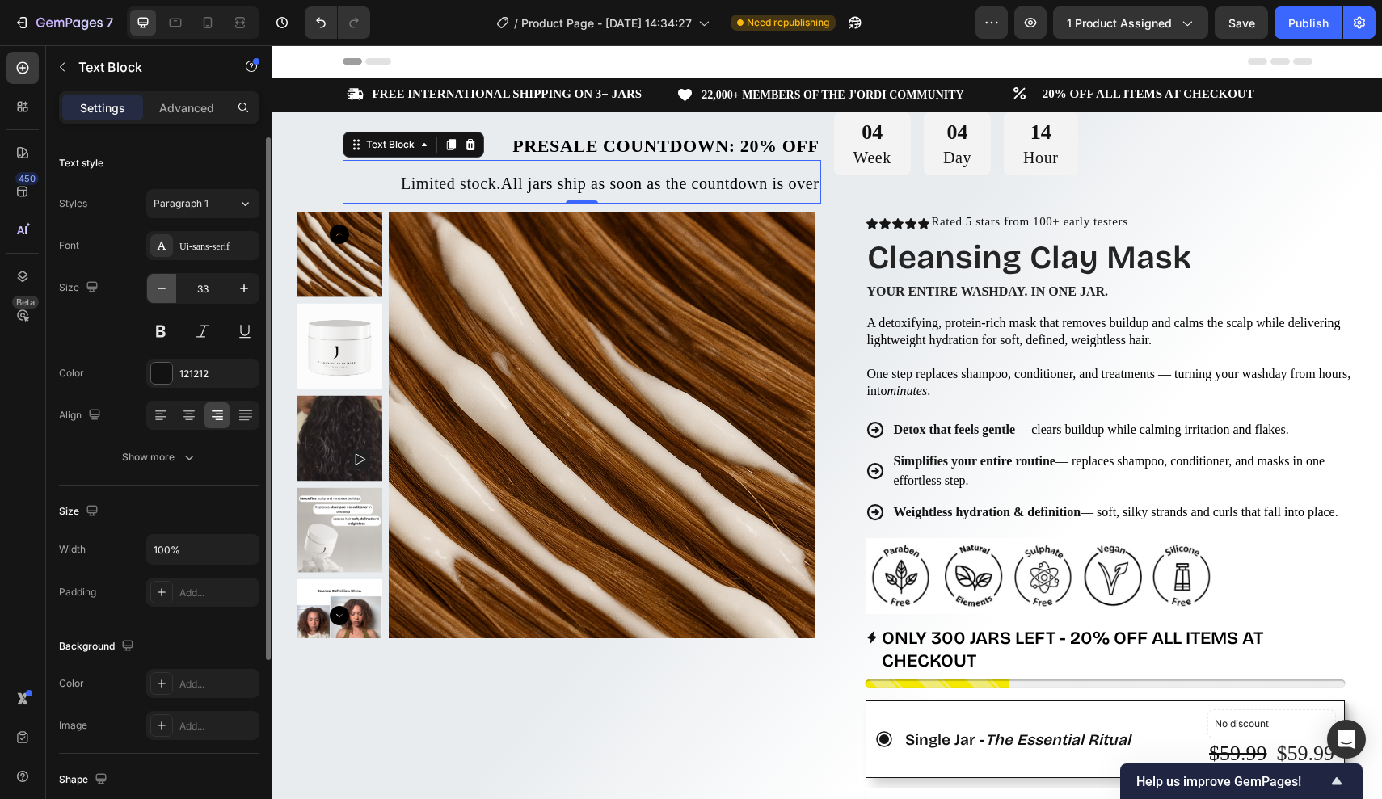
click at [166, 286] on icon "button" at bounding box center [162, 288] width 16 height 16
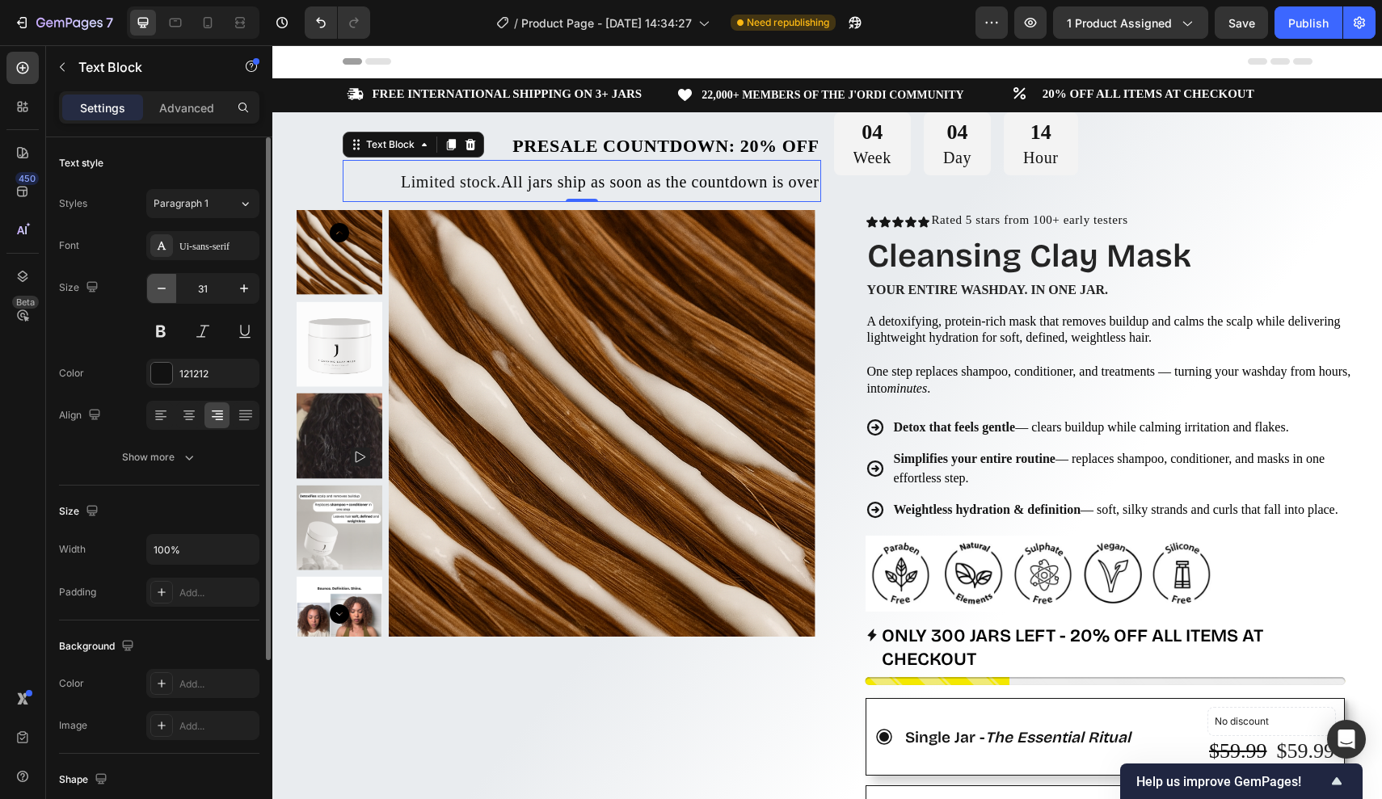
click at [166, 286] on icon "button" at bounding box center [162, 288] width 16 height 16
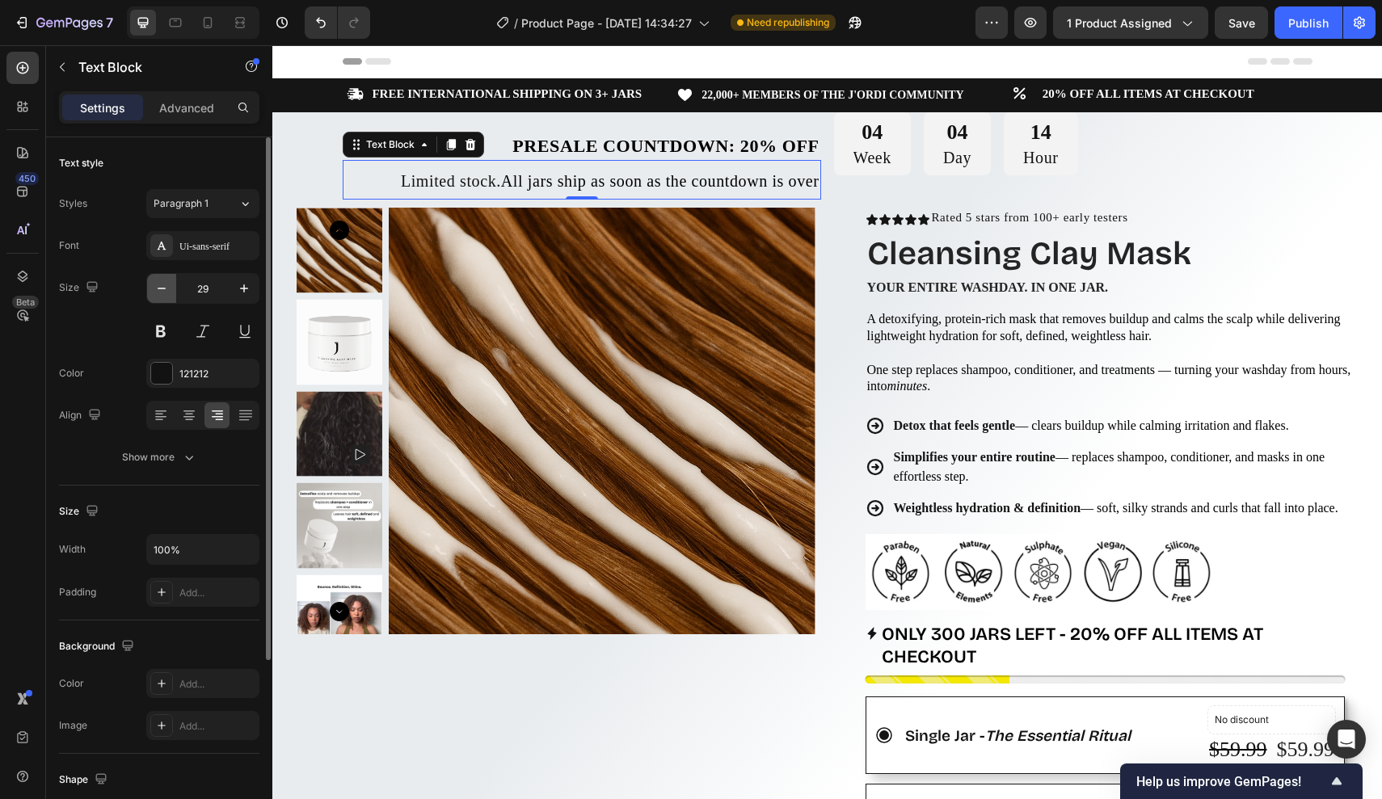
click at [166, 286] on icon "button" at bounding box center [162, 288] width 16 height 16
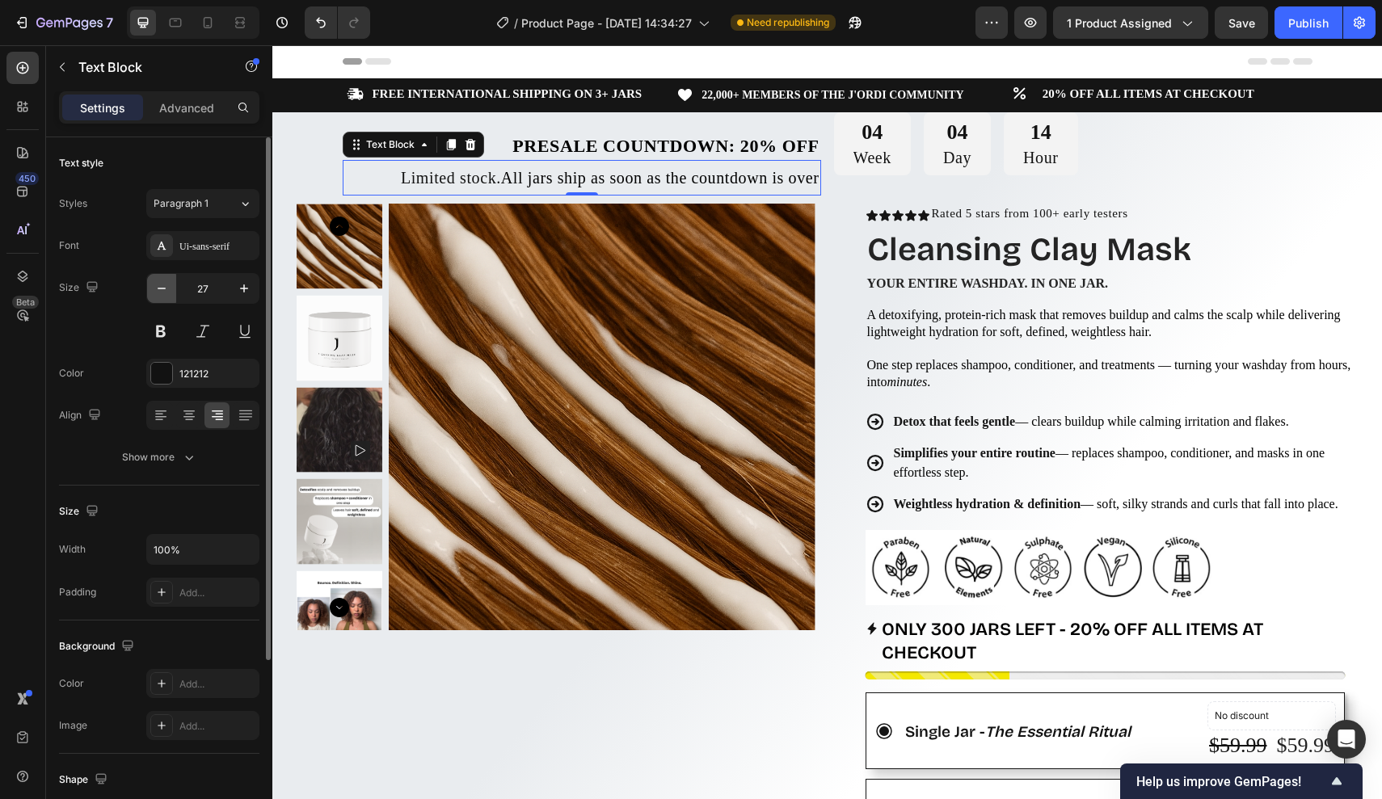
click at [166, 286] on icon "button" at bounding box center [162, 288] width 16 height 16
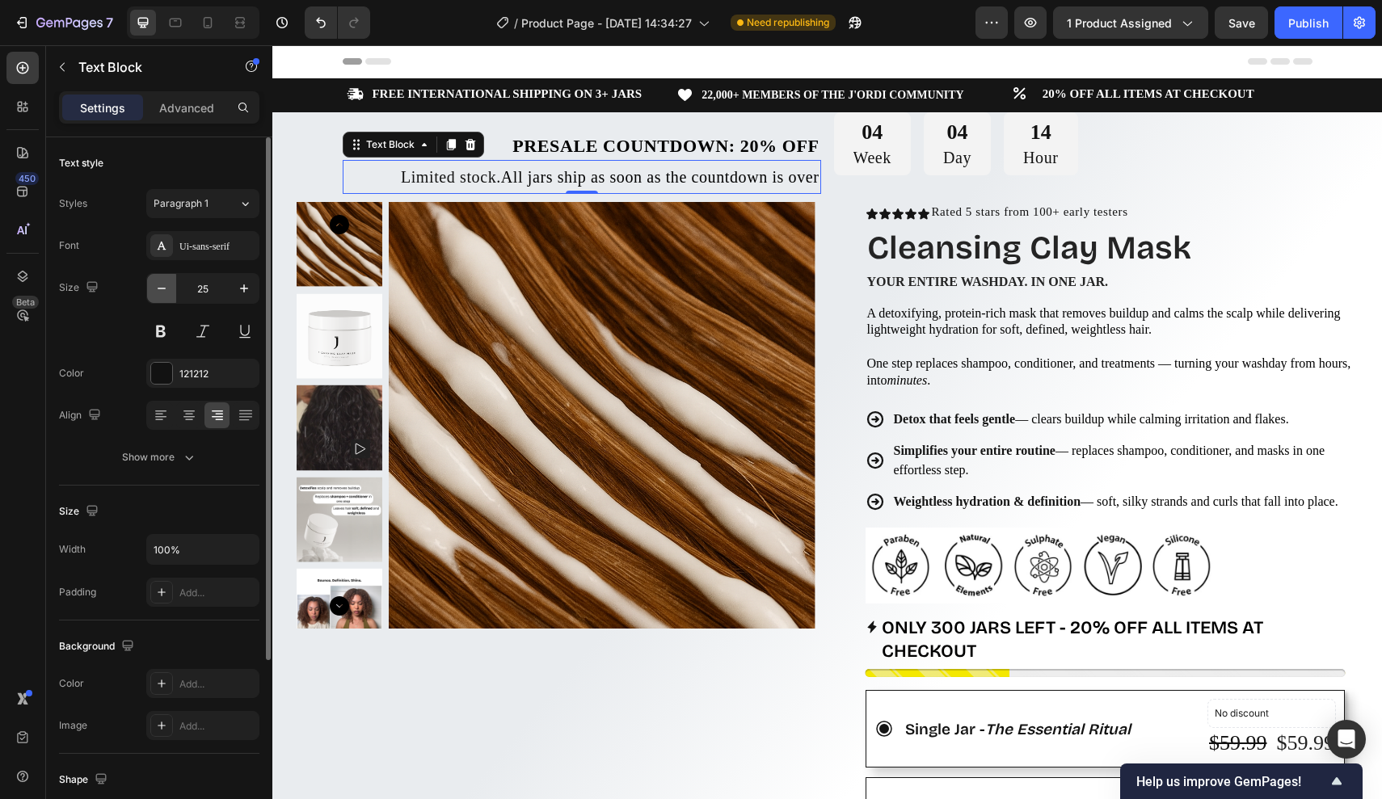
click at [166, 286] on icon "button" at bounding box center [162, 288] width 16 height 16
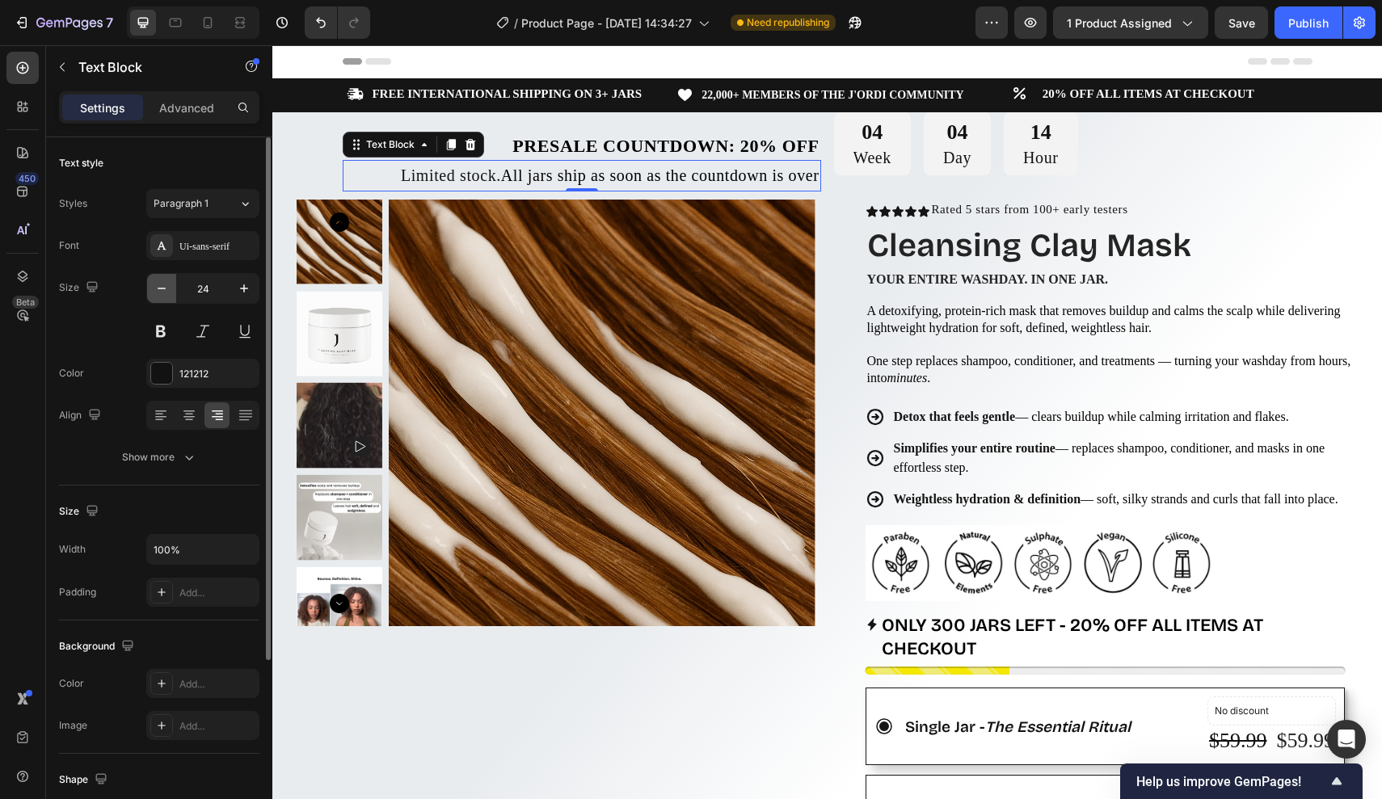
click at [166, 286] on icon "button" at bounding box center [162, 288] width 16 height 16
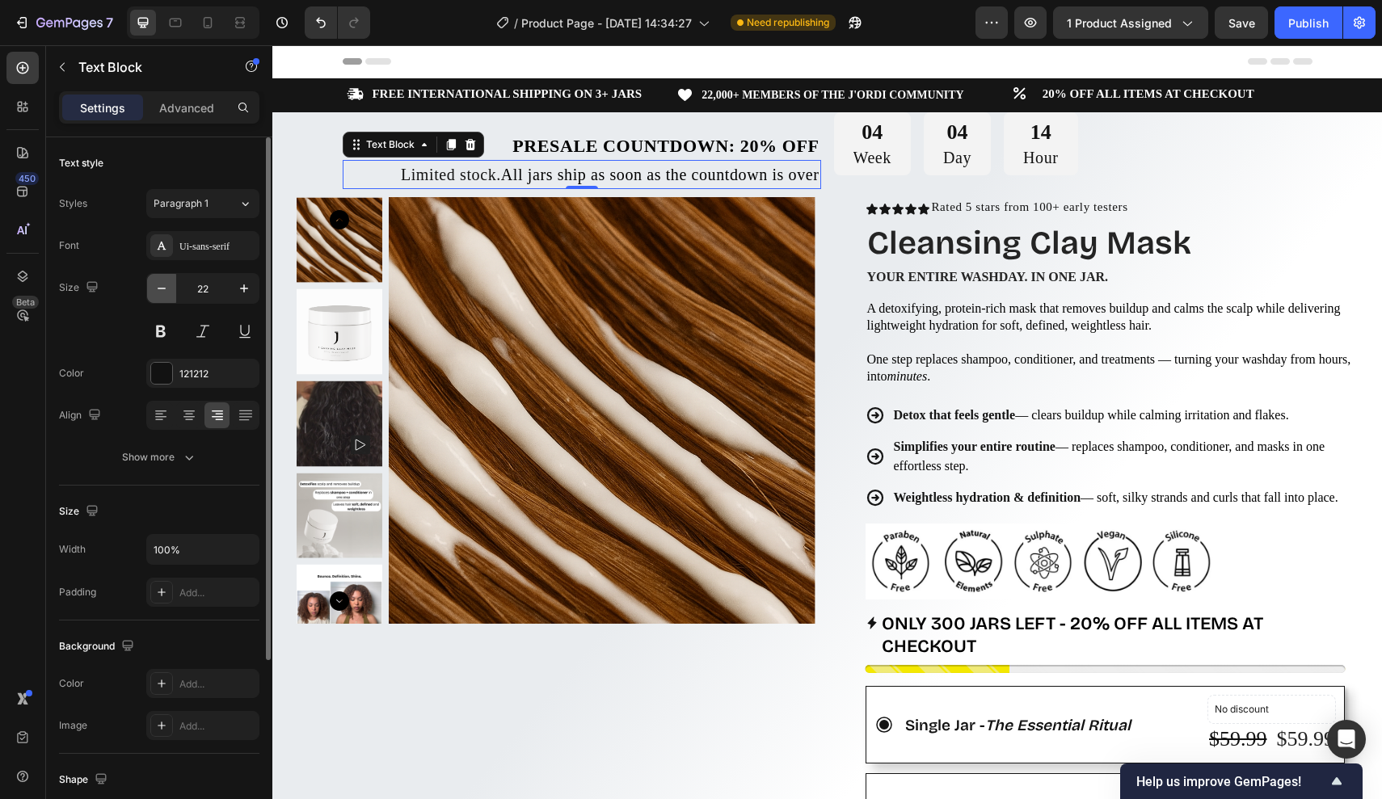
click at [166, 286] on icon "button" at bounding box center [162, 288] width 16 height 16
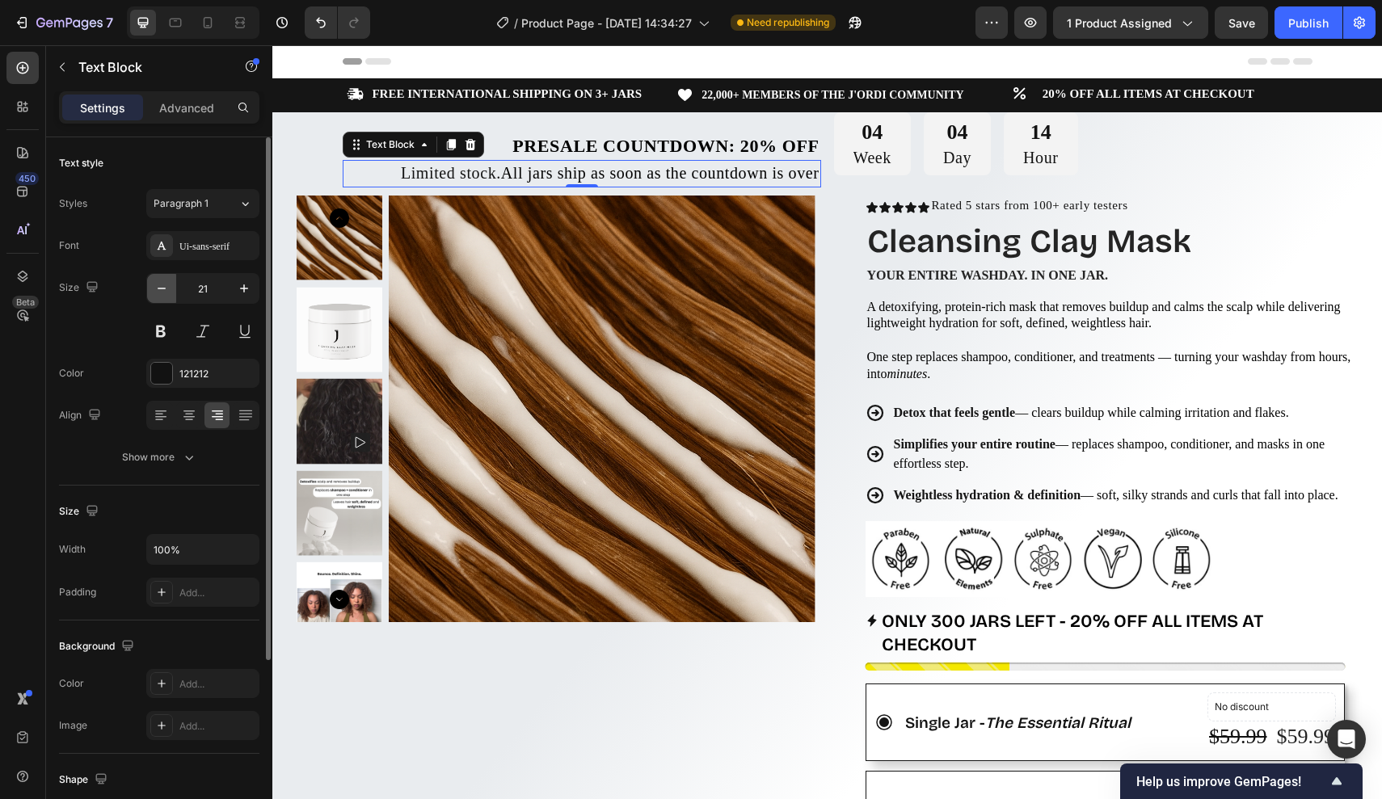
click at [166, 286] on icon "button" at bounding box center [162, 288] width 16 height 16
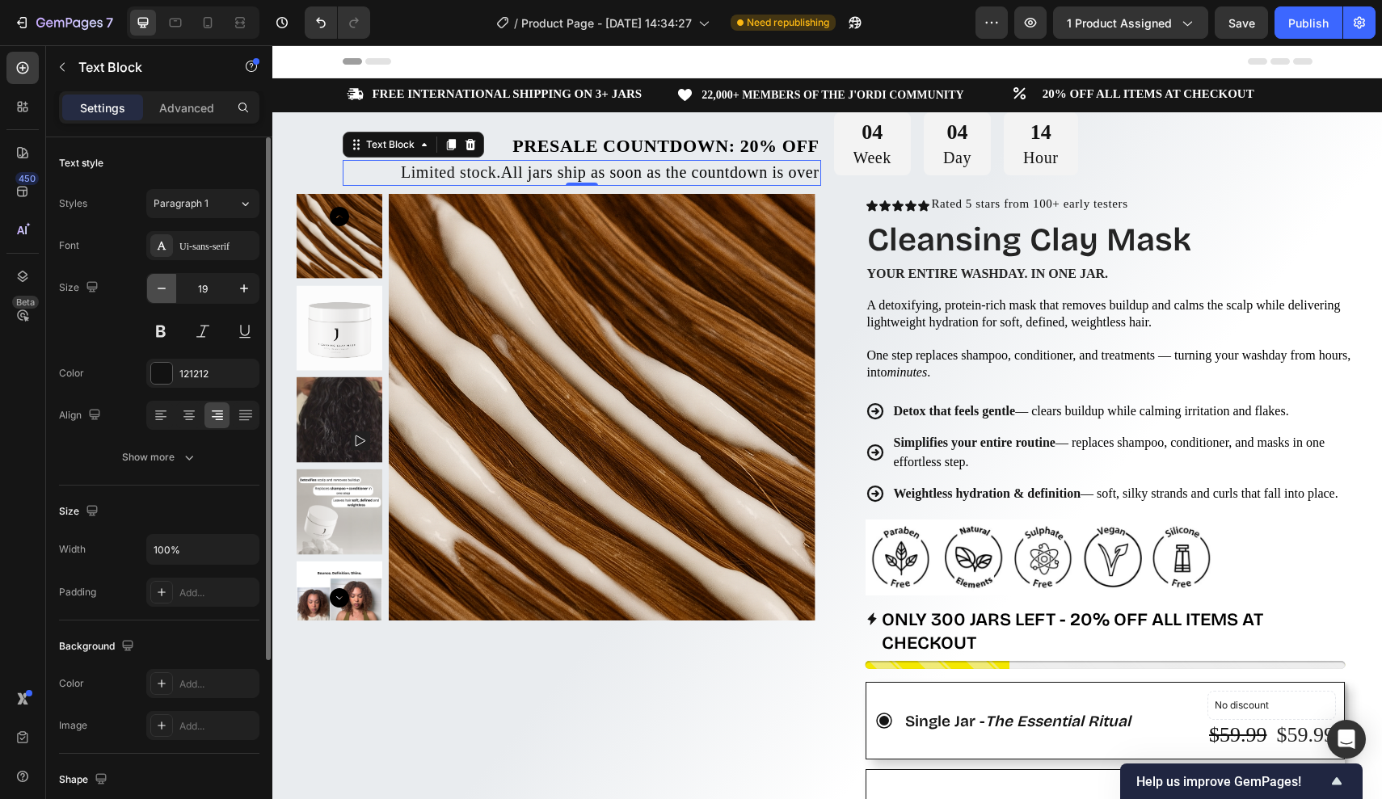
click at [166, 286] on icon "button" at bounding box center [162, 288] width 16 height 16
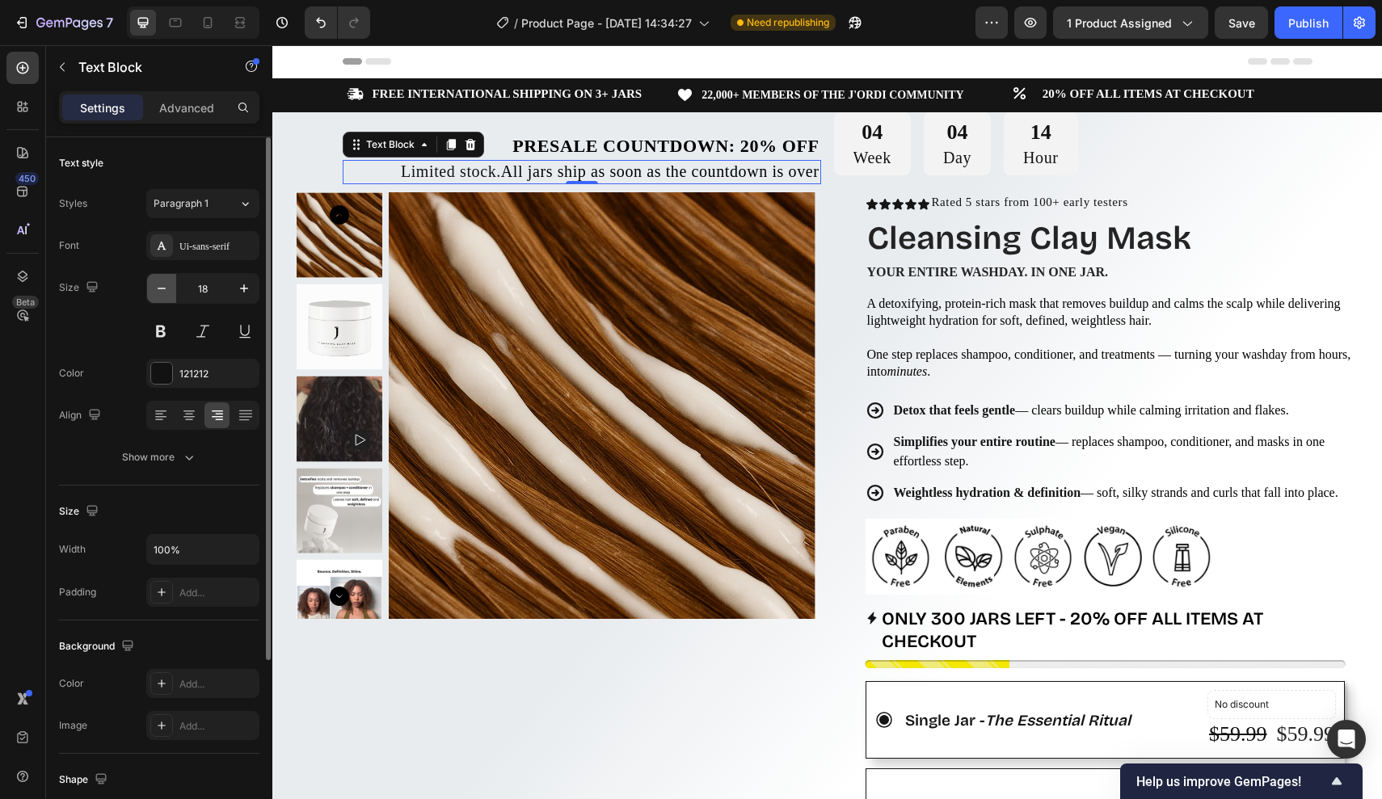
click at [166, 286] on icon "button" at bounding box center [162, 288] width 16 height 16
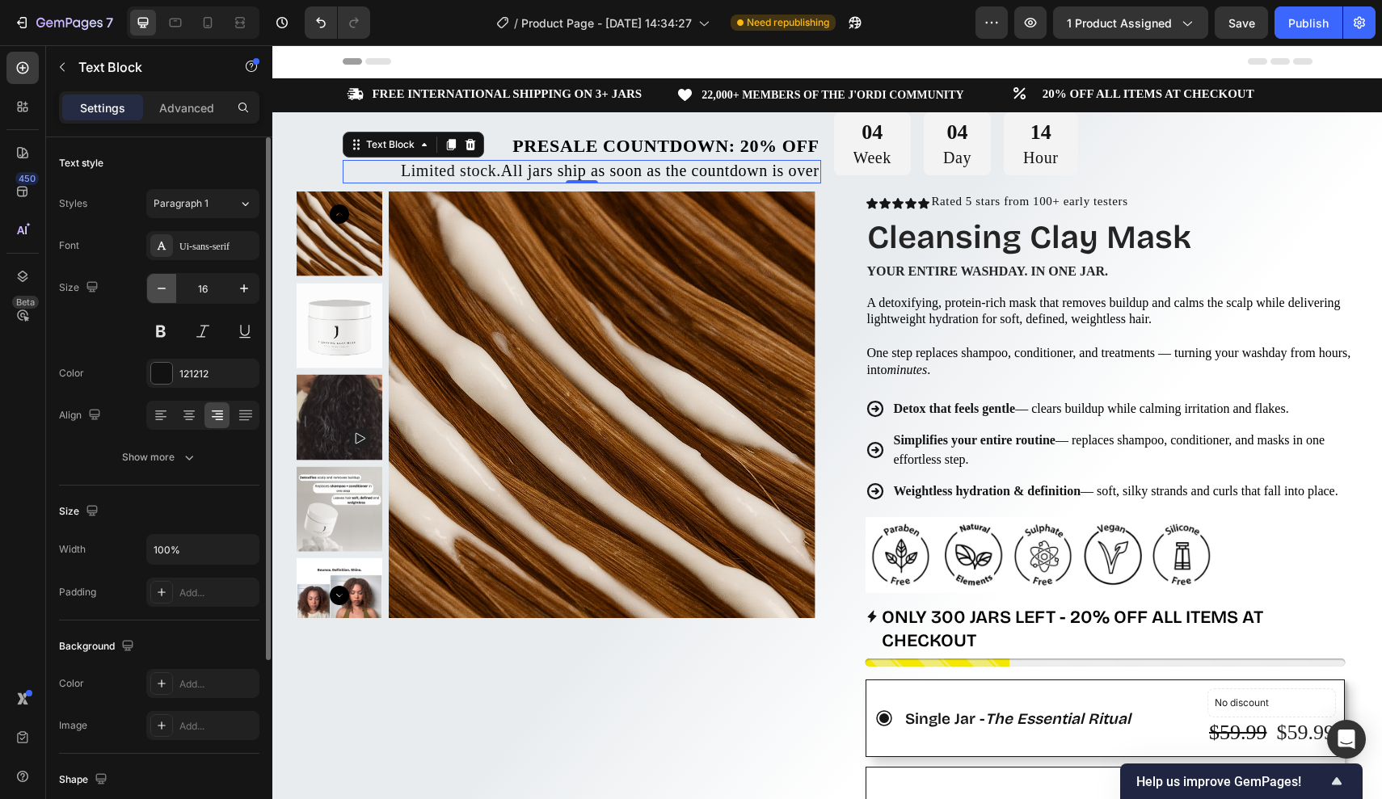
click at [166, 286] on icon "button" at bounding box center [162, 288] width 16 height 16
type input "15"
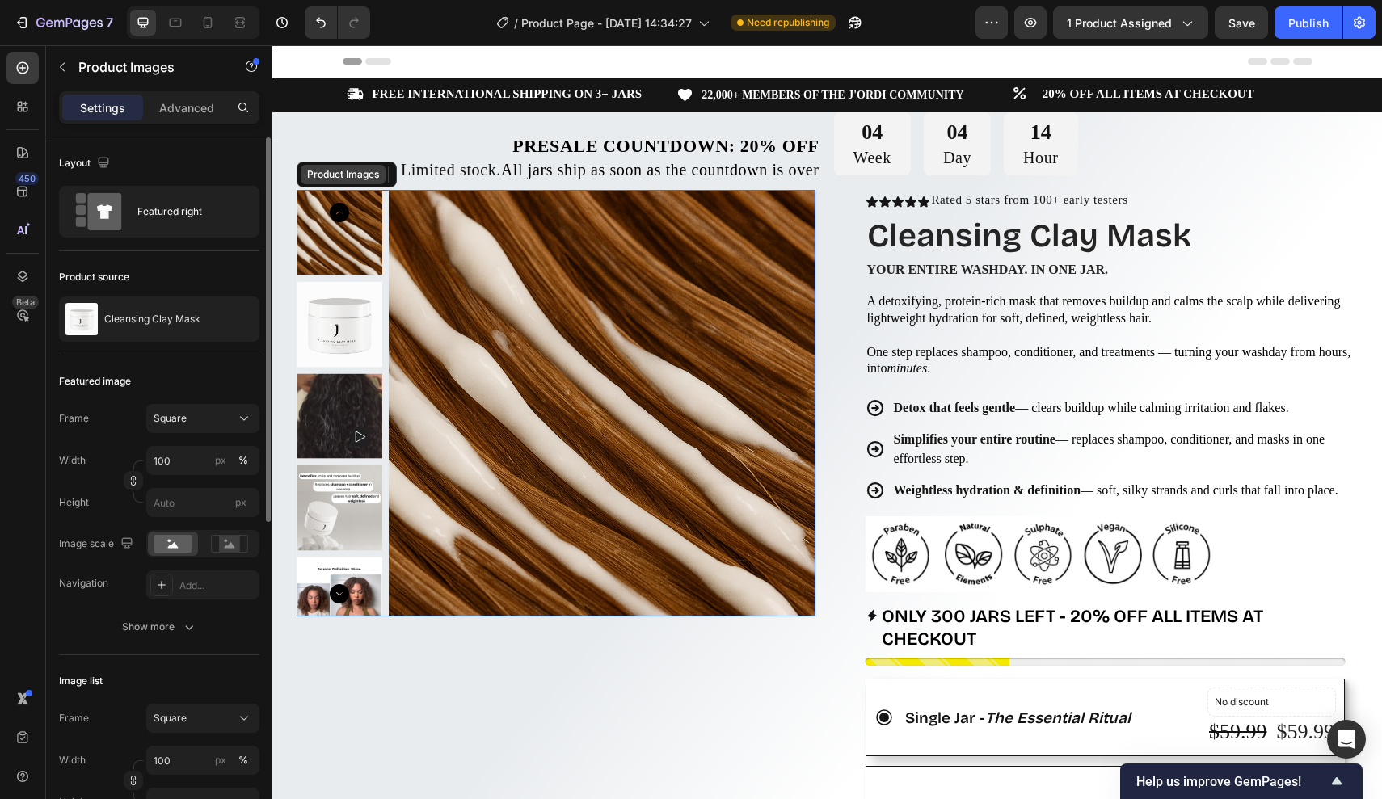
click at [366, 174] on div "Product Images" at bounding box center [343, 174] width 78 height 15
click at [426, 155] on p "Presale Countdown: 20% off" at bounding box center [581, 146] width 475 height 24
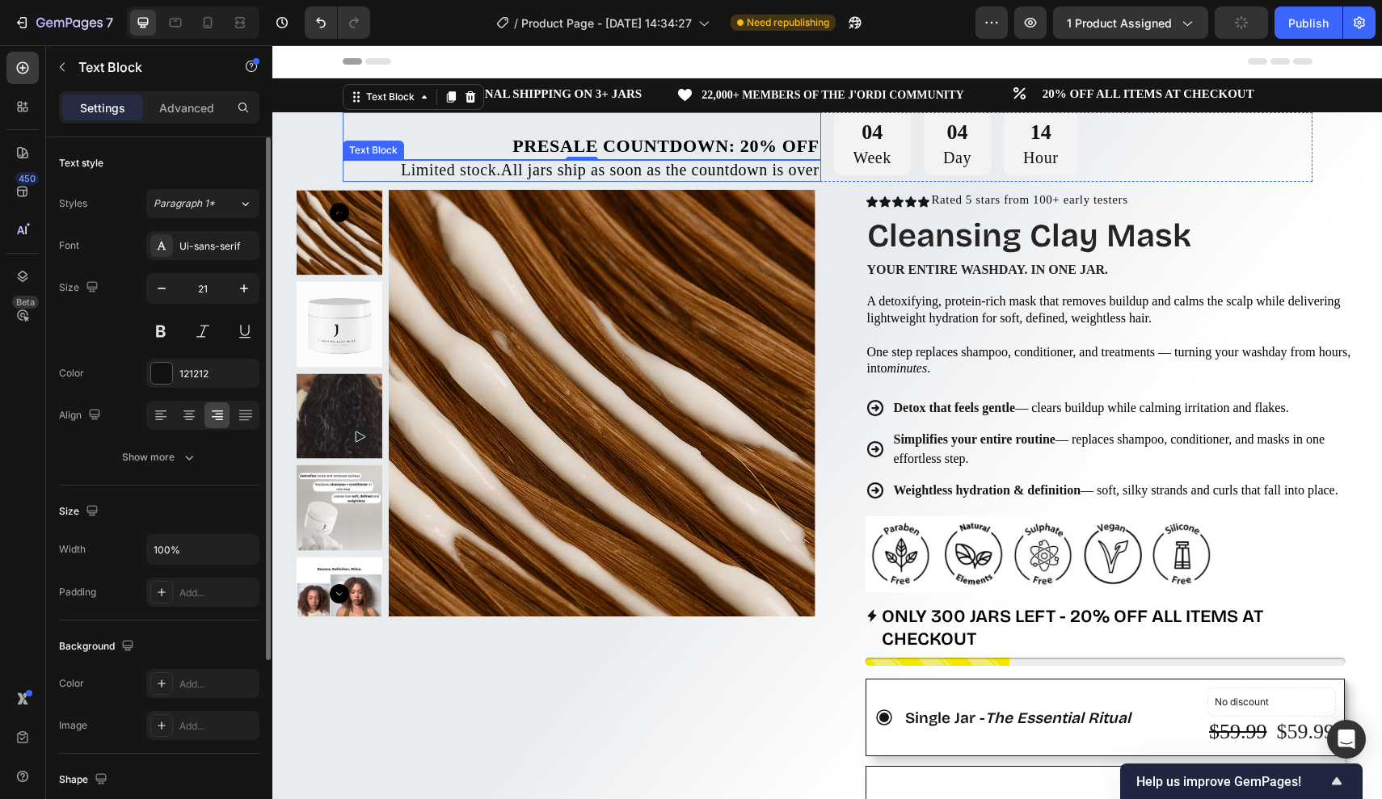
click at [401, 174] on span "Limited stock." at bounding box center [451, 170] width 100 height 18
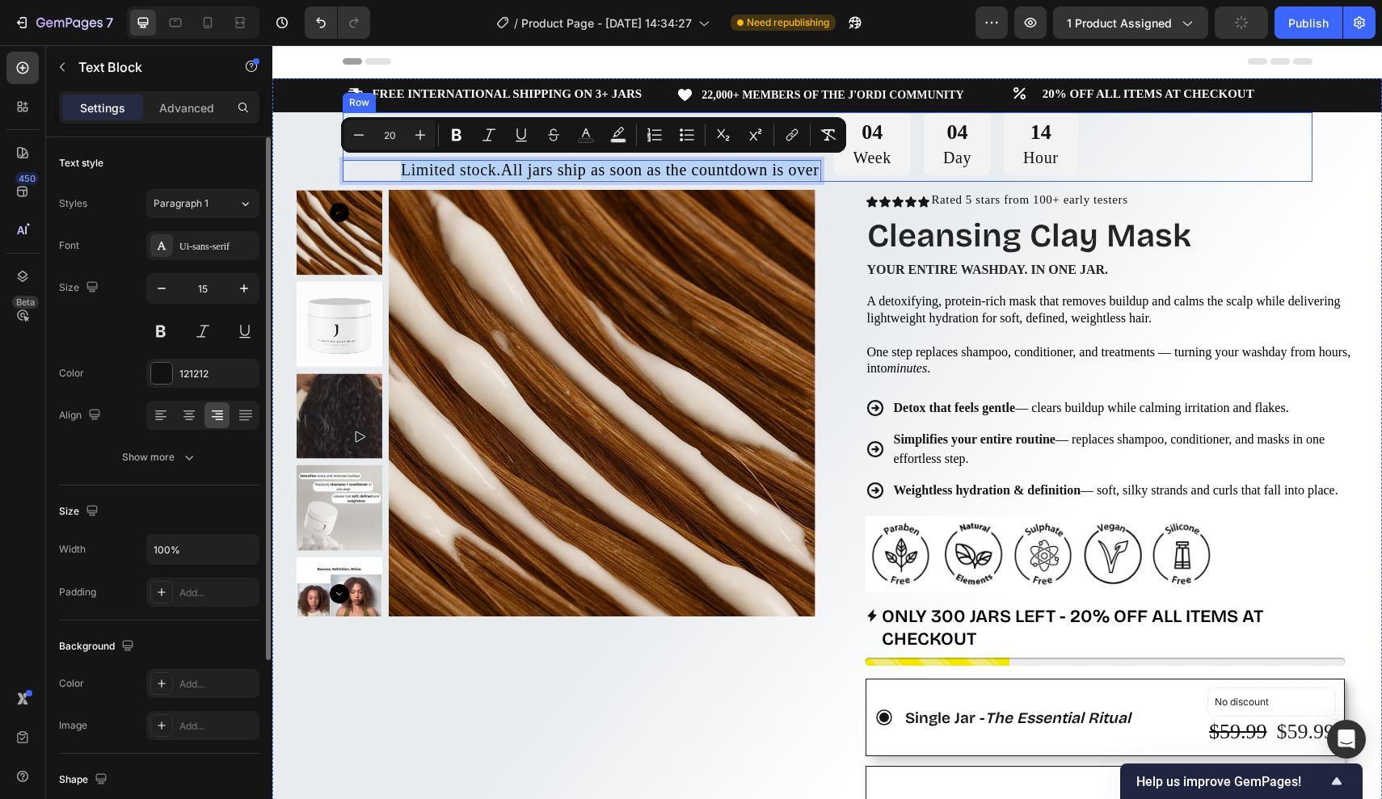
drag, startPoint x: 371, startPoint y: 174, endPoint x: 861, endPoint y: 174, distance: 489.8
click at [861, 174] on div "Presale Countdown: 20% off Text Block Limited stock. All jars ship as soon as t…" at bounding box center [828, 147] width 970 height 70
click at [224, 252] on div "Ui-sans-serif" at bounding box center [217, 246] width 76 height 15
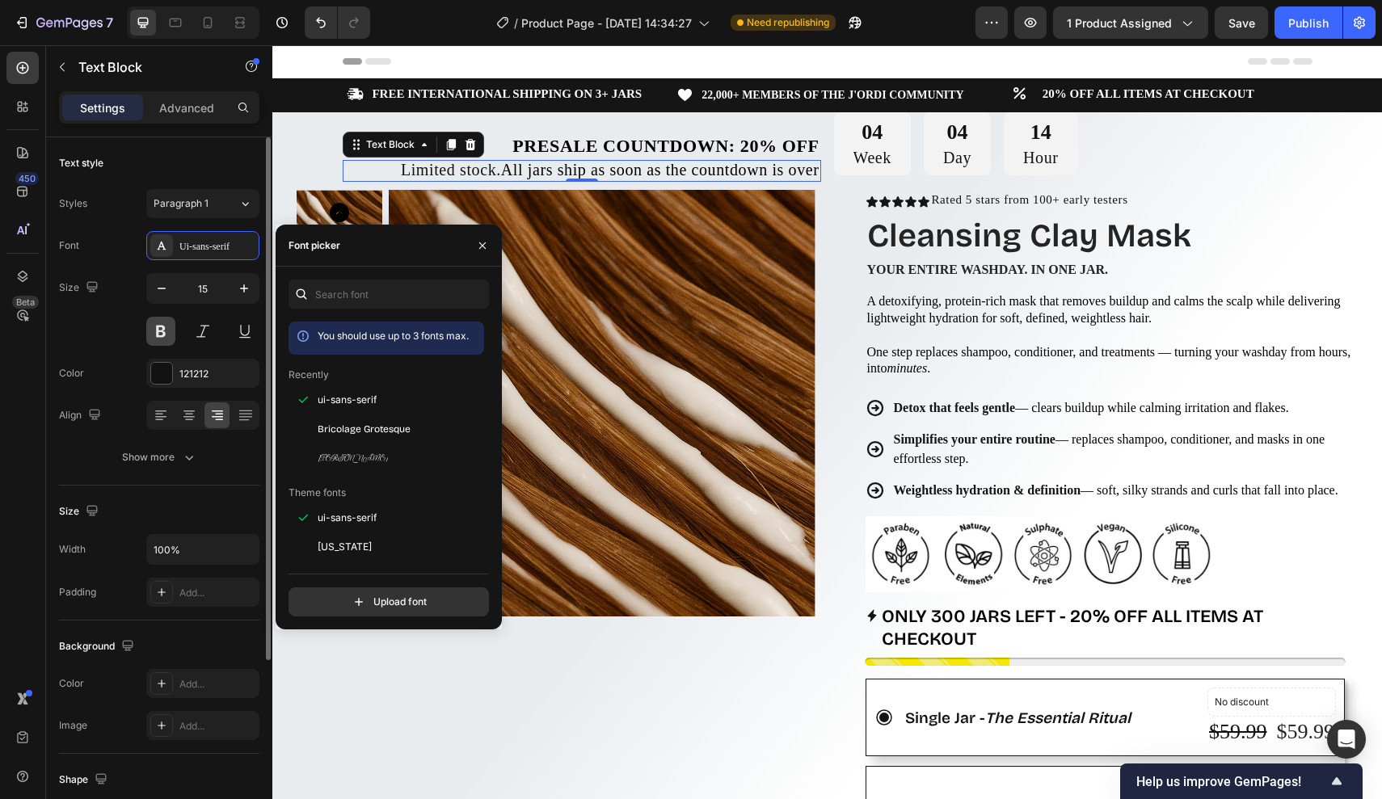
click at [167, 331] on button at bounding box center [160, 331] width 29 height 29
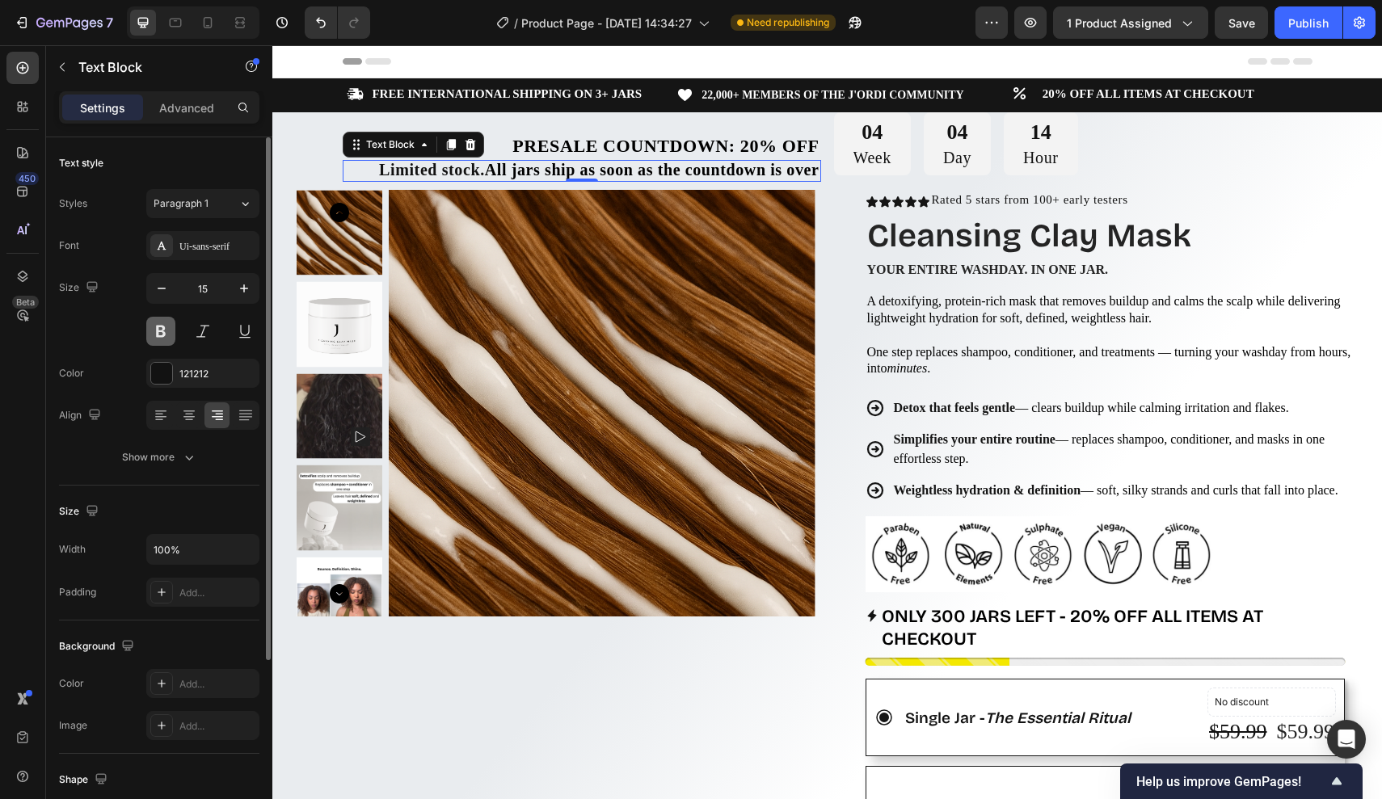
click at [167, 331] on button at bounding box center [160, 331] width 29 height 29
click at [201, 330] on button at bounding box center [202, 331] width 29 height 29
click at [167, 285] on icon "button" at bounding box center [162, 288] width 16 height 16
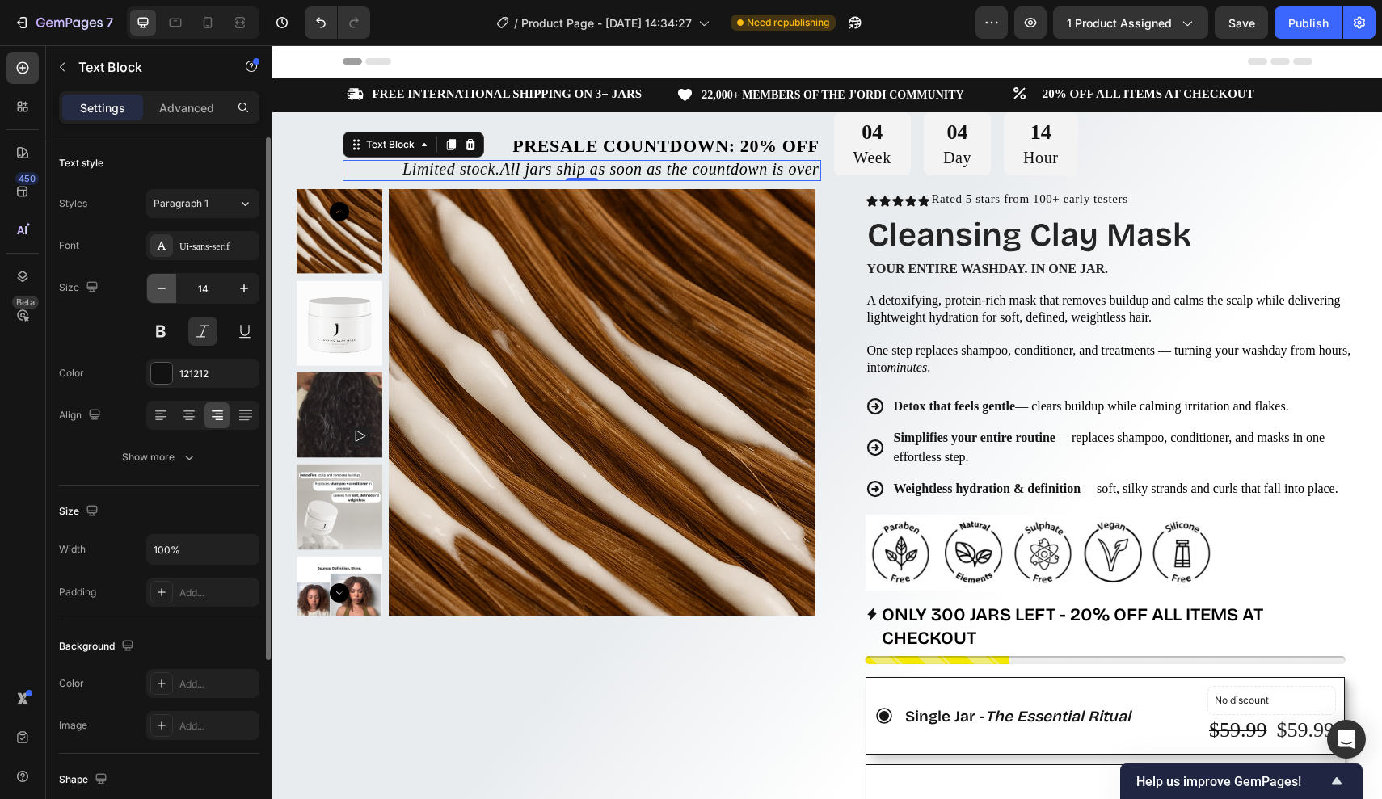
click at [167, 285] on icon "button" at bounding box center [162, 288] width 16 height 16
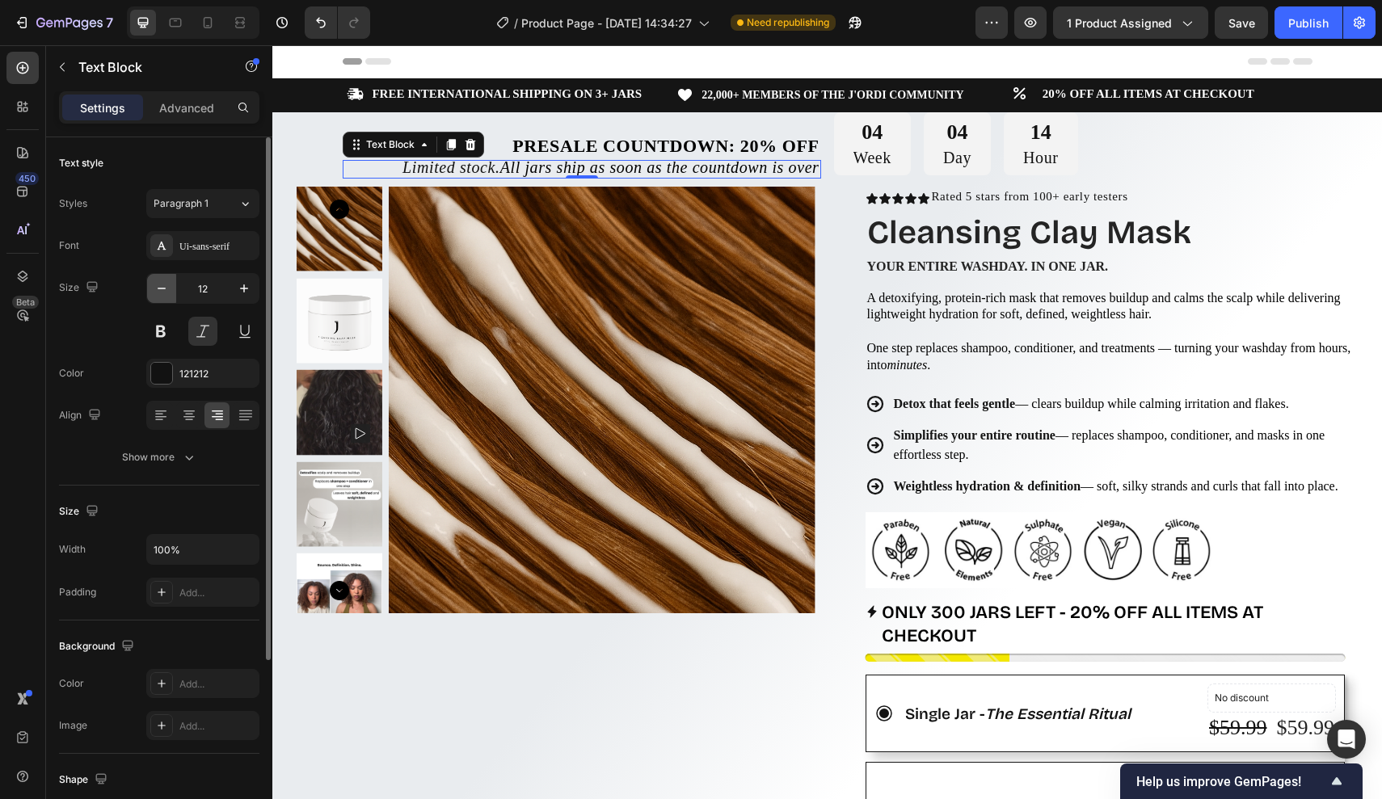
type input "11"
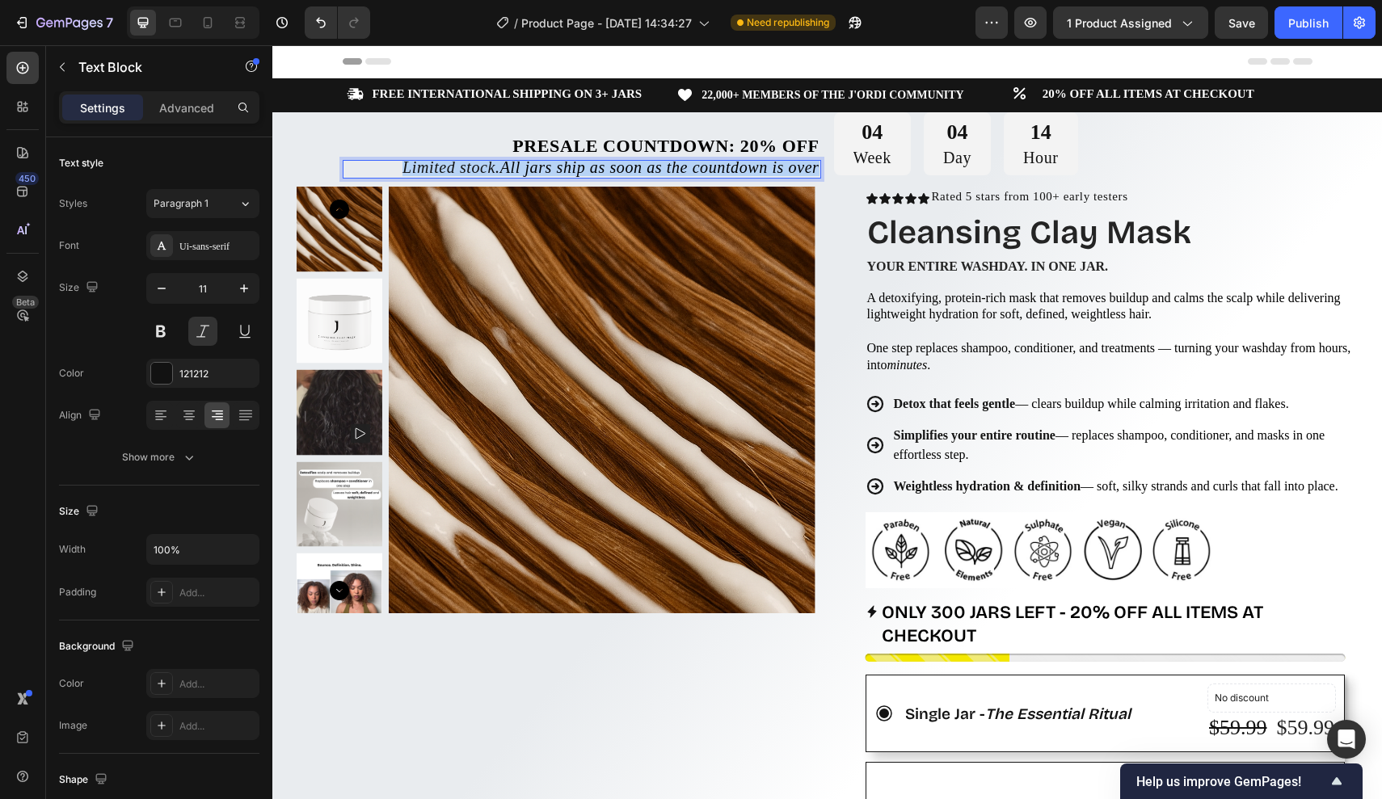
drag, startPoint x: 359, startPoint y: 165, endPoint x: 815, endPoint y: 165, distance: 455.9
click at [815, 165] on p "Limited stock. All jars ship as soon as the countdown is over" at bounding box center [581, 169] width 475 height 15
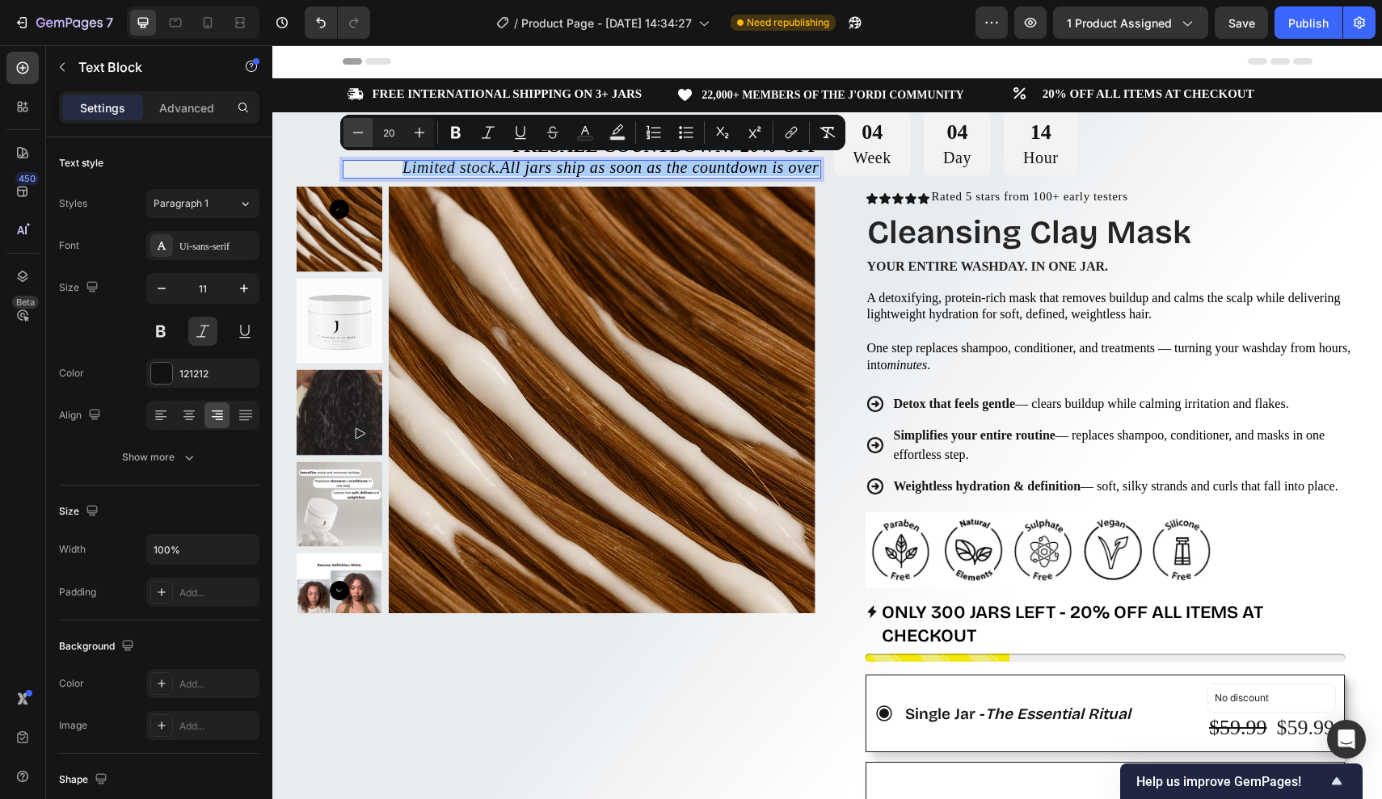
click at [356, 133] on icon "Editor contextual toolbar" at bounding box center [358, 132] width 16 height 16
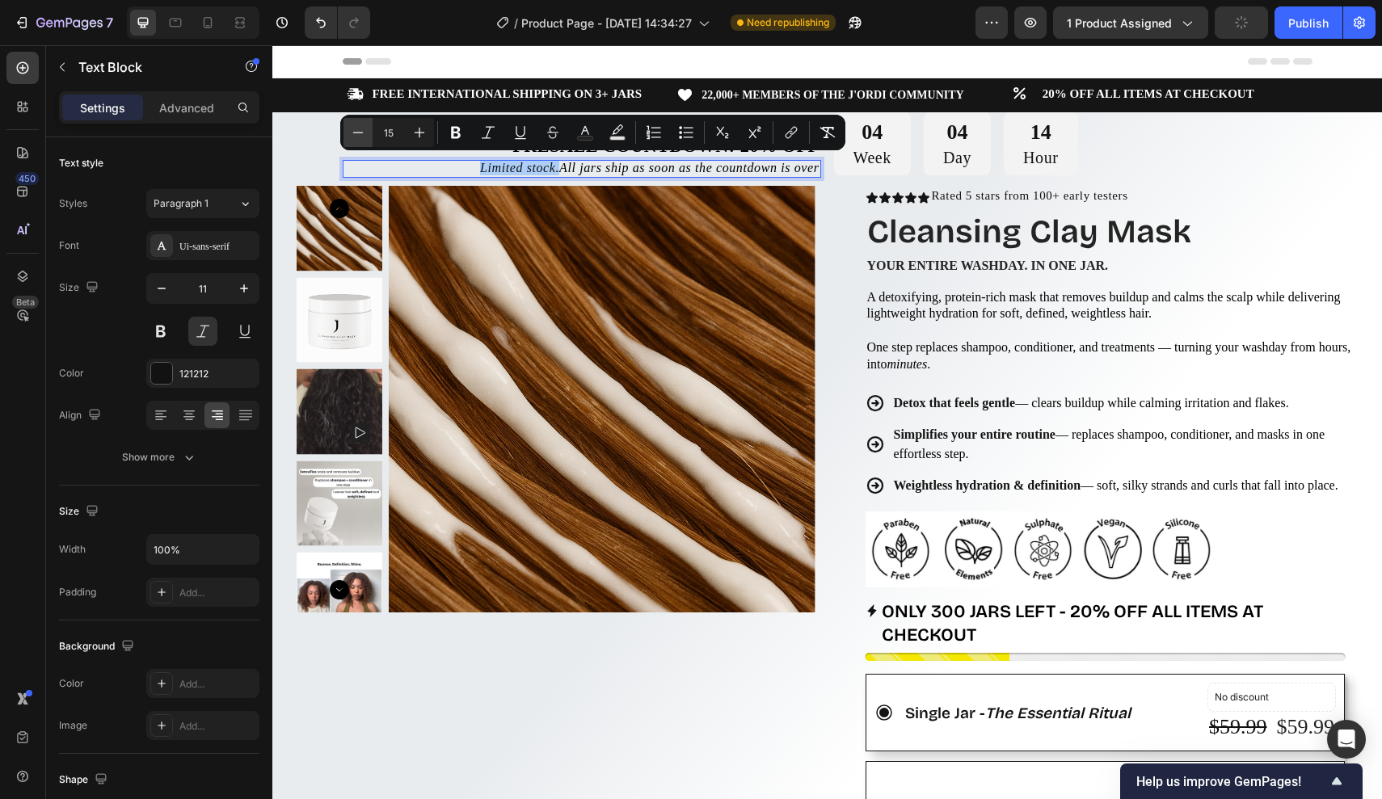
click at [356, 133] on icon "Editor contextual toolbar" at bounding box center [358, 132] width 16 height 16
type input "13"
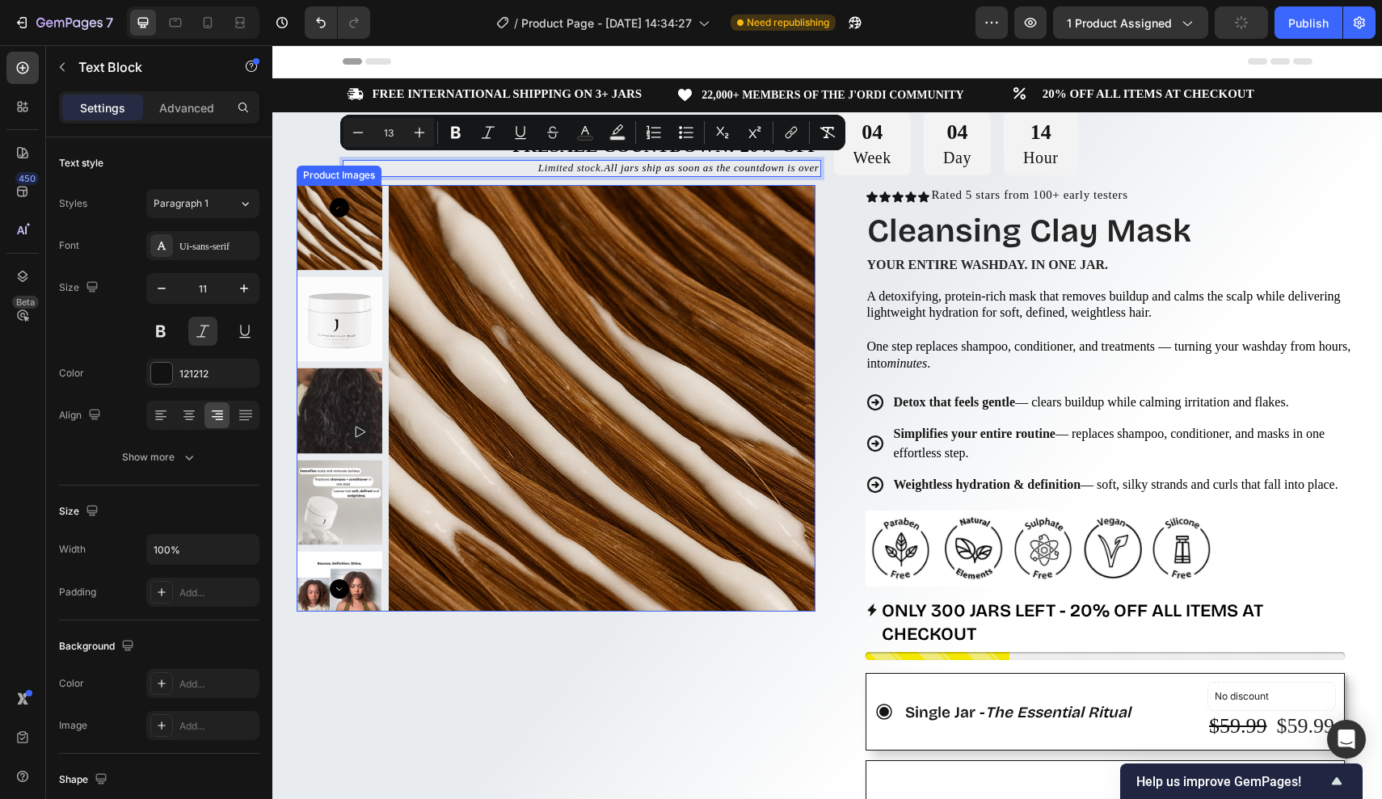
click at [525, 280] on img at bounding box center [602, 398] width 427 height 427
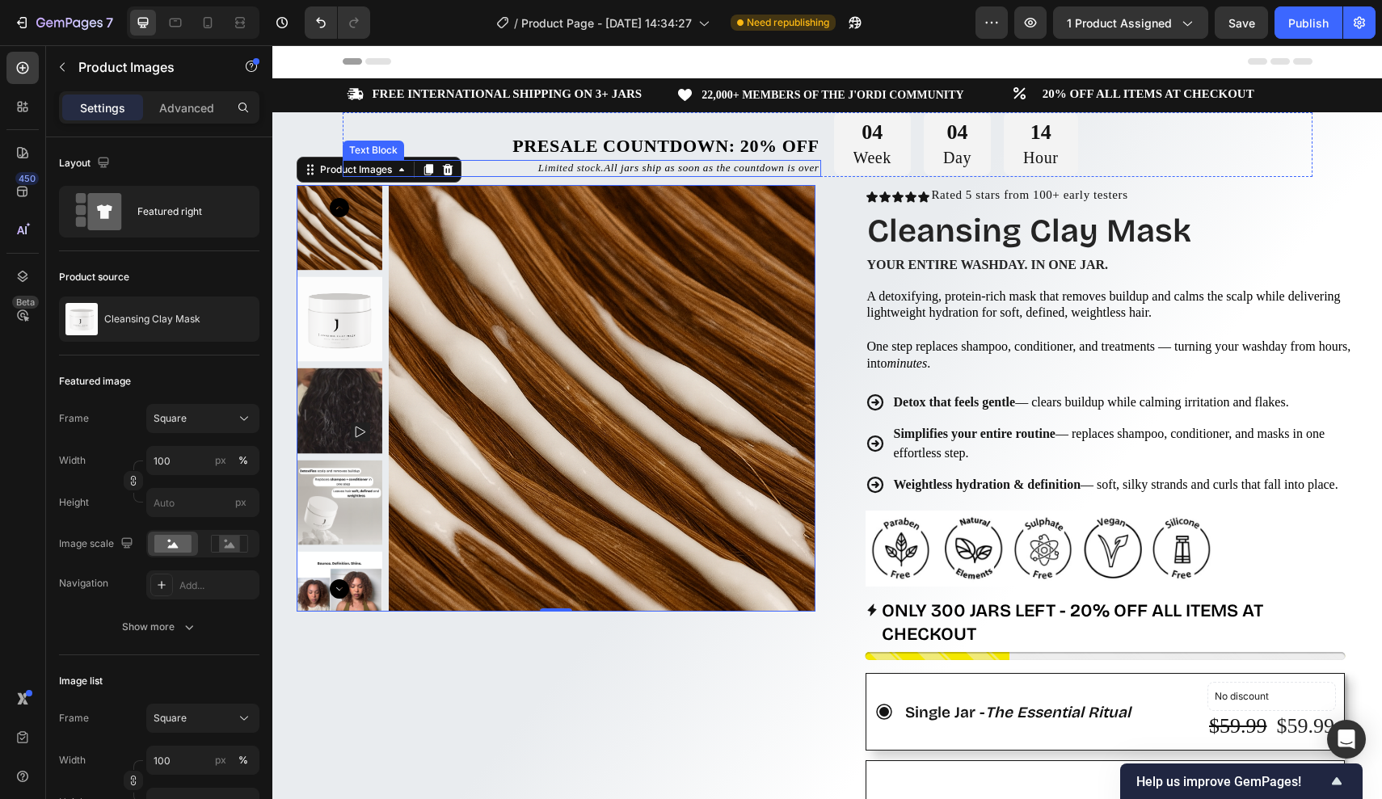
click at [757, 147] on strong "Presale Countdown: 20% off" at bounding box center [665, 146] width 306 height 20
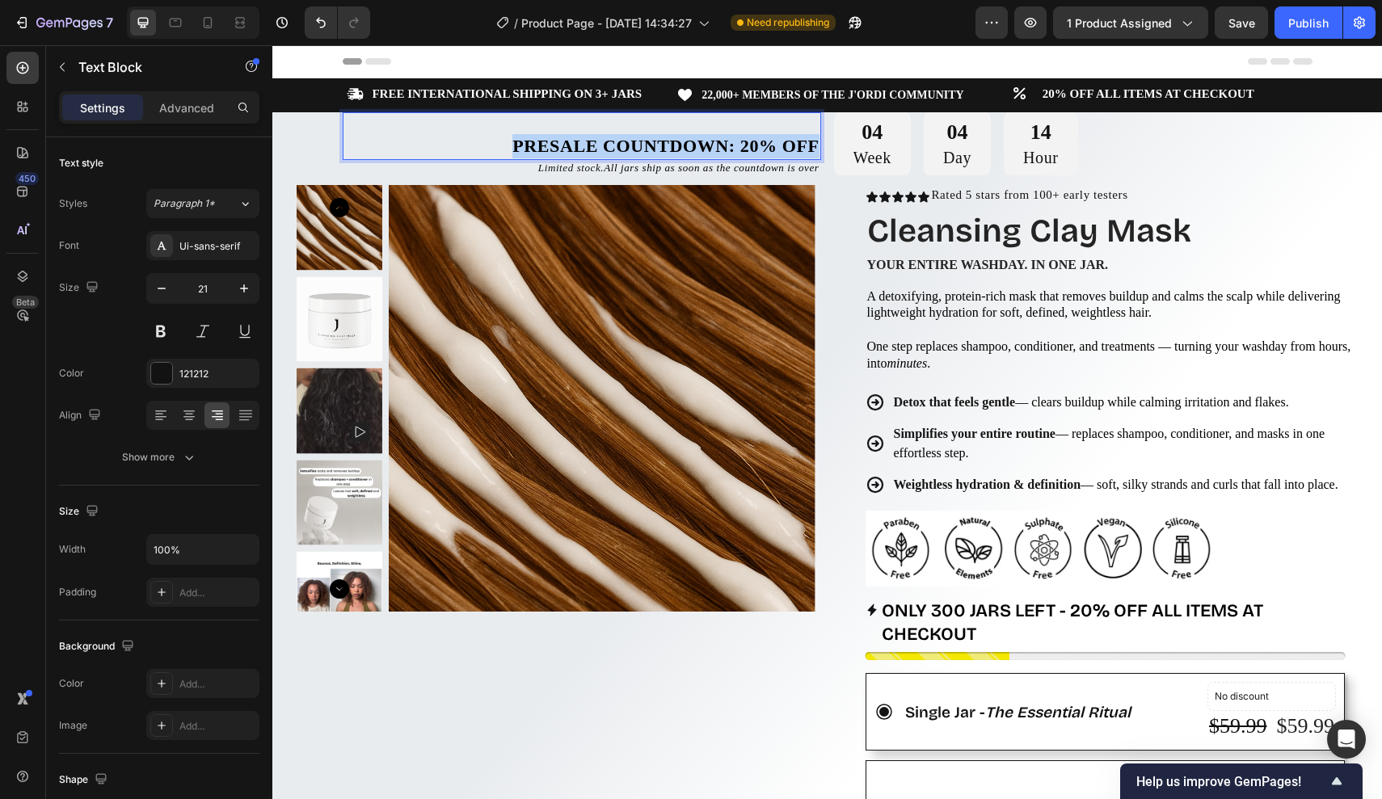
drag, startPoint x: 511, startPoint y: 136, endPoint x: 864, endPoint y: 136, distance: 353.2
click at [864, 136] on div "Presale Countdown: 20% off Text Block 0 Limited stock. All jars ship as soon as…" at bounding box center [828, 144] width 970 height 65
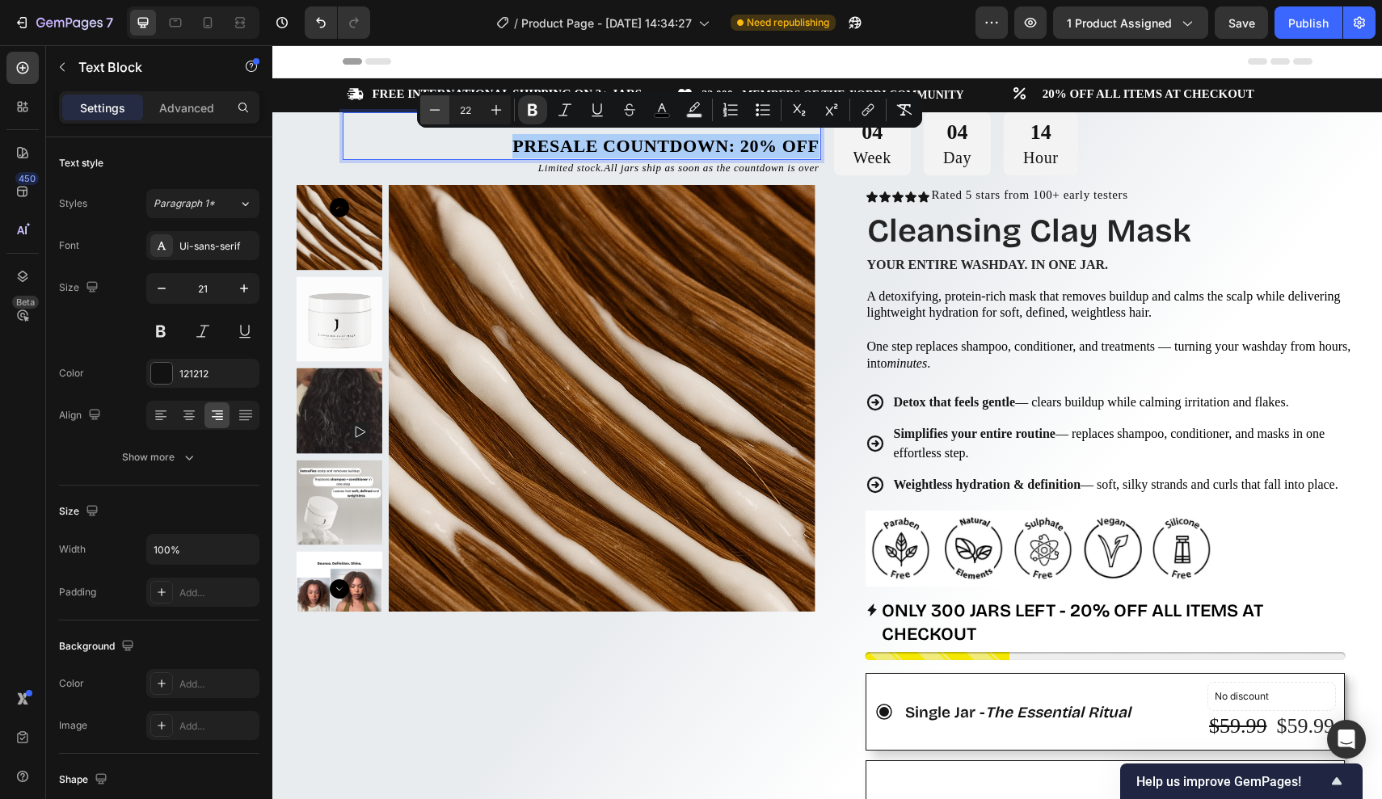
click at [443, 108] on button "Minus" at bounding box center [434, 109] width 29 height 29
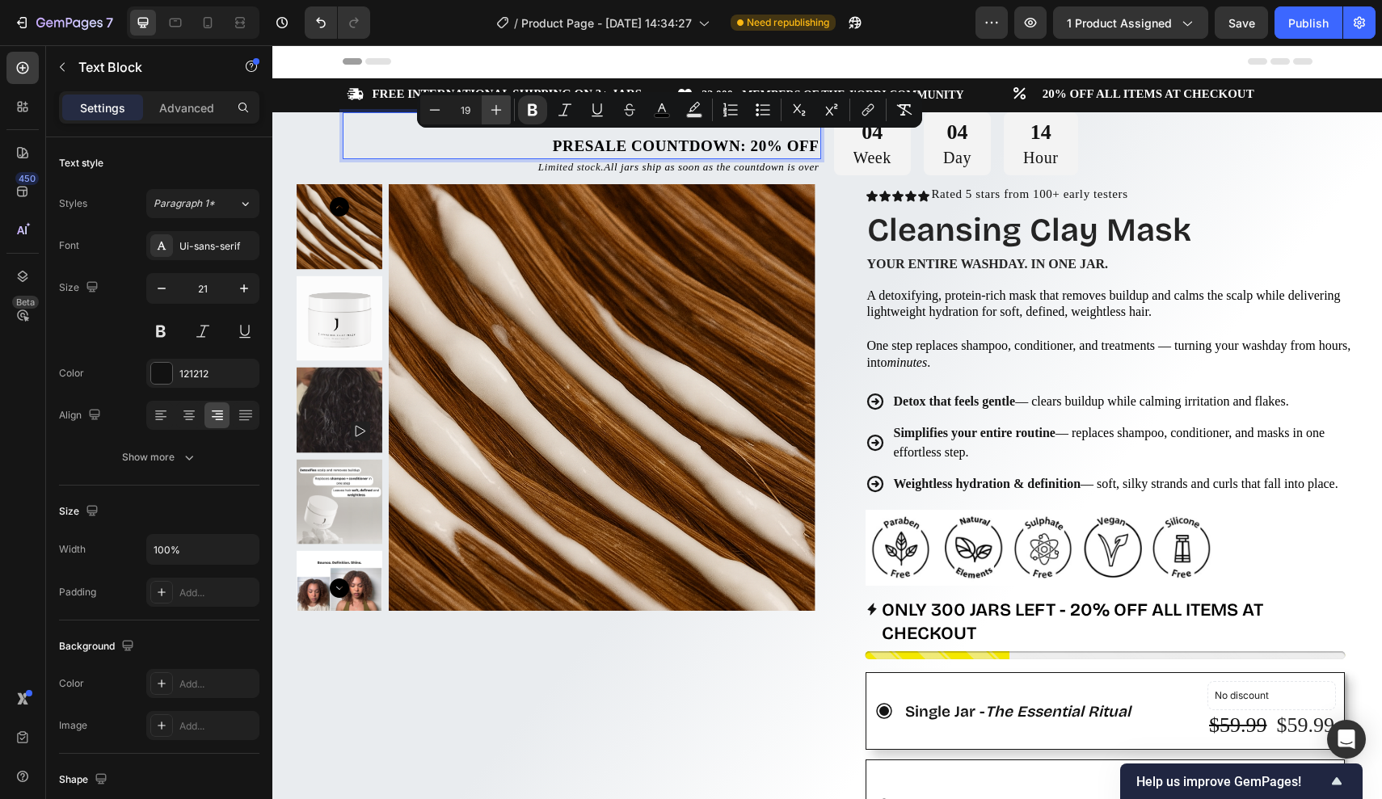
click at [496, 116] on icon "Editor contextual toolbar" at bounding box center [496, 110] width 16 height 16
type input "21"
click at [957, 150] on p "Day" at bounding box center [957, 157] width 28 height 23
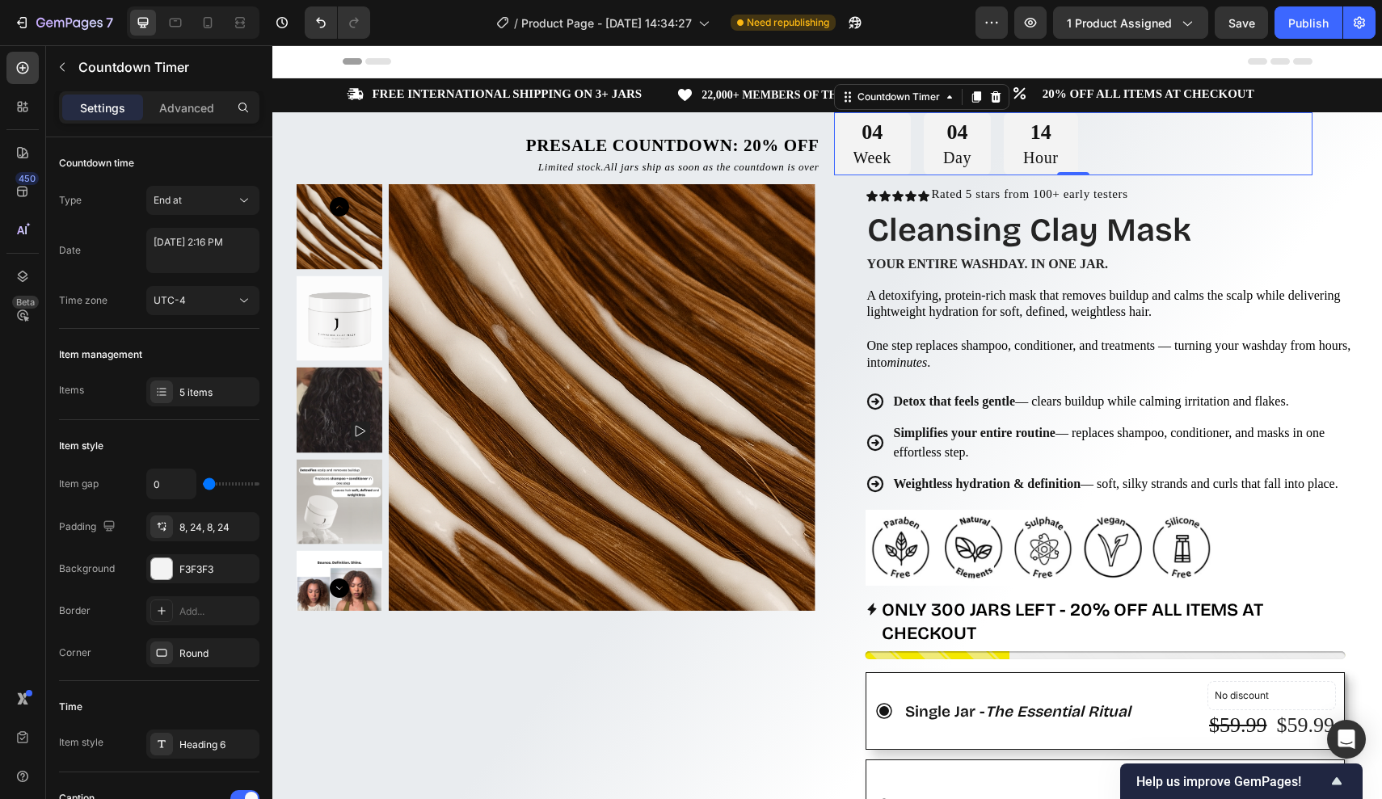
click at [1093, 147] on div "04 Week 04 Day 14 Hour" at bounding box center [1073, 143] width 479 height 63
click at [217, 523] on div "8, 24, 8, 24" at bounding box center [202, 528] width 47 height 15
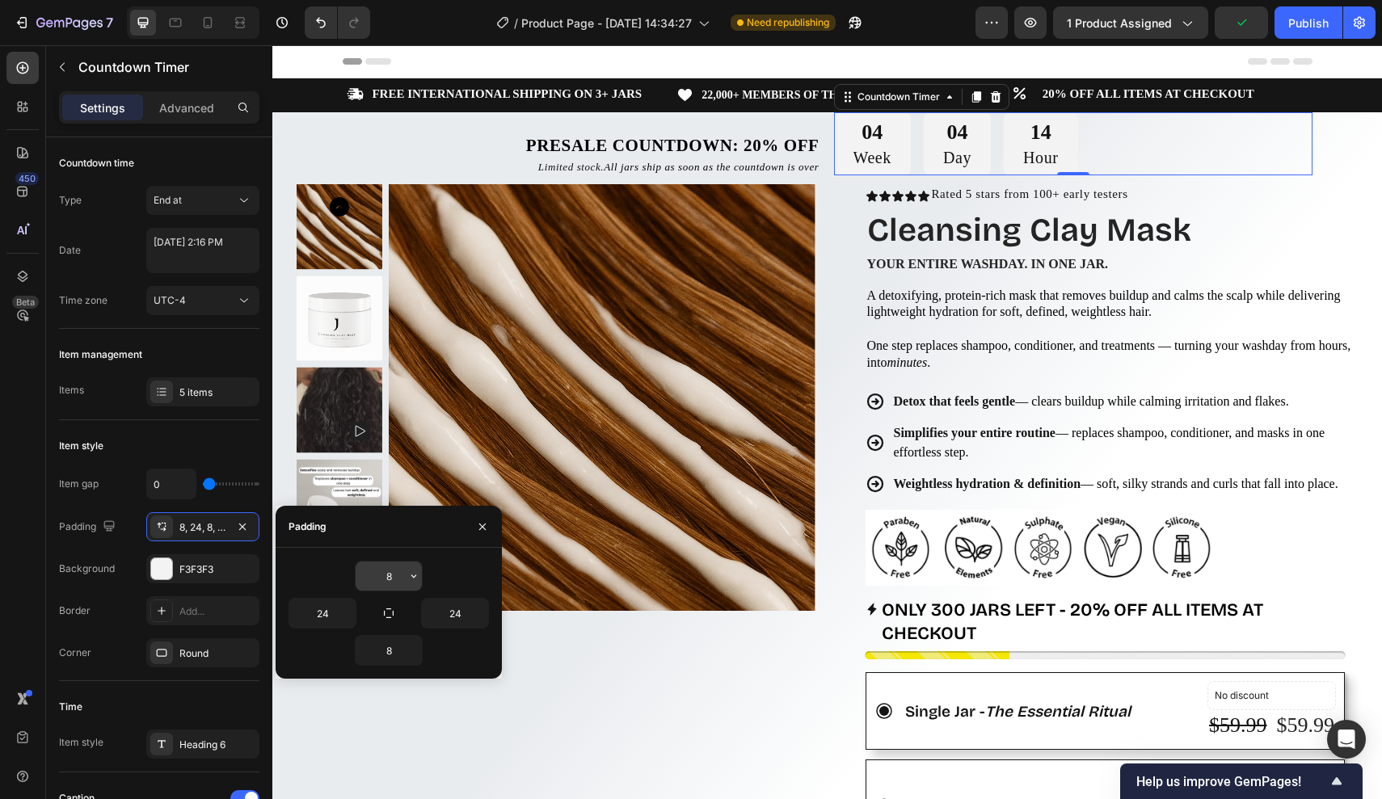
click at [397, 583] on input "8" at bounding box center [389, 576] width 66 height 29
type input "5"
click at [335, 614] on input "24" at bounding box center [322, 613] width 66 height 29
type input "2"
type input "5"
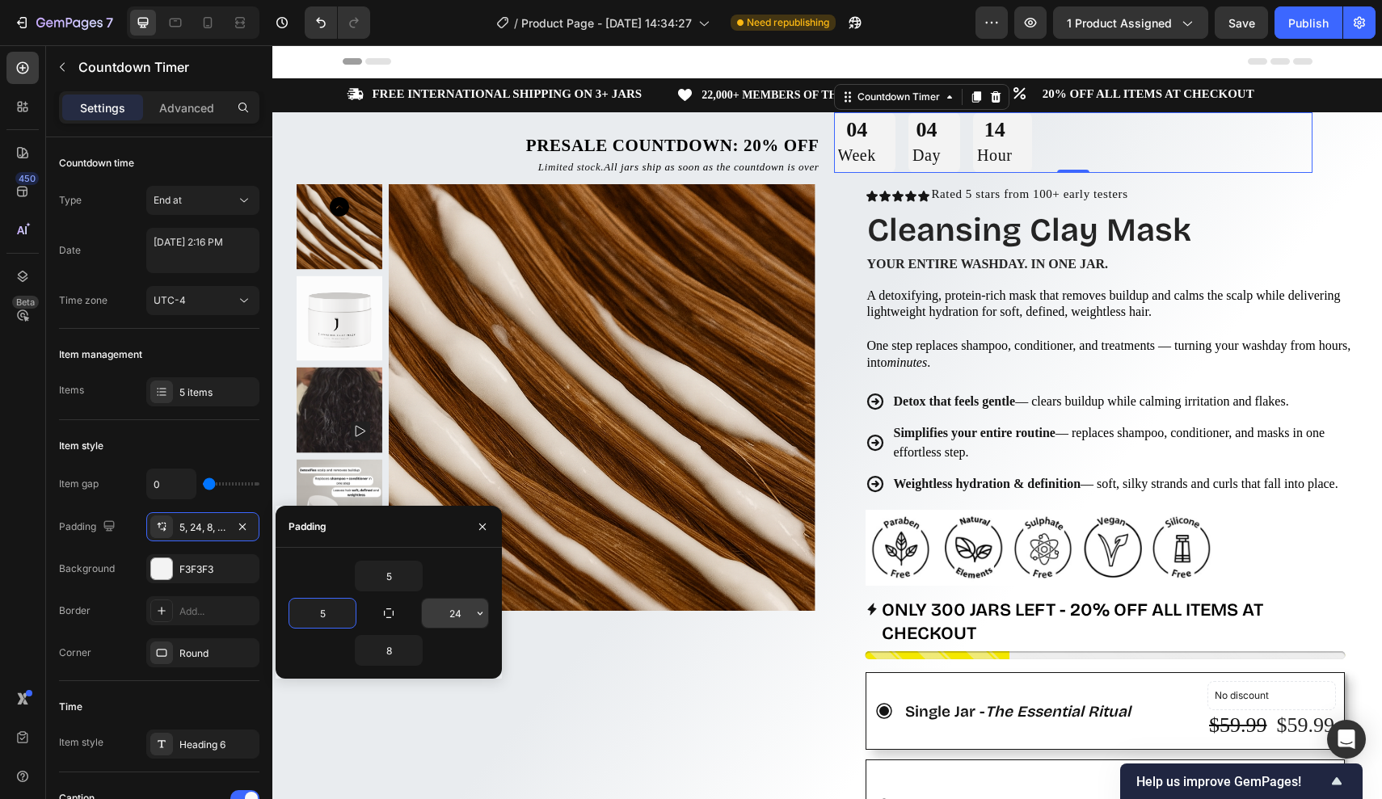
click at [466, 609] on input "24" at bounding box center [455, 613] width 66 height 29
type input "2"
type input "5"
click at [400, 652] on input "8" at bounding box center [389, 650] width 66 height 29
type input "5"
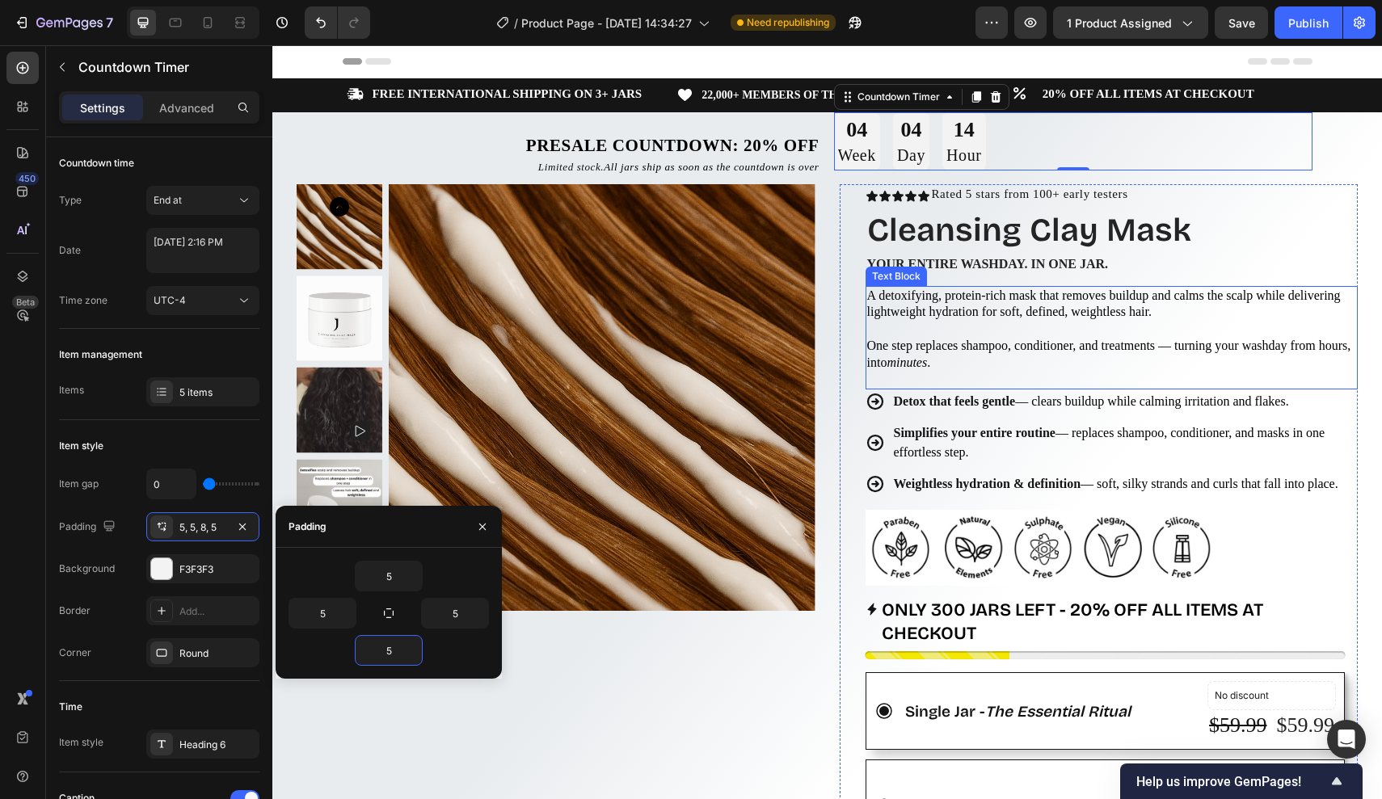
click at [1109, 219] on h1 "Cleansing Clay Mask" at bounding box center [1112, 230] width 493 height 45
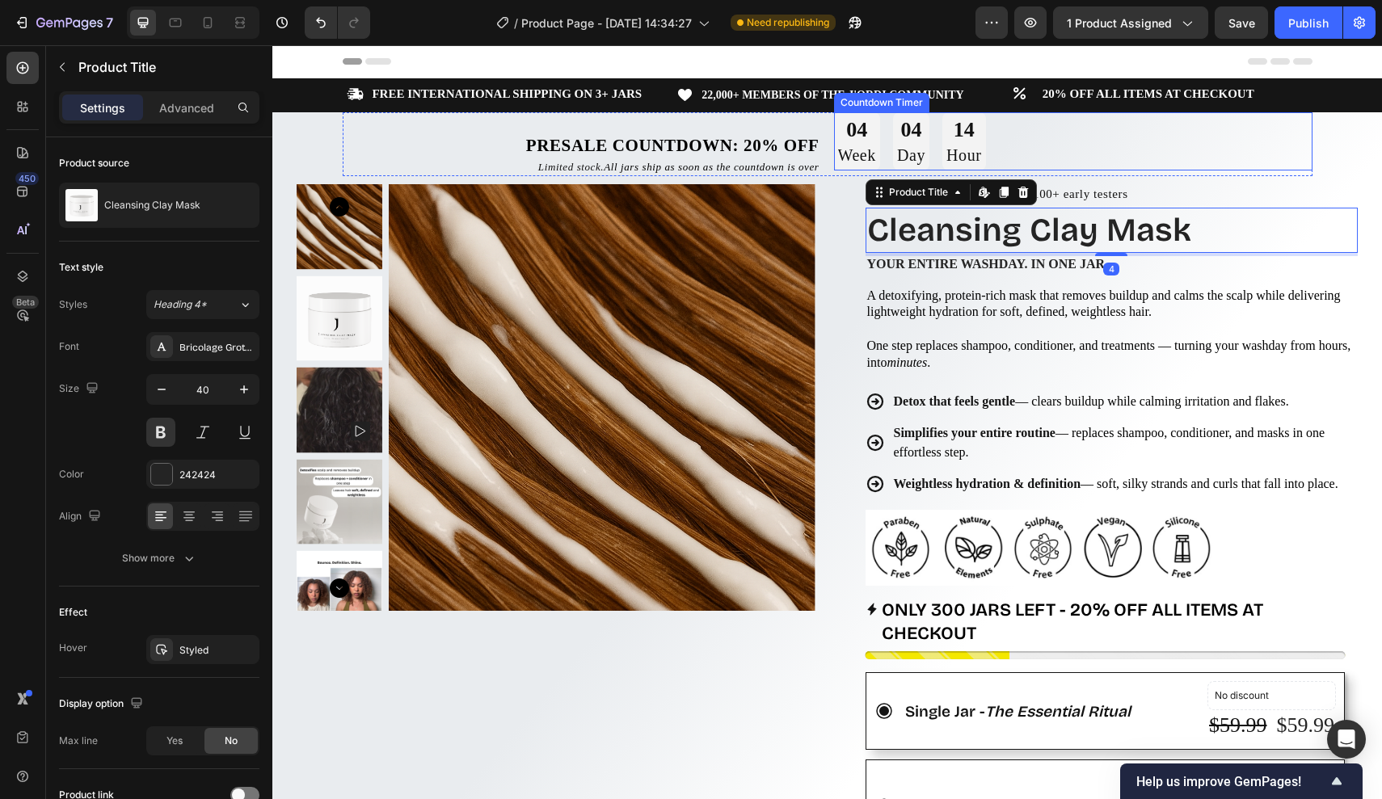
click at [1151, 148] on div "04 Week 04 Day 14 Hour" at bounding box center [1073, 141] width 479 height 58
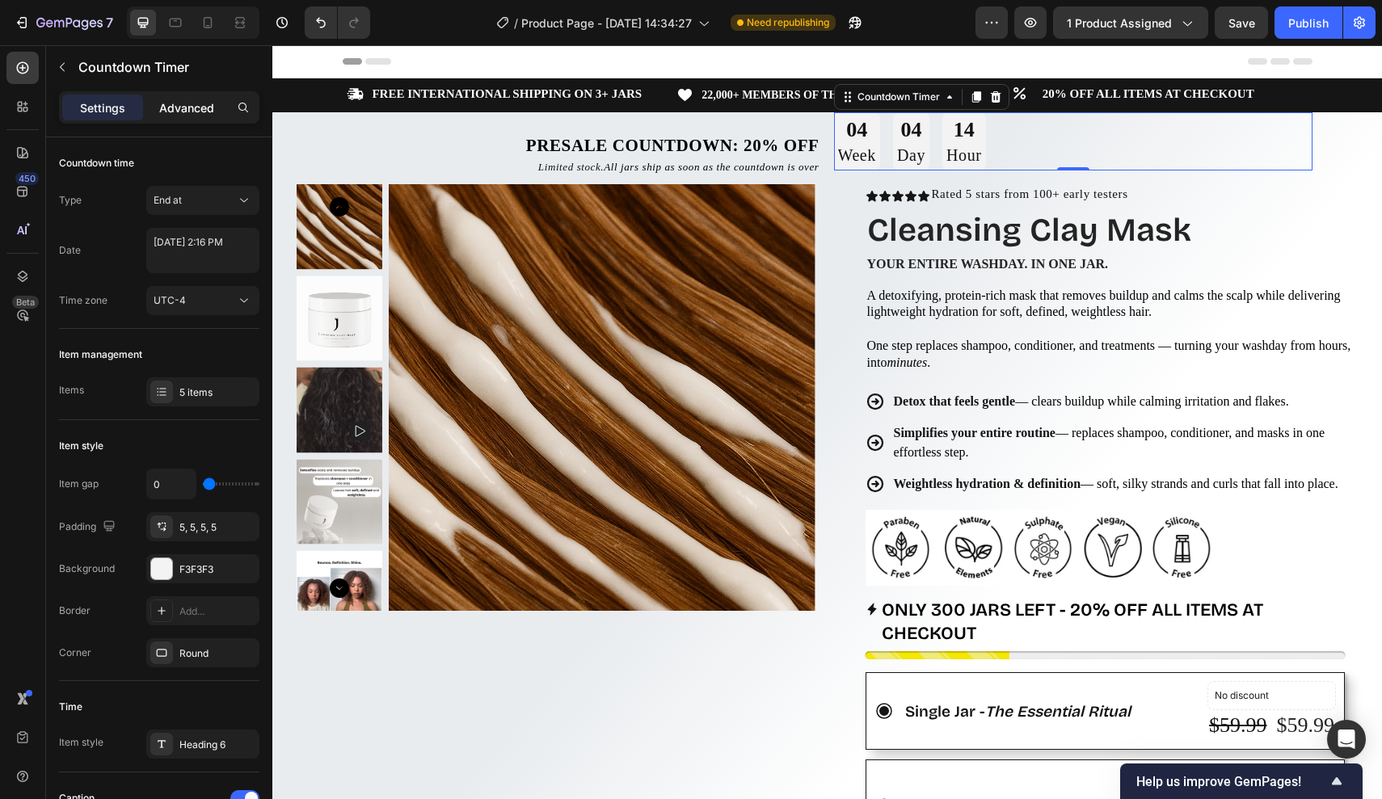
click at [199, 110] on p "Advanced" at bounding box center [186, 107] width 55 height 17
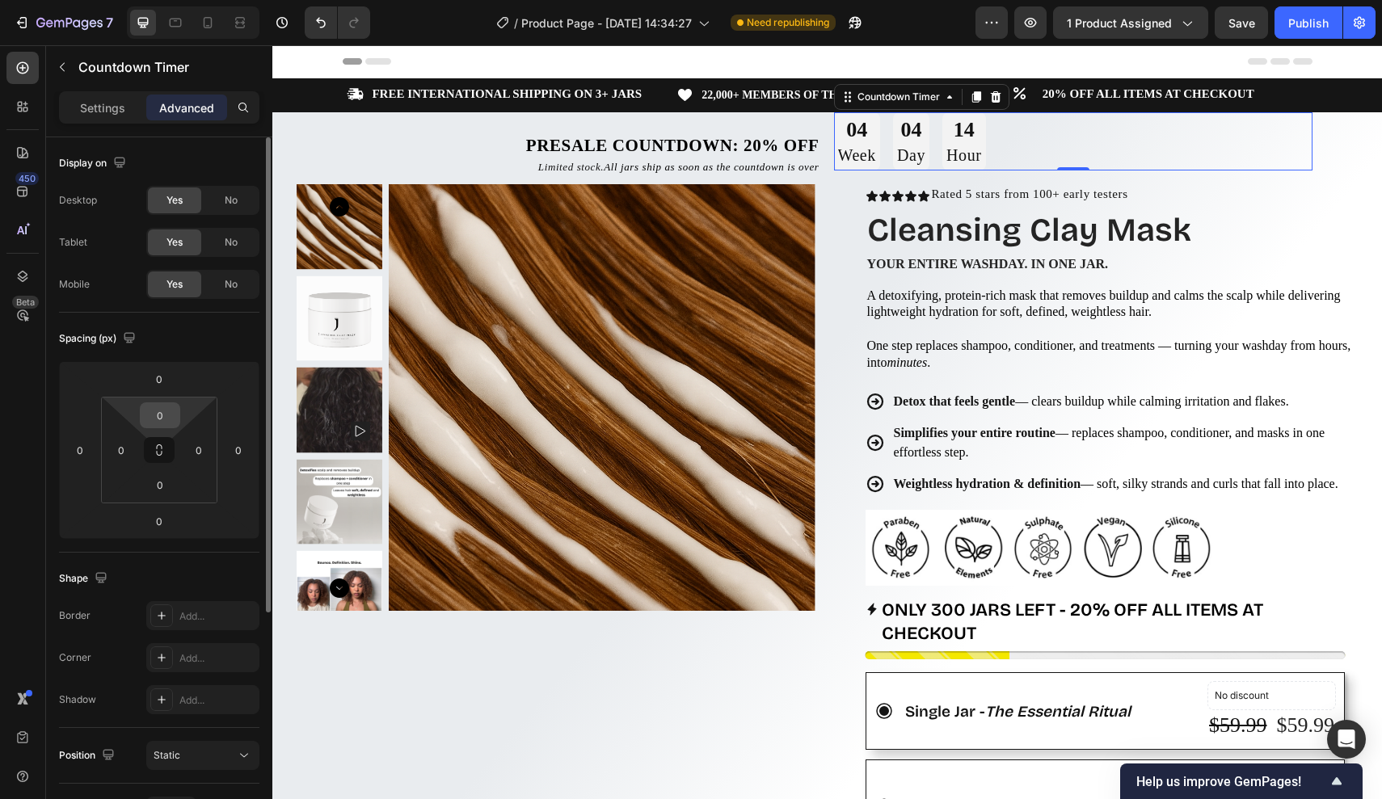
click at [175, 424] on input "0" at bounding box center [160, 415] width 32 height 24
type input "5"
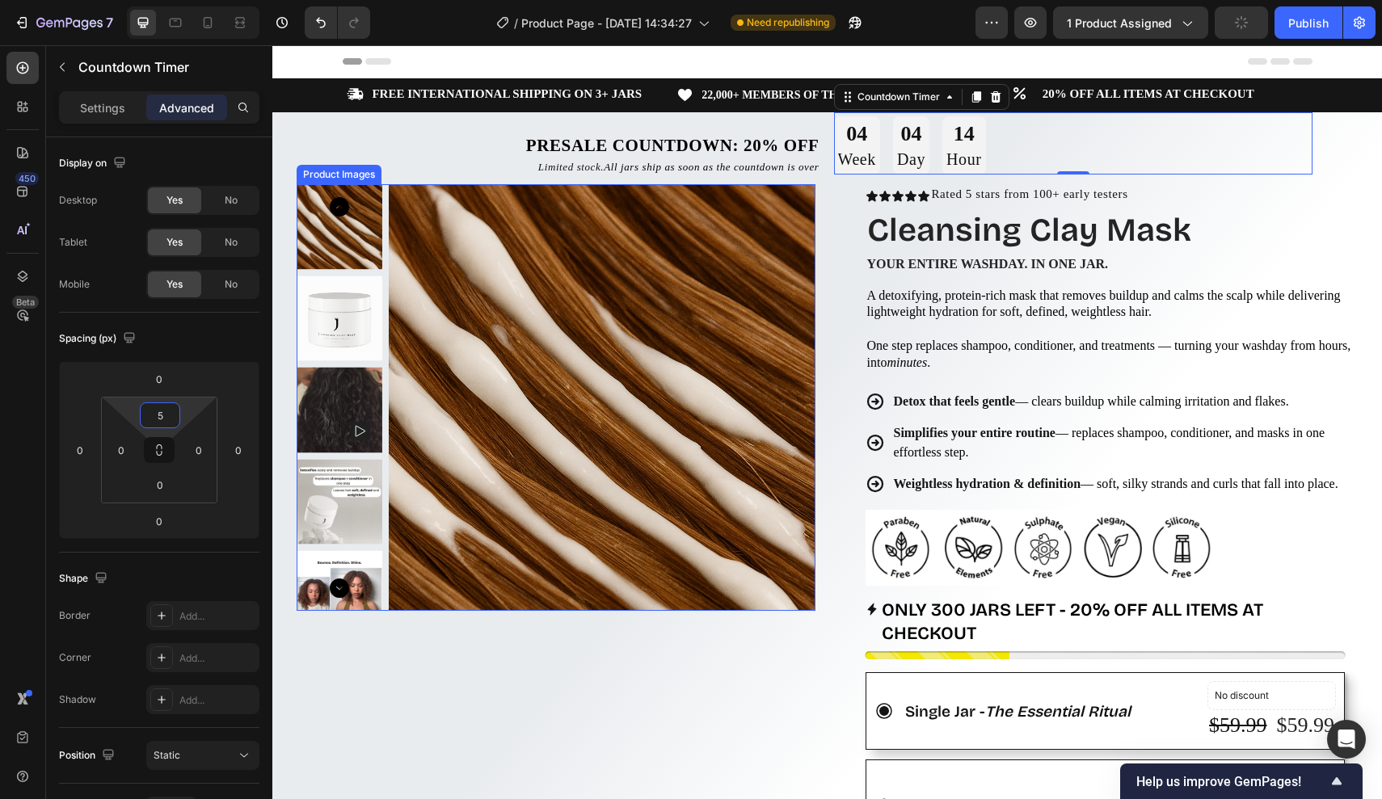
click at [916, 331] on p at bounding box center [1112, 329] width 490 height 17
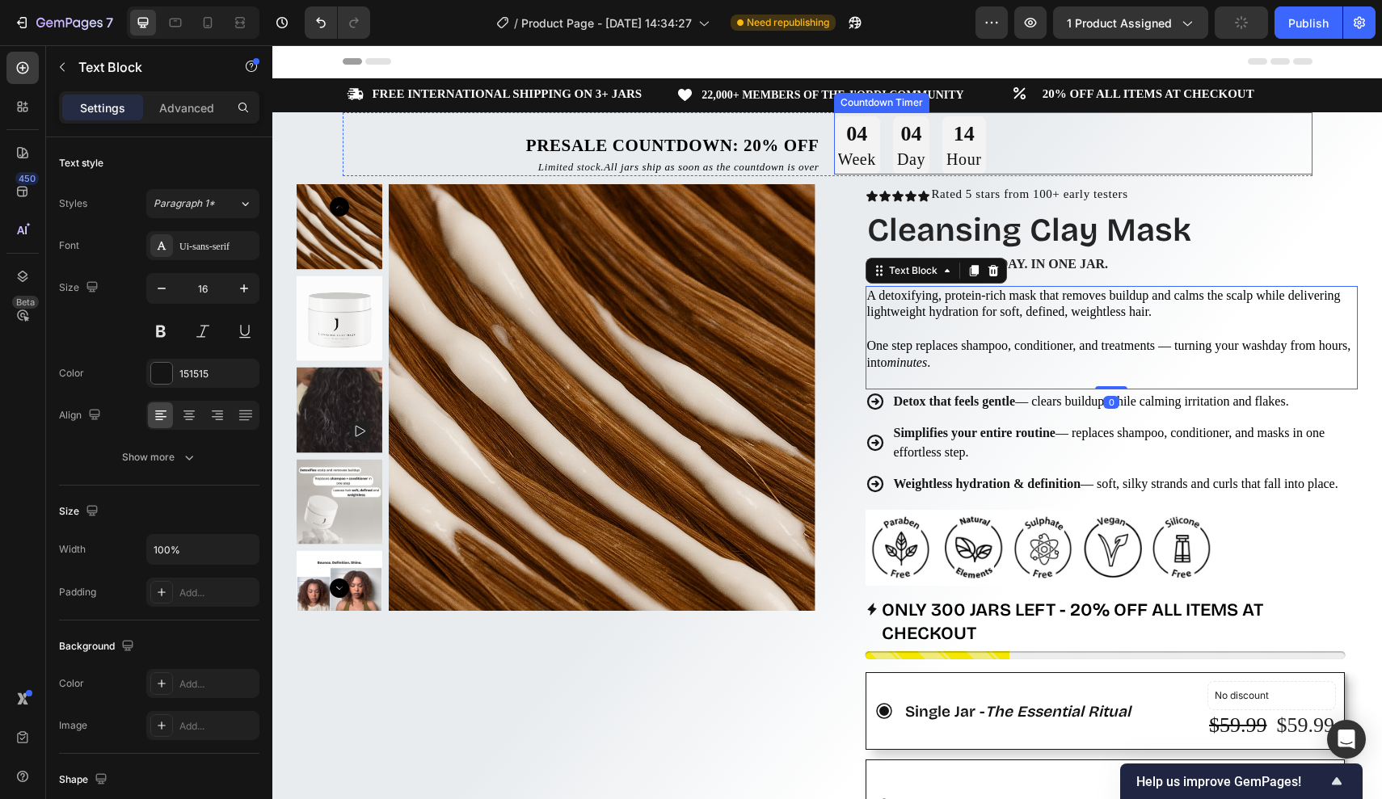
click at [1017, 151] on div "04 Week 04 Day 14 Hour" at bounding box center [1073, 145] width 479 height 58
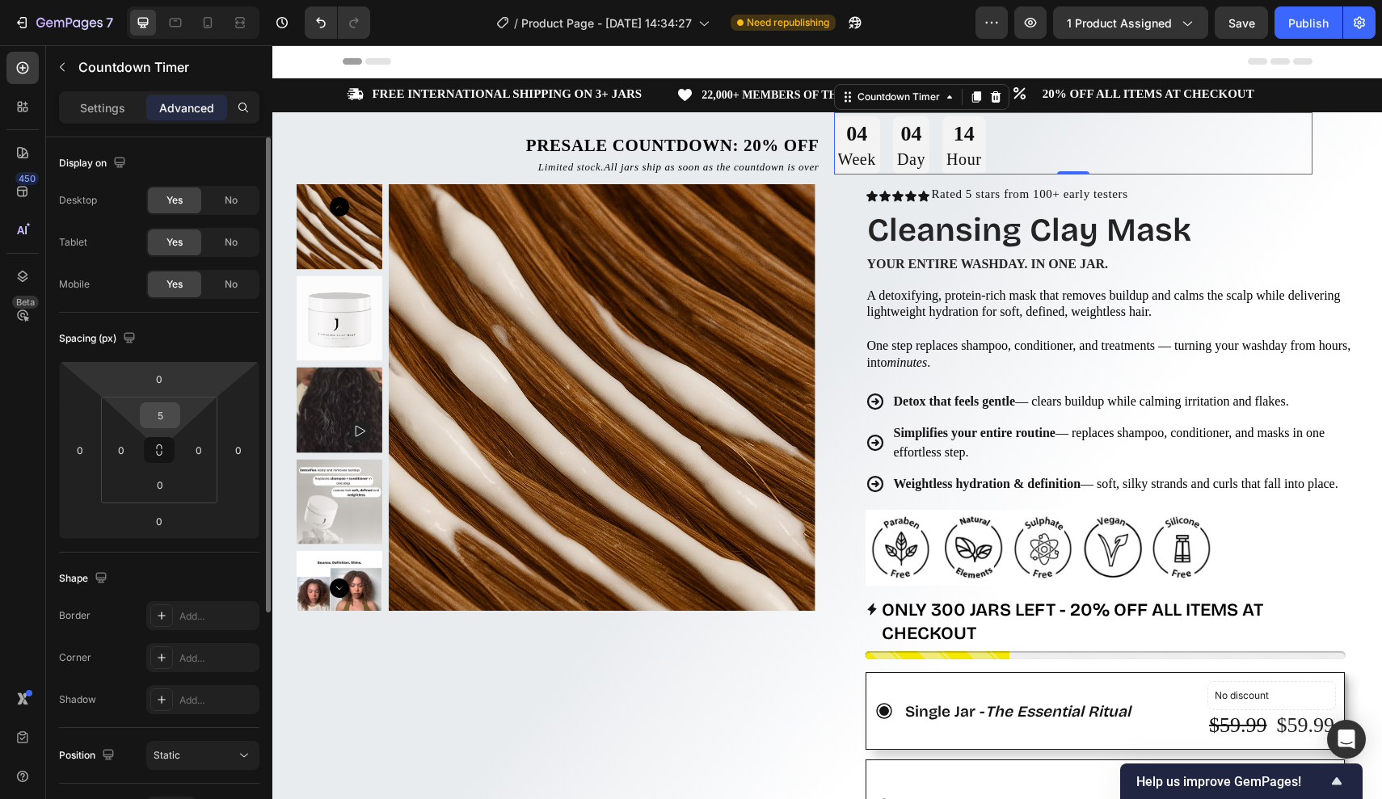
click at [161, 407] on input "5" at bounding box center [160, 415] width 32 height 24
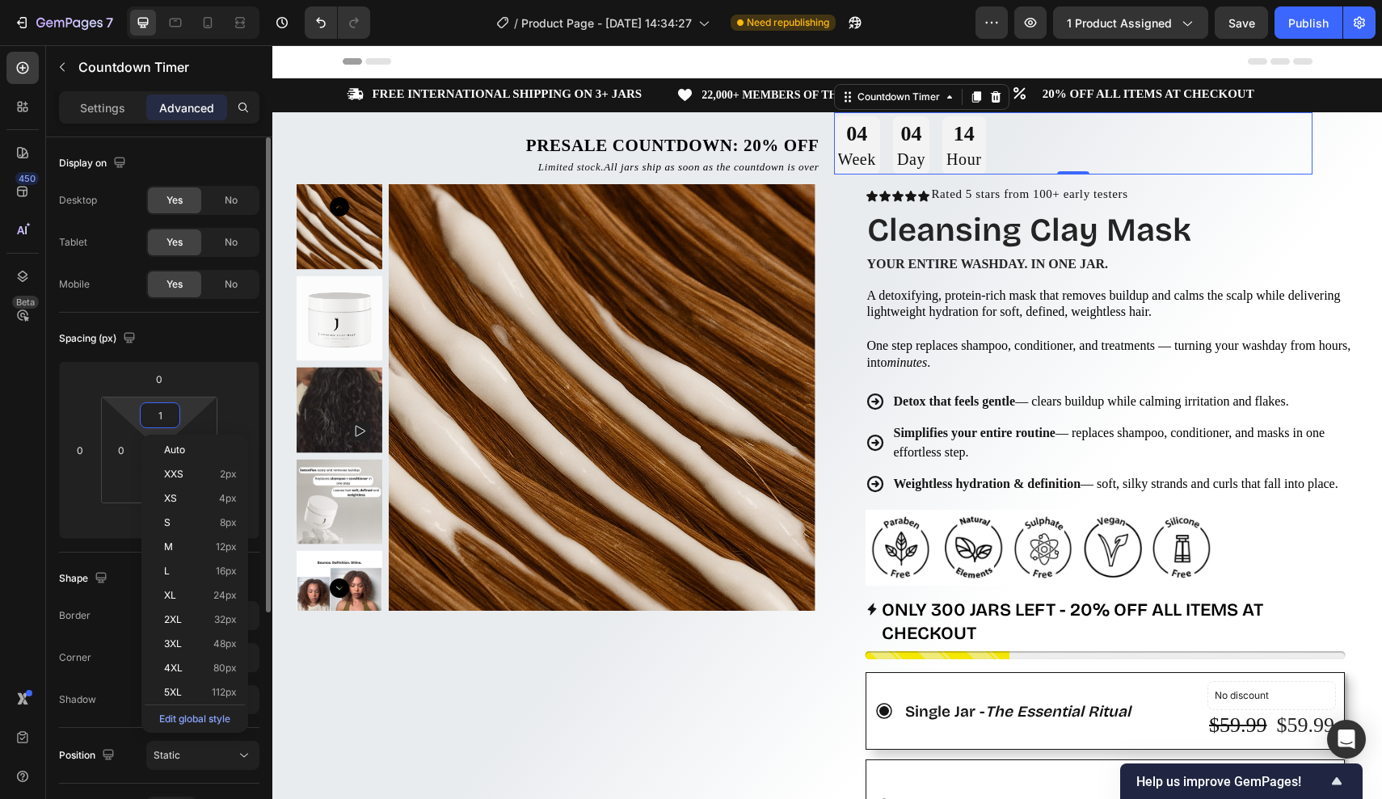
type input "10"
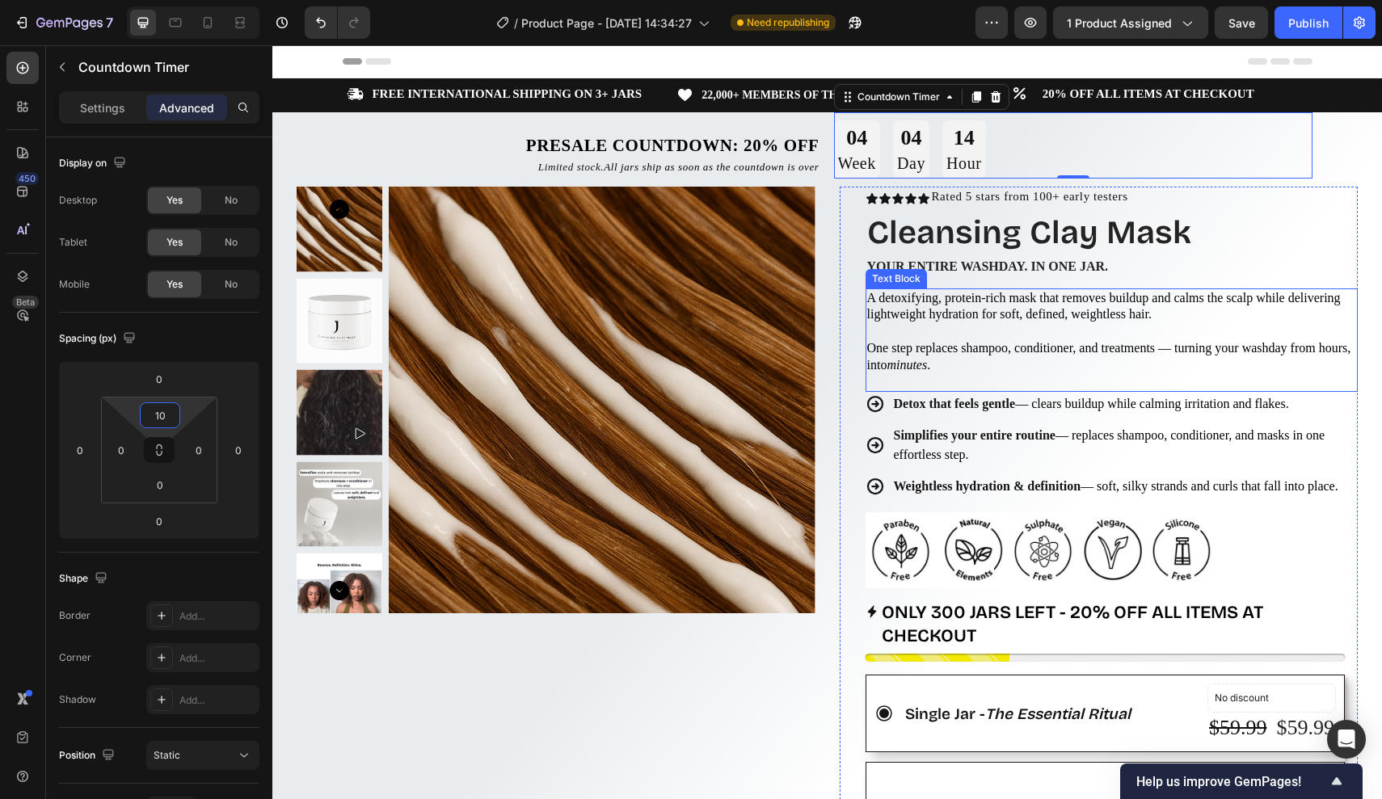
click at [883, 359] on span "One step replaces shampoo, conditioner, and treatments — turning your washday f…" at bounding box center [1109, 356] width 484 height 31
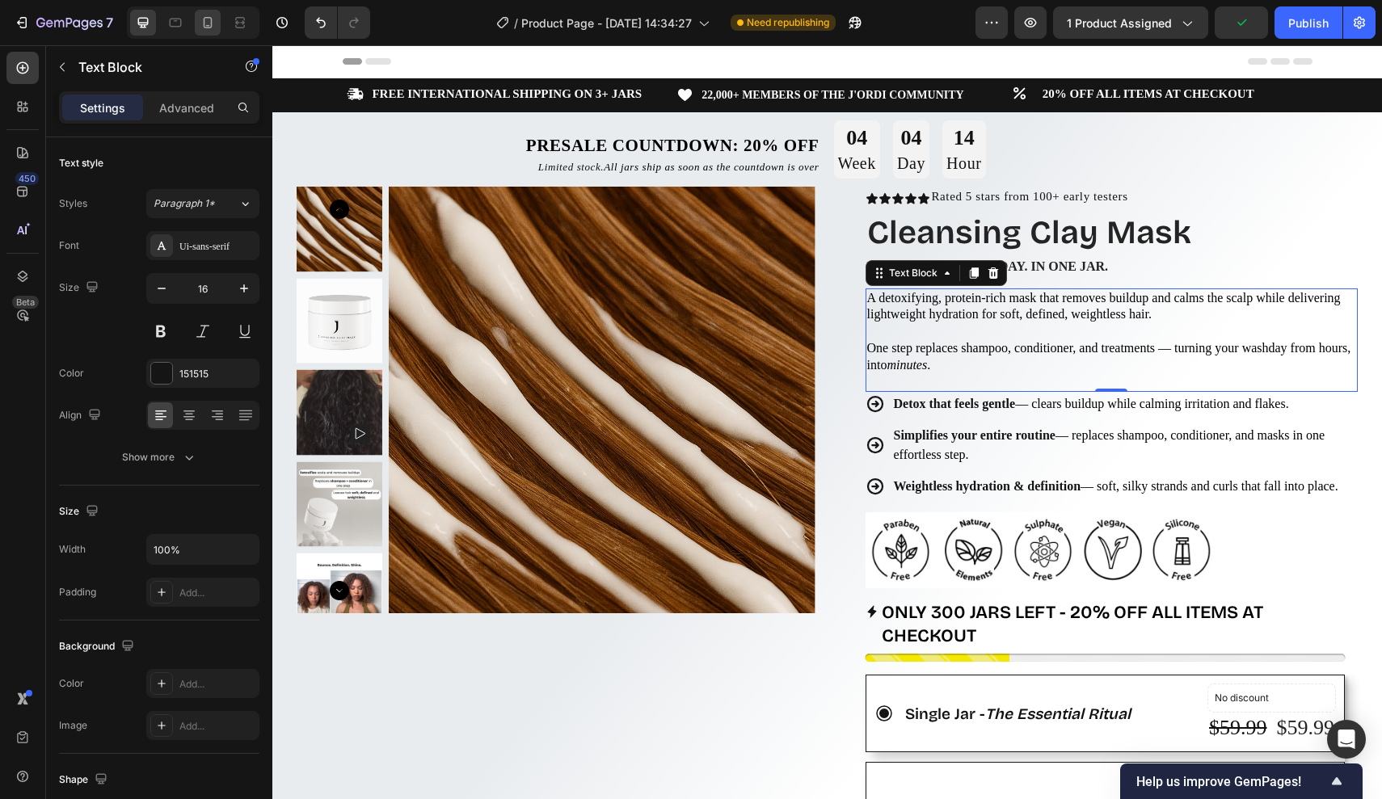
click at [220, 23] on div at bounding box center [208, 23] width 26 height 26
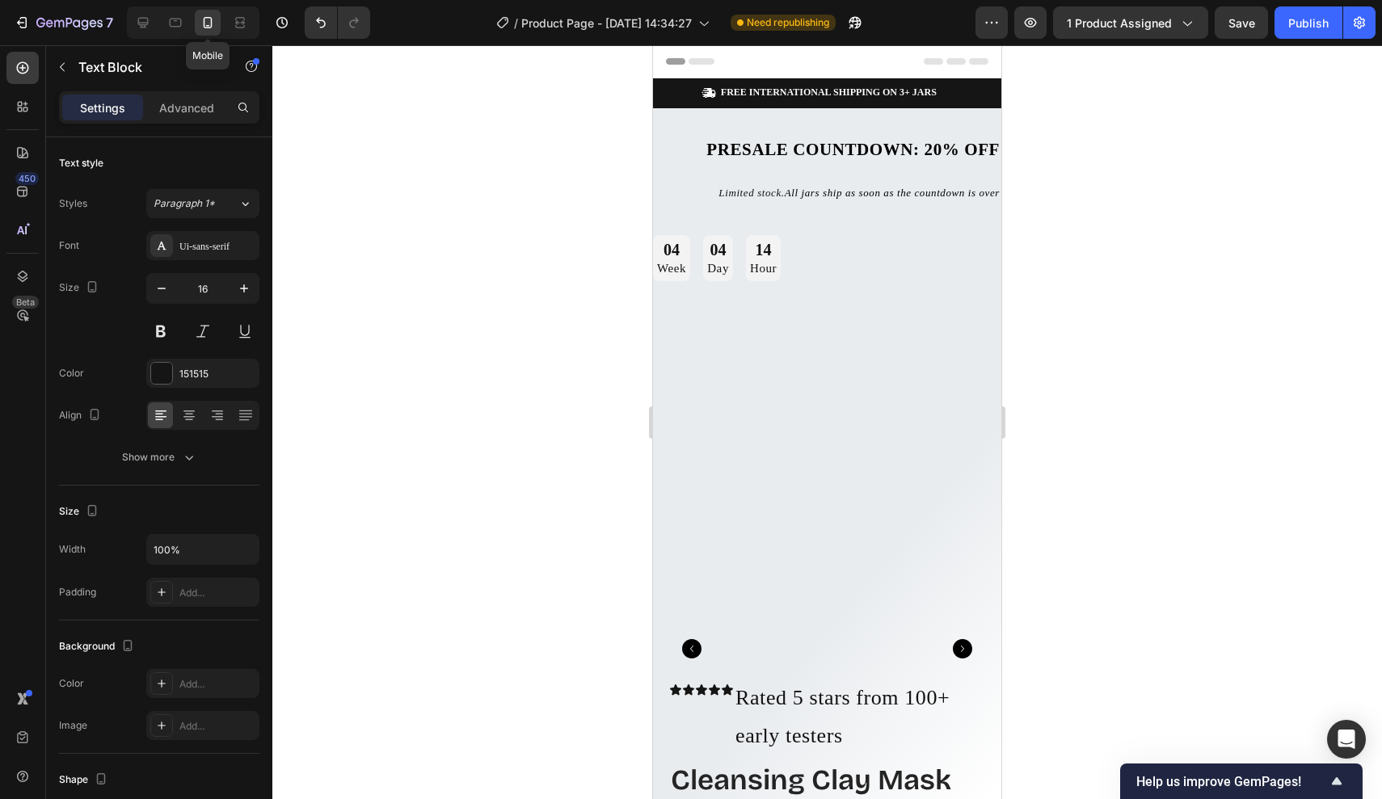
type input "14"
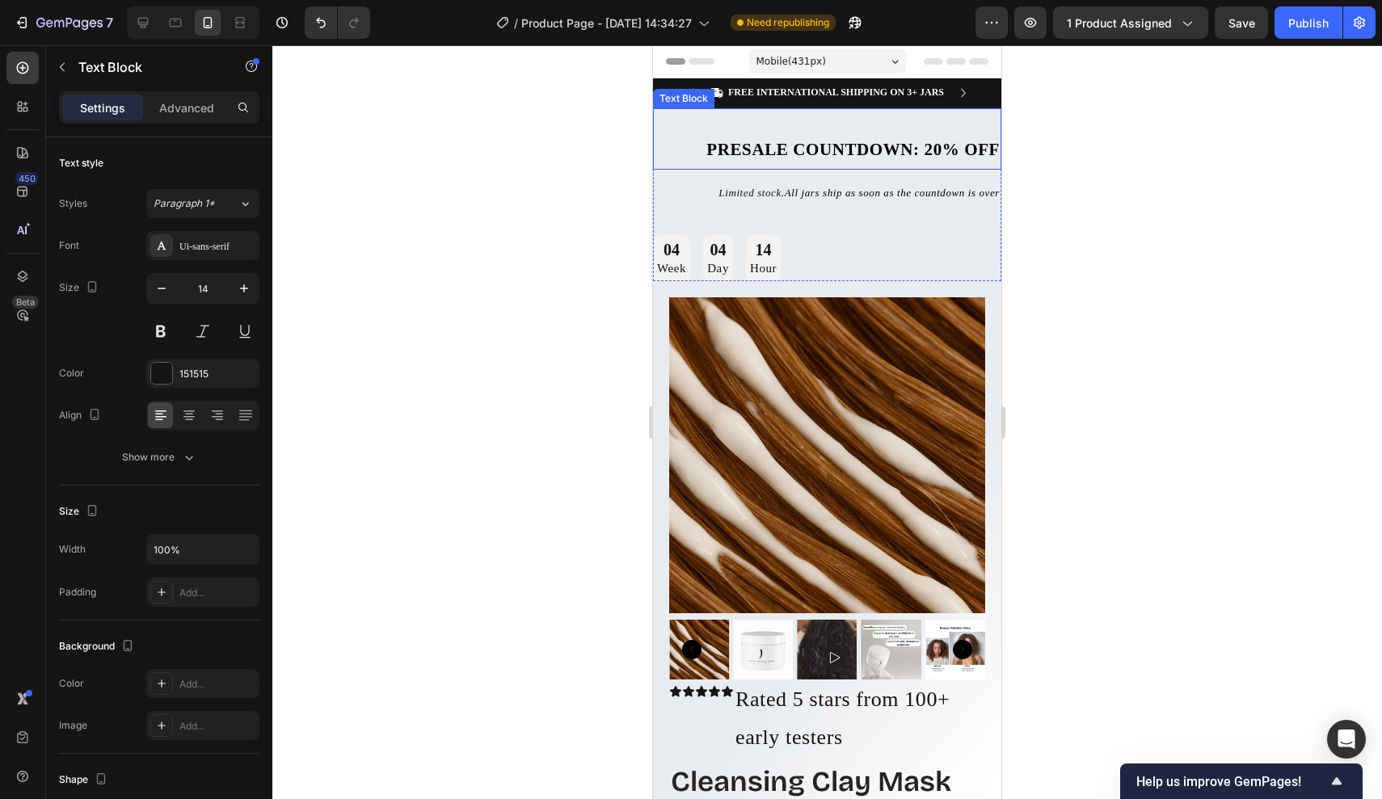
click at [897, 142] on strong "Presale Countdown: 20% off" at bounding box center [852, 149] width 293 height 19
click at [193, 419] on icon at bounding box center [189, 415] width 16 height 16
click at [785, 199] on span "All jars ship as soon as the countdown is over" at bounding box center [892, 193] width 215 height 12
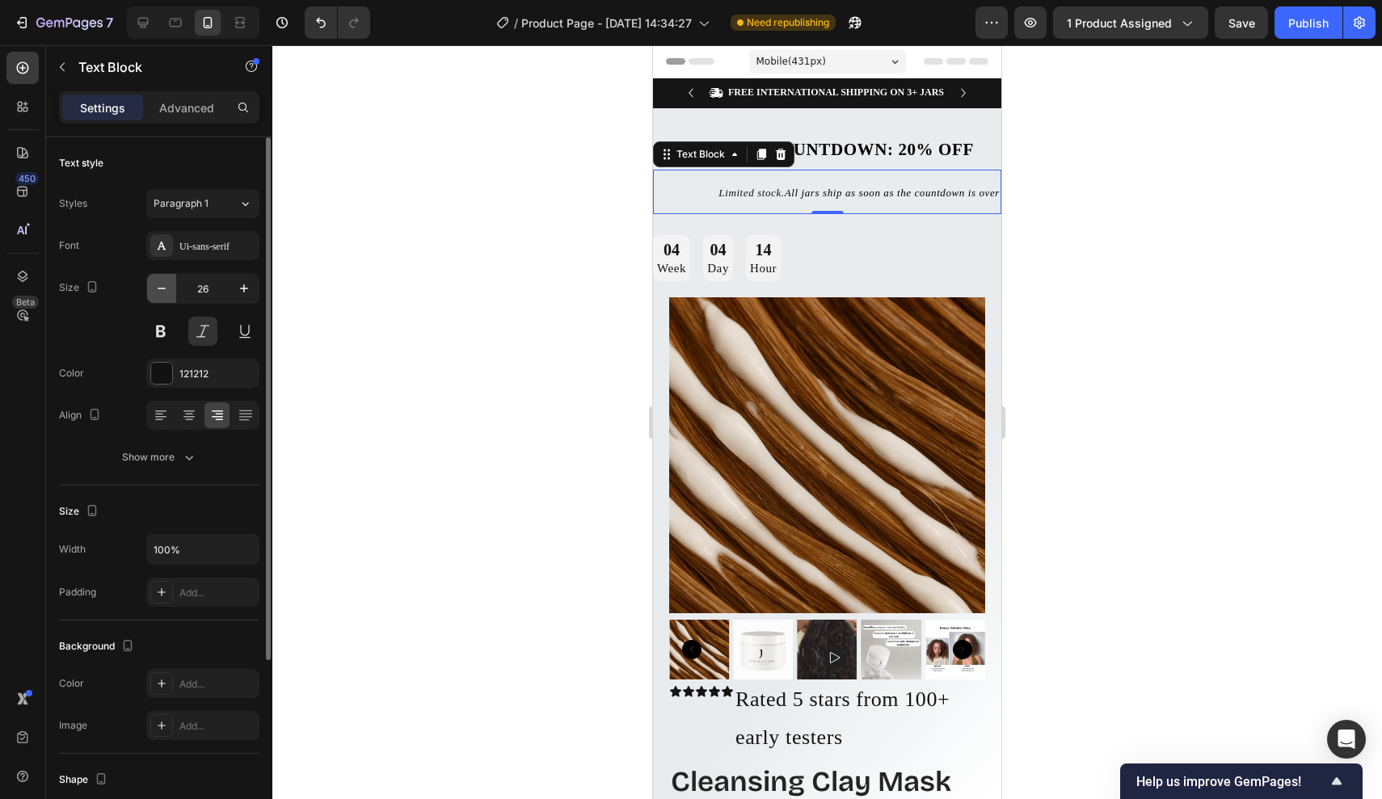
click at [163, 289] on icon "button" at bounding box center [162, 288] width 16 height 16
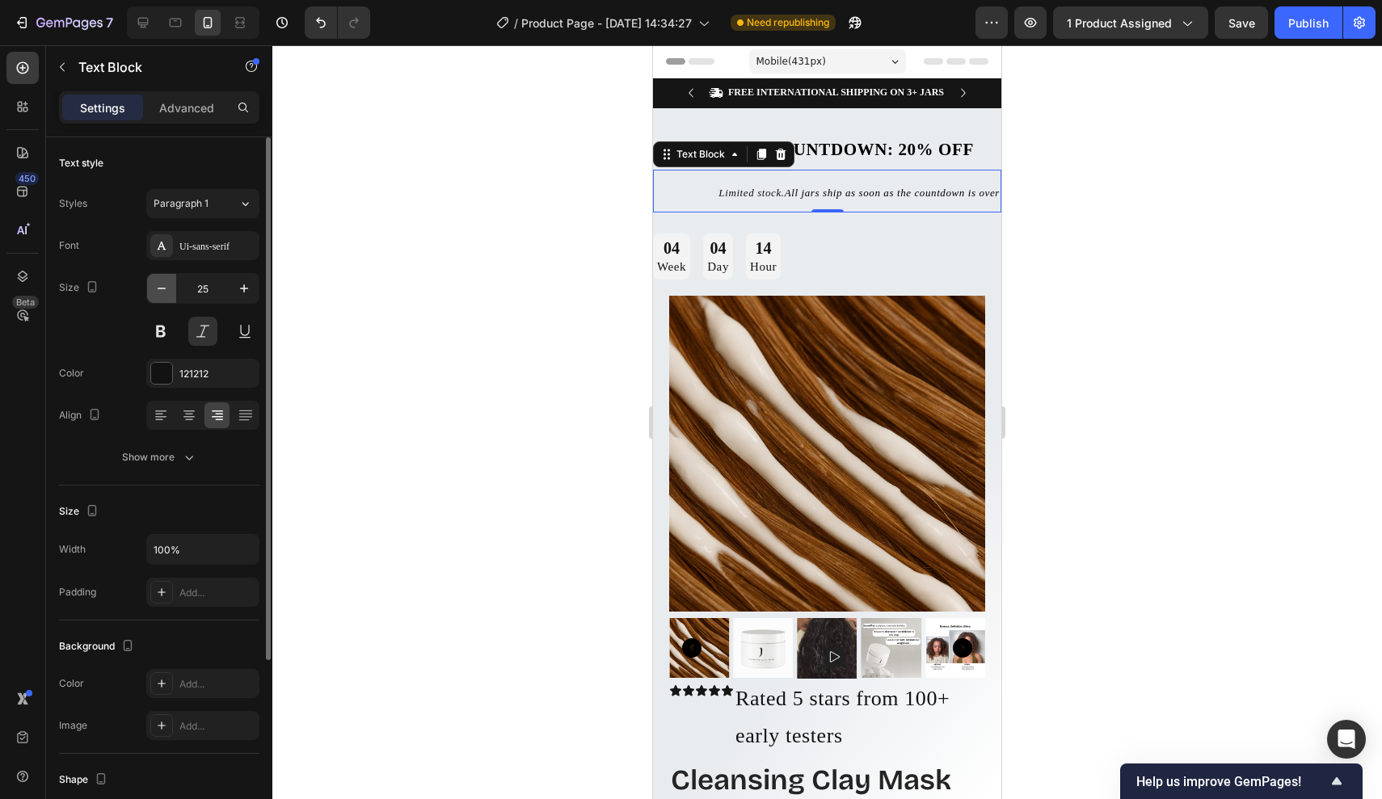
click at [163, 289] on icon "button" at bounding box center [162, 288] width 16 height 16
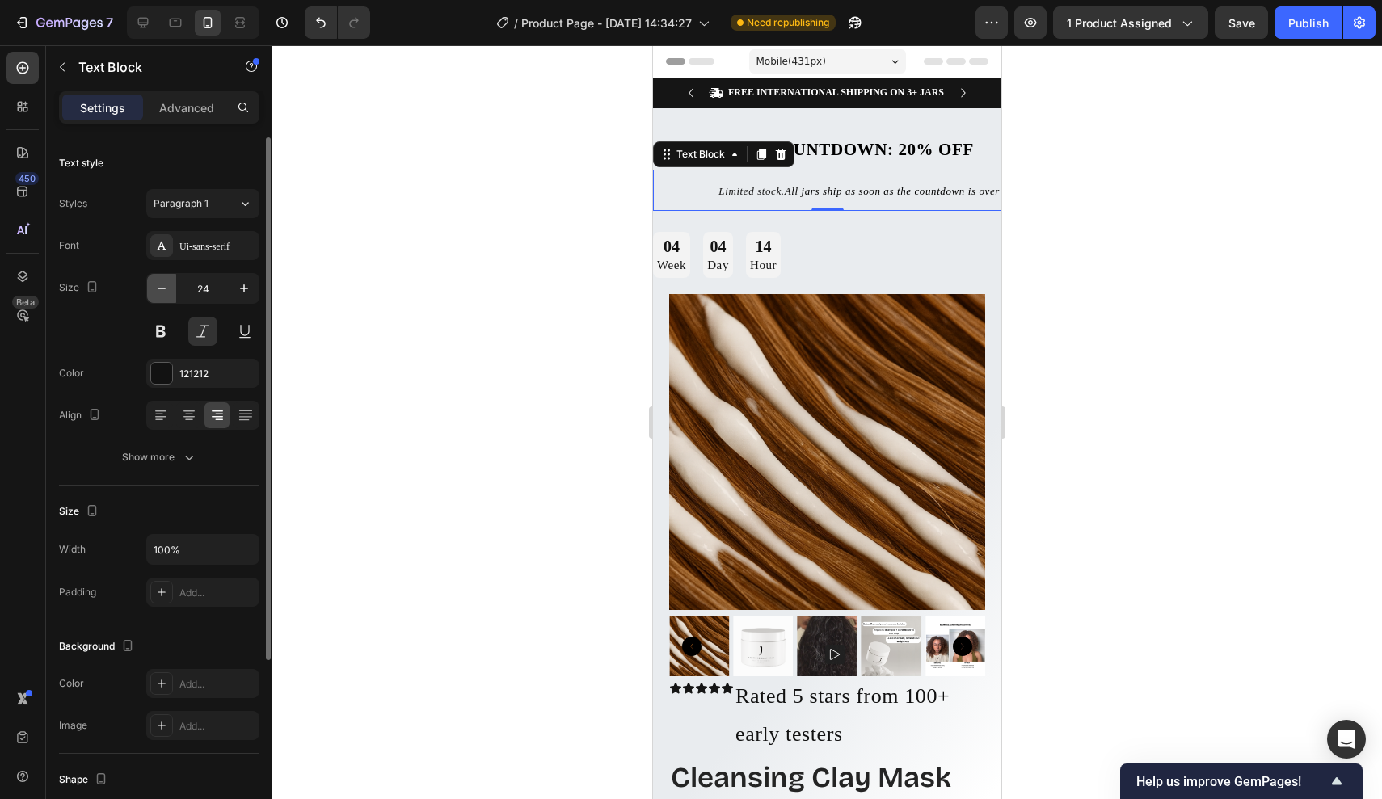
click at [163, 289] on icon "button" at bounding box center [162, 288] width 16 height 16
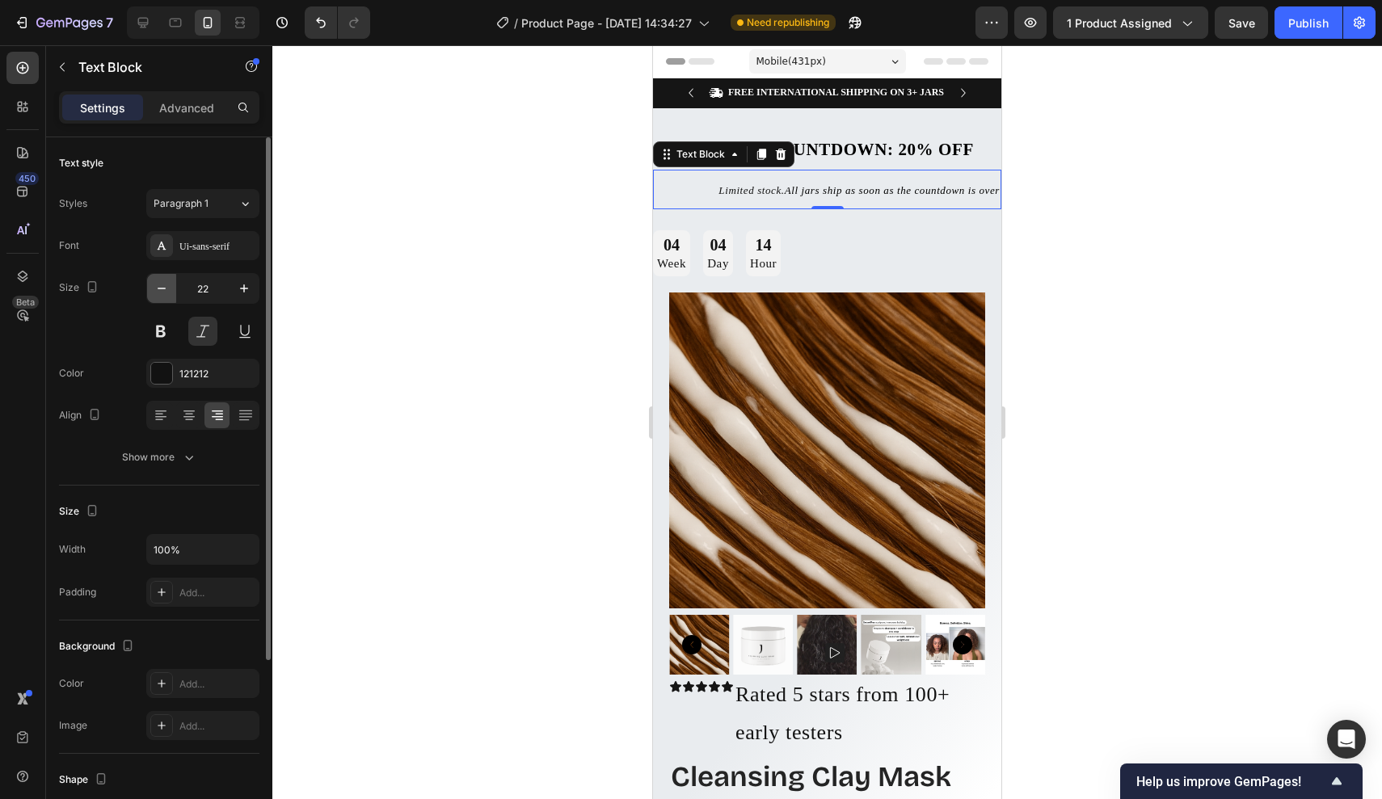
click at [163, 289] on icon "button" at bounding box center [162, 288] width 16 height 16
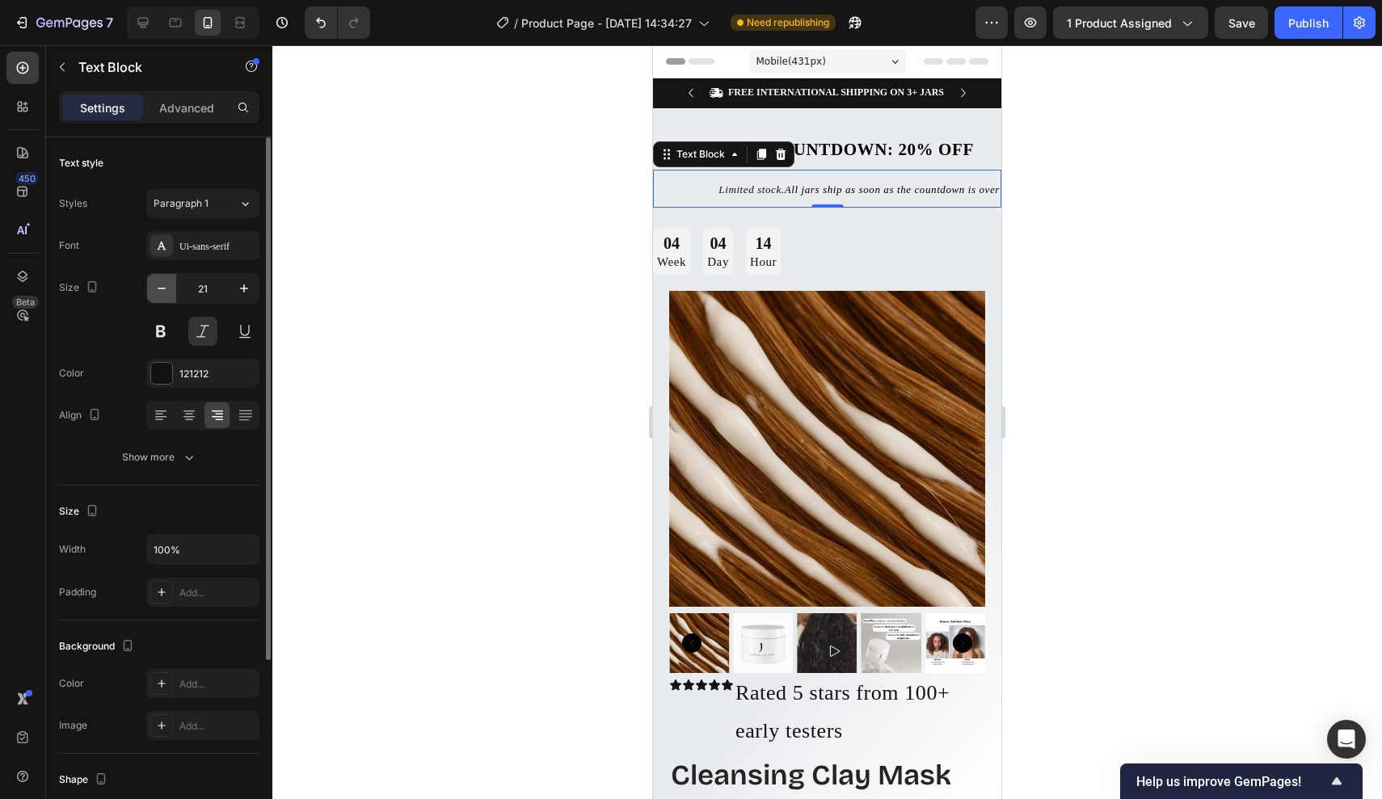
click at [163, 289] on icon "button" at bounding box center [162, 288] width 16 height 16
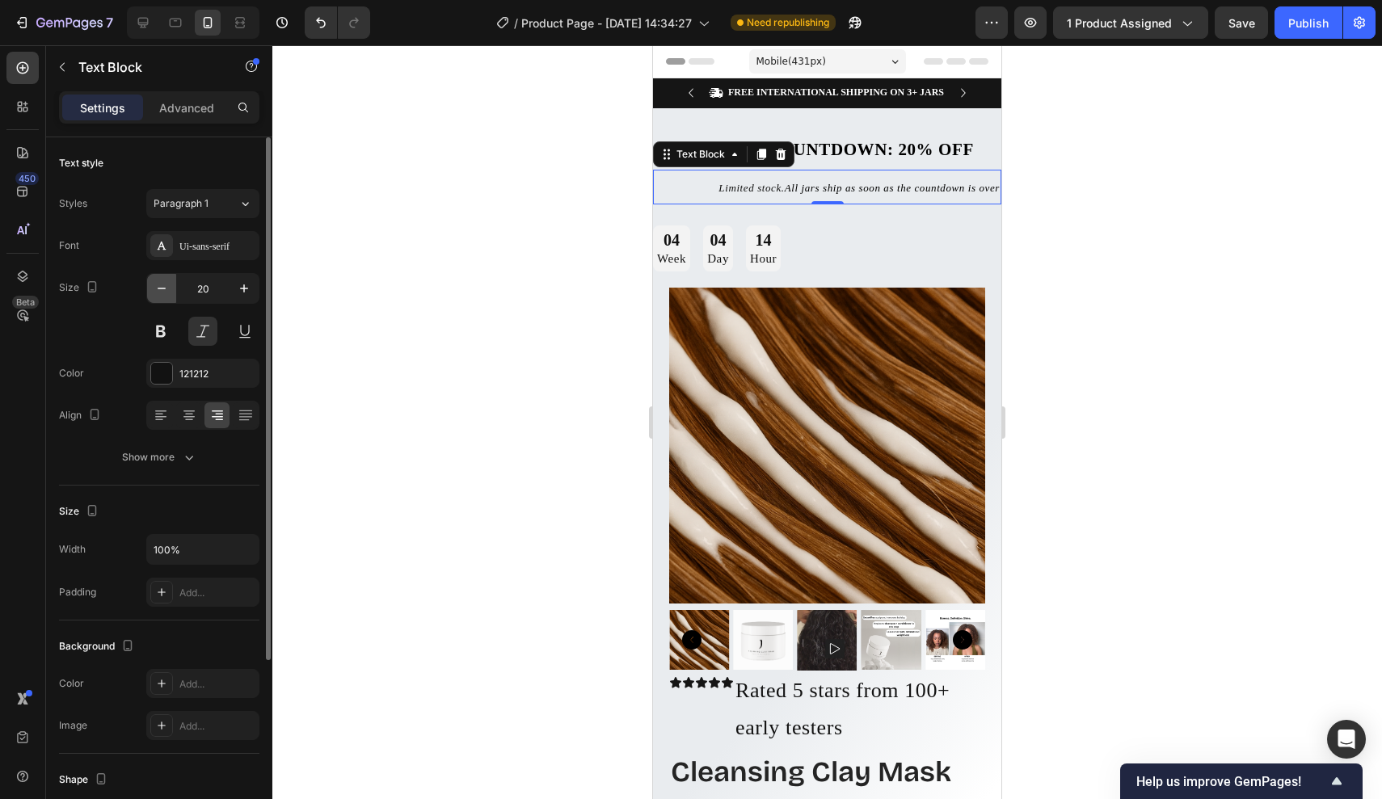
click at [163, 289] on icon "button" at bounding box center [162, 288] width 16 height 16
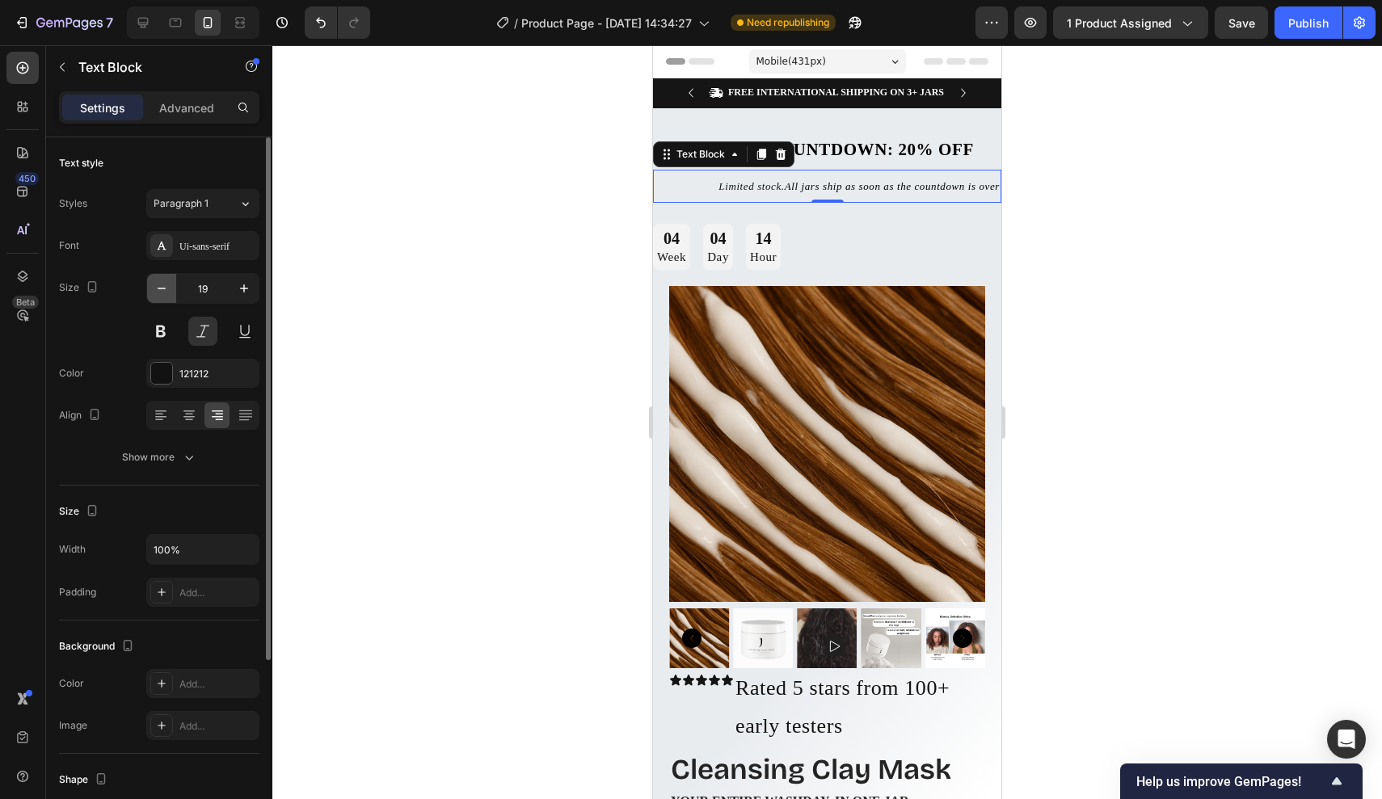
click at [163, 289] on icon "button" at bounding box center [162, 288] width 16 height 16
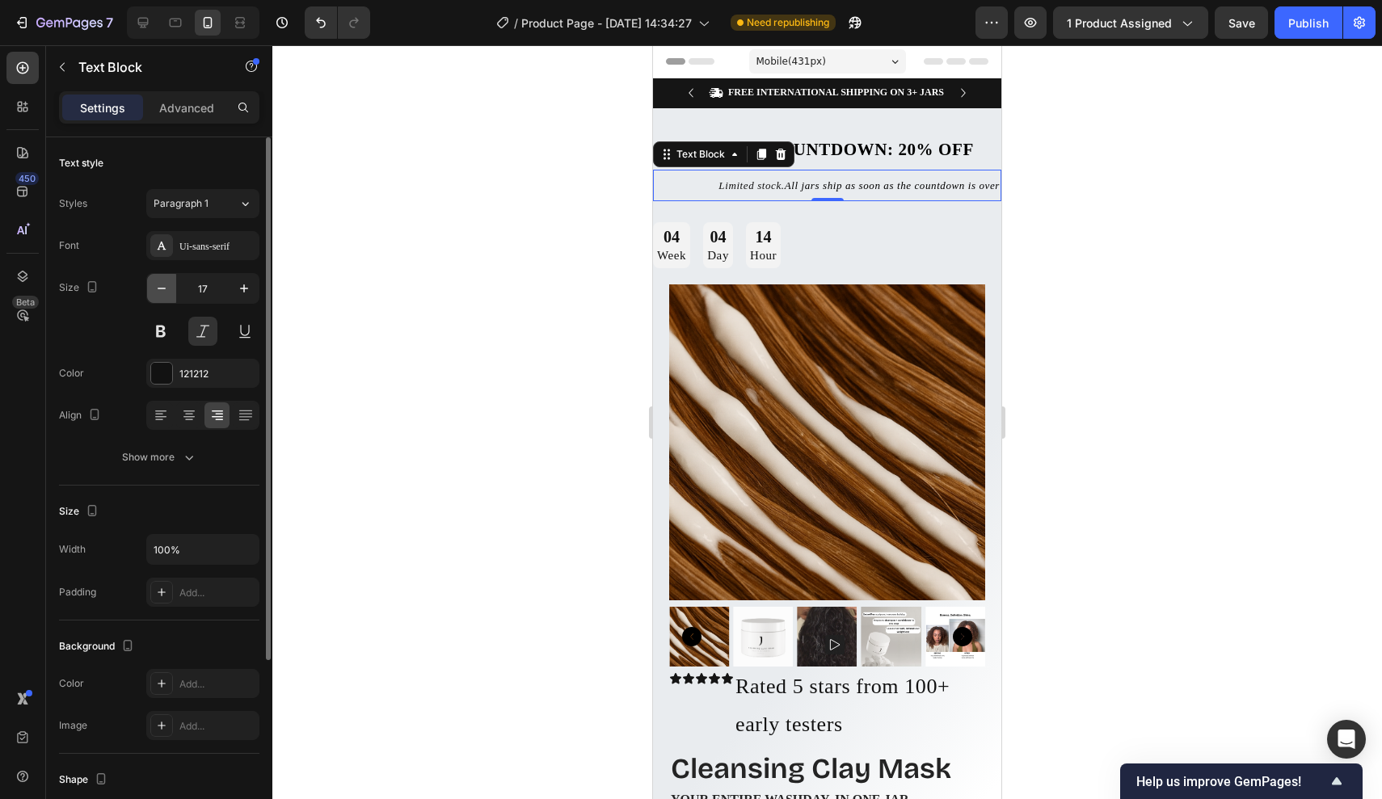
click at [163, 289] on icon "button" at bounding box center [162, 288] width 16 height 16
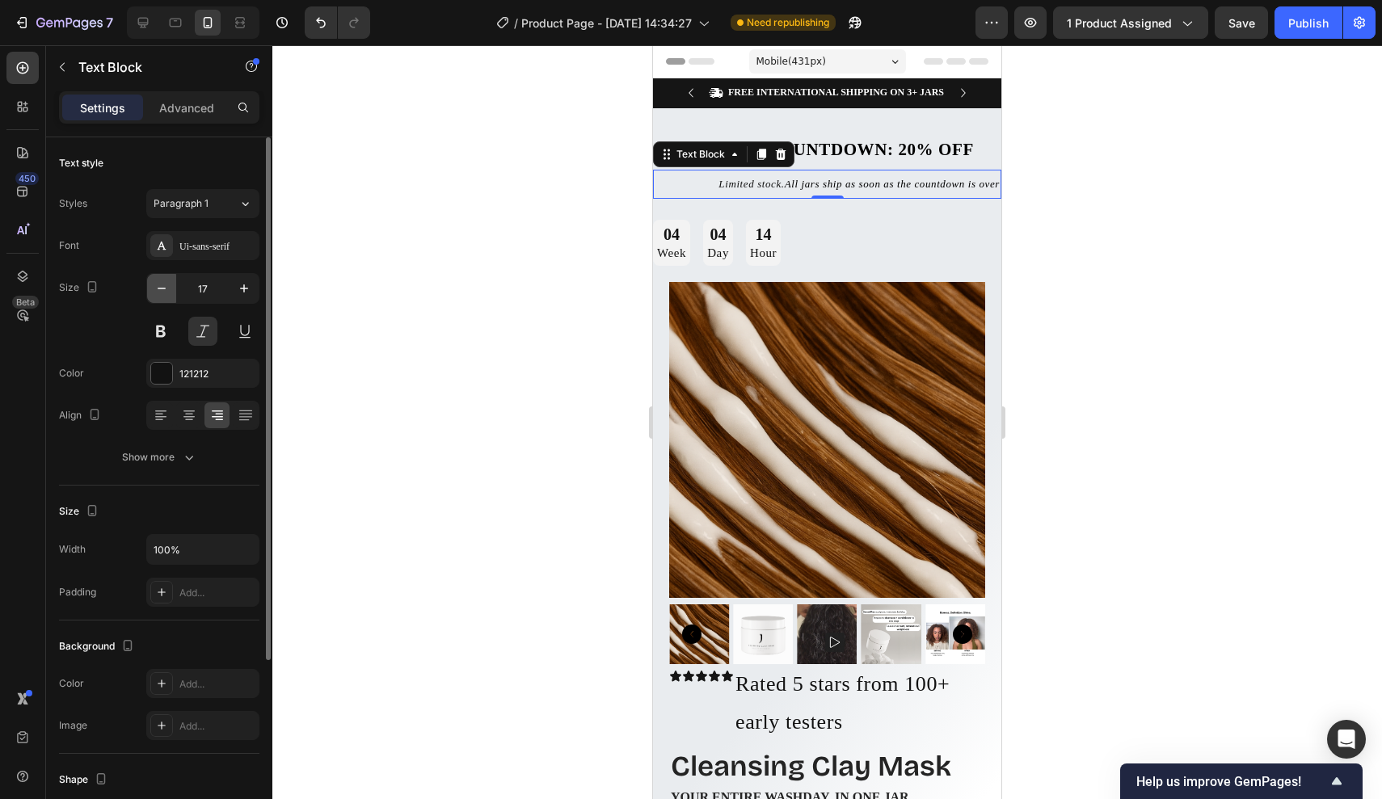
click at [163, 289] on icon "button" at bounding box center [162, 288] width 16 height 16
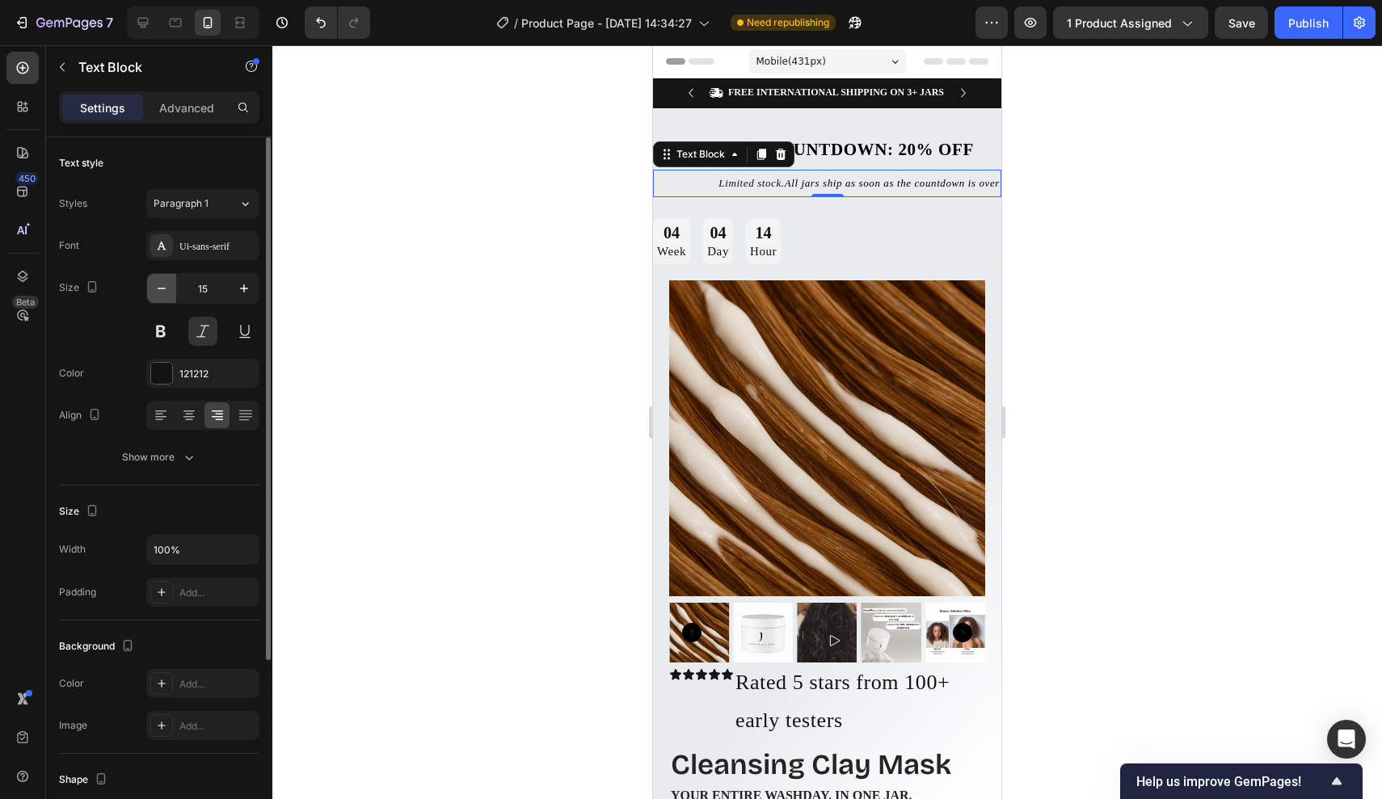
click at [163, 289] on icon "button" at bounding box center [162, 288] width 16 height 16
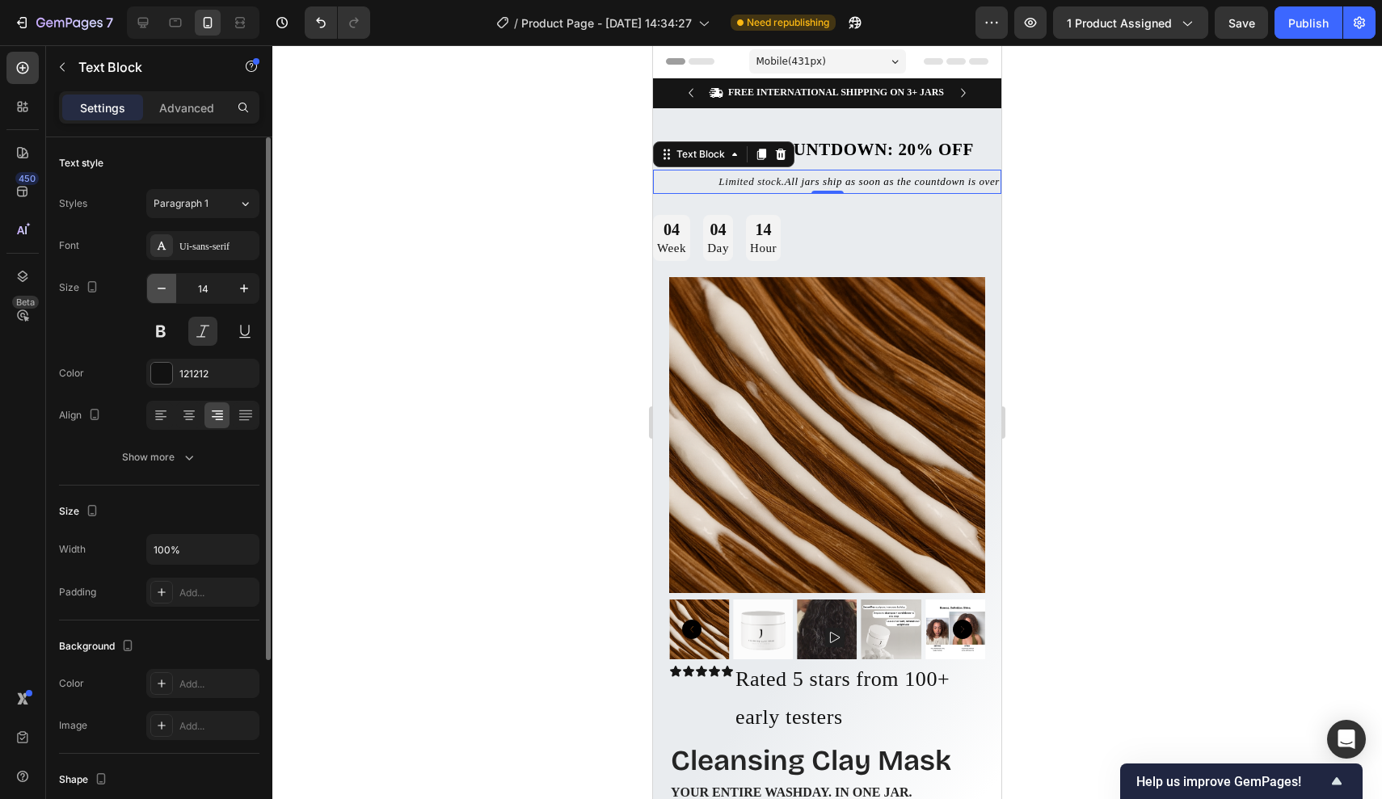
click at [163, 289] on icon "button" at bounding box center [162, 288] width 16 height 16
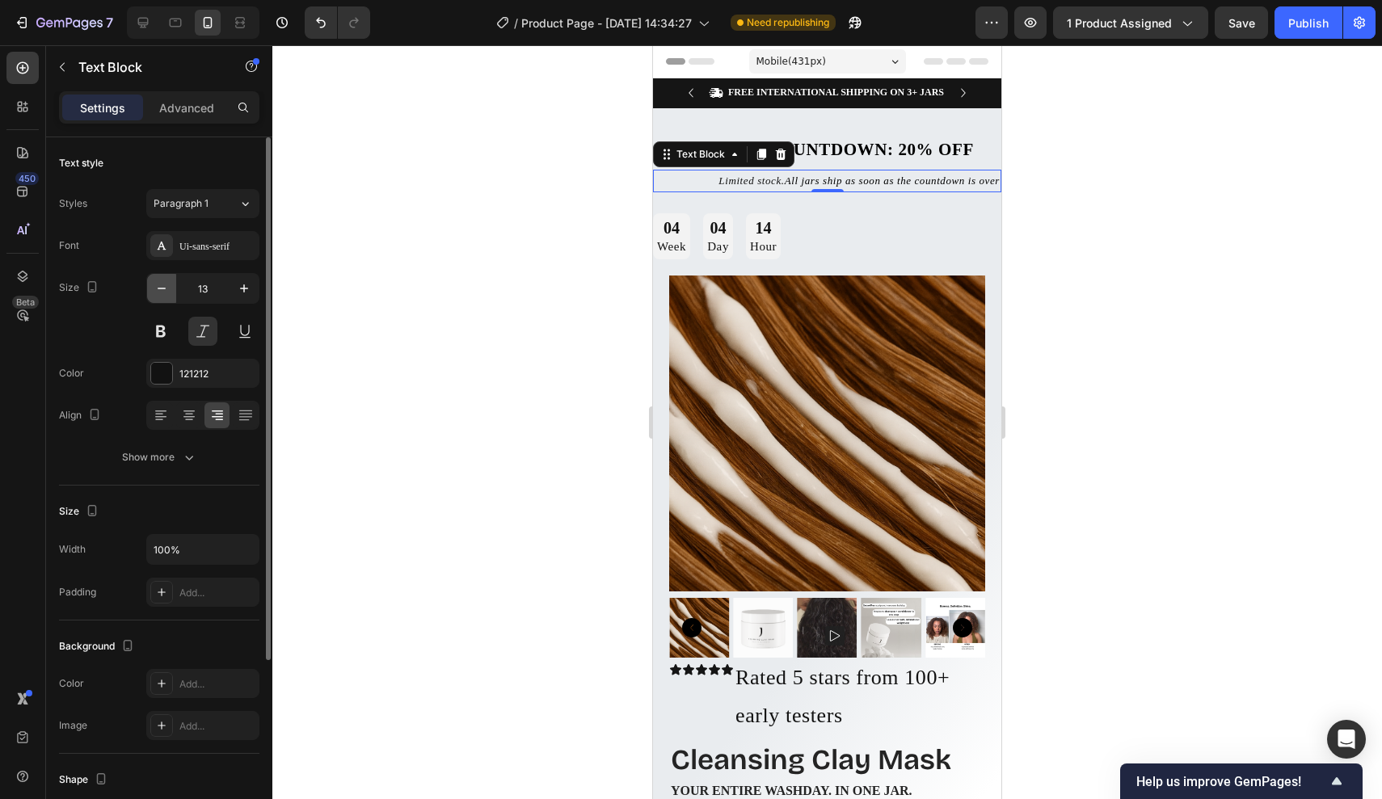
click at [163, 289] on icon "button" at bounding box center [162, 288] width 16 height 16
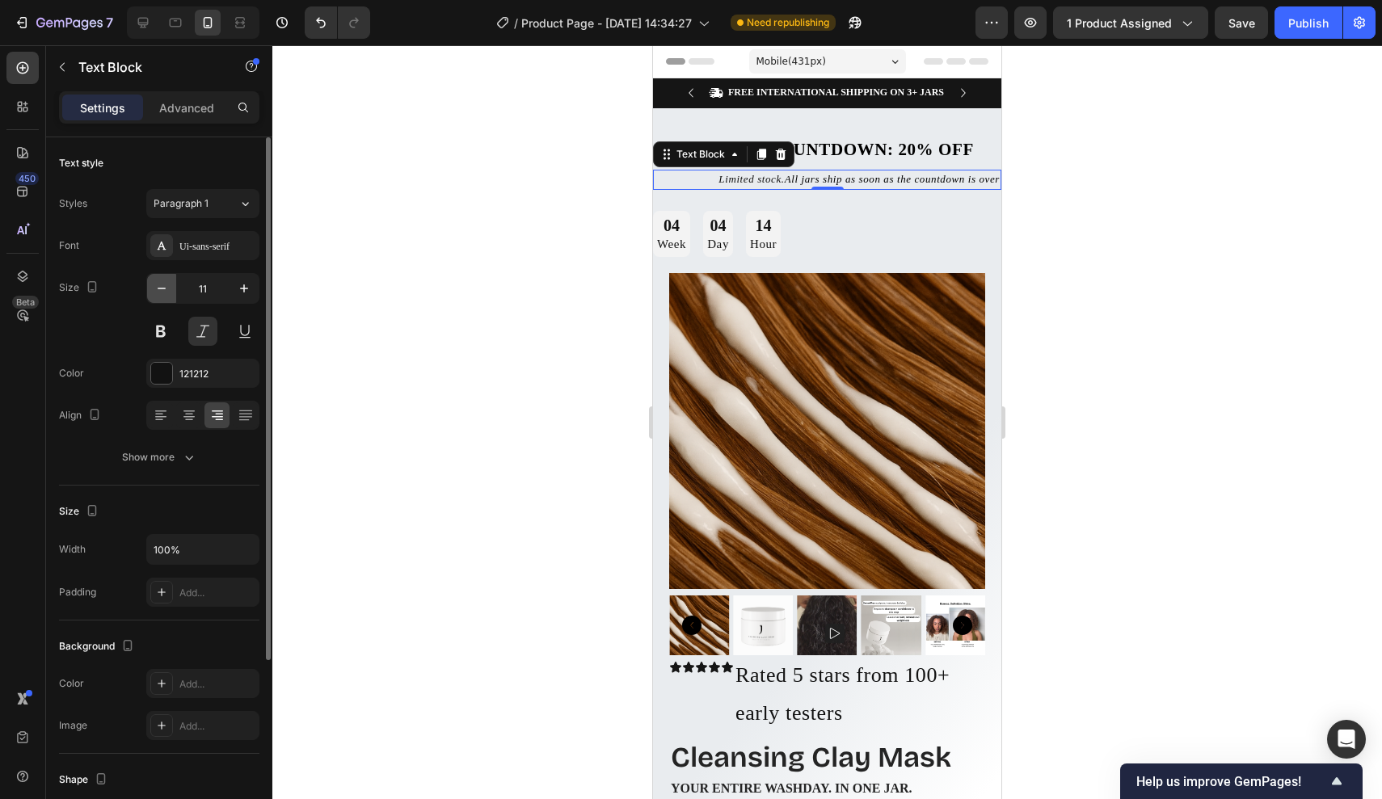
type input "10"
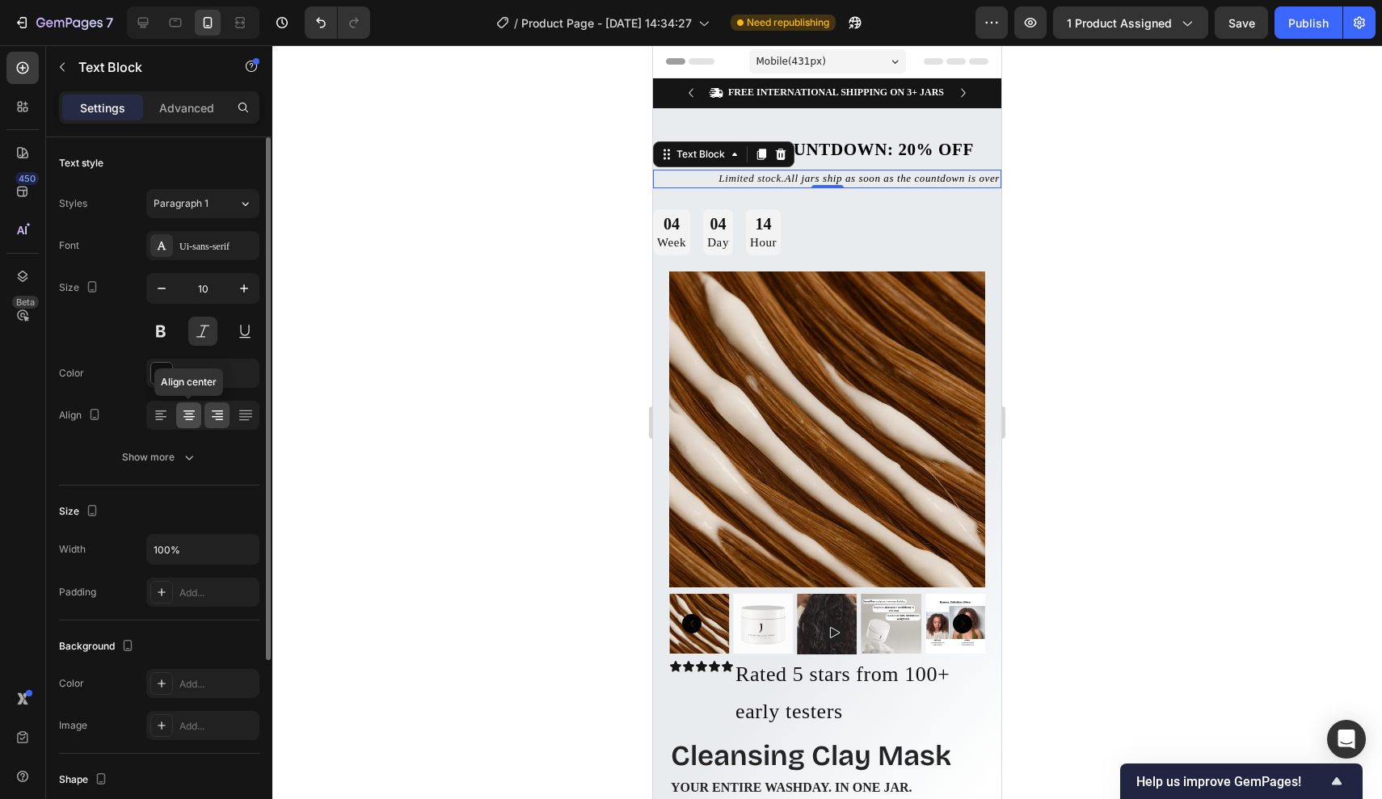
click at [183, 415] on icon at bounding box center [189, 415] width 16 height 16
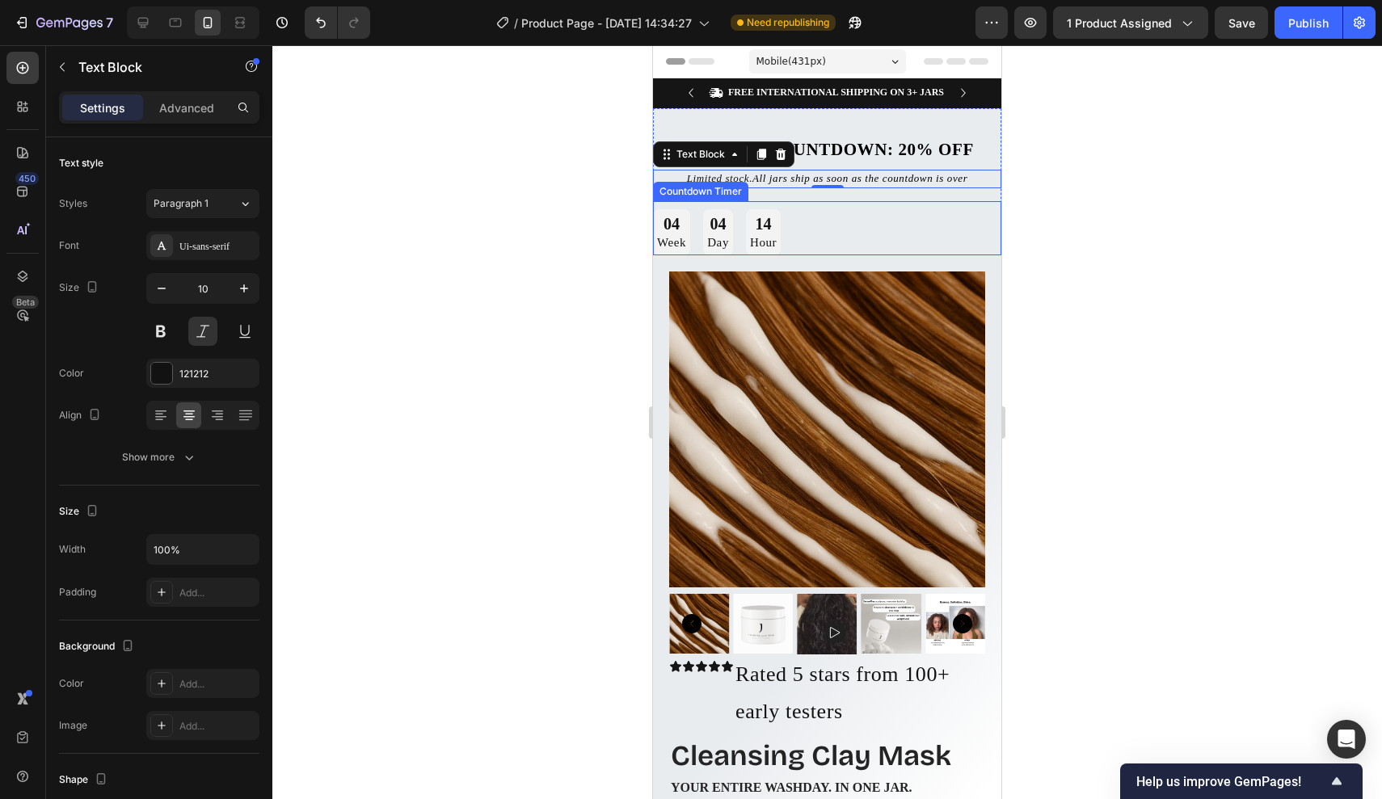
click at [770, 219] on div "14" at bounding box center [763, 223] width 27 height 21
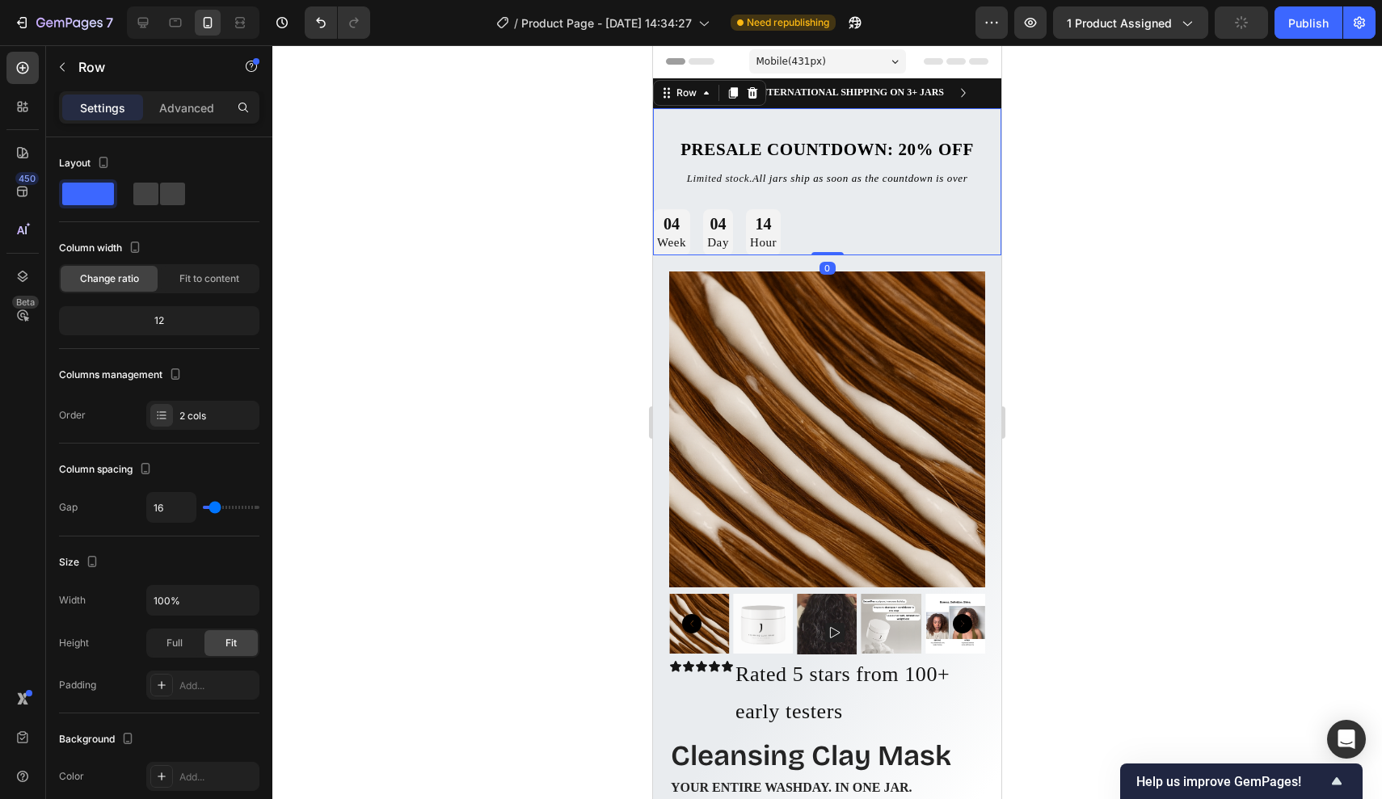
click at [856, 196] on div "Presale Countdown: 20% off Text Block Limited stock. All jars ship as soon as t…" at bounding box center [827, 182] width 348 height 148
click at [841, 190] on div "Presale Countdown: 20% off Text Block Limited stock. All jars ship as soon as t…" at bounding box center [827, 182] width 348 height 148
click at [819, 183] on span "All jars ship as soon as the countdown is over" at bounding box center [860, 178] width 215 height 12
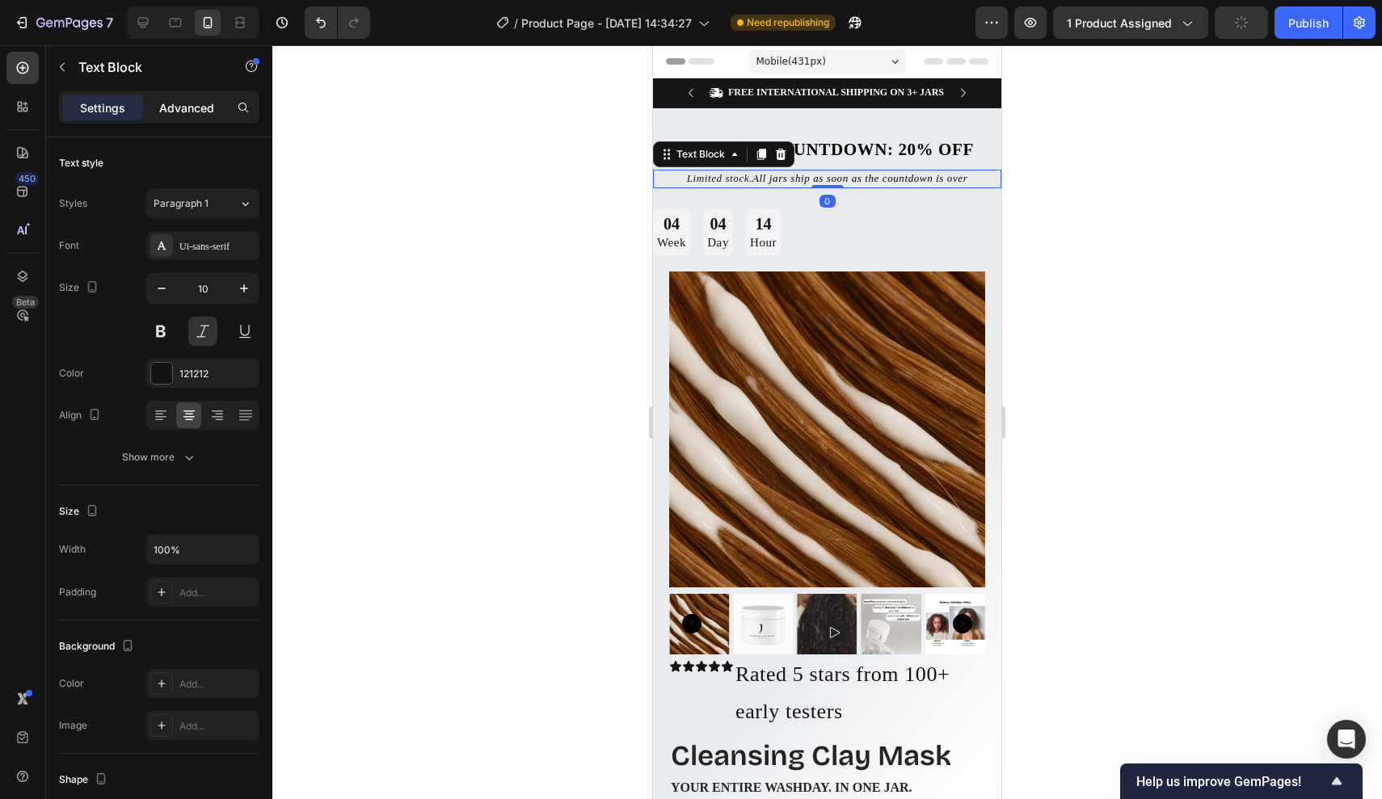
click at [192, 116] on p "Advanced" at bounding box center [186, 107] width 55 height 17
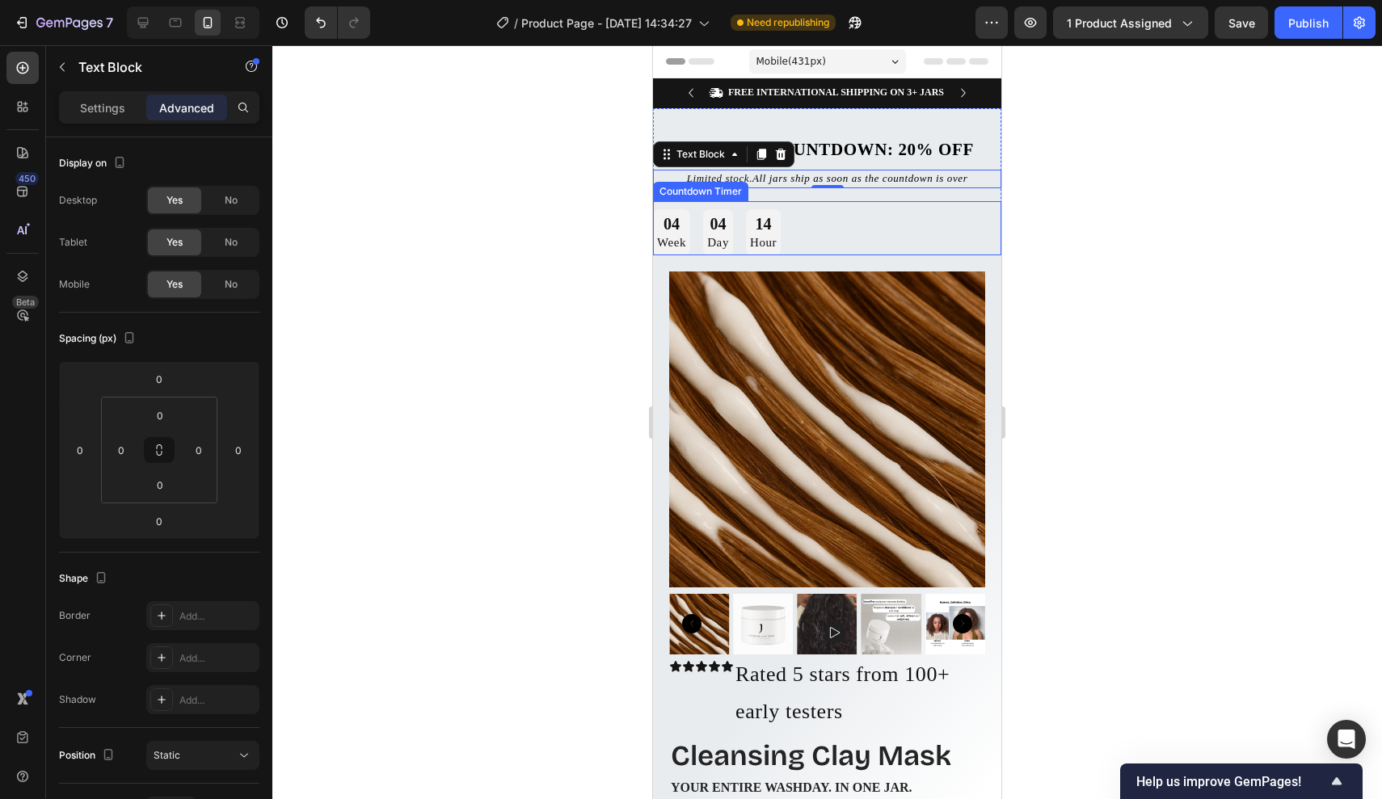
click at [824, 200] on div "0" at bounding box center [828, 201] width 16 height 13
click at [786, 196] on div "Presale Countdown: 20% off Text Block Limited stock. All jars ship as soon as t…" at bounding box center [827, 182] width 348 height 148
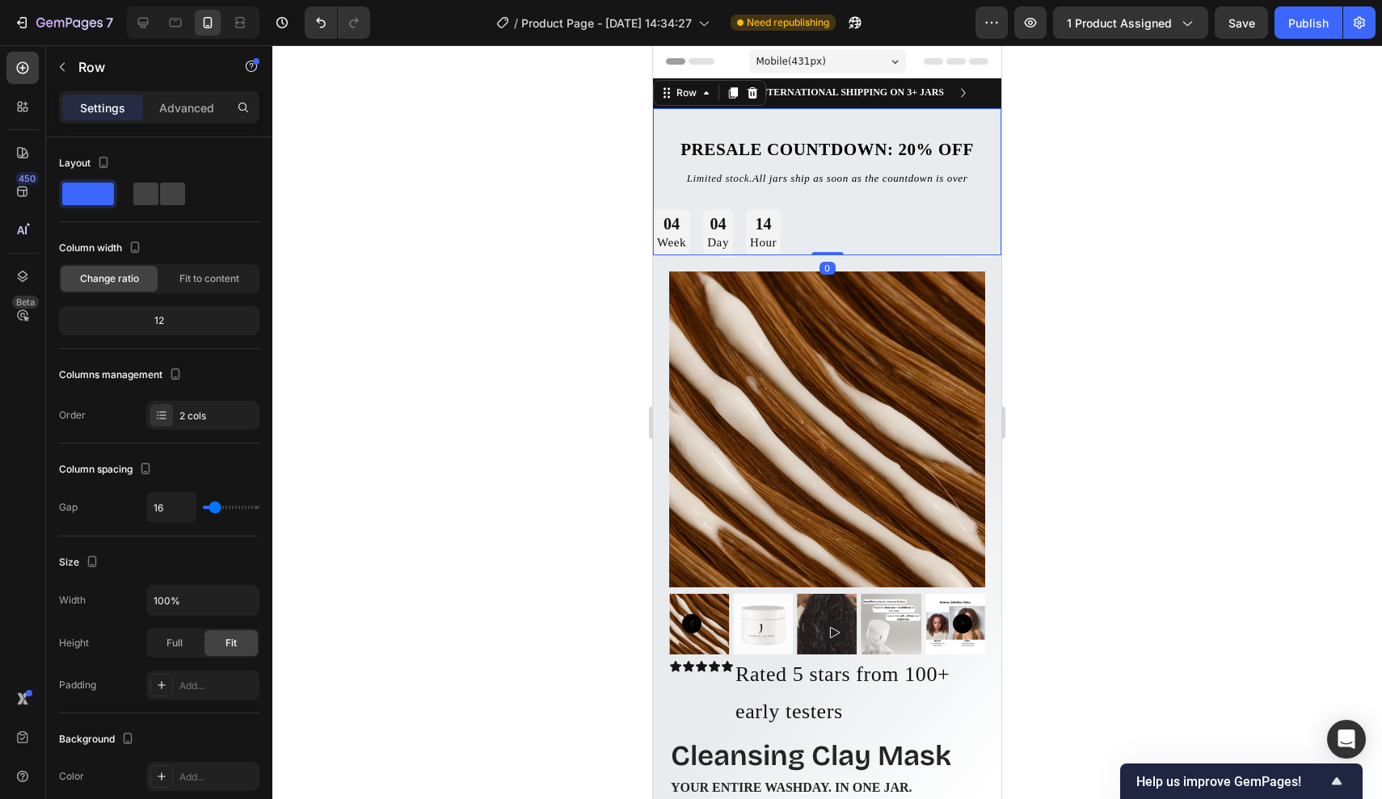
click at [747, 197] on div "Presale Countdown: 20% off Text Block Limited stock. All jars ship as soon as t…" at bounding box center [827, 182] width 348 height 148
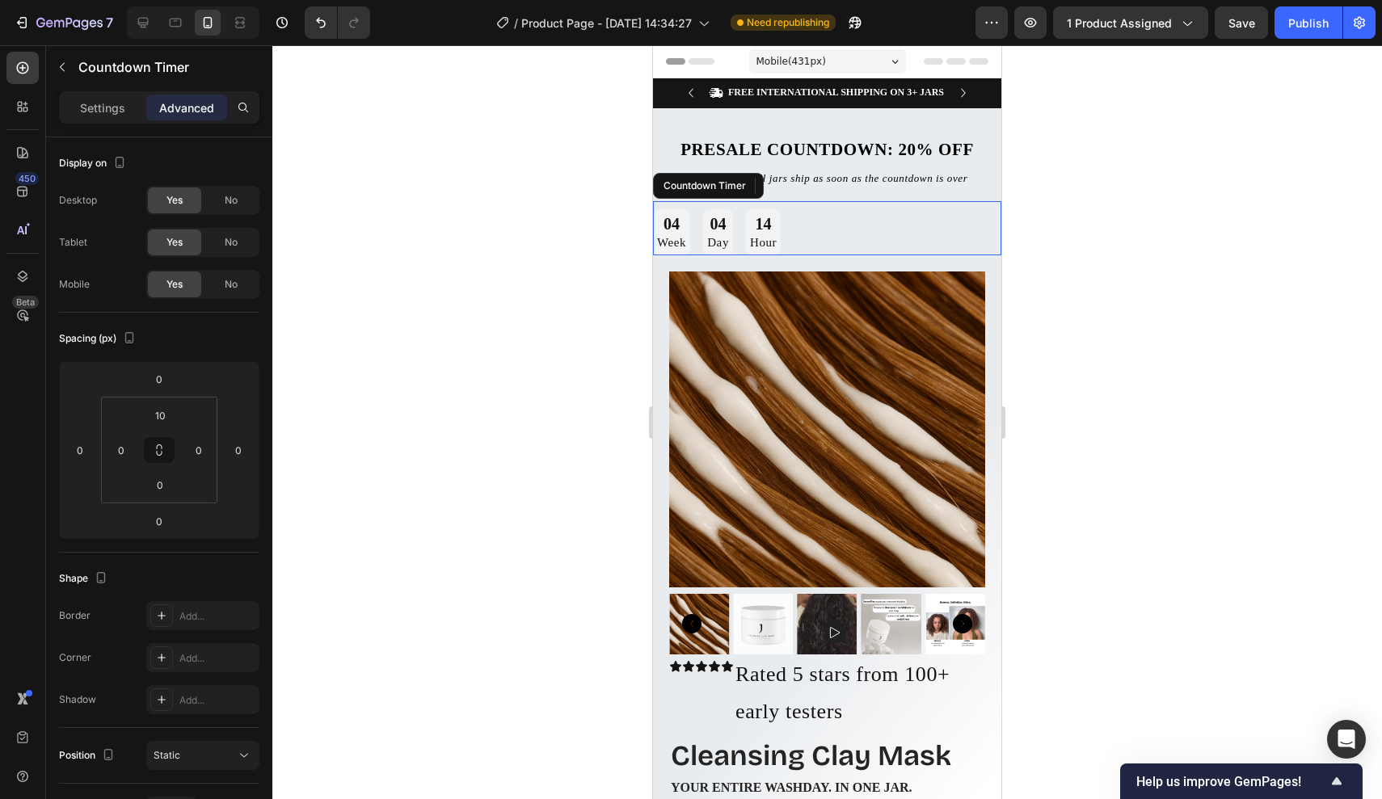
click at [819, 228] on div "04 Week 04 Day 14 Hour" at bounding box center [827, 232] width 348 height 46
click at [171, 421] on input "10" at bounding box center [160, 415] width 32 height 24
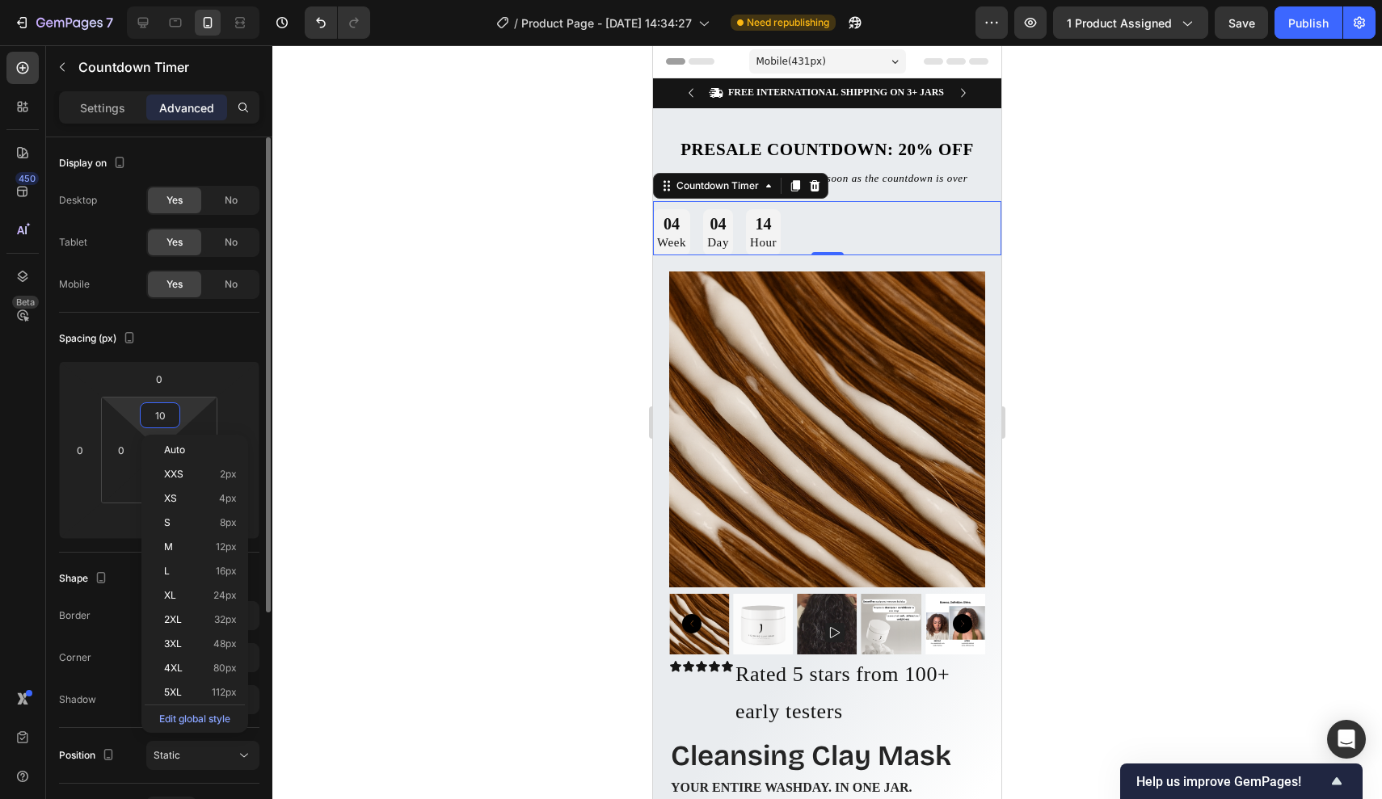
type input "0"
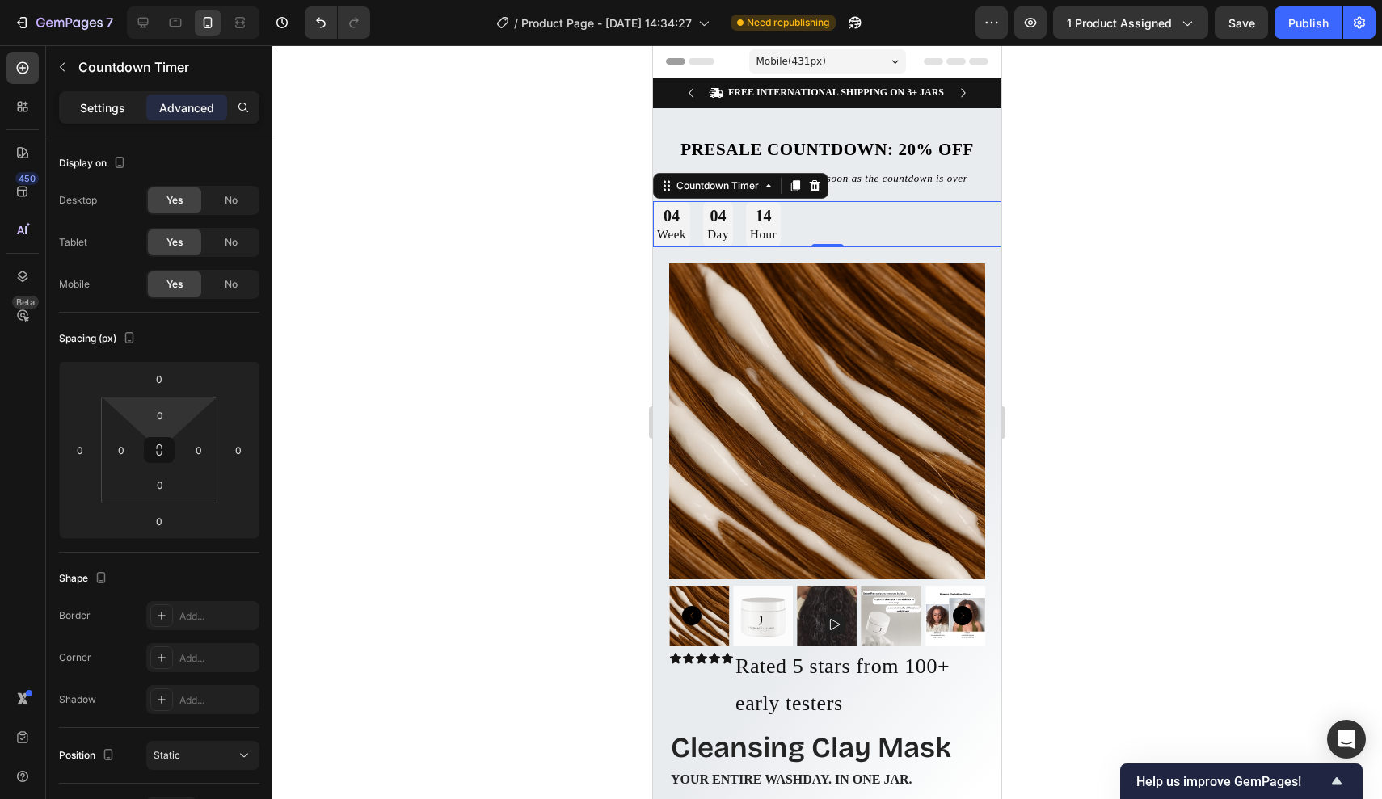
click at [119, 109] on p "Settings" at bounding box center [102, 107] width 45 height 17
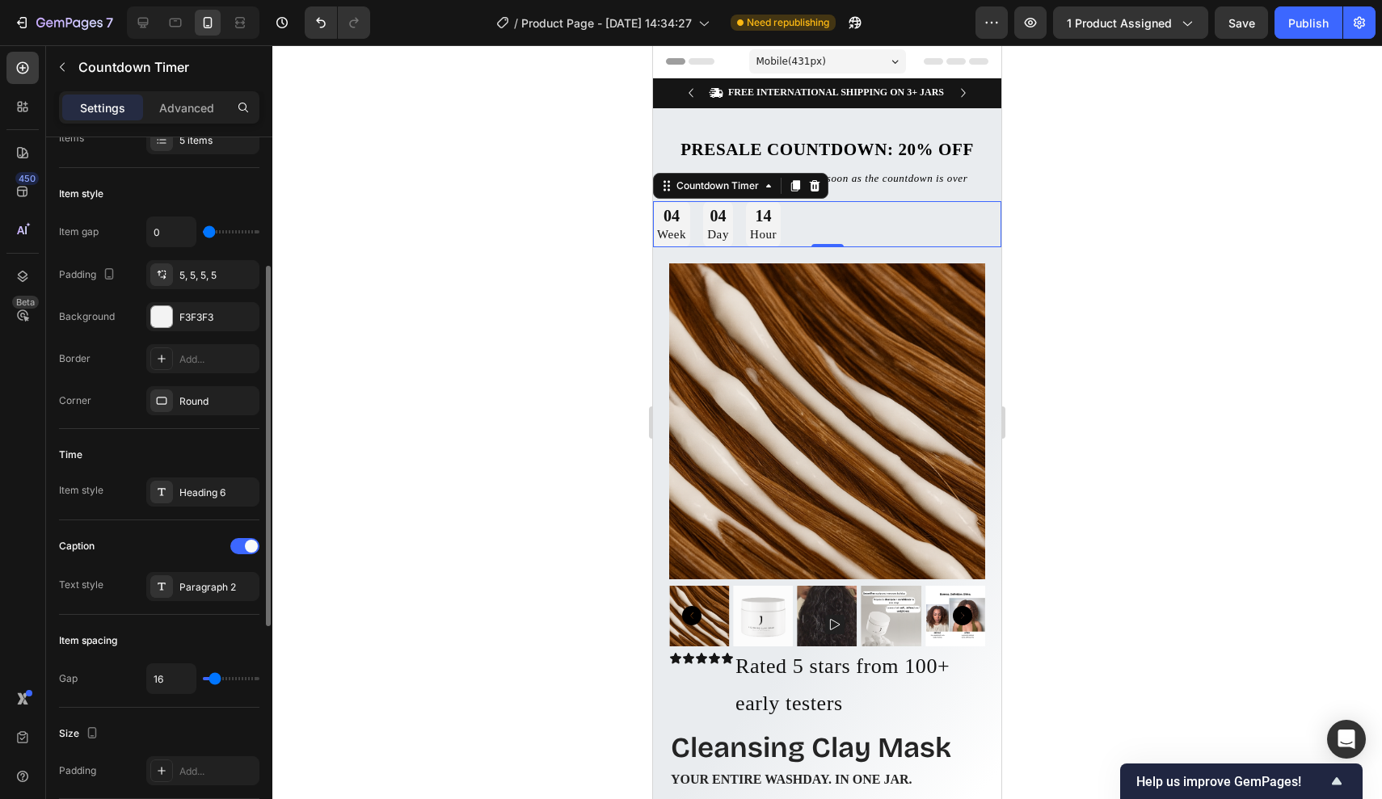
scroll to position [681, 0]
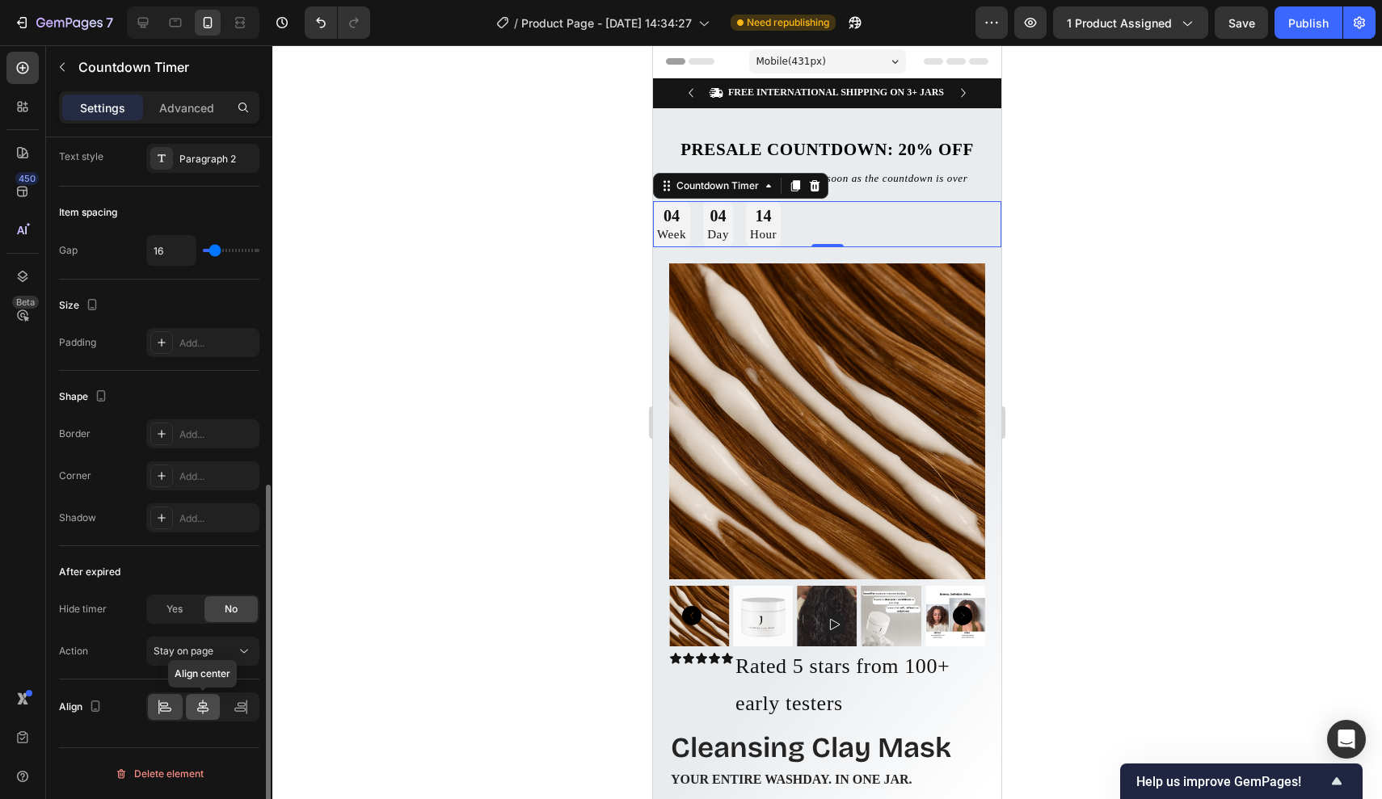
click at [204, 711] on icon at bounding box center [202, 707] width 11 height 15
click at [1094, 248] on div at bounding box center [827, 422] width 1110 height 754
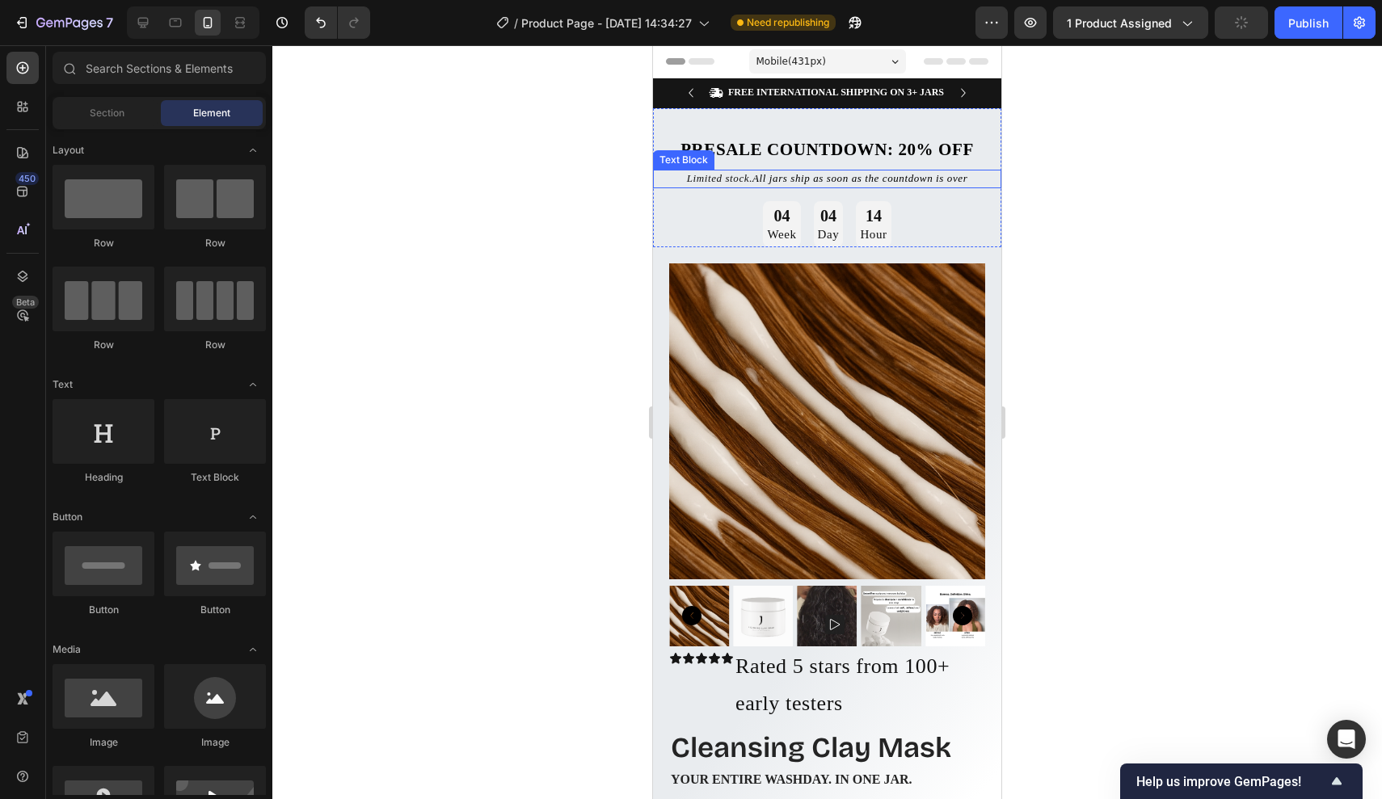
click at [888, 182] on span "All jars ship as soon as the countdown is over" at bounding box center [860, 178] width 215 height 12
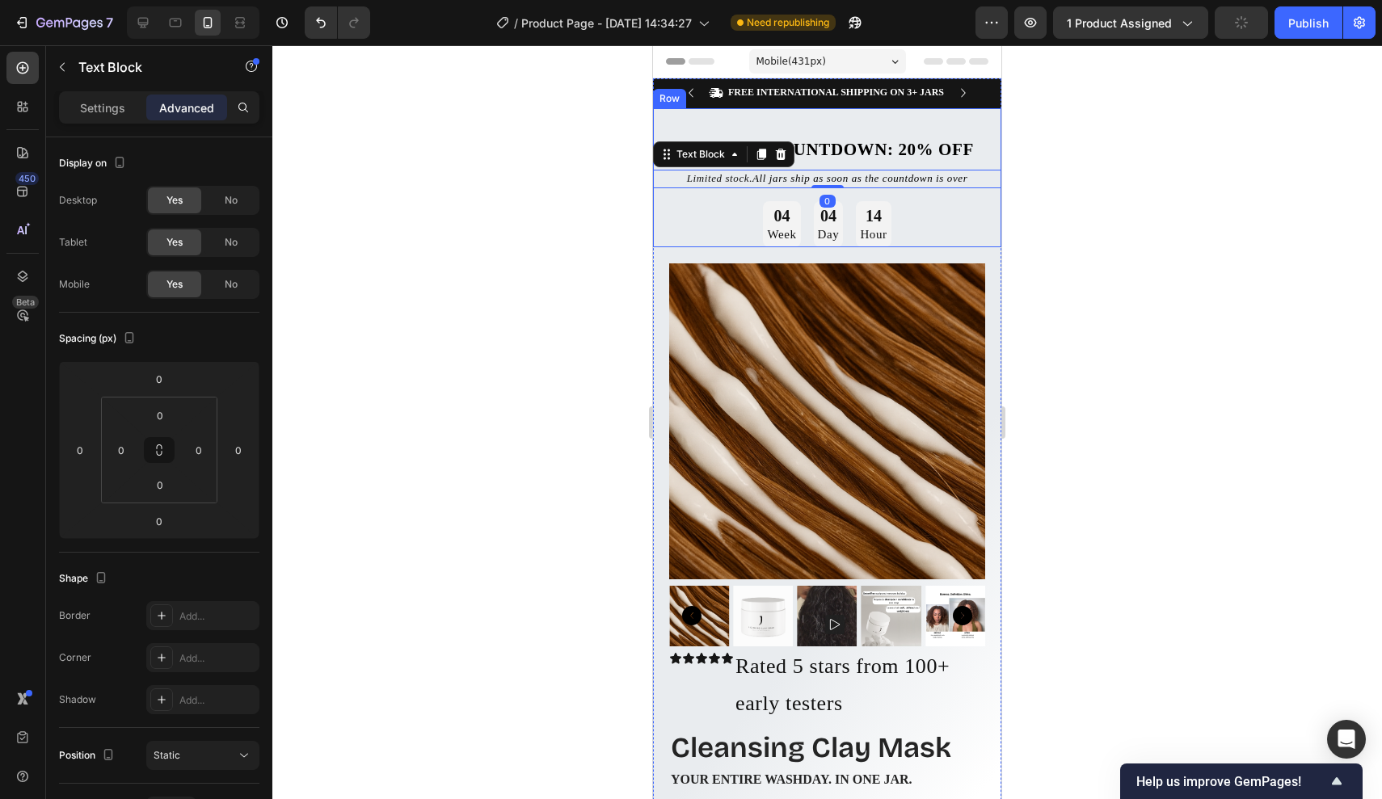
click at [867, 189] on div "Presale Countdown: 20% off Text Block Limited stock. All jars ship as soon as t…" at bounding box center [827, 178] width 348 height 140
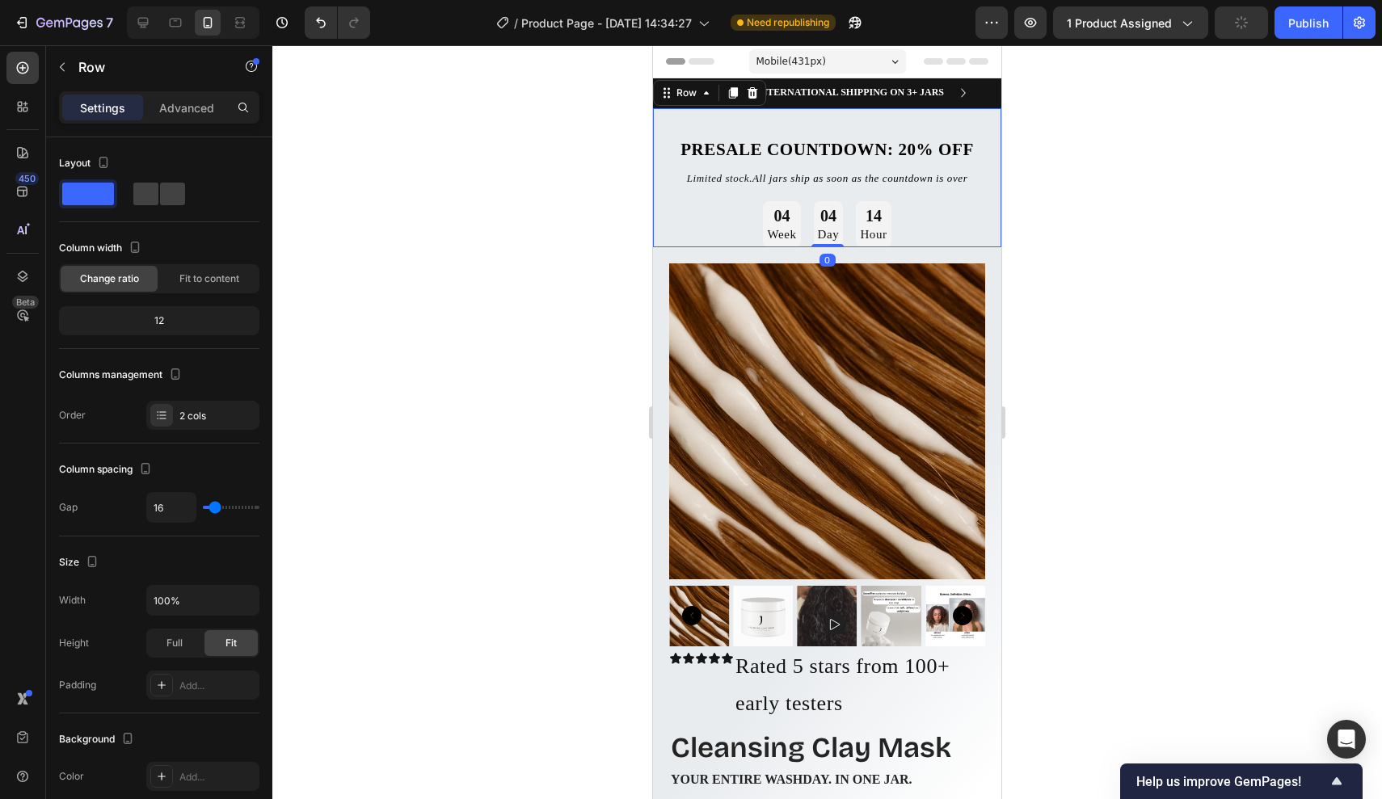
click at [858, 189] on div "Presale Countdown: 20% off Text Block Limited stock. All jars ship as soon as t…" at bounding box center [827, 178] width 348 height 140
click at [844, 170] on div "Limited stock. All jars ship as soon as the countdown is over" at bounding box center [827, 179] width 348 height 19
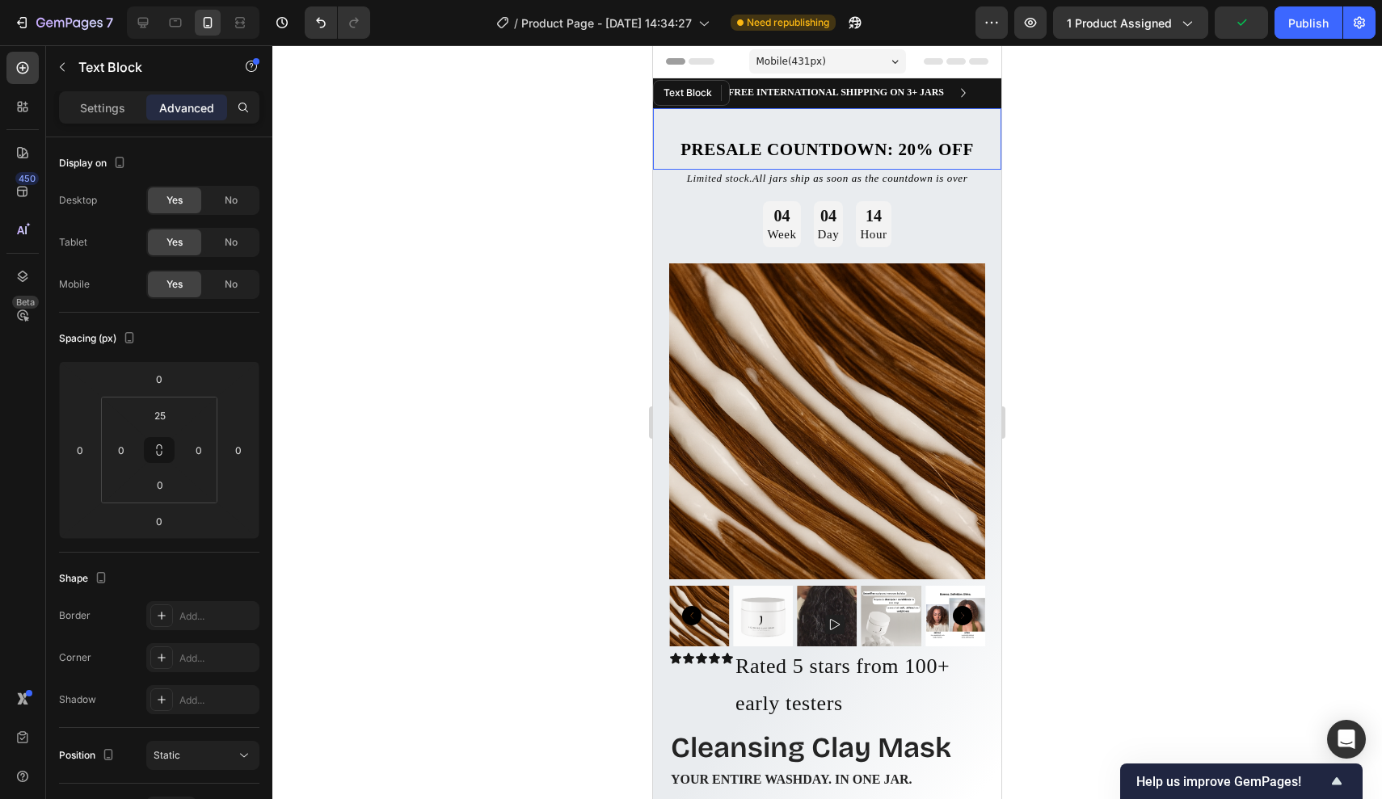
click at [837, 162] on p "Presale Countdown: 20% off" at bounding box center [827, 149] width 345 height 39
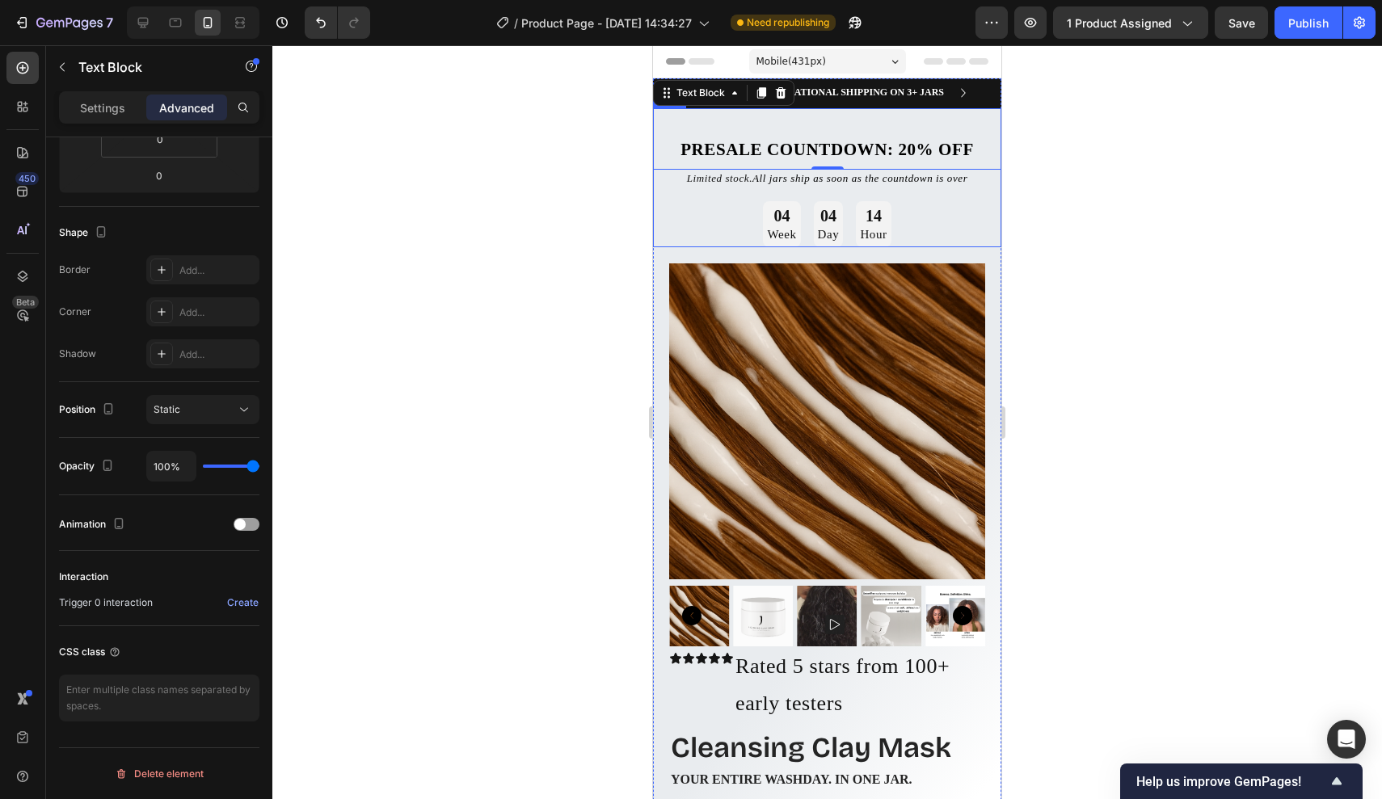
click at [770, 192] on div "Presale Countdown: 20% off Text Block 0 Limited stock. All jars ship as soon as…" at bounding box center [827, 178] width 348 height 140
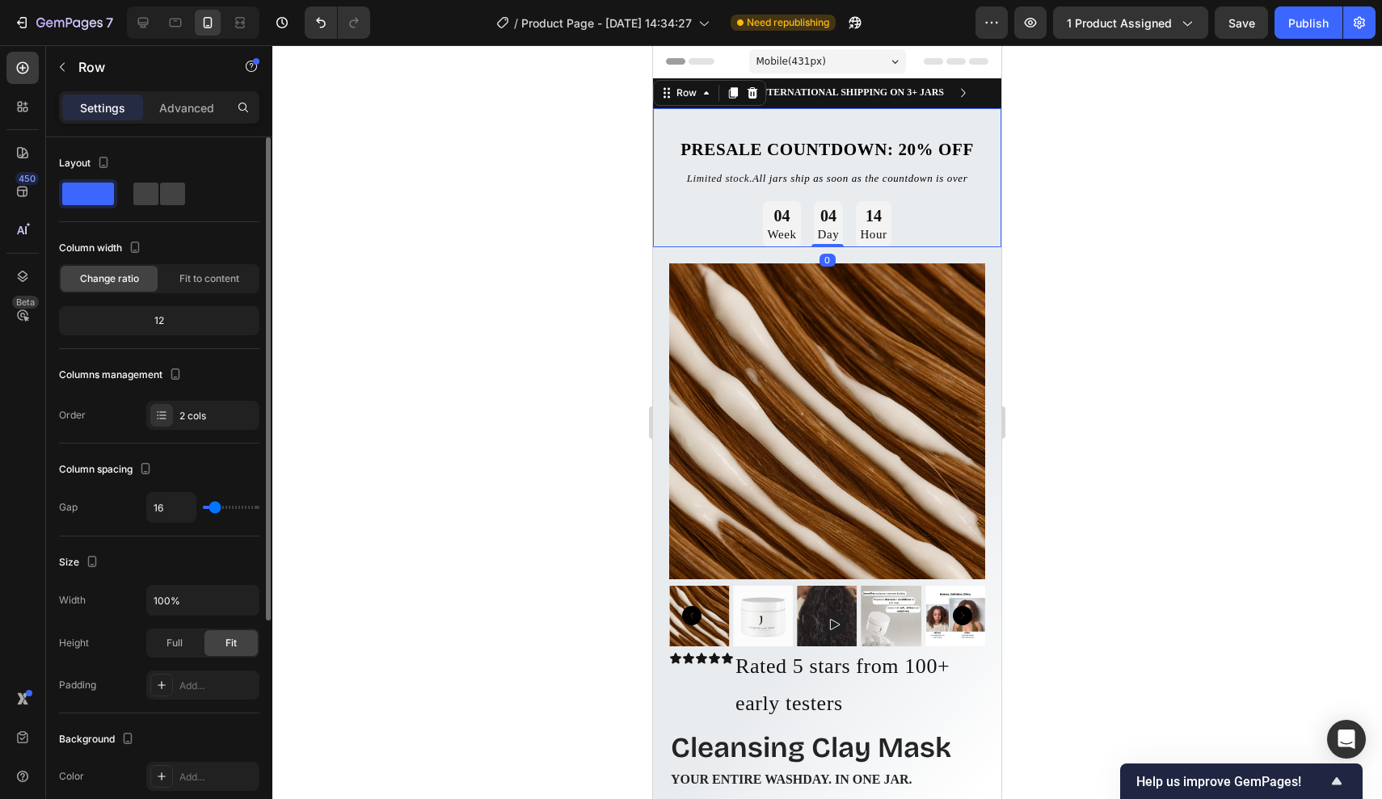
click at [727, 193] on div "Presale Countdown: 20% off Text Block Limited stock. All jars ship as soon as t…" at bounding box center [827, 178] width 348 height 140
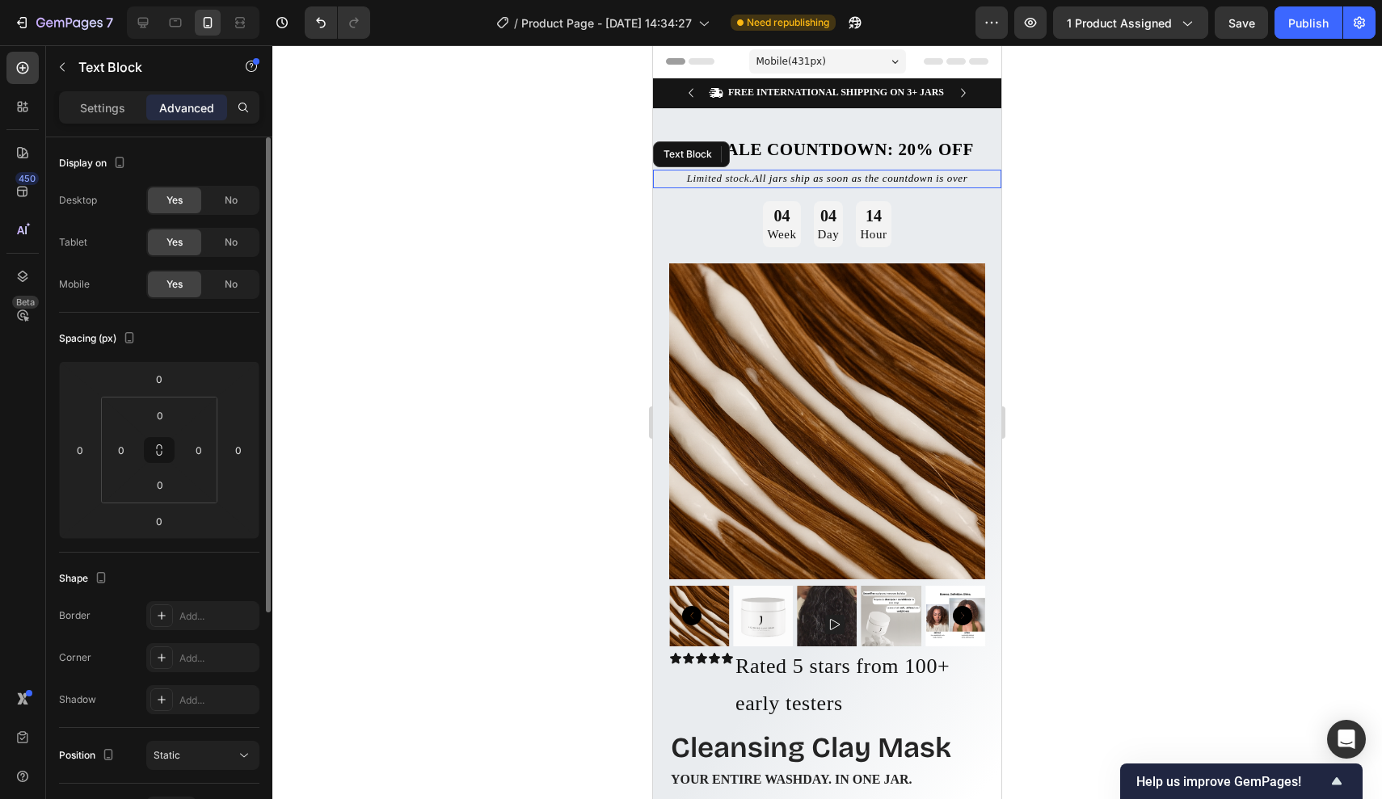
click at [725, 182] on span "Limited stock." at bounding box center [719, 178] width 65 height 12
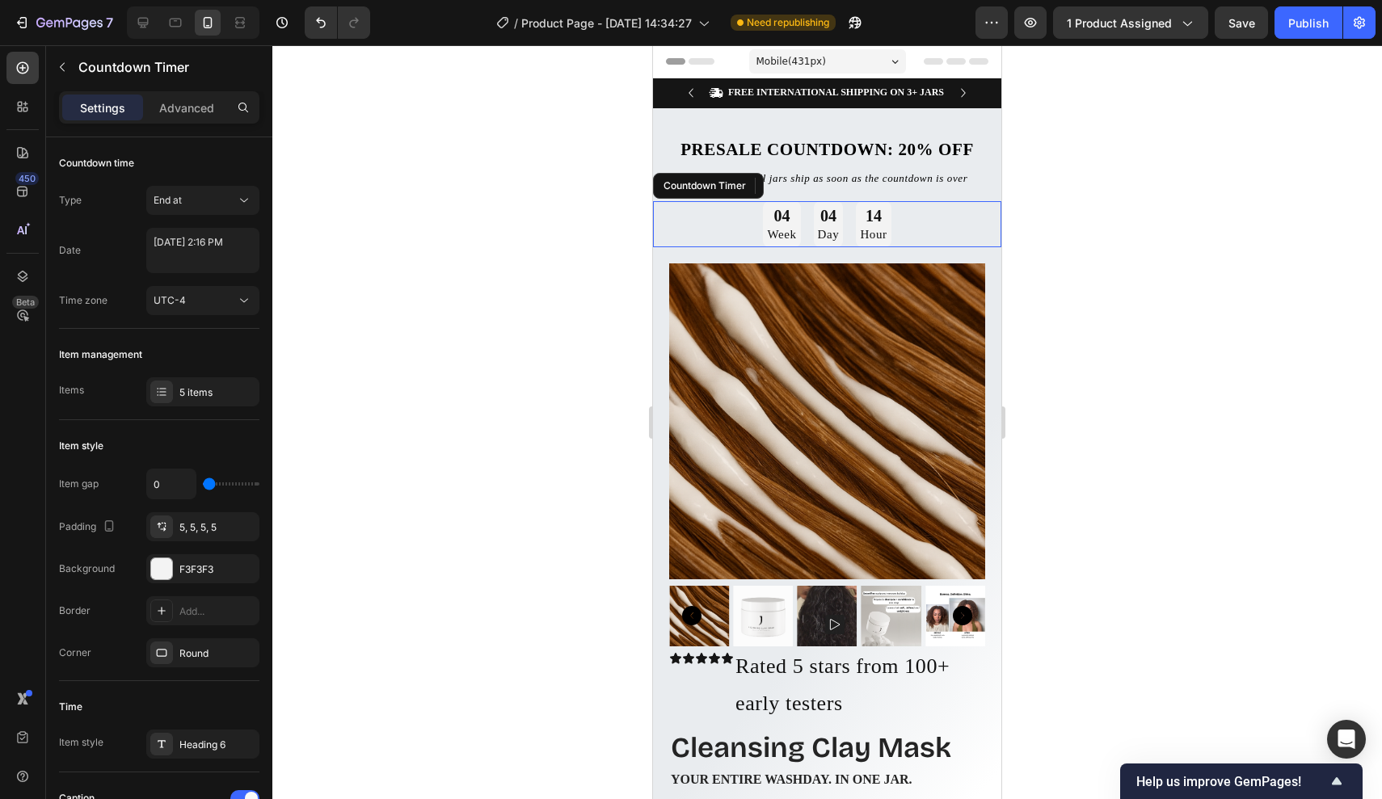
click at [712, 204] on div "04 Week 04 Day 14 Hour" at bounding box center [827, 224] width 348 height 46
click at [715, 198] on div "Countdown Timer" at bounding box center [740, 186] width 175 height 26
click at [685, 211] on div "04 Week 04 Day 14 Hour" at bounding box center [827, 224] width 348 height 46
click at [936, 192] on div "Presale Countdown: 20% off Text Block Limited stock. All jars ship as soon as t…" at bounding box center [827, 178] width 348 height 140
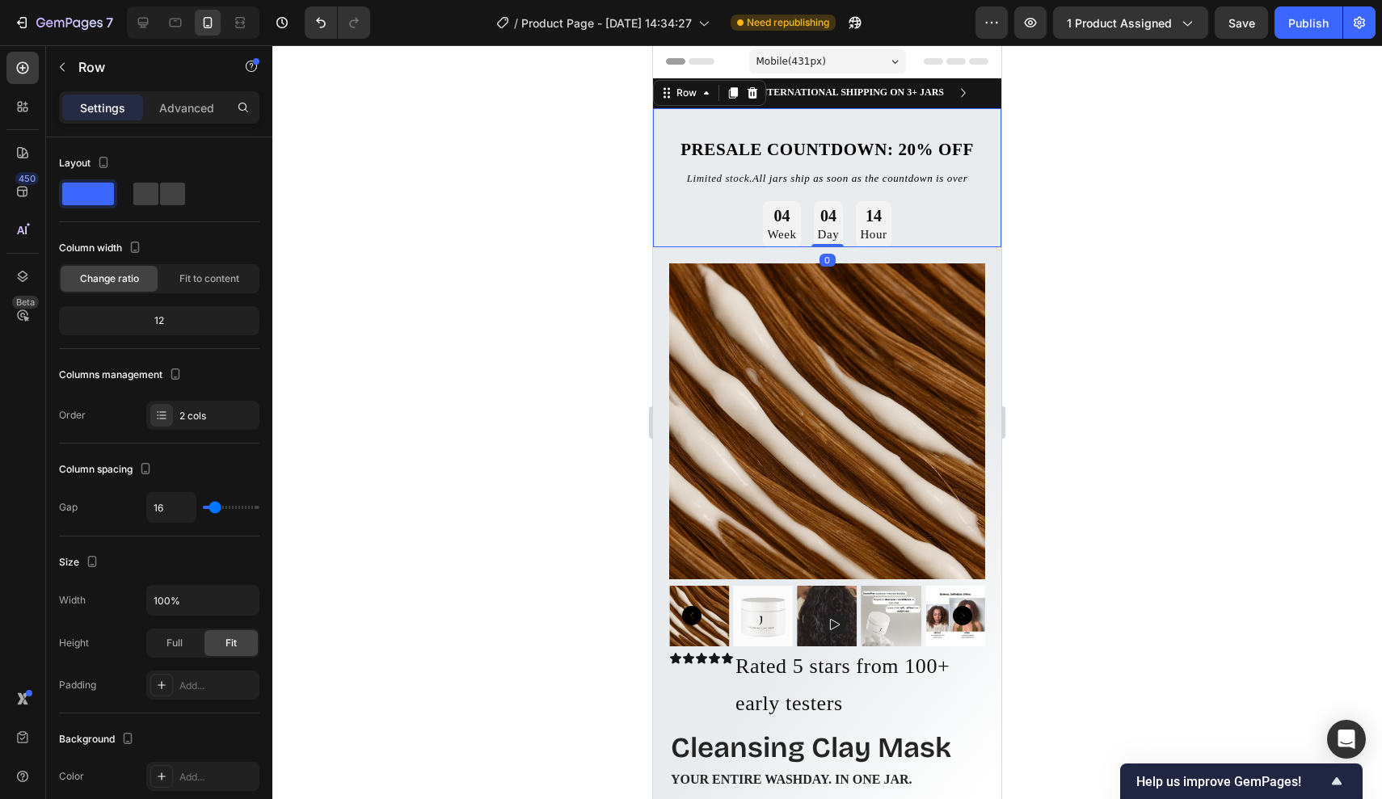
click at [940, 195] on div "Presale Countdown: 20% off Text Block Limited stock. All jars ship as soon as t…" at bounding box center [827, 178] width 348 height 140
click at [940, 200] on div "Presale Countdown: 20% off Text Block Limited stock. All jars ship as soon as t…" at bounding box center [827, 178] width 348 height 140
click at [879, 200] on div "Presale Countdown: 20% off Text Block Limited stock. All jars ship as soon as t…" at bounding box center [827, 178] width 348 height 140
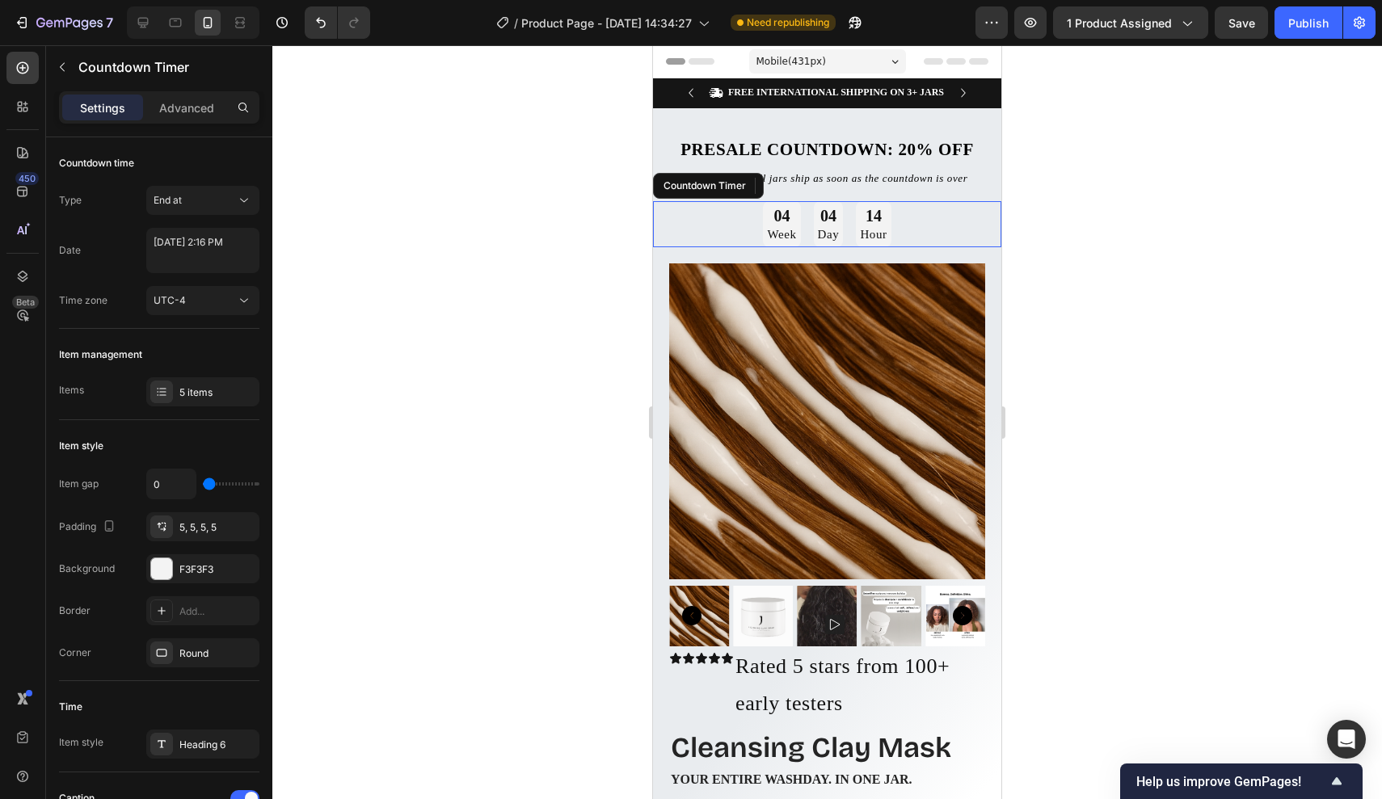
click at [830, 209] on div "04" at bounding box center [829, 215] width 22 height 21
click at [846, 188] on div "Limited stock. All jars ship as soon as the countdown is over" at bounding box center [827, 179] width 348 height 19
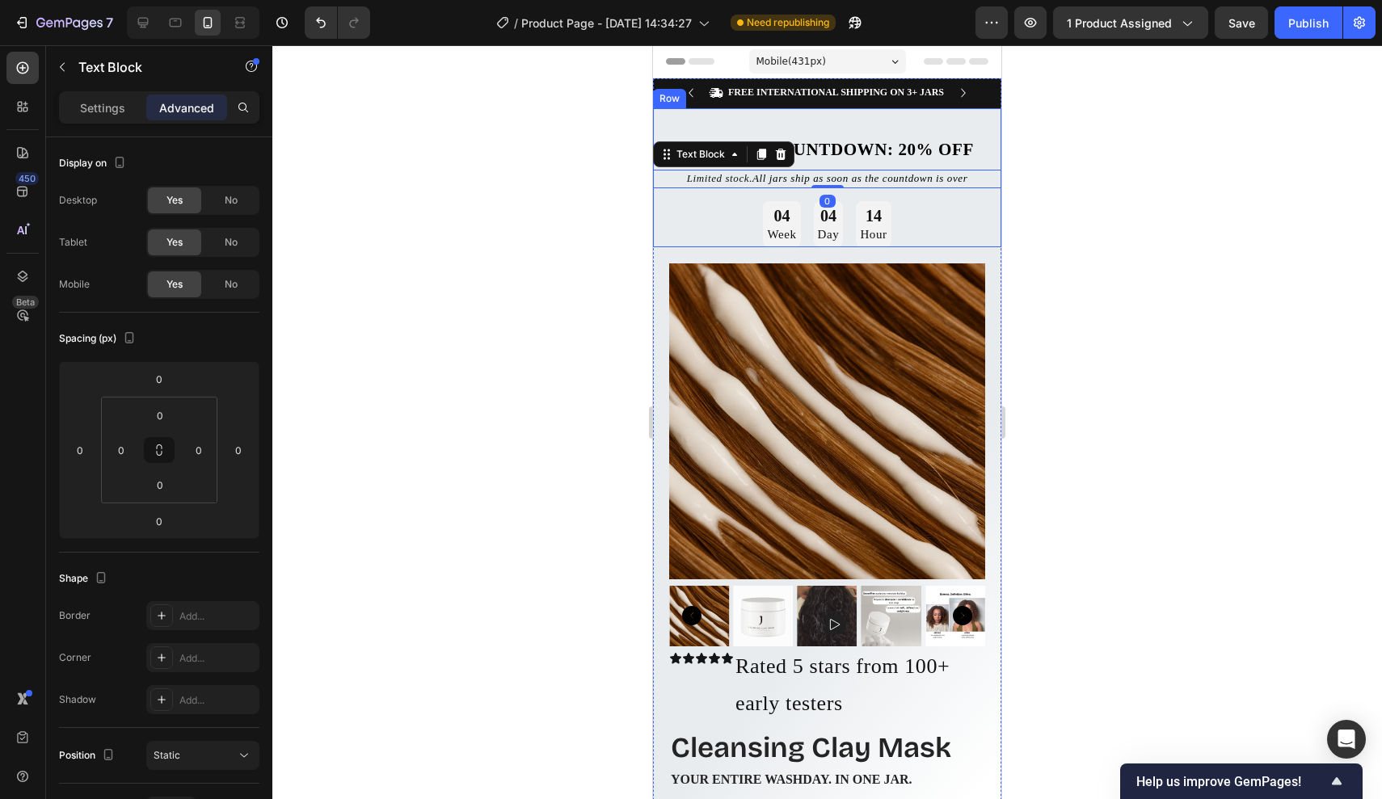
click at [1031, 215] on div at bounding box center [827, 422] width 1110 height 754
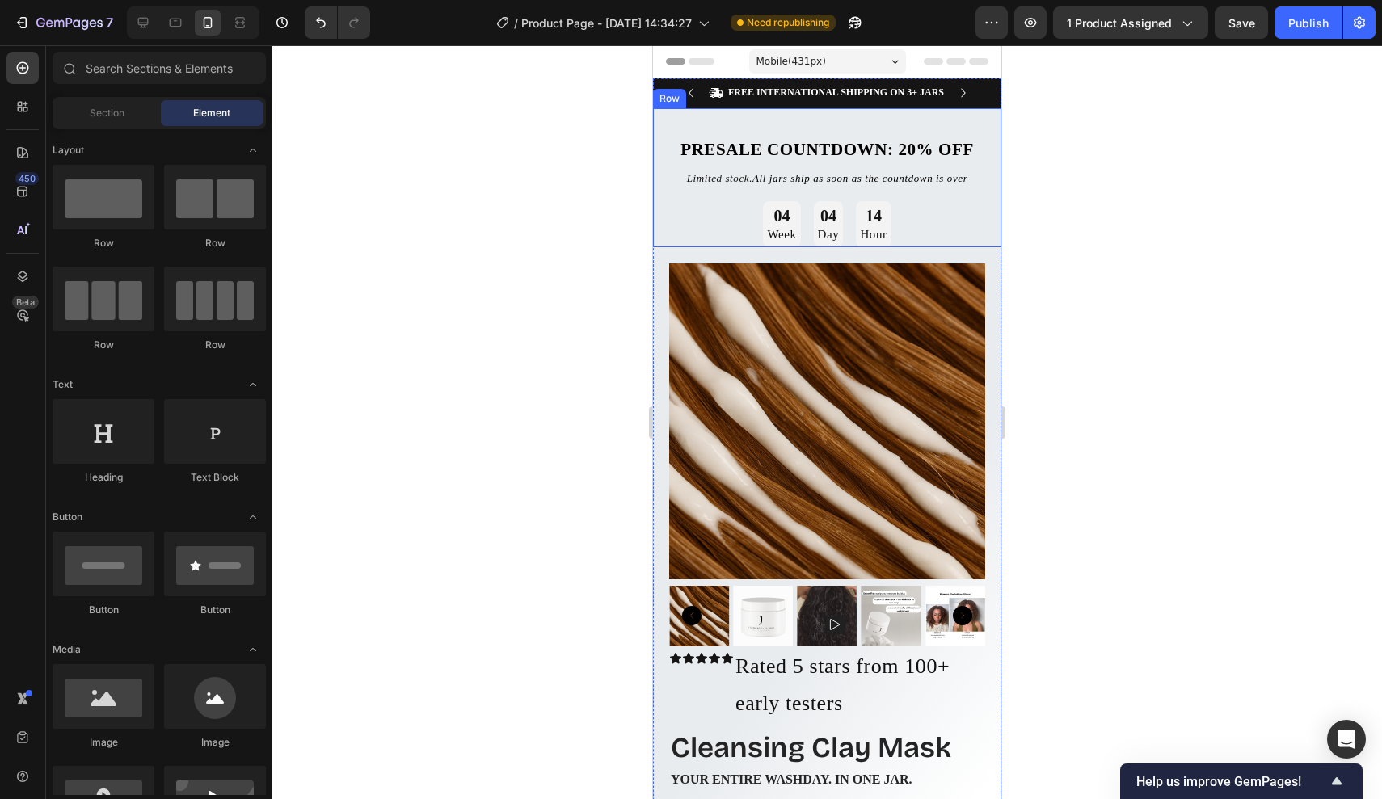
click at [1054, 217] on div at bounding box center [827, 422] width 1110 height 754
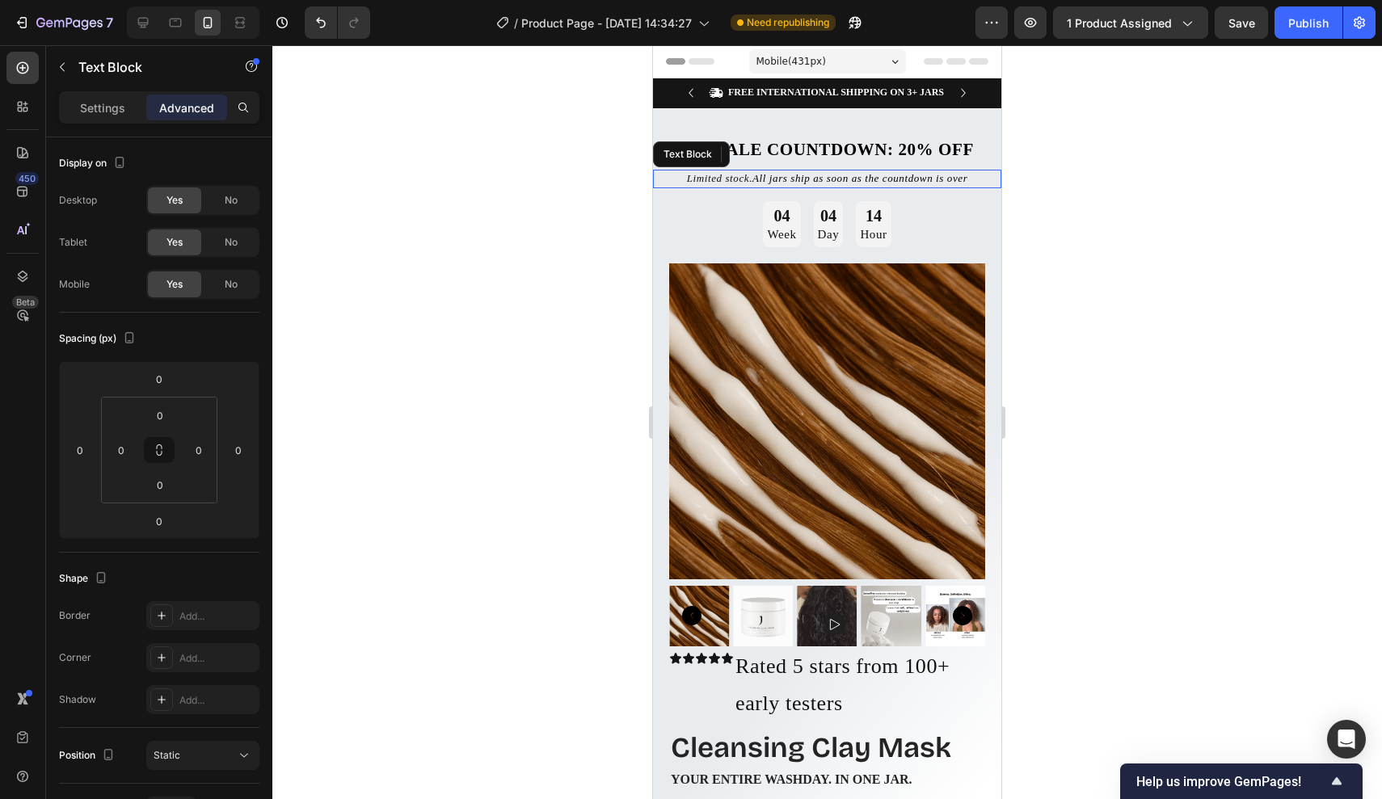
click at [830, 178] on span "All jars ship as soon as the countdown is over" at bounding box center [860, 178] width 215 height 12
click at [818, 179] on span "All jars ship as soon as the countdown is over" at bounding box center [860, 178] width 215 height 12
click at [811, 179] on span "All jars ship as soon as the countdown is over" at bounding box center [860, 178] width 215 height 12
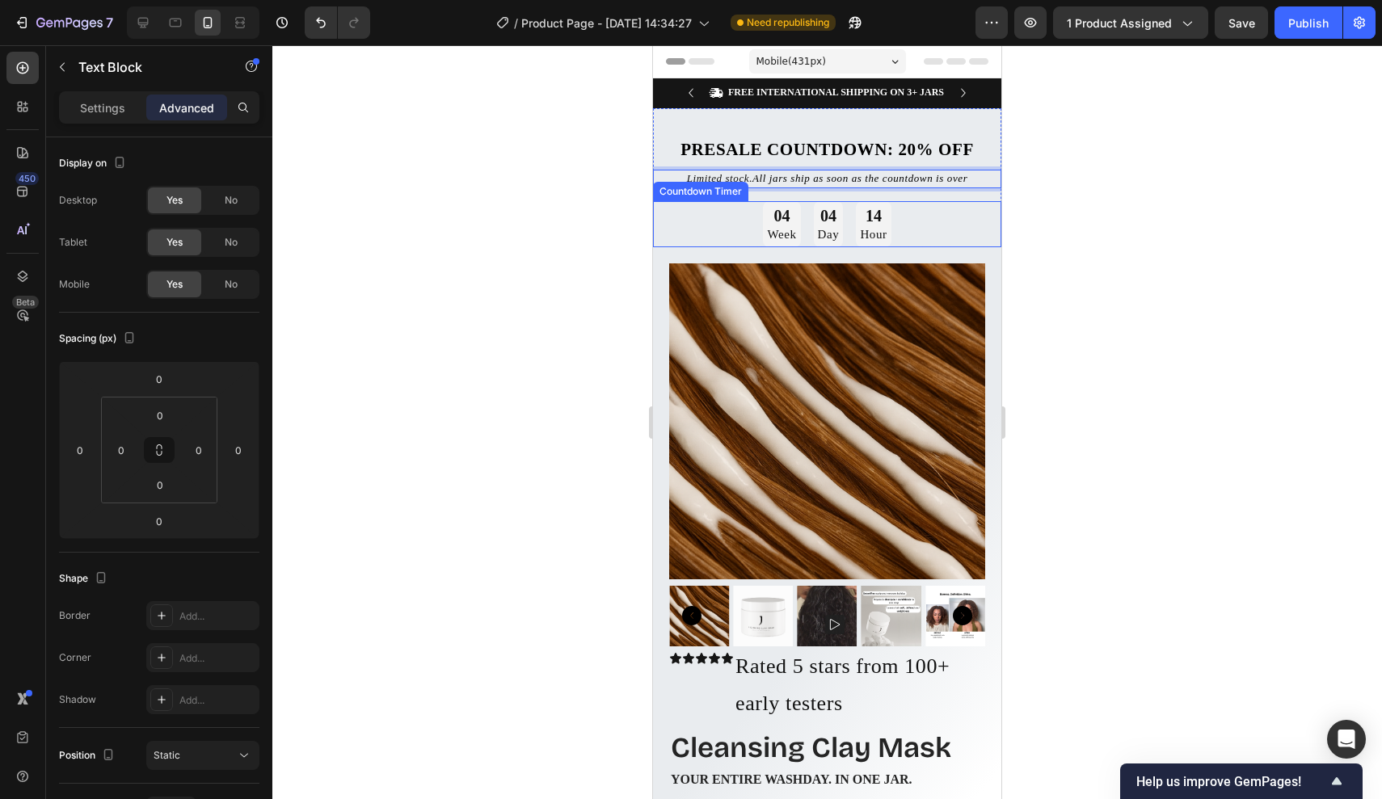
click at [1036, 241] on div at bounding box center [827, 422] width 1110 height 754
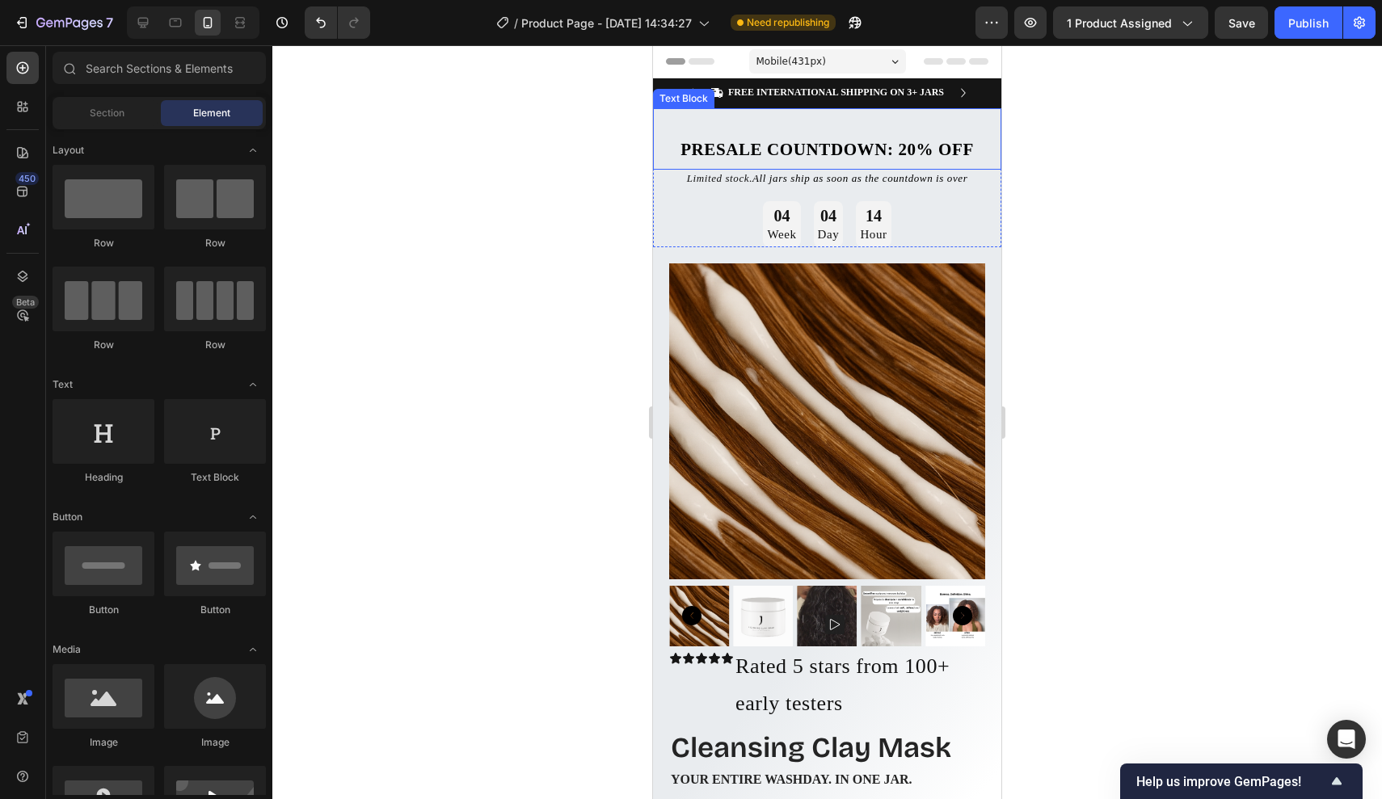
click at [848, 116] on div "Presale Countdown: 20% off Text Block" at bounding box center [827, 139] width 348 height 62
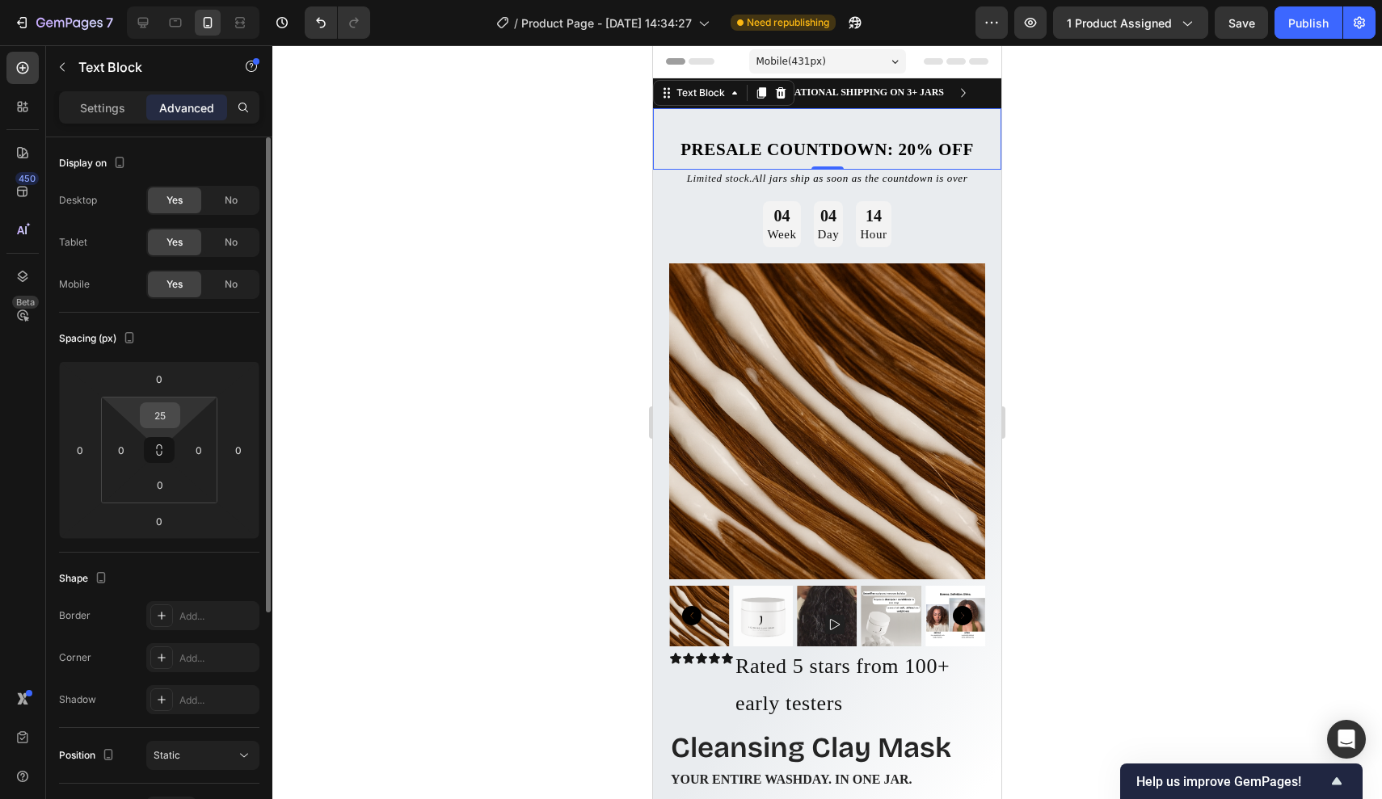
click at [171, 411] on input "25" at bounding box center [160, 415] width 32 height 24
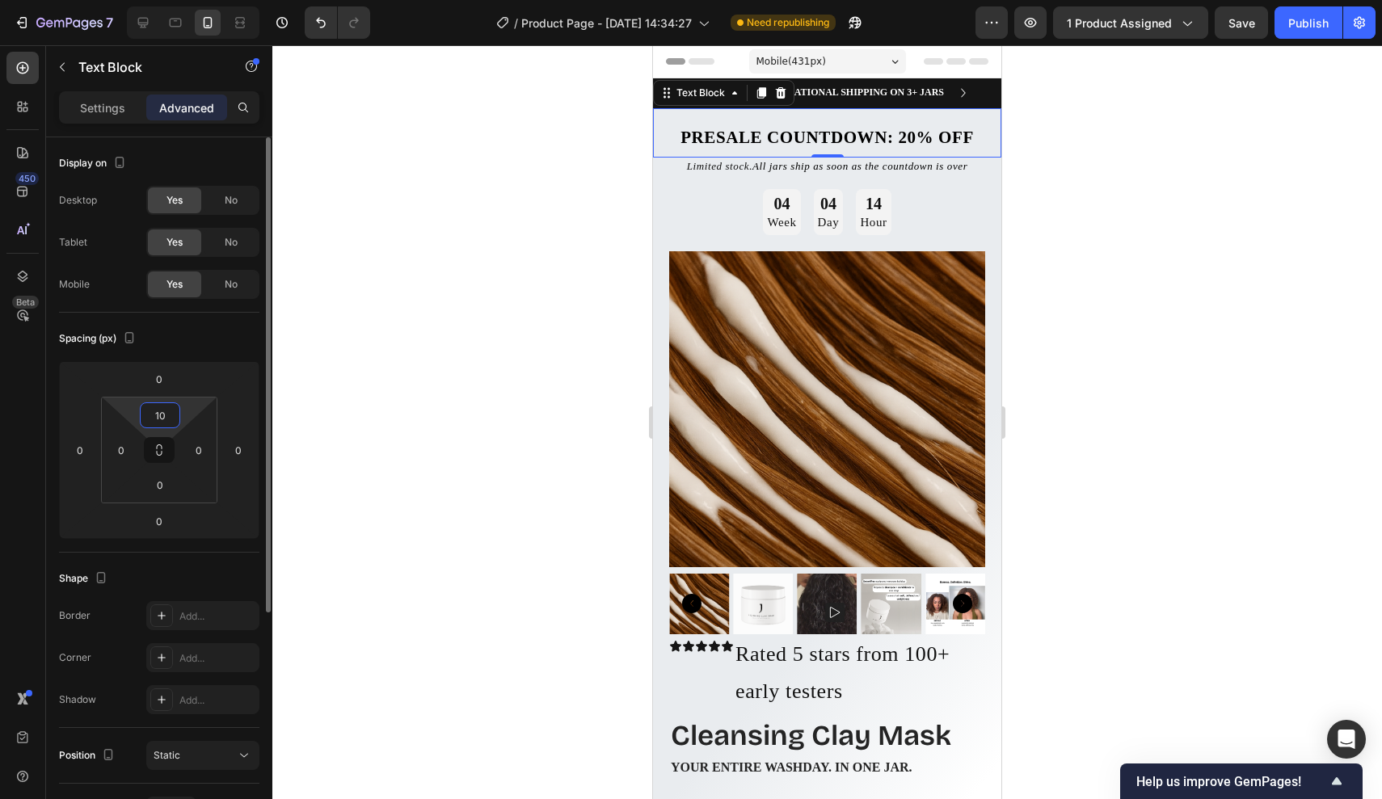
type input "1"
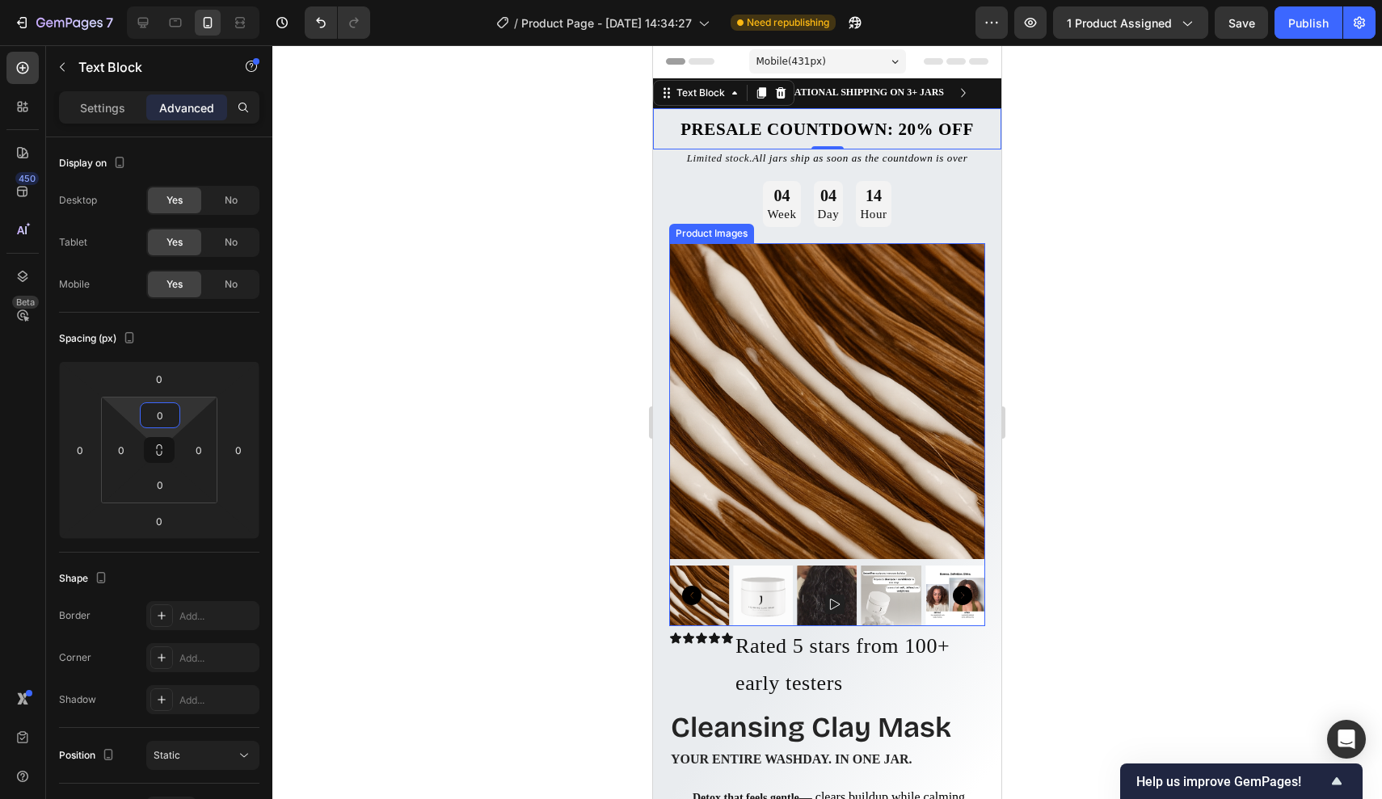
click at [1037, 257] on div at bounding box center [827, 422] width 1110 height 754
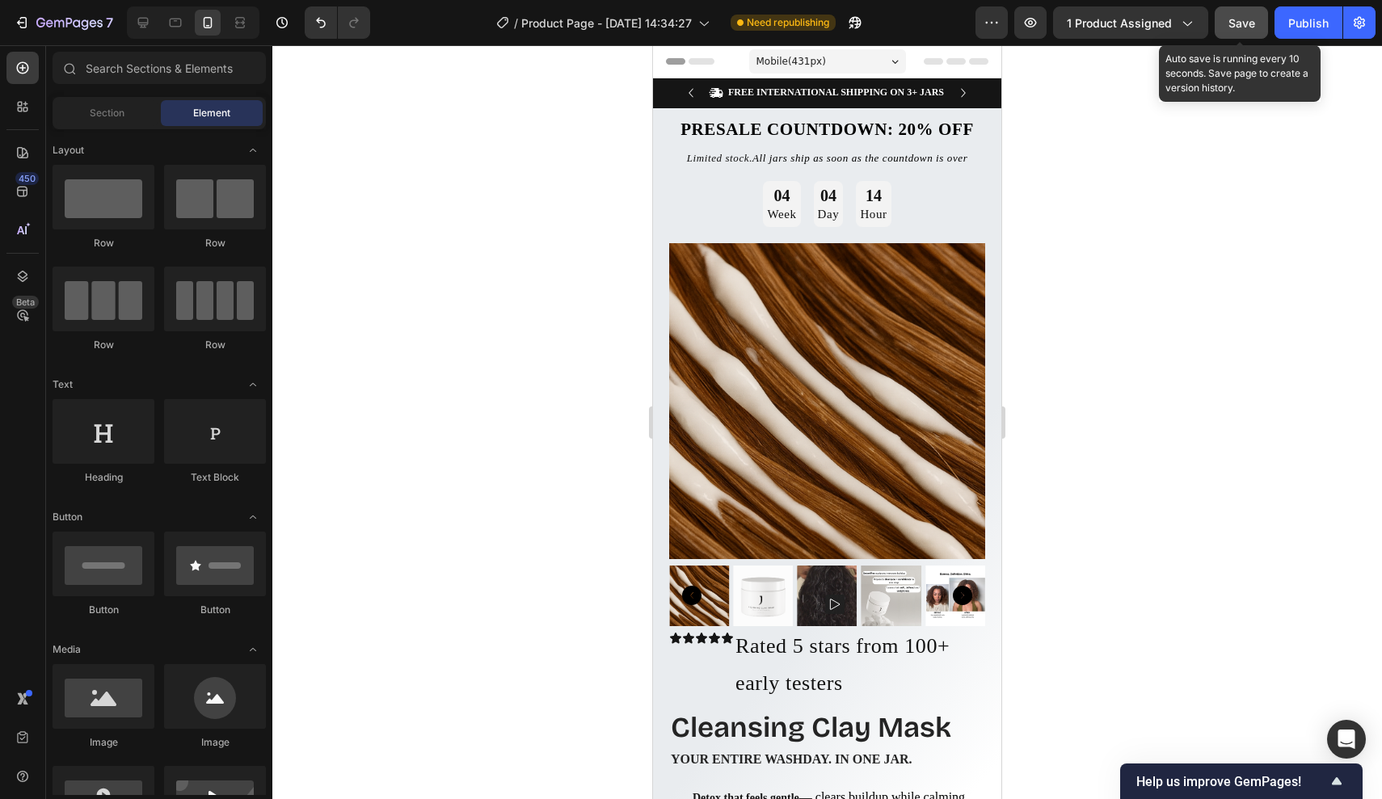
click at [1241, 31] on div "Save" at bounding box center [1242, 23] width 27 height 17
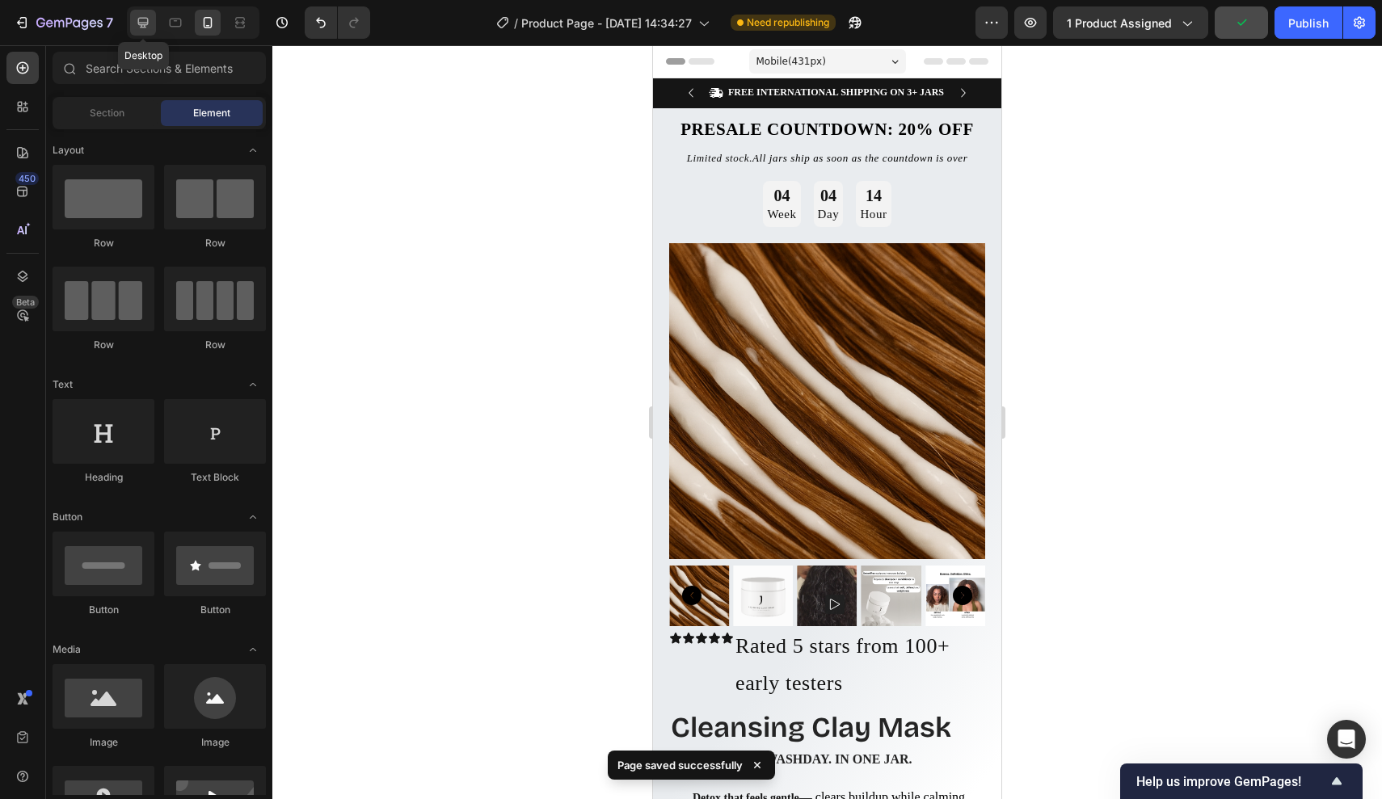
click at [137, 20] on icon at bounding box center [143, 23] width 16 height 16
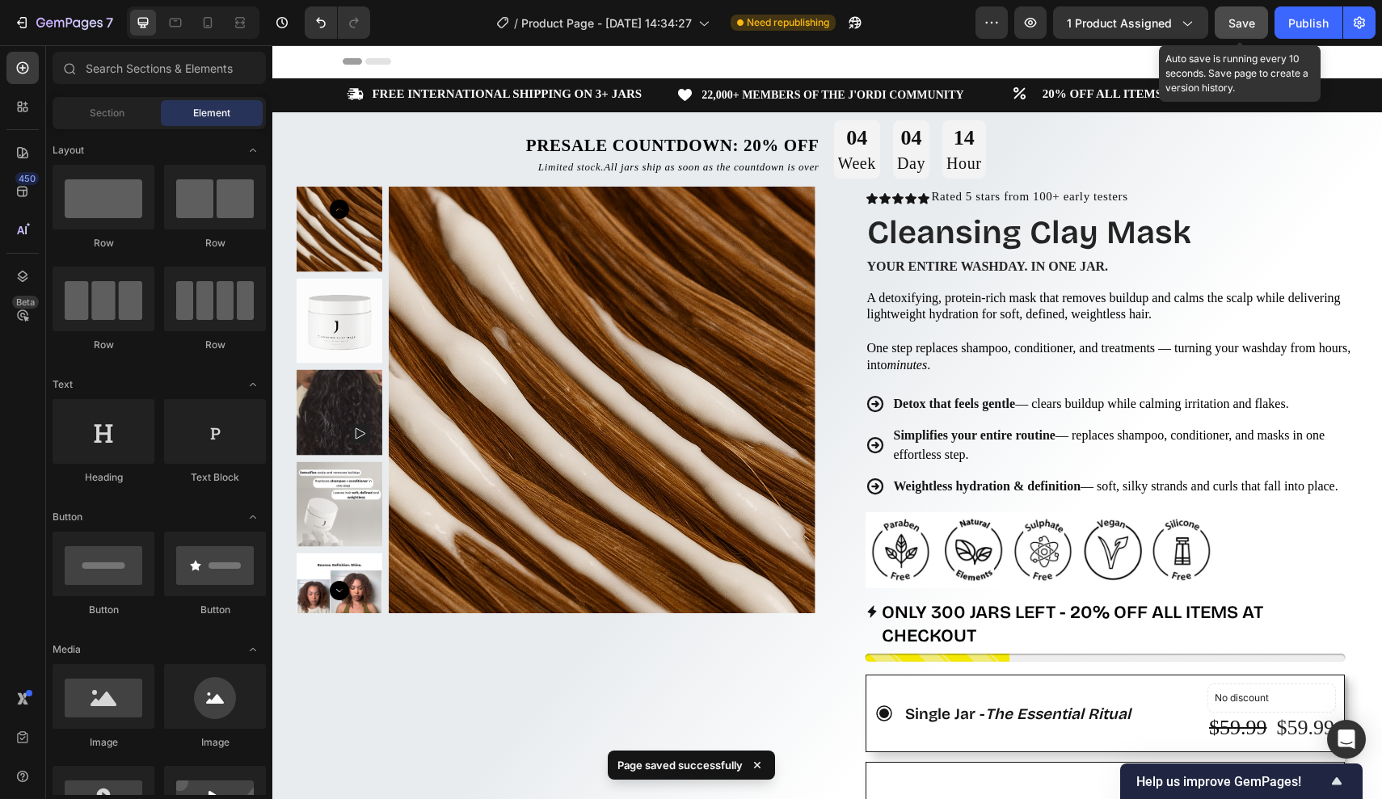
click at [1252, 32] on button "Save" at bounding box center [1241, 22] width 53 height 32
click at [1295, 31] on div "Publish" at bounding box center [1308, 23] width 40 height 17
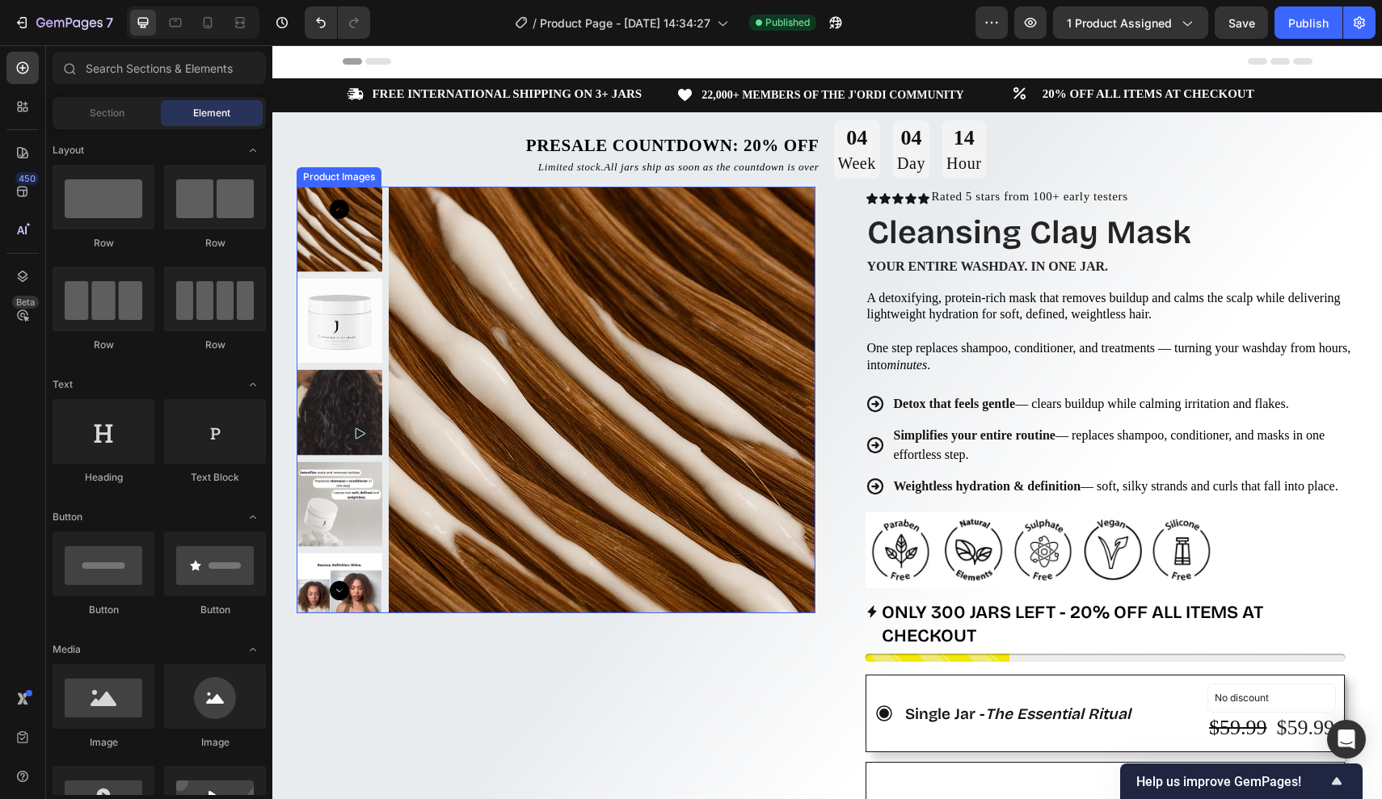
click at [323, 303] on img at bounding box center [340, 321] width 86 height 86
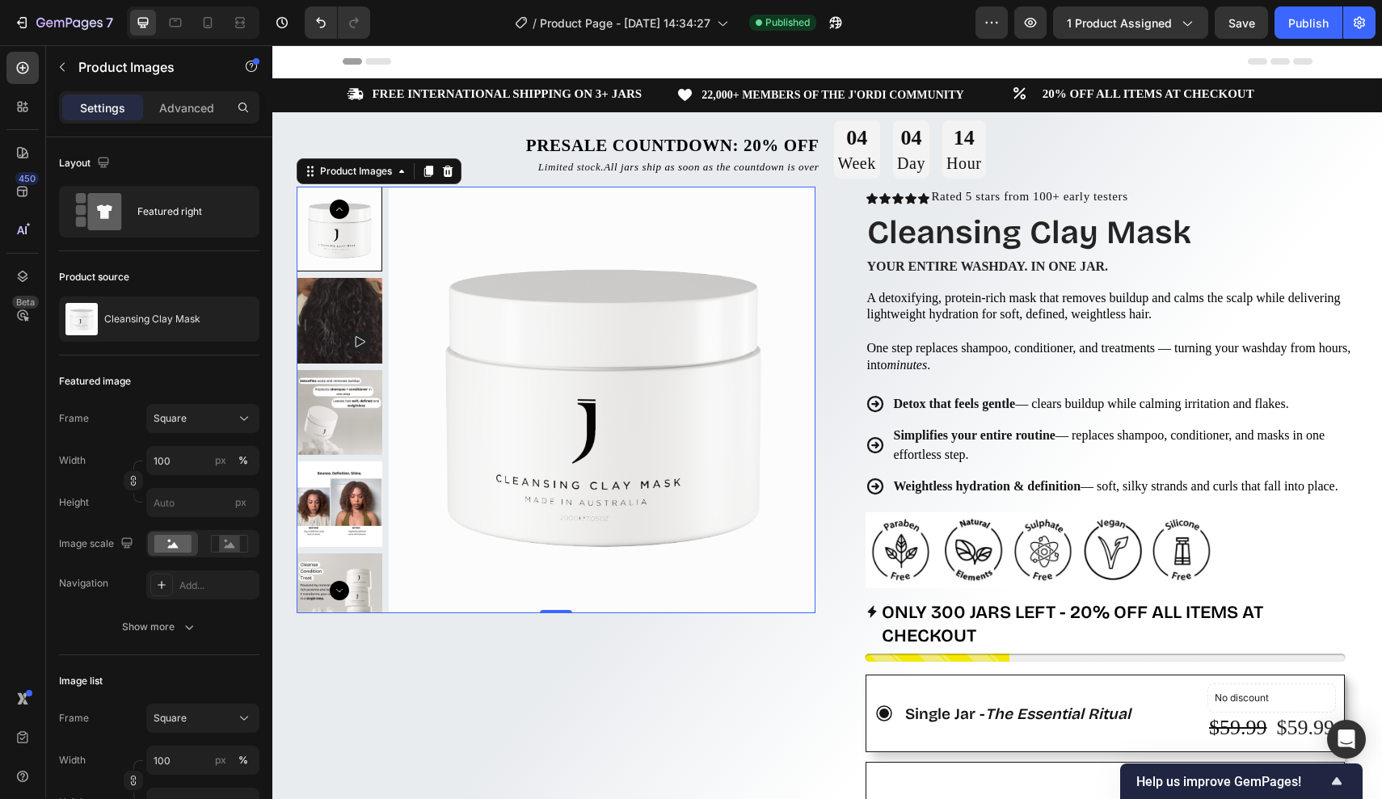
click at [323, 303] on img at bounding box center [340, 321] width 86 height 86
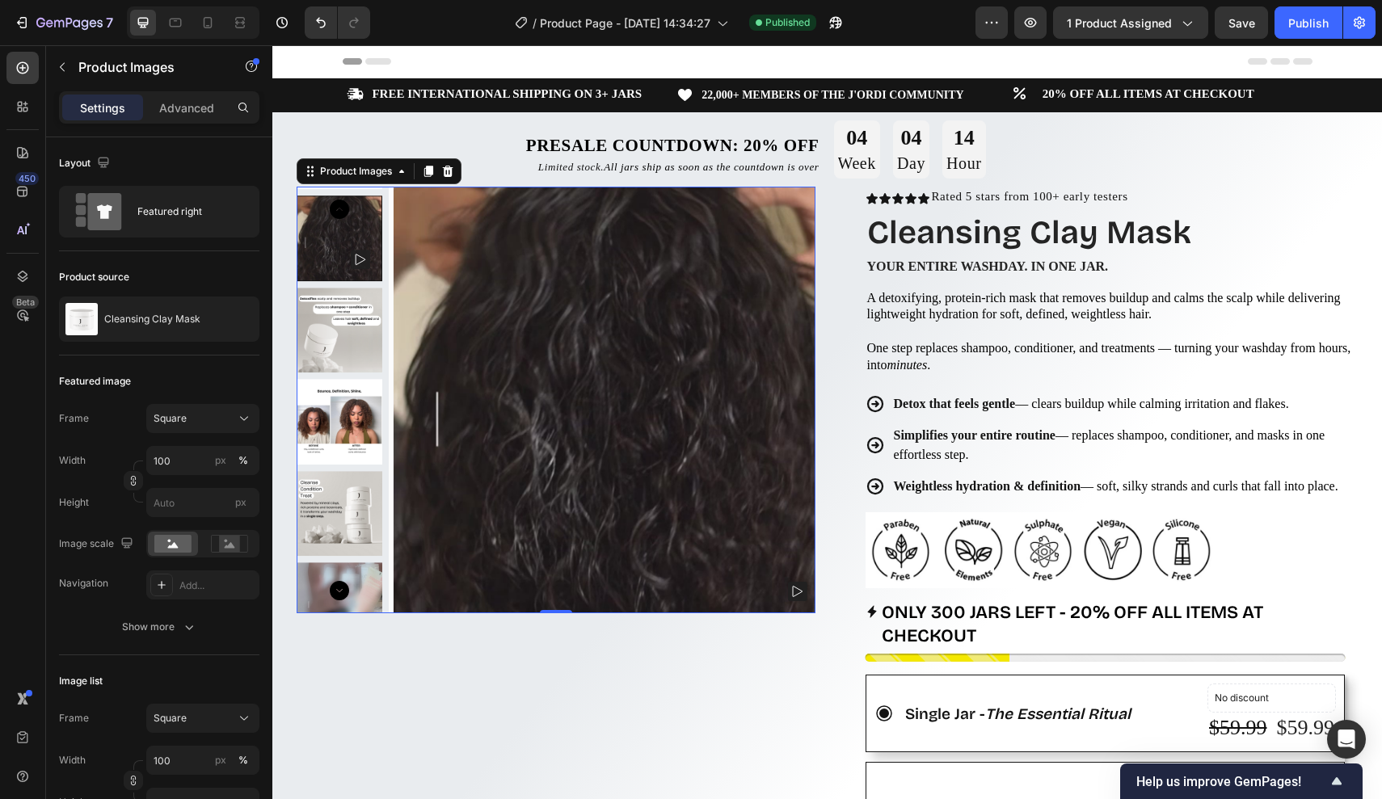
click at [323, 303] on img at bounding box center [340, 331] width 86 height 86
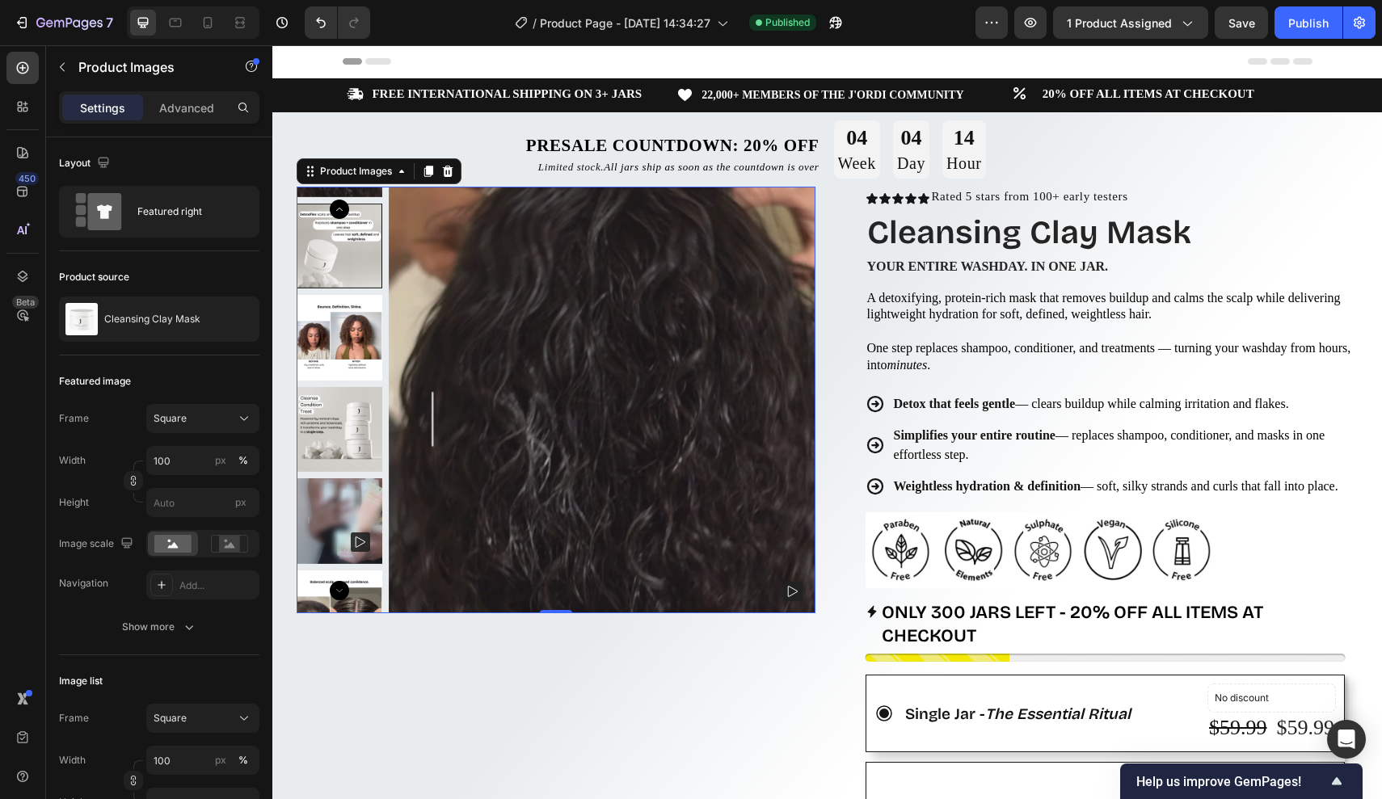
click at [323, 303] on img at bounding box center [340, 338] width 86 height 86
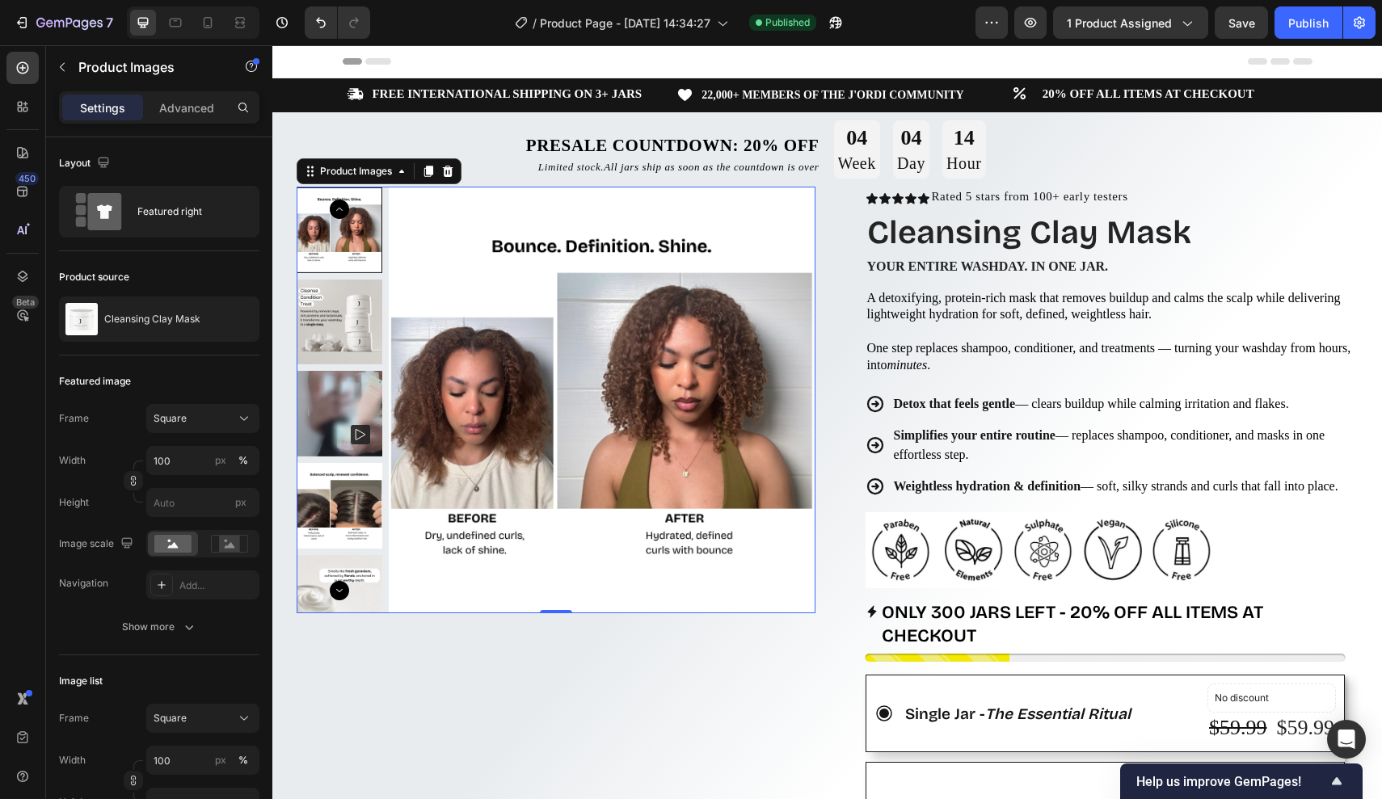
click at [323, 351] on img at bounding box center [340, 323] width 86 height 86
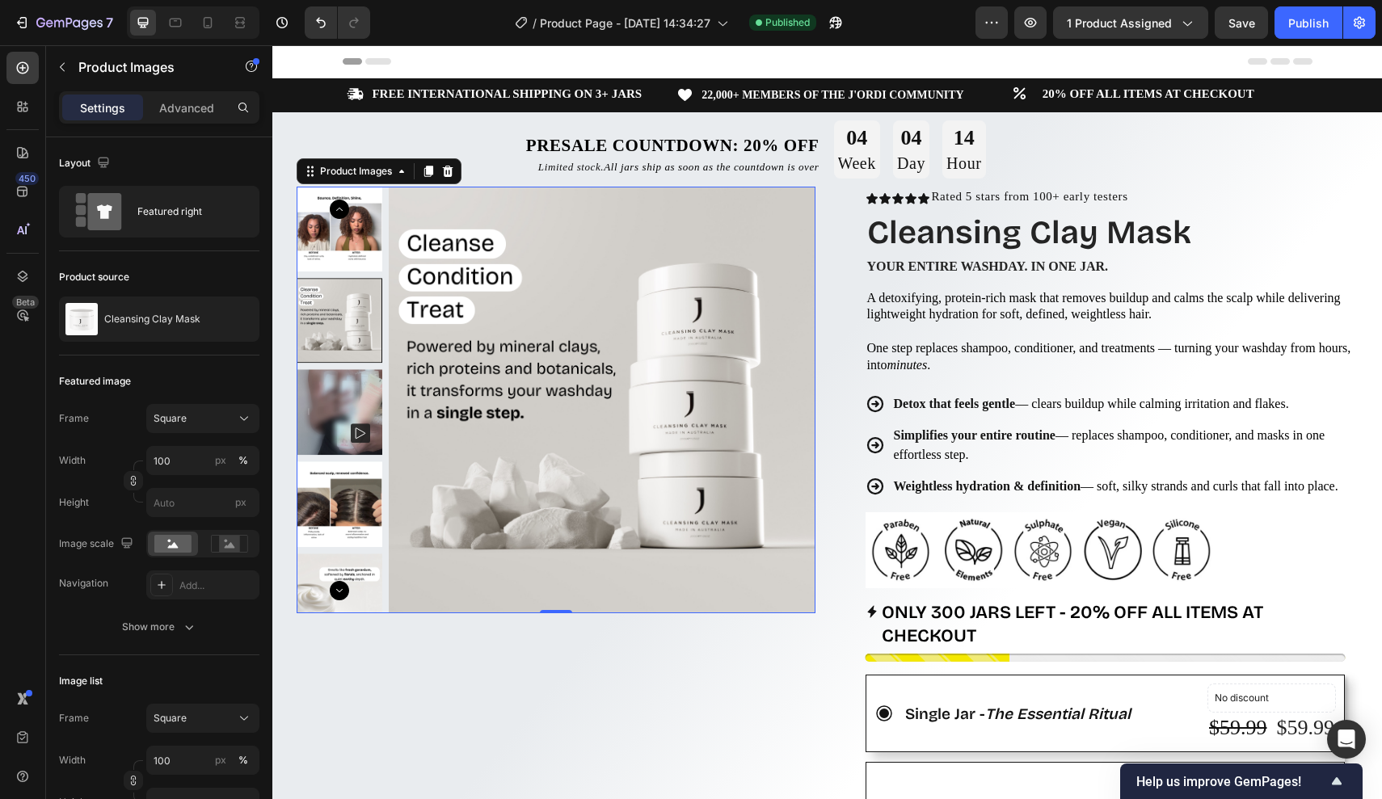
click at [323, 296] on div at bounding box center [340, 321] width 86 height 86
click at [337, 476] on img at bounding box center [340, 505] width 86 height 86
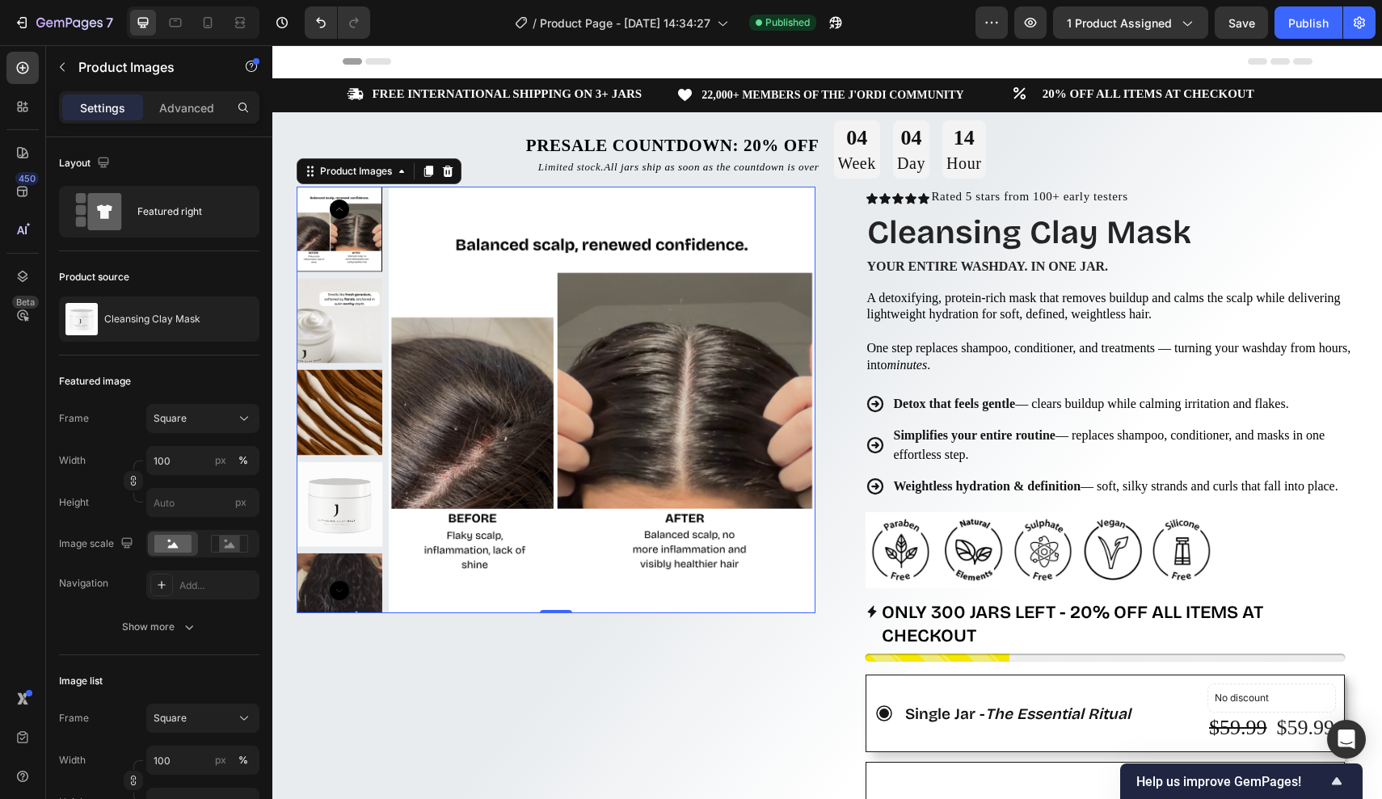
click at [320, 335] on img at bounding box center [340, 321] width 86 height 86
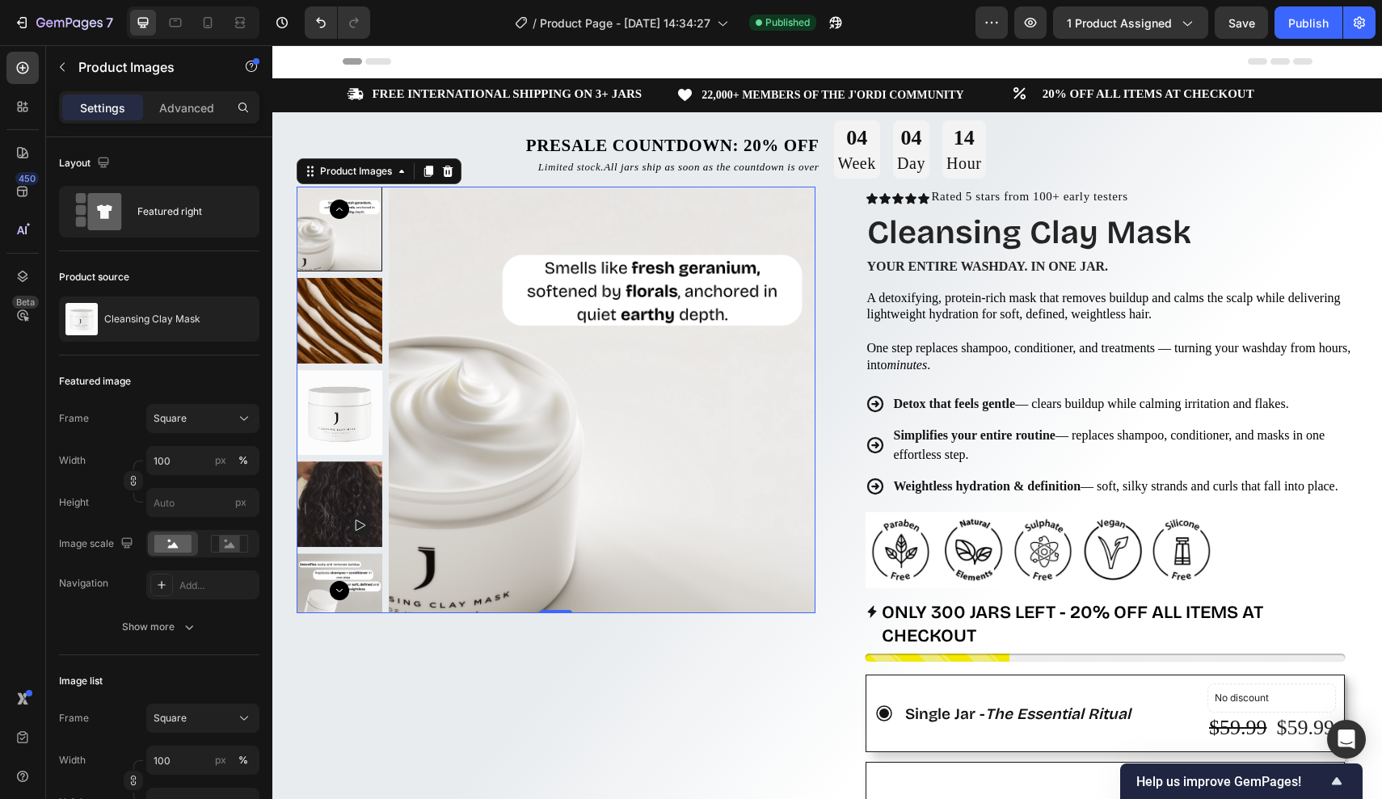
click at [339, 376] on img at bounding box center [340, 413] width 86 height 86
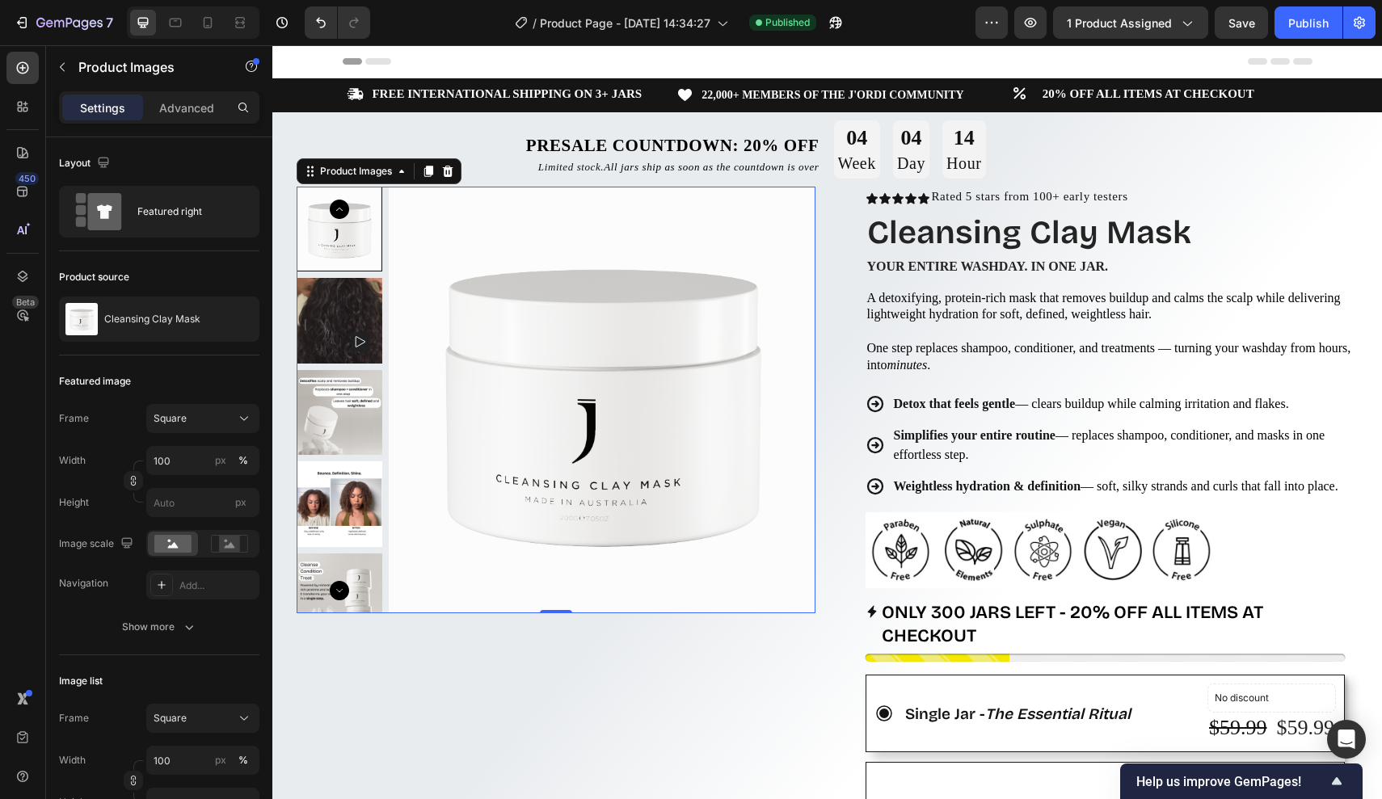
click at [340, 392] on img at bounding box center [340, 413] width 86 height 86
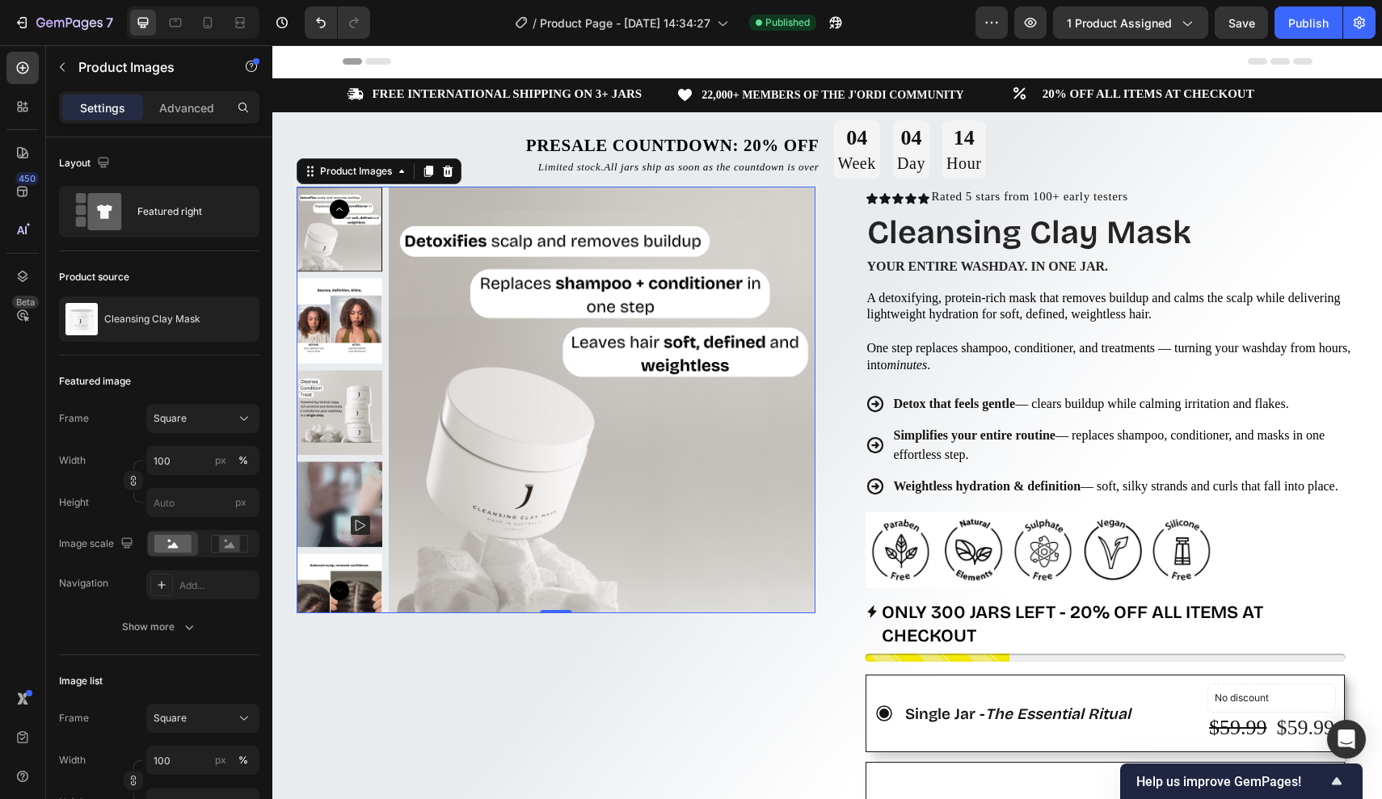
click at [340, 392] on img at bounding box center [340, 413] width 86 height 86
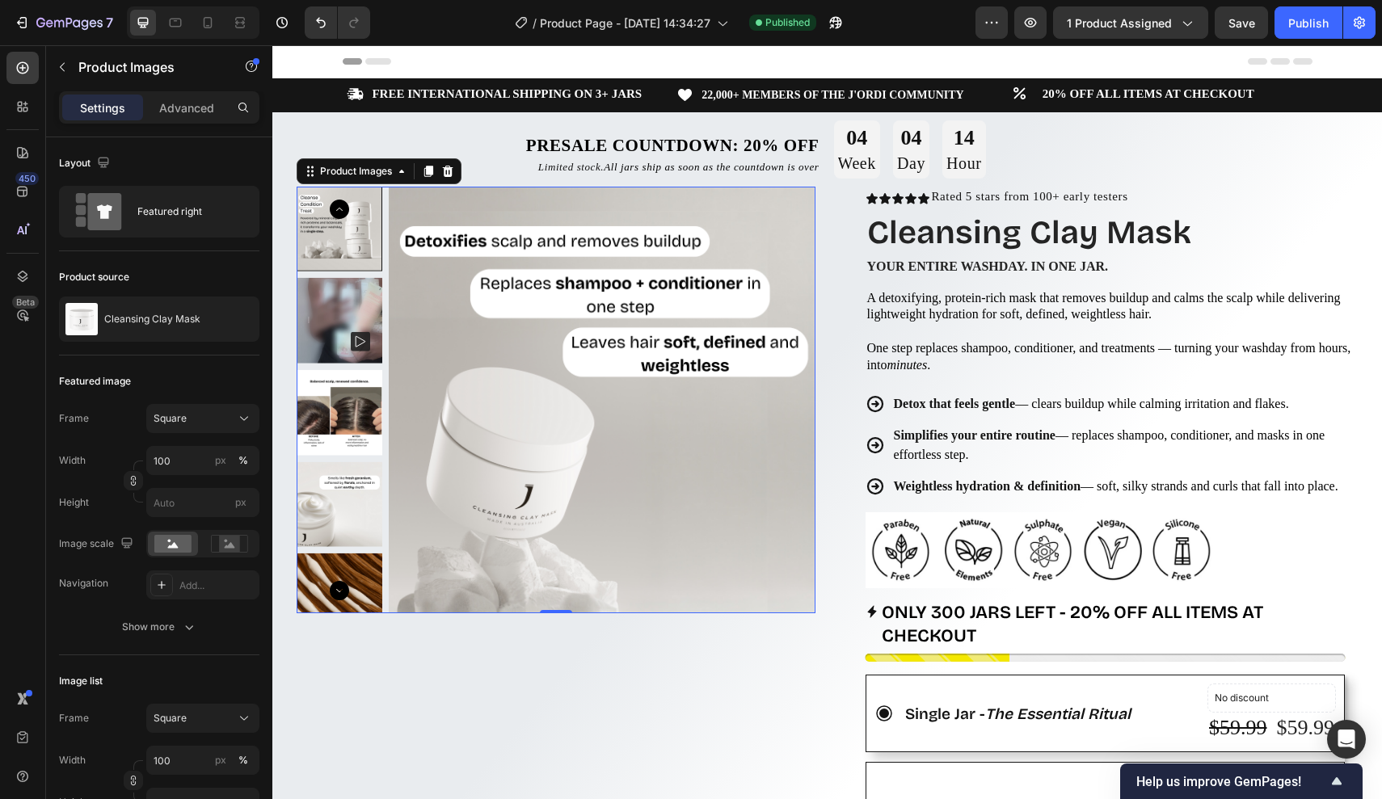
click at [335, 310] on img at bounding box center [340, 321] width 86 height 86
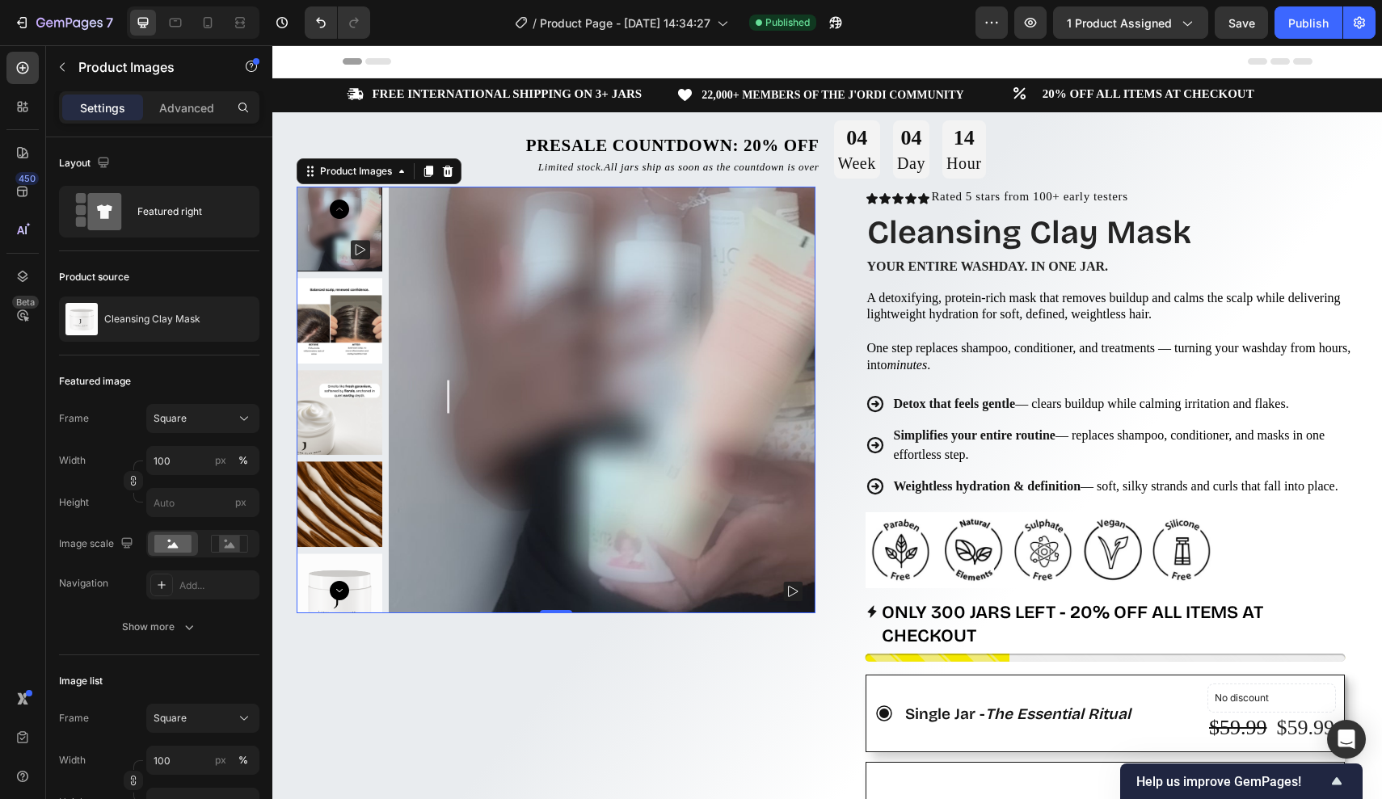
click at [335, 310] on img at bounding box center [340, 321] width 86 height 86
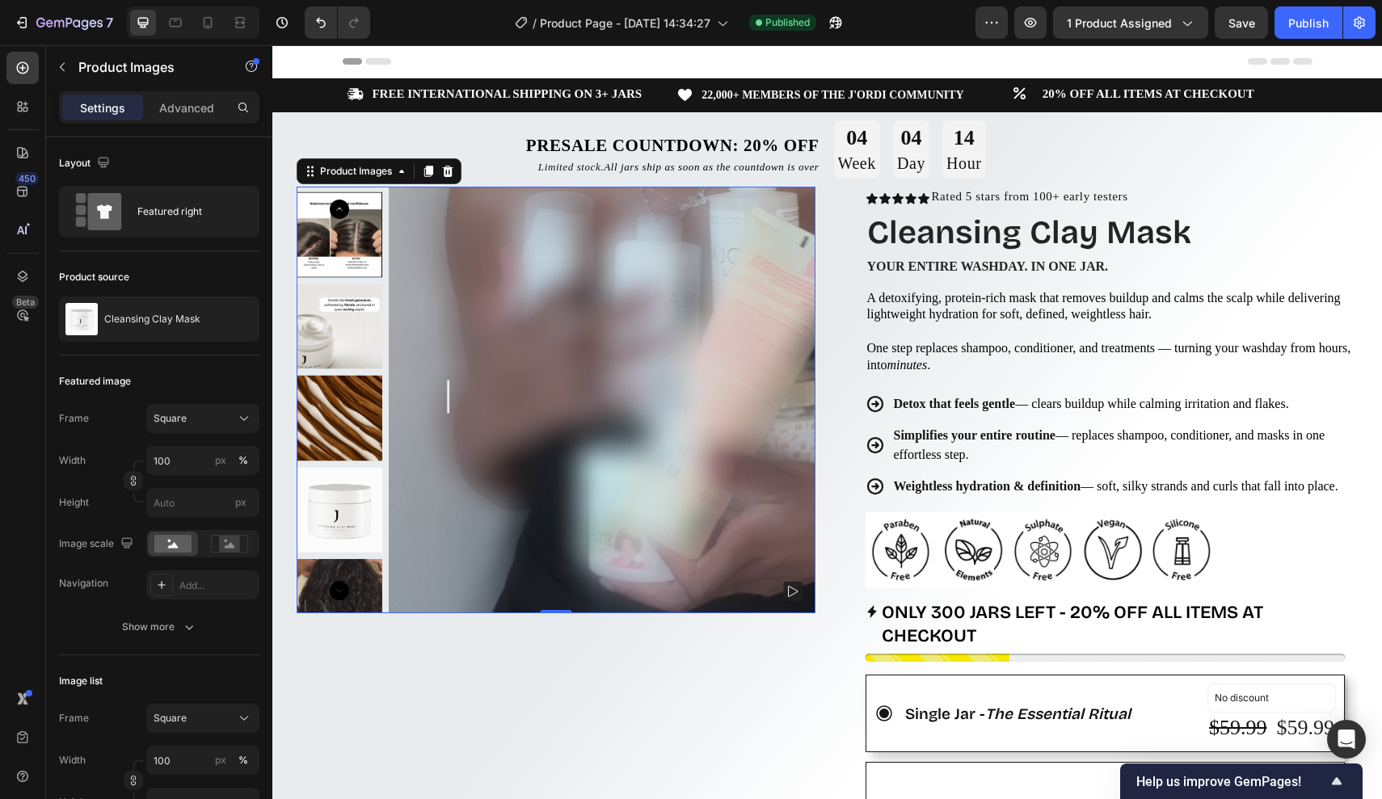
click at [335, 310] on img at bounding box center [340, 327] width 86 height 86
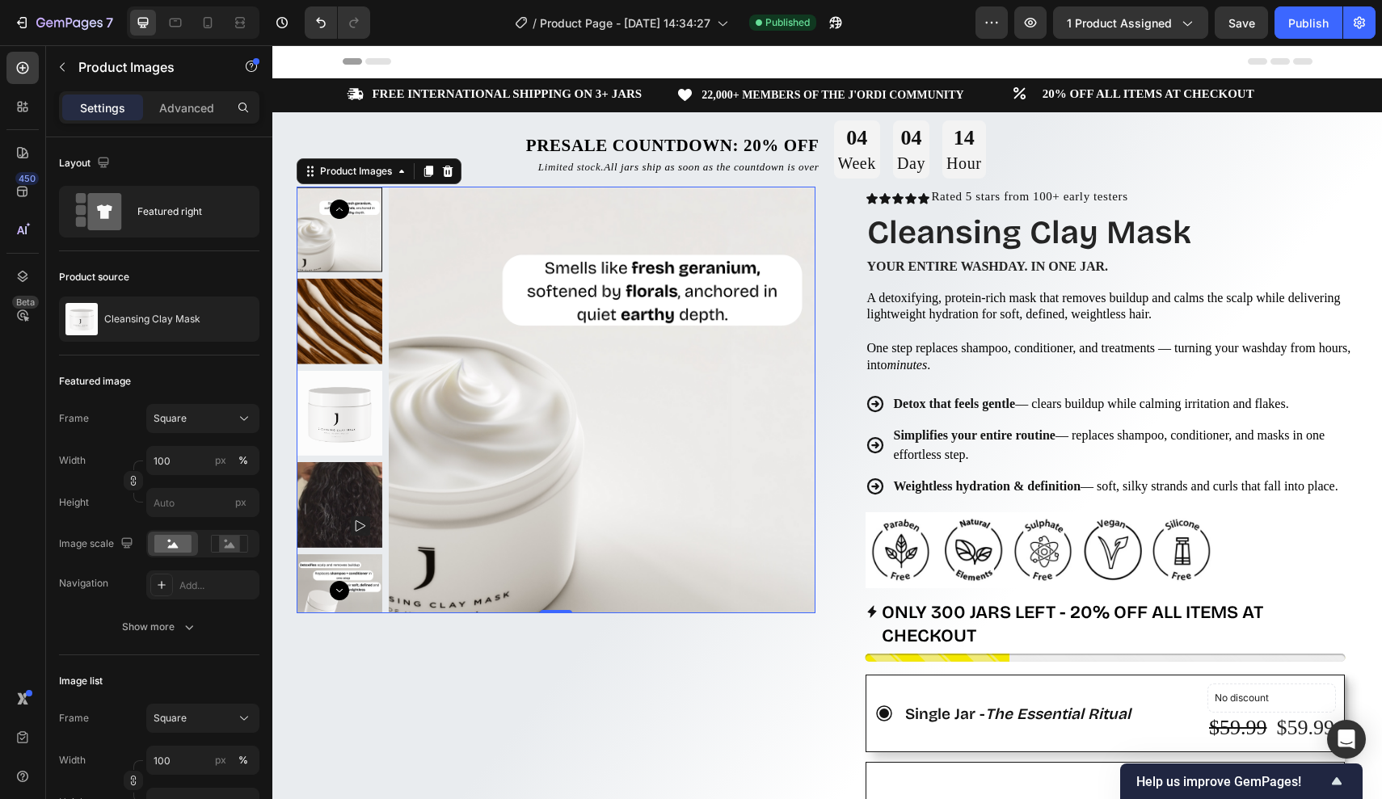
click at [335, 310] on img at bounding box center [340, 322] width 86 height 86
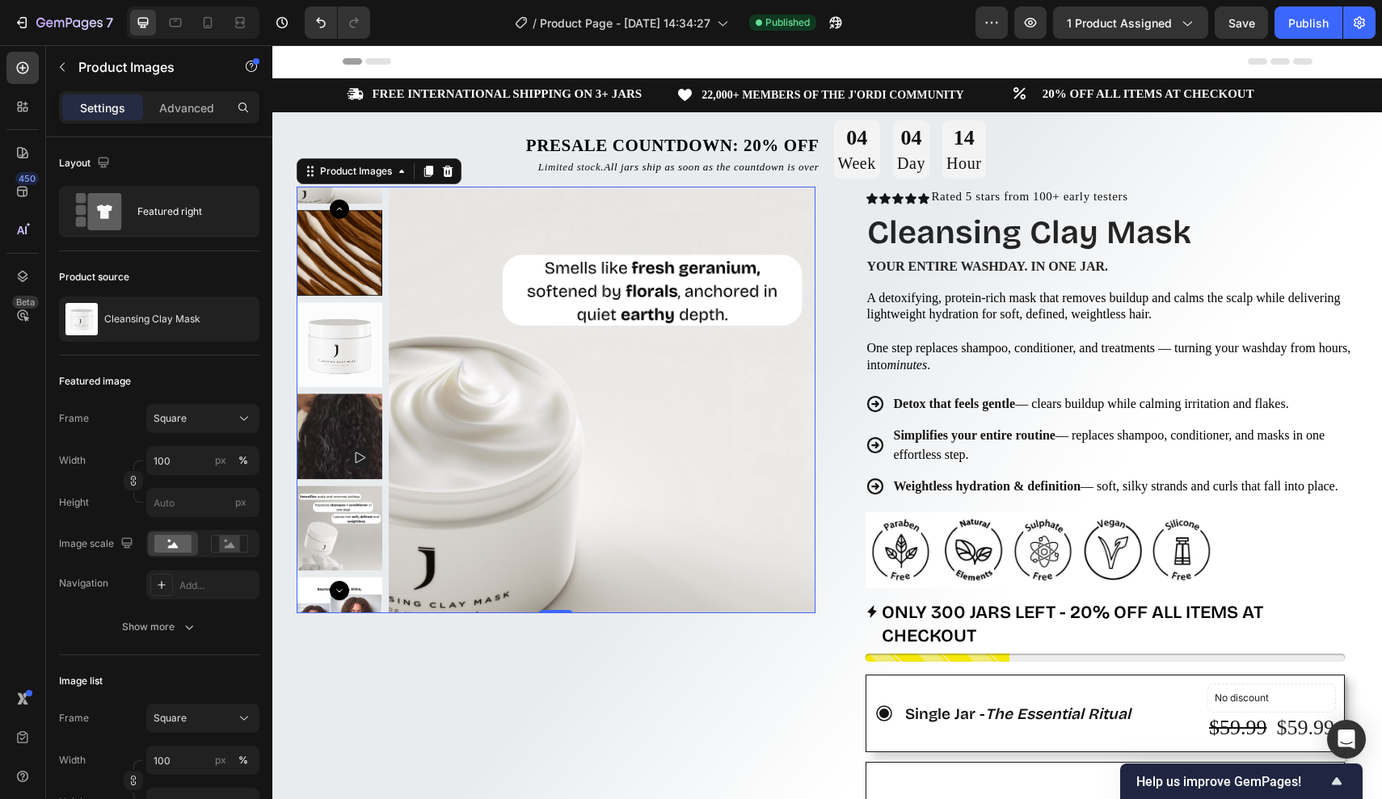
click at [335, 310] on img at bounding box center [340, 345] width 86 height 86
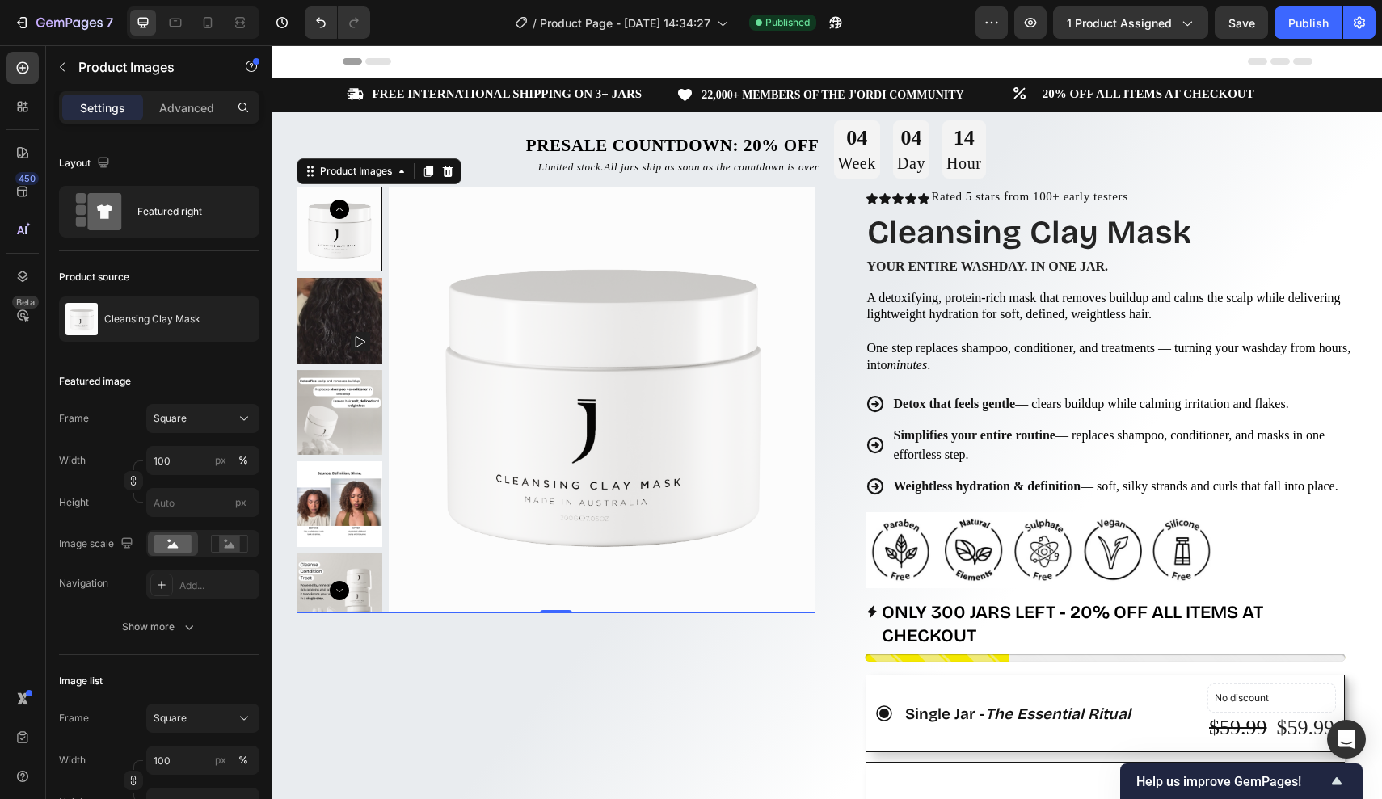
click at [542, 601] on img at bounding box center [602, 400] width 427 height 427
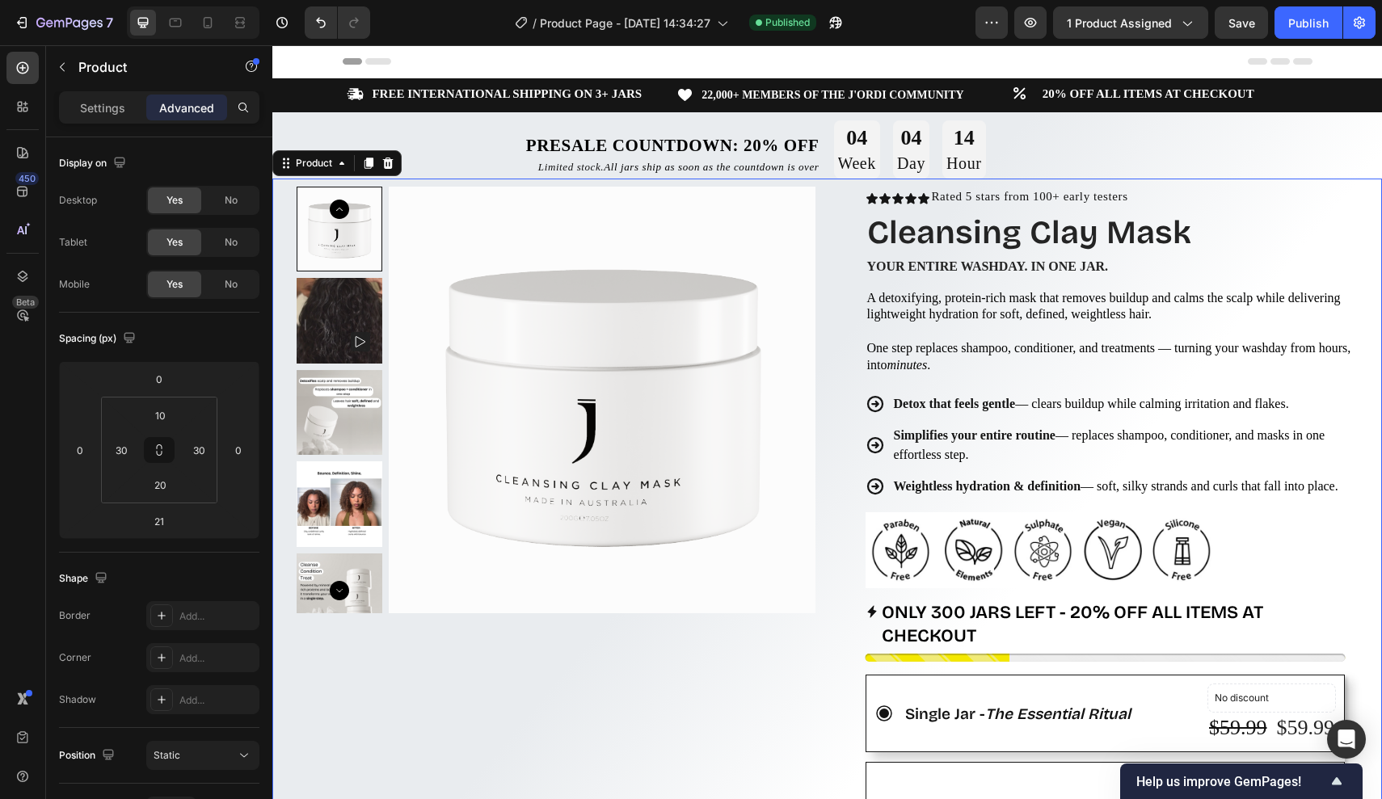
click at [534, 653] on div "Product Images Row" at bounding box center [556, 799] width 519 height 1225
click at [1295, 28] on div "Publish" at bounding box center [1308, 23] width 40 height 17
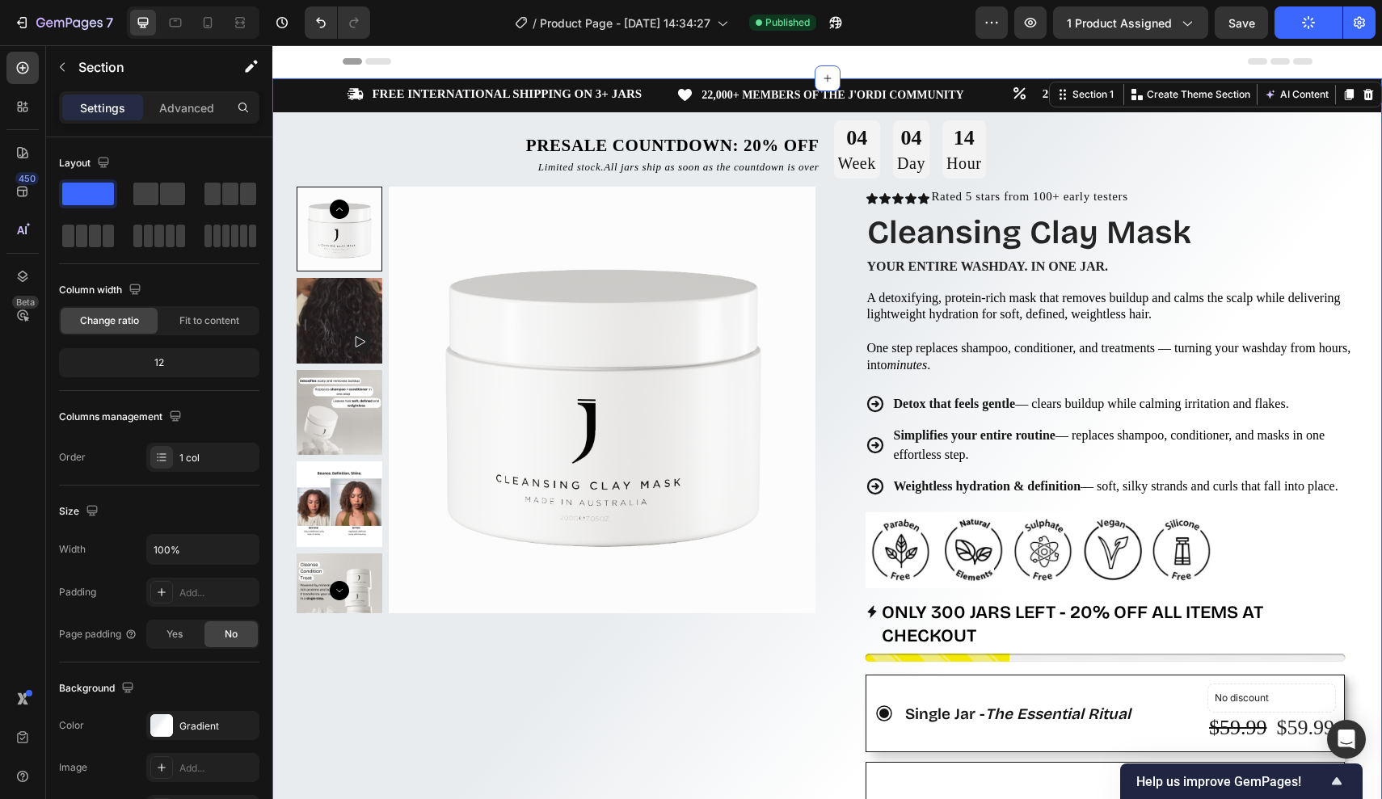
click at [307, 130] on div "Icon FREE INTERNATIONAL SHIPPING ON 3+ JARS Text Block Row Icon 22,000+ MEMBERS…" at bounding box center [827, 761] width 1110 height 1366
click at [318, 135] on div "Icon FREE INTERNATIONAL SHIPPING ON 3+ JARS Text Block Row Icon 22,000+ MEMBERS…" at bounding box center [827, 761] width 1110 height 1366
click at [325, 148] on div "Icon FREE INTERNATIONAL SHIPPING ON 3+ JARS Text Block Row Icon 22,000+ MEMBERS…" at bounding box center [827, 761] width 1110 height 1366
click at [407, 146] on p "Presale Countdown: 20% off" at bounding box center [581, 145] width 475 height 23
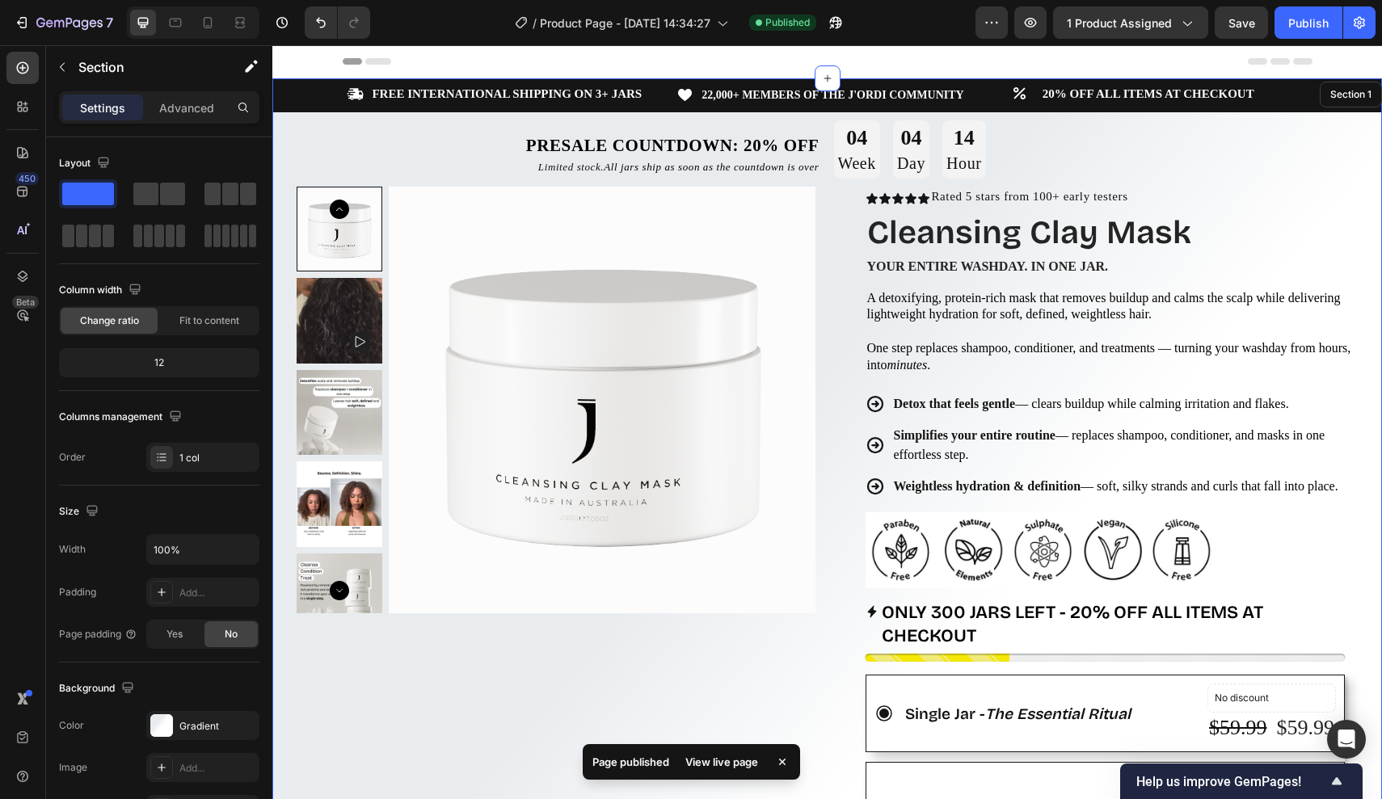
click at [317, 154] on div "Icon FREE INTERNATIONAL SHIPPING ON 3+ JARS Text Block Row Icon 22,000+ MEMBERS…" at bounding box center [827, 761] width 1110 height 1366
click at [417, 171] on p "Limited stock. All jars ship as soon as the countdown is over" at bounding box center [581, 167] width 475 height 13
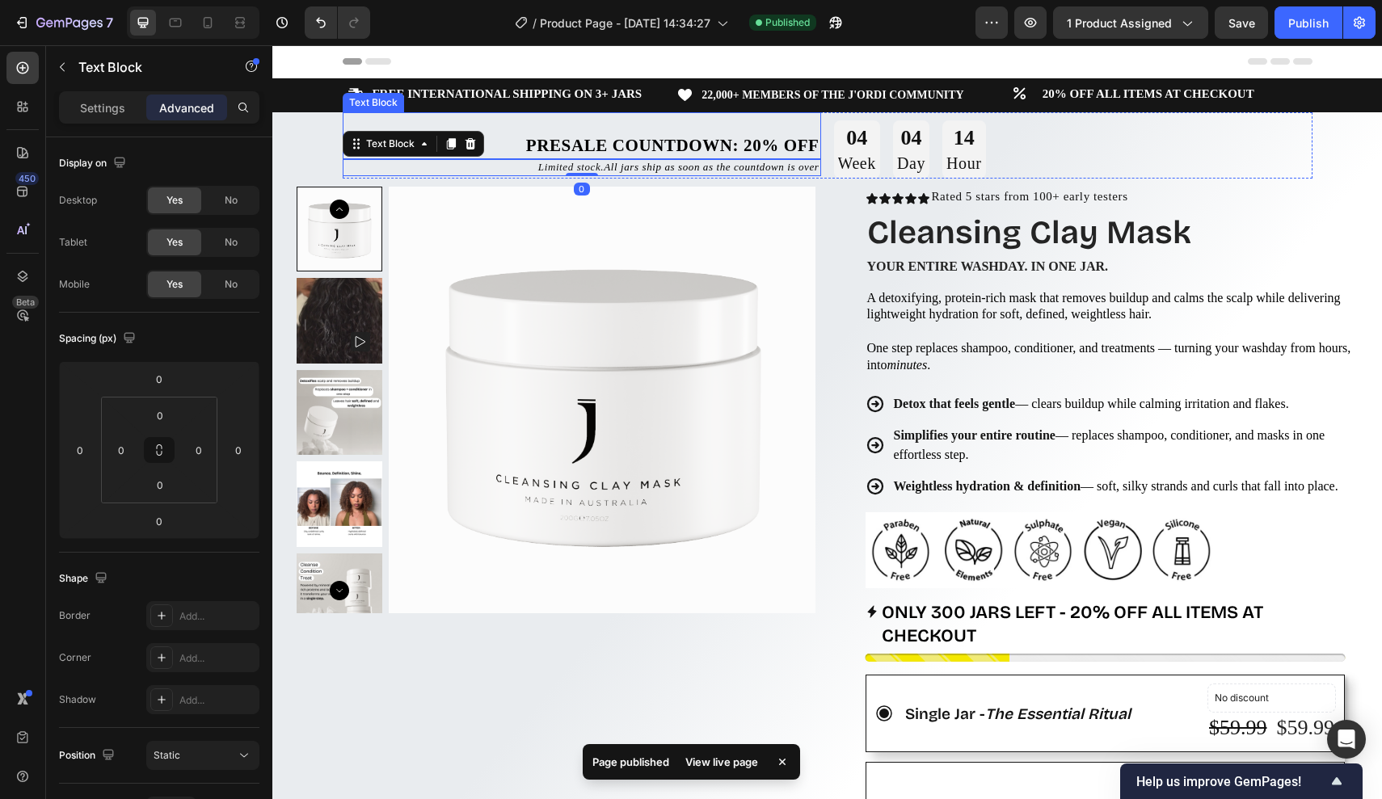
click at [503, 148] on p "Presale Countdown: 20% off" at bounding box center [581, 145] width 475 height 23
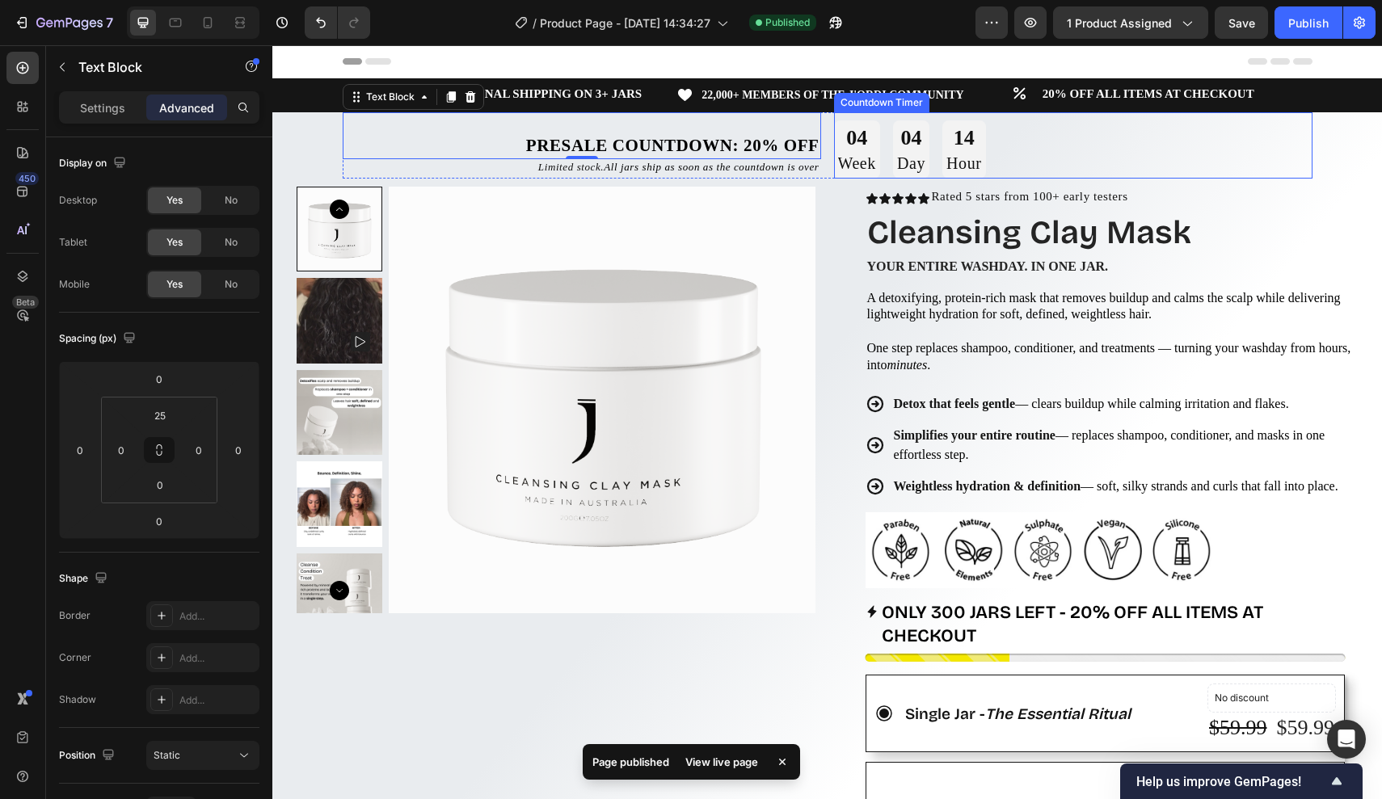
click at [1199, 170] on div "04 Week 04 Day 14 Hour" at bounding box center [1073, 149] width 479 height 58
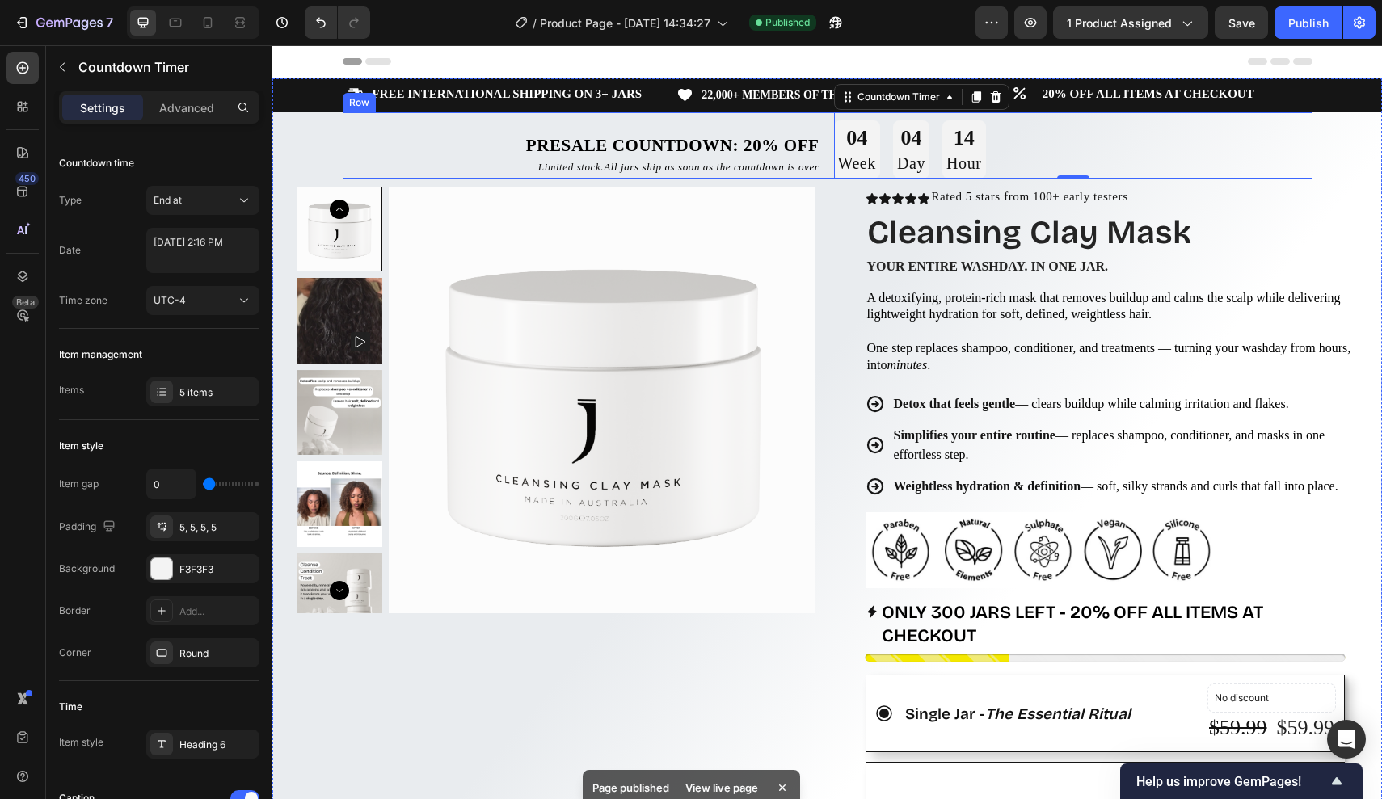
click at [829, 169] on div "Presale Countdown: 20% off Text Block Limited stock. All jars ship as soon as t…" at bounding box center [828, 145] width 970 height 66
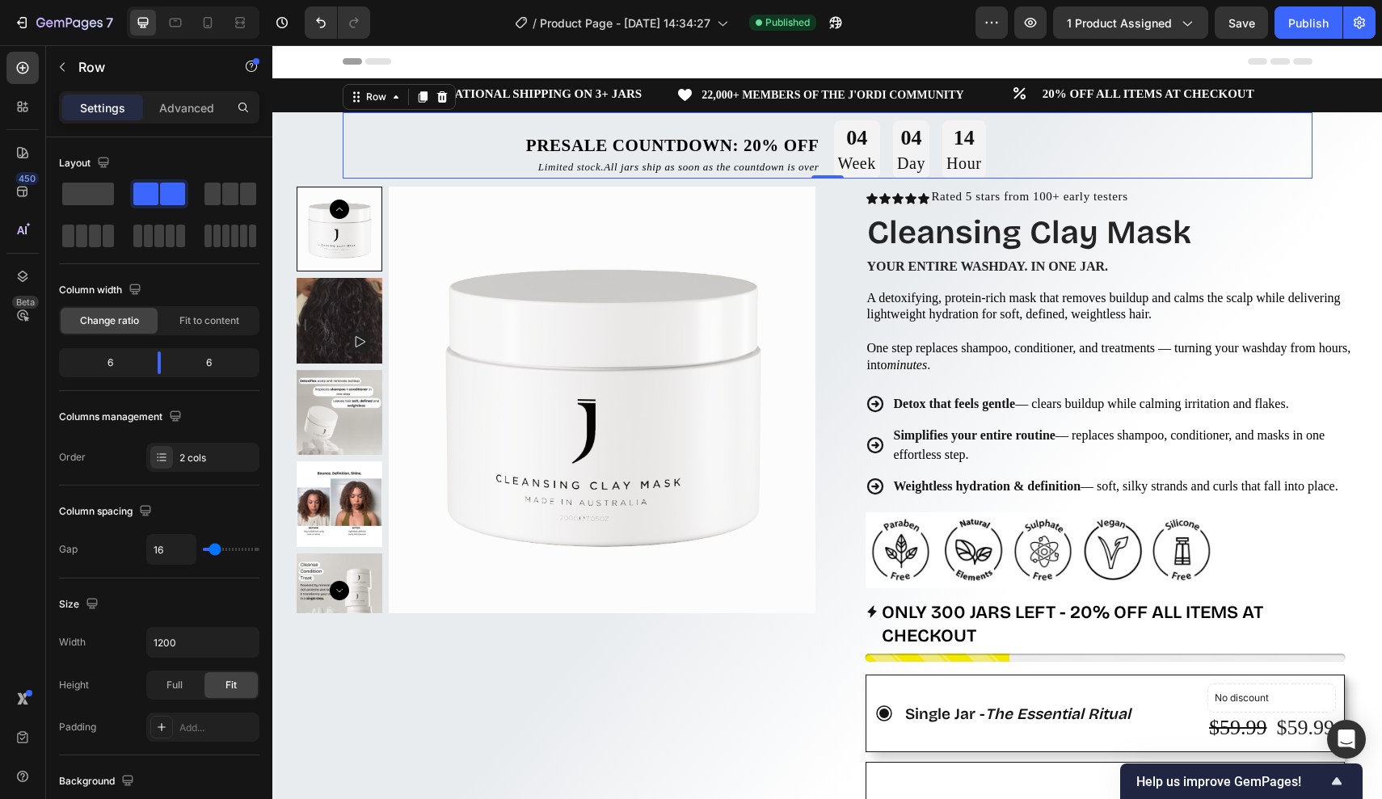
click at [821, 167] on div "Presale Countdown: 20% off Text Block Limited stock. All jars ship as soon as t…" at bounding box center [828, 145] width 970 height 66
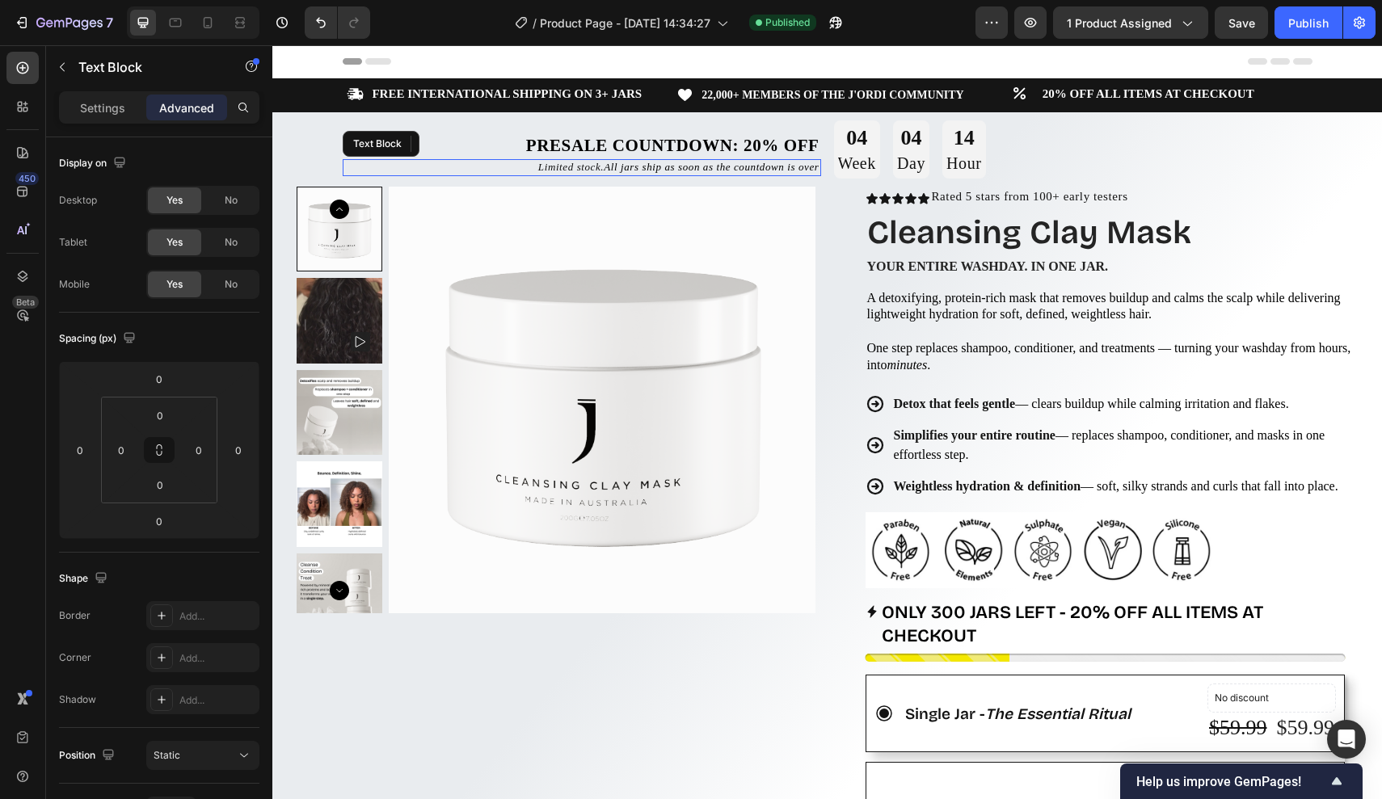
click at [448, 159] on div "Limited stock. All jars ship as soon as the countdown is over" at bounding box center [582, 167] width 479 height 16
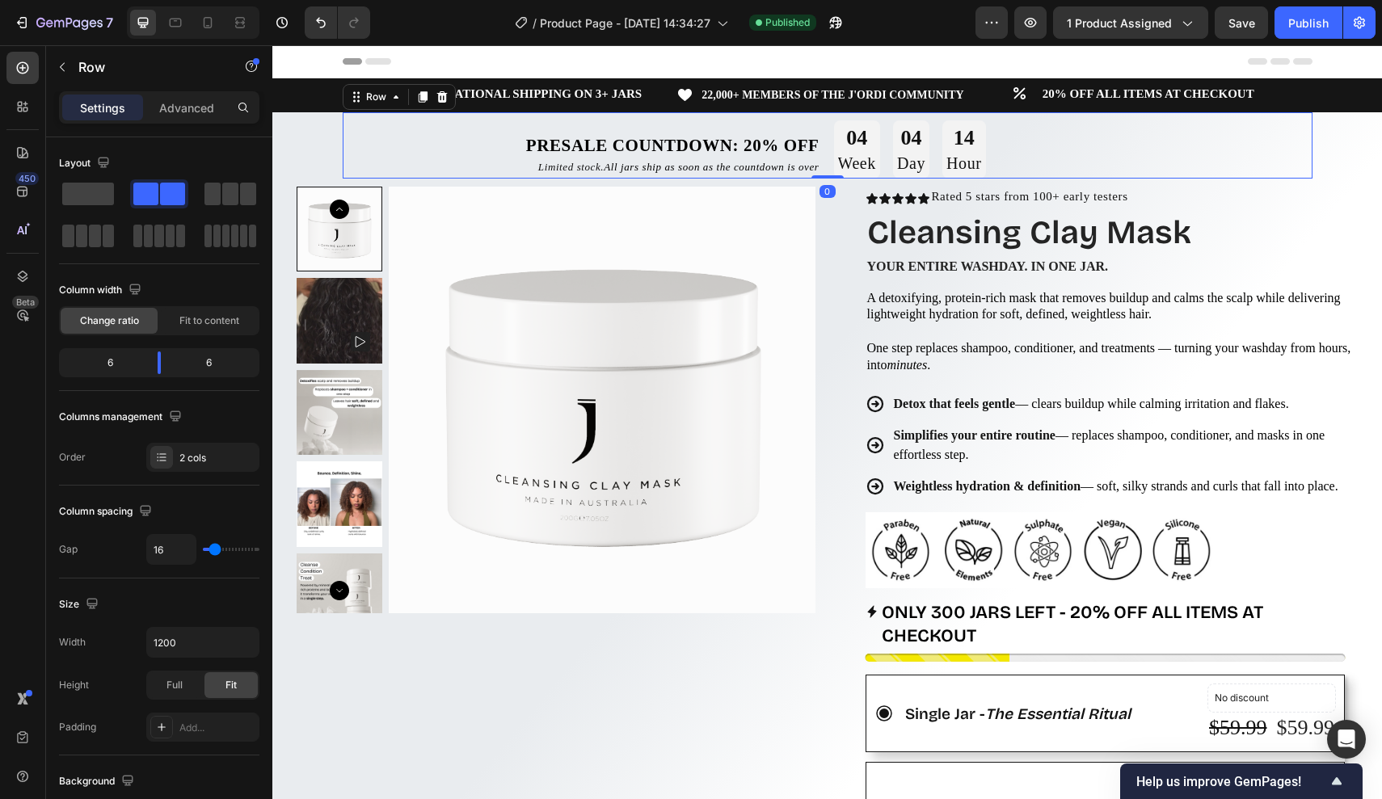
click at [823, 166] on div "Presale Countdown: 20% off Text Block Limited stock. All jars ship as soon as t…" at bounding box center [828, 145] width 970 height 66
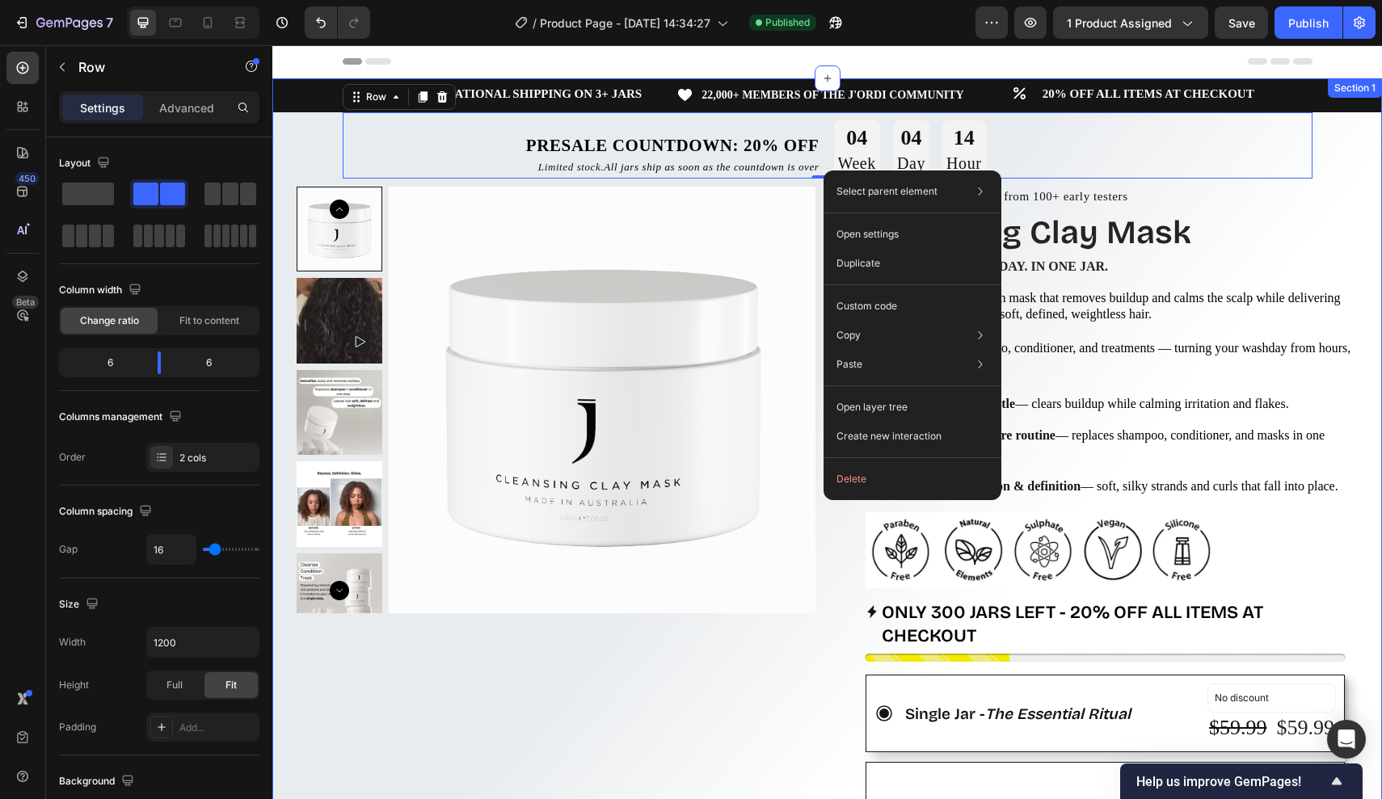
click at [327, 138] on div "Icon FREE INTERNATIONAL SHIPPING ON 3+ JARS Text Block Row Icon 22,000+ MEMBERS…" at bounding box center [827, 761] width 1110 height 1366
